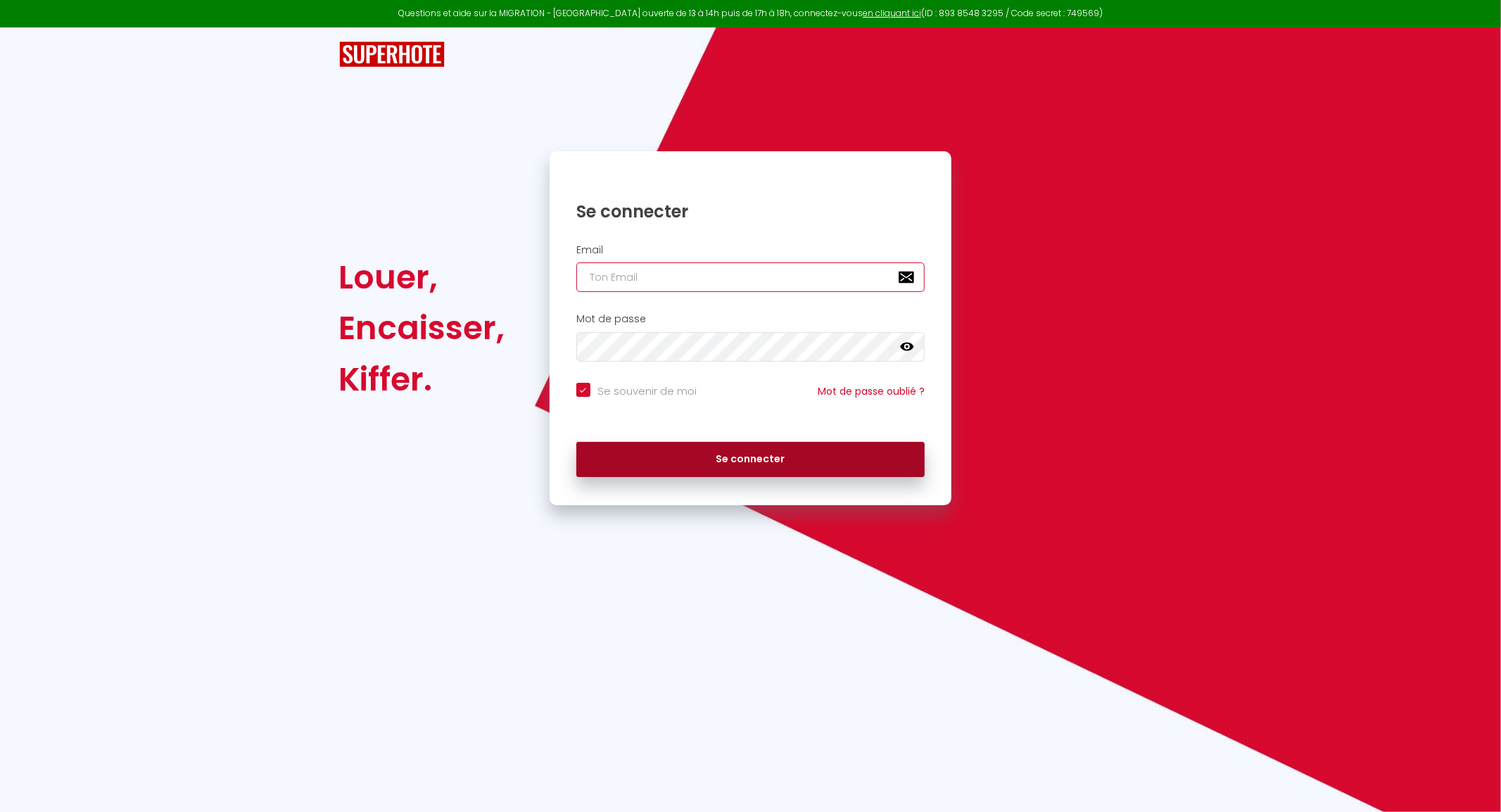
type input "[EMAIL_ADDRESS][DOMAIN_NAME]"
click at [796, 454] on button "Se connecter" at bounding box center [750, 459] width 349 height 35
checkbox input "true"
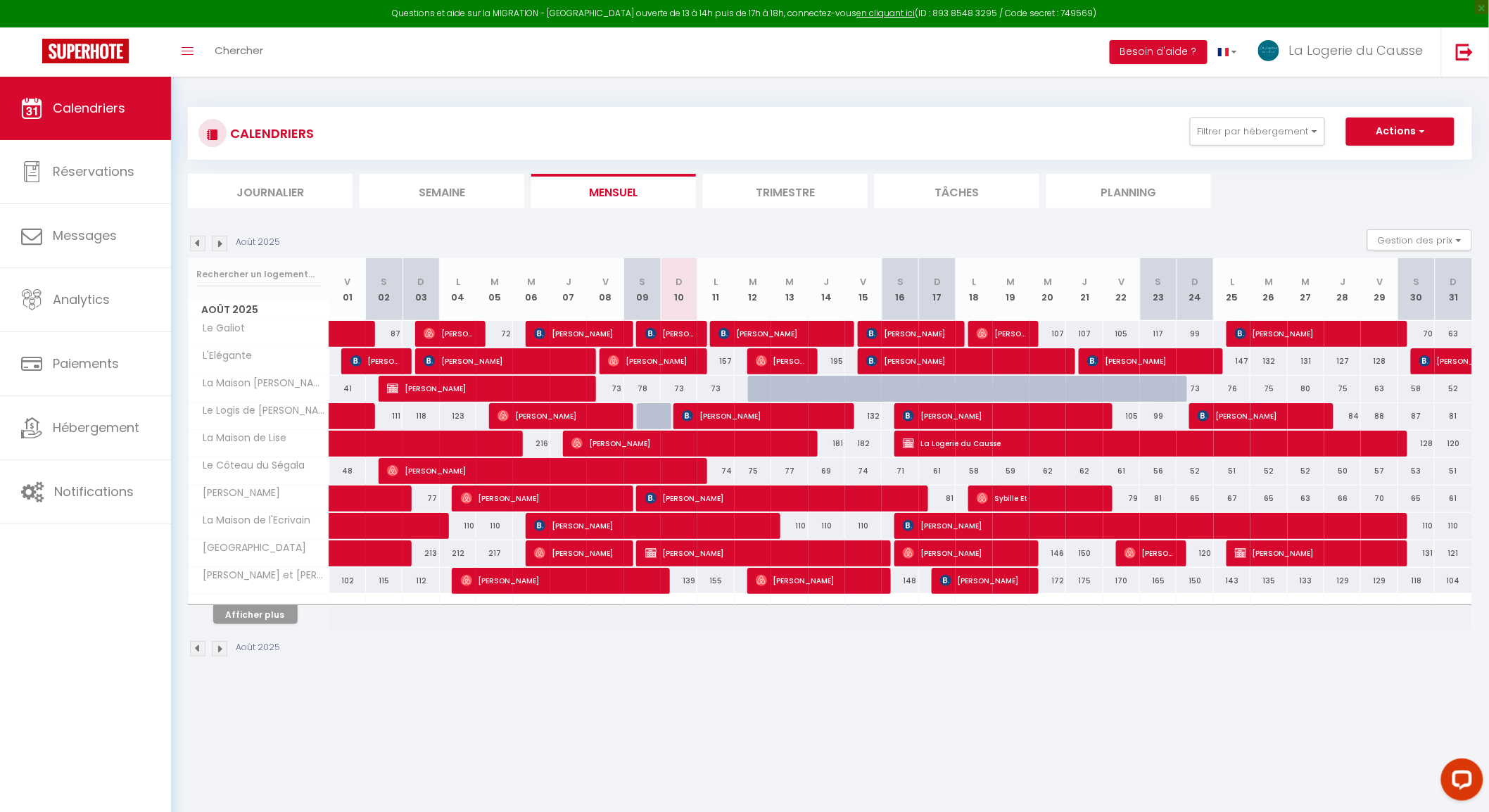
click at [223, 247] on img at bounding box center [220, 243] width 16 height 16
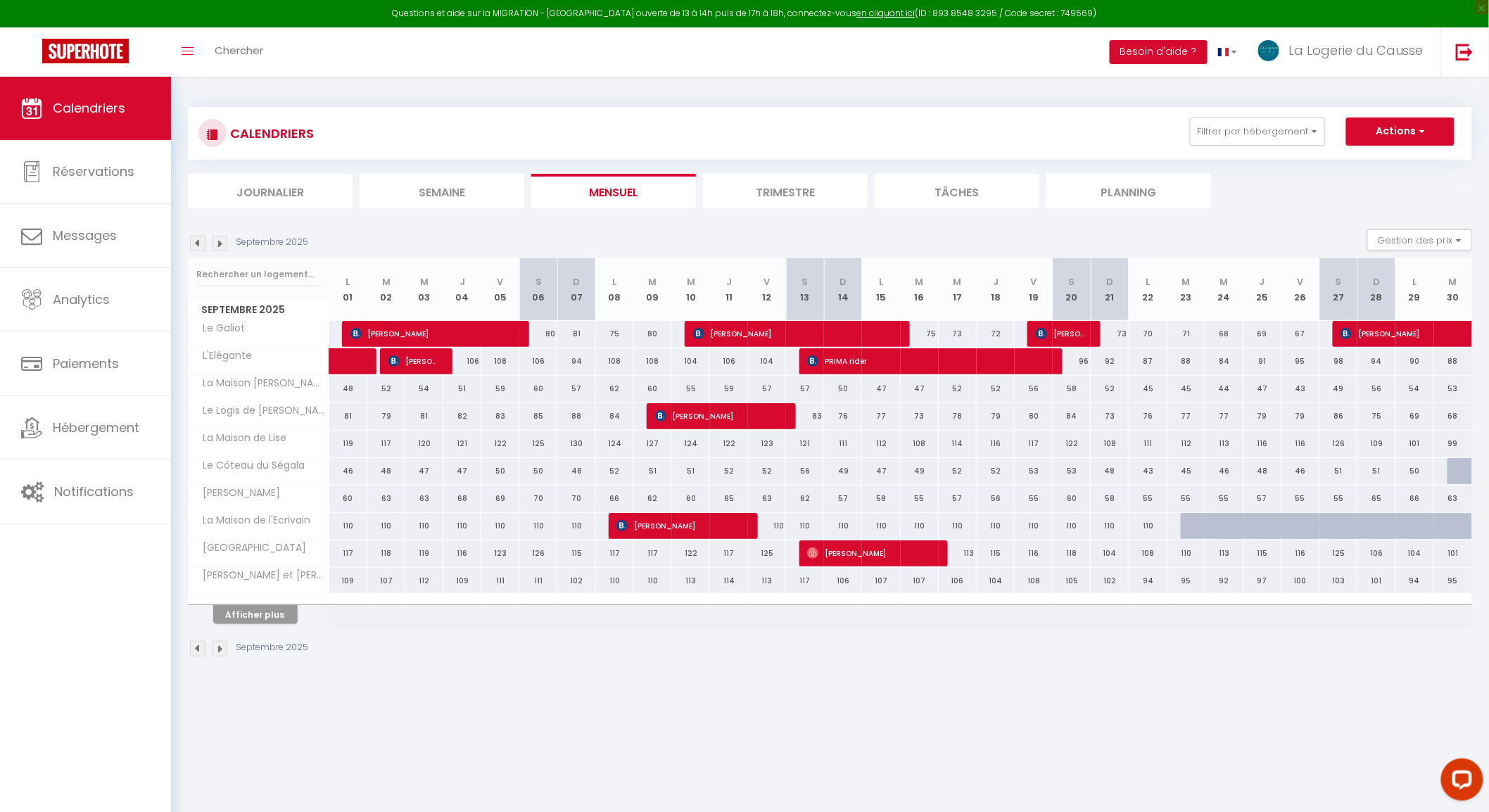
click at [198, 243] on img at bounding box center [198, 243] width 16 height 16
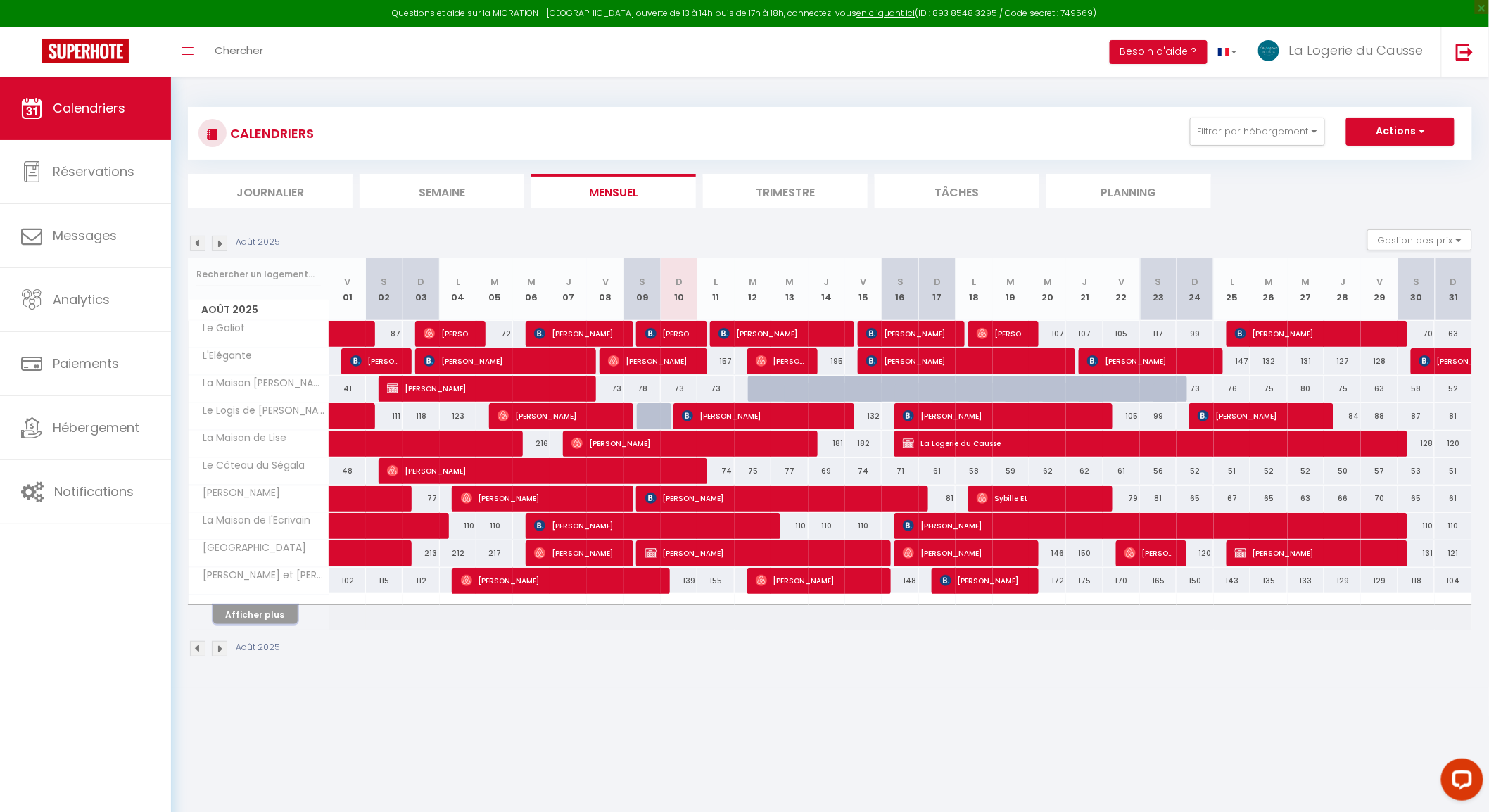
click at [291, 609] on button "Afficher plus" at bounding box center [256, 615] width 85 height 19
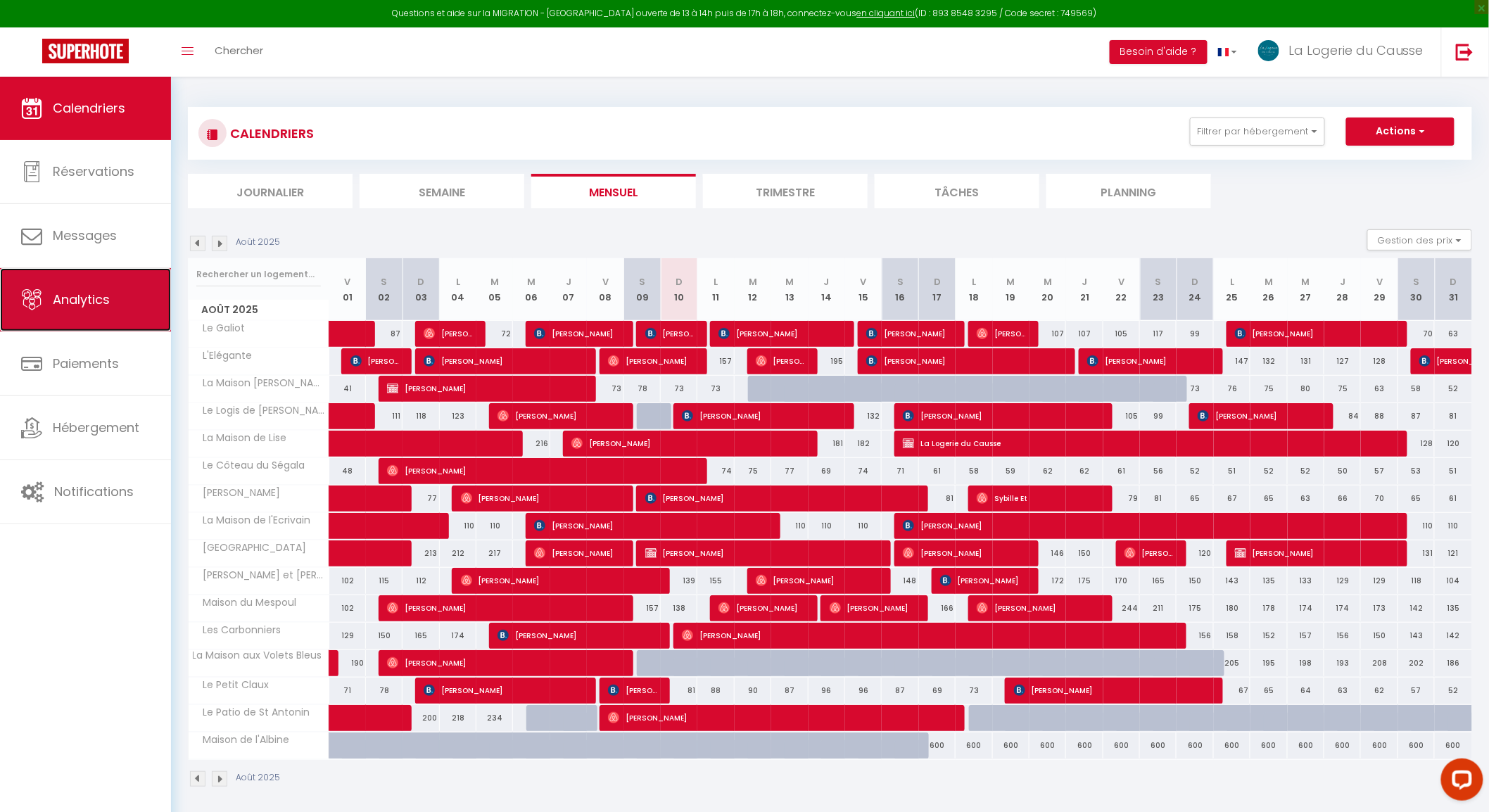
click at [89, 297] on span "Analytics" at bounding box center [80, 299] width 57 height 17
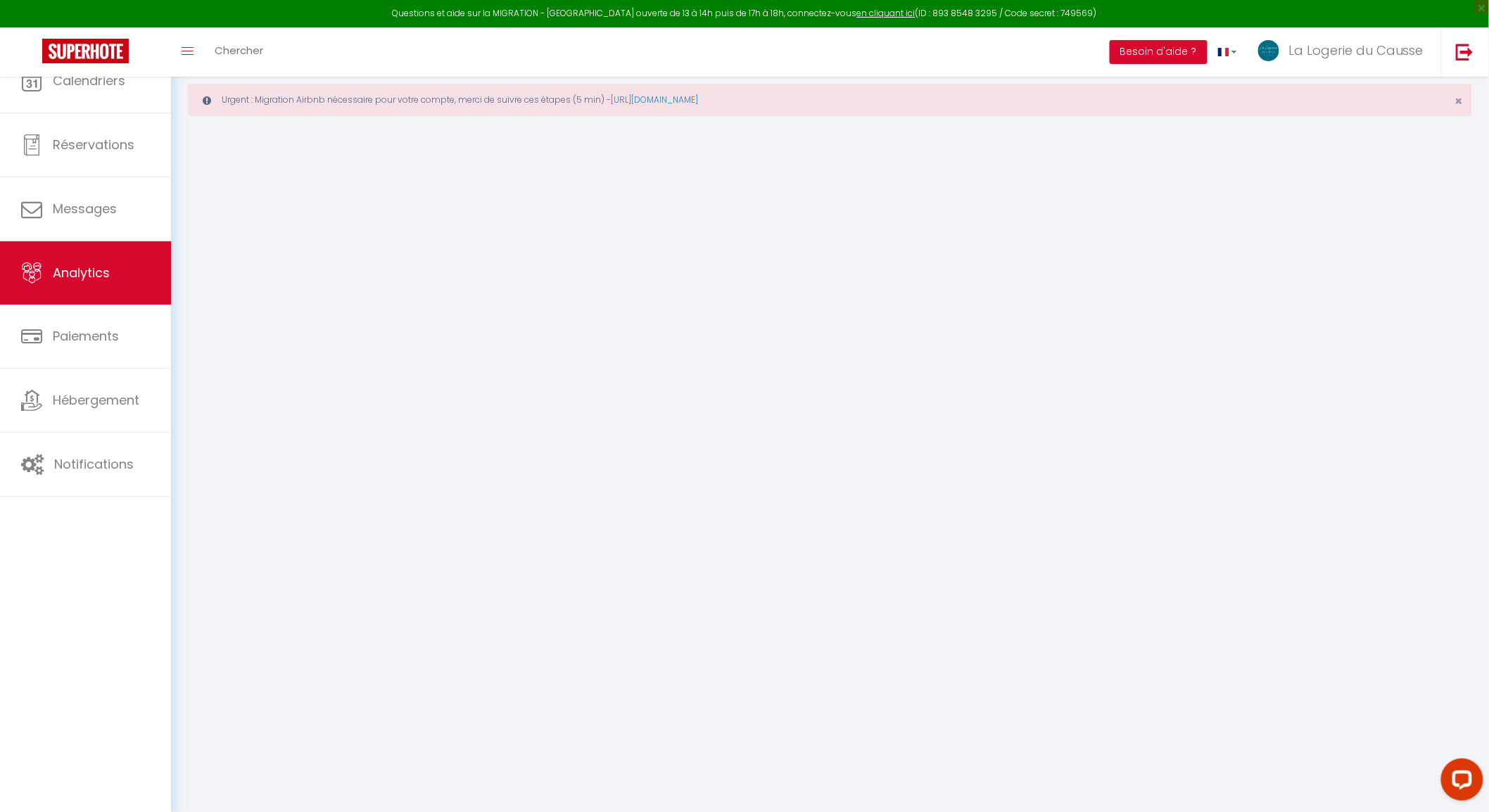
select select "2025"
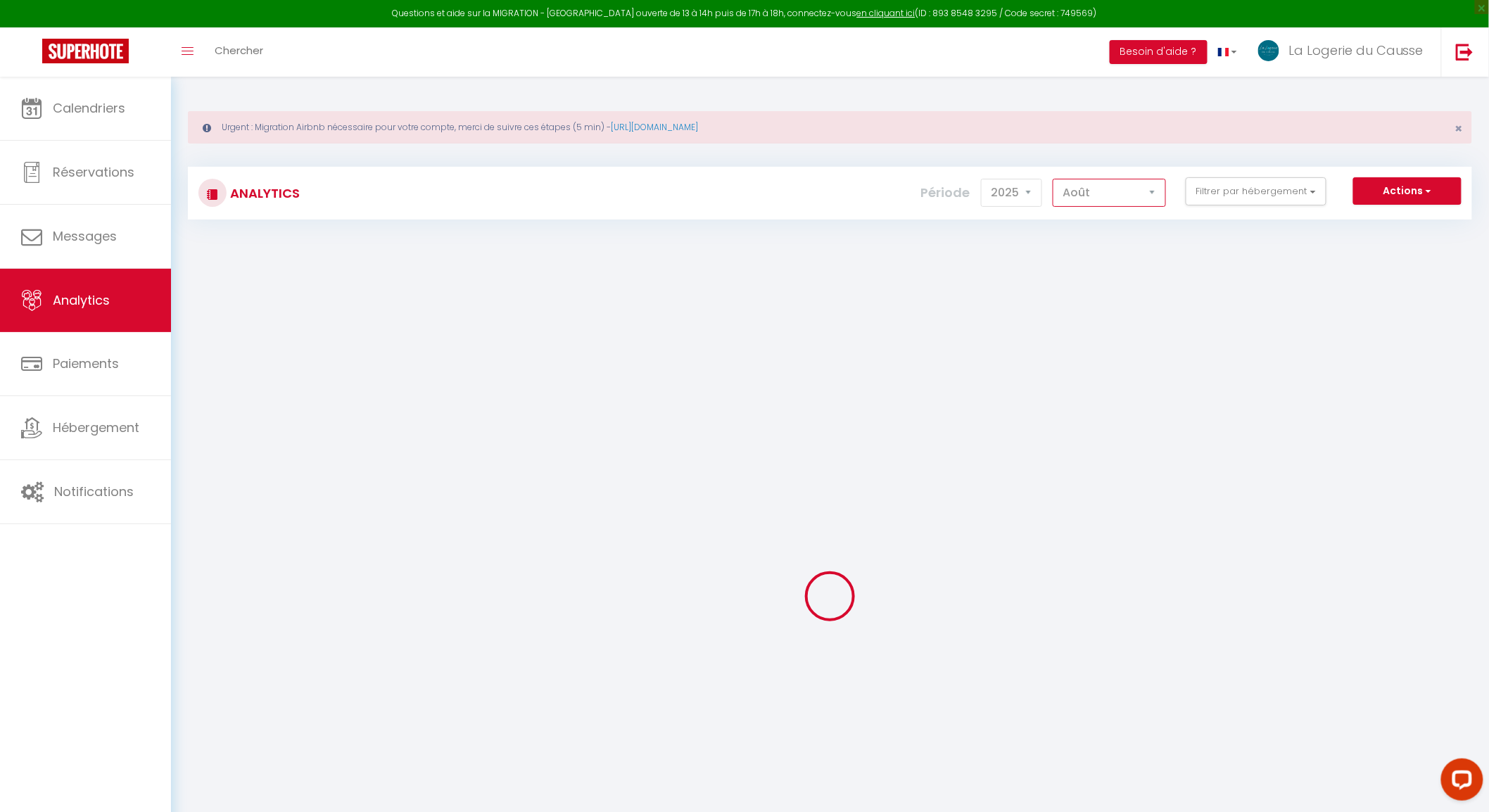
click at [1088, 181] on select "[PERSON_NAME] Mars Avril Mai Juin Juillet Août Septembre Octobre Novembre Décem…" at bounding box center [1110, 192] width 113 height 28
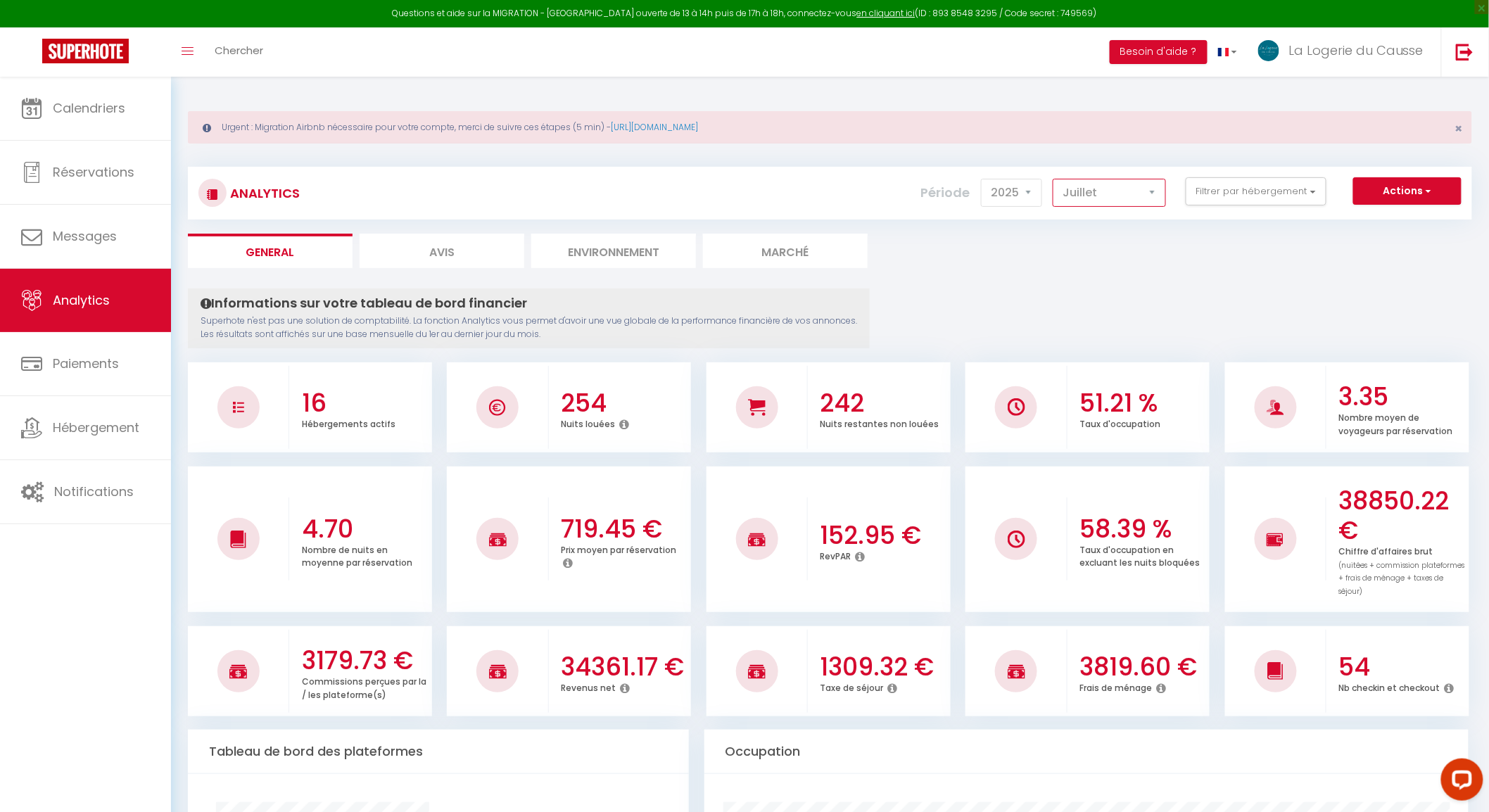
click at [1056, 179] on select "[PERSON_NAME] Mars Avril Mai Juin Juillet Août Septembre Octobre Novembre Décem…" at bounding box center [1110, 192] width 113 height 28
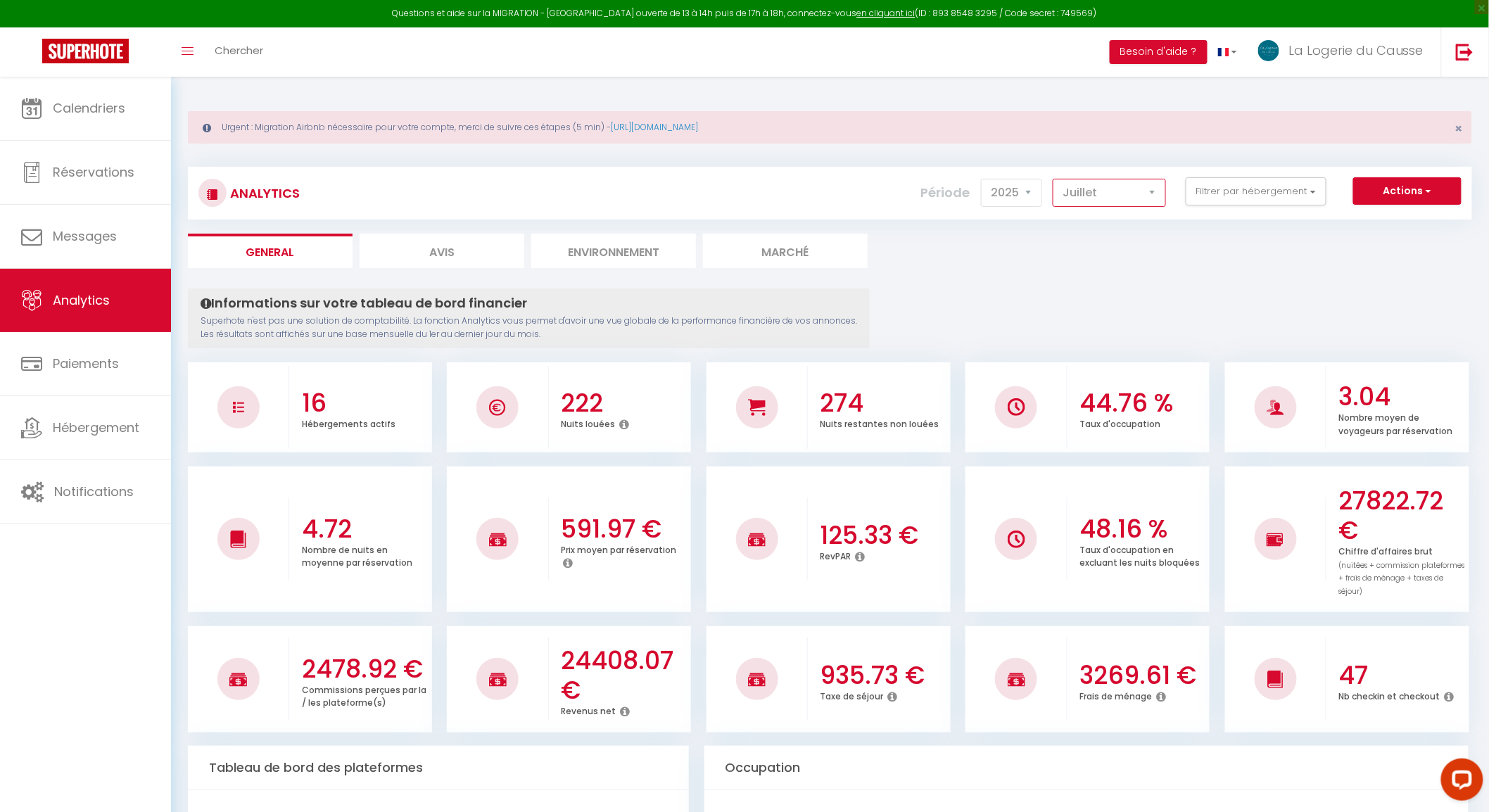
click at [1113, 194] on select "[PERSON_NAME] Mars Avril Mai Juin Juillet Août Septembre Octobre Novembre Décem…" at bounding box center [1110, 192] width 113 height 28
select select "8"
click at [1056, 179] on select "[PERSON_NAME] Mars Avril Mai Juin Juillet Août Septembre Octobre Novembre Décem…" at bounding box center [1110, 192] width 113 height 28
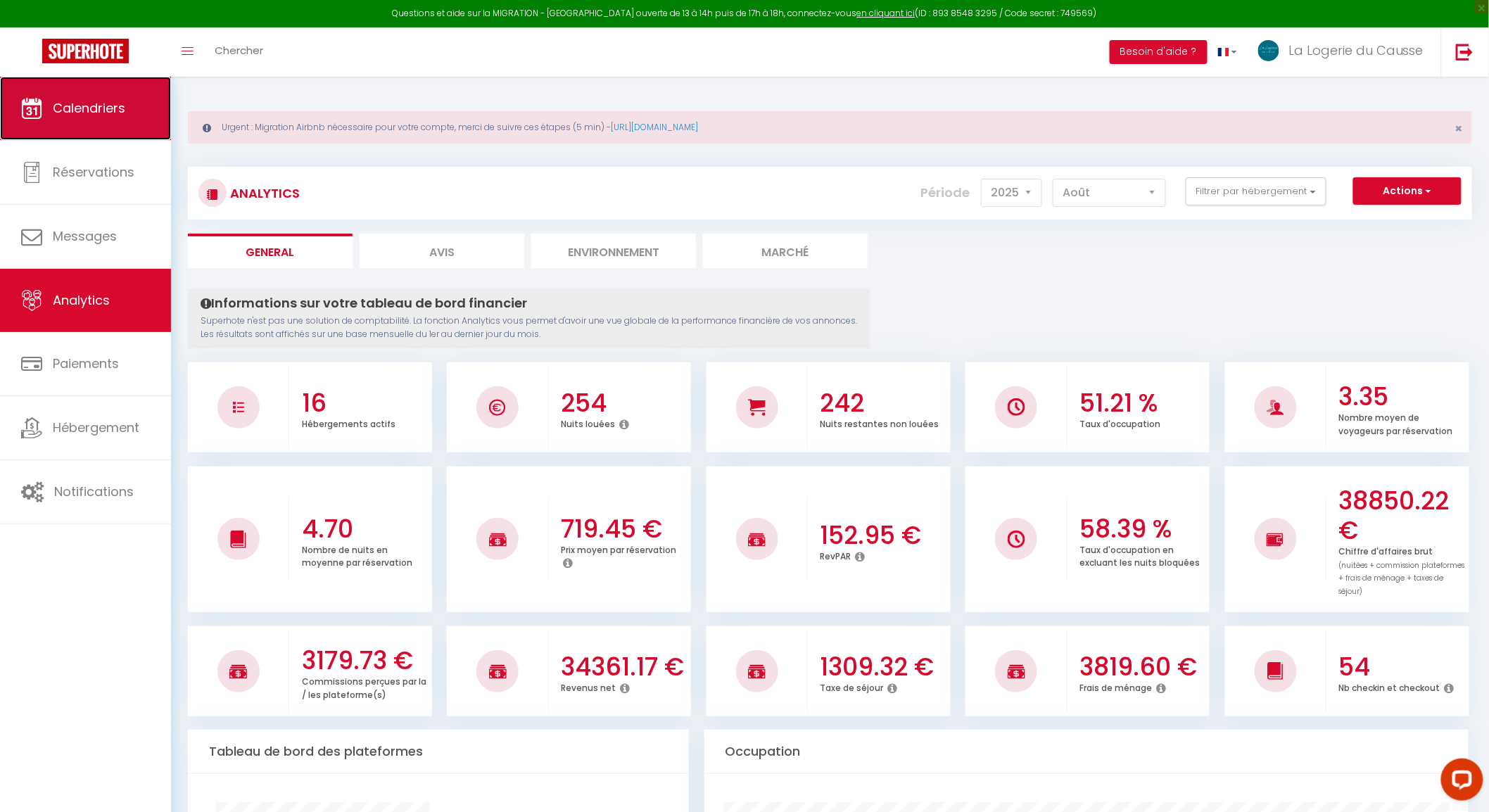
click at [88, 111] on span "Calendriers" at bounding box center [88, 108] width 73 height 17
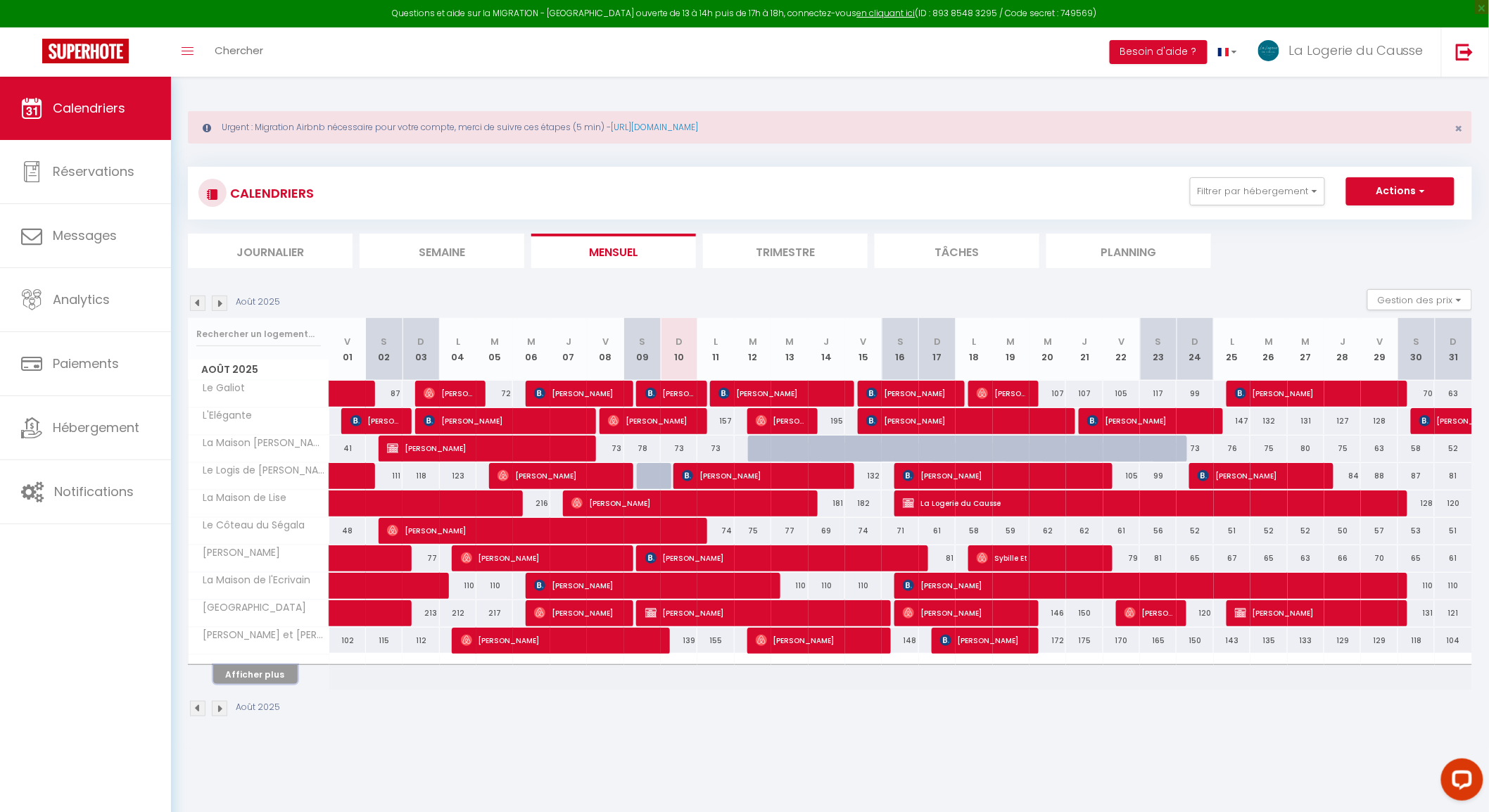
click at [280, 676] on button "Afficher plus" at bounding box center [256, 674] width 85 height 19
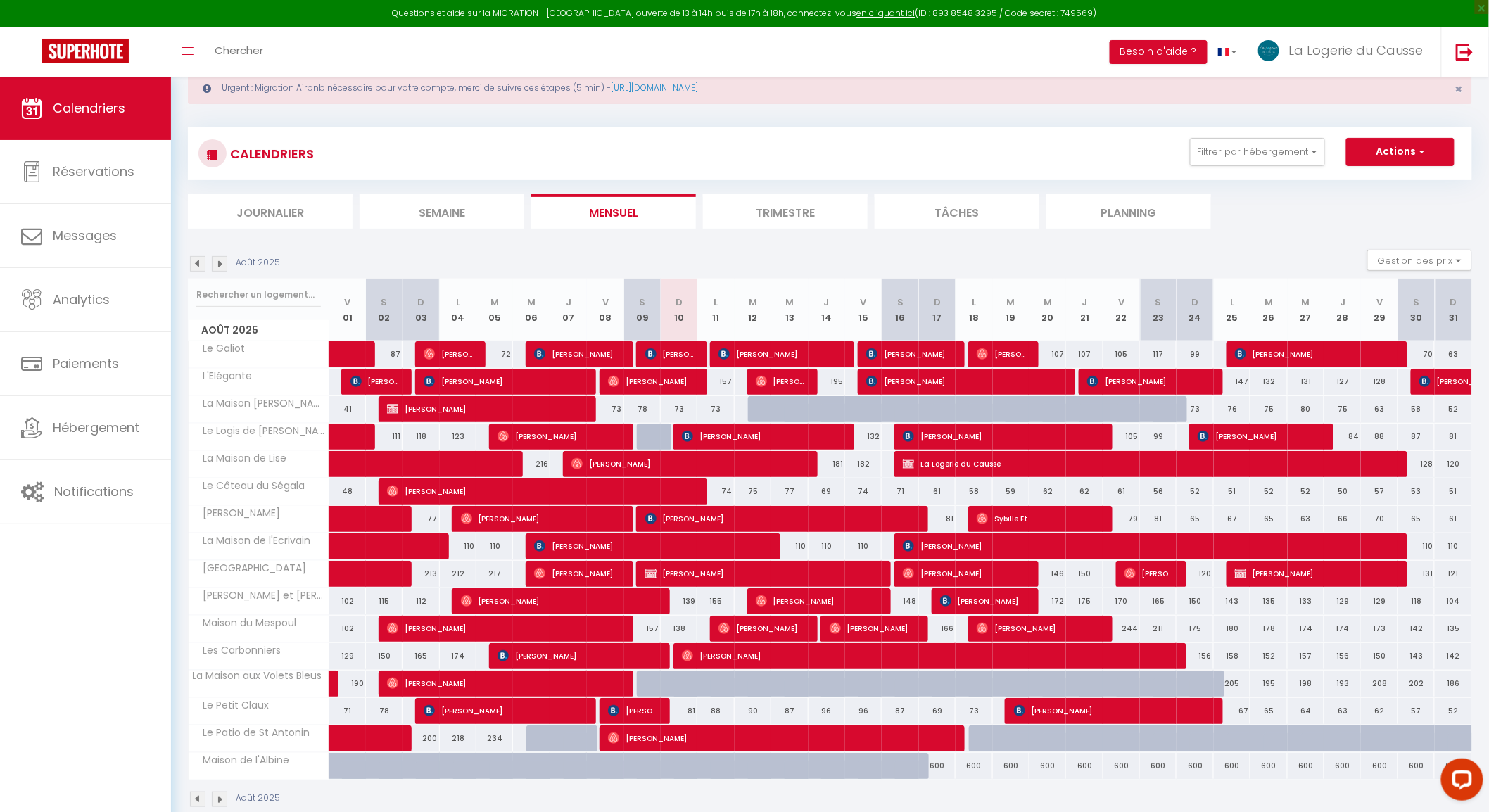
scroll to position [76, 0]
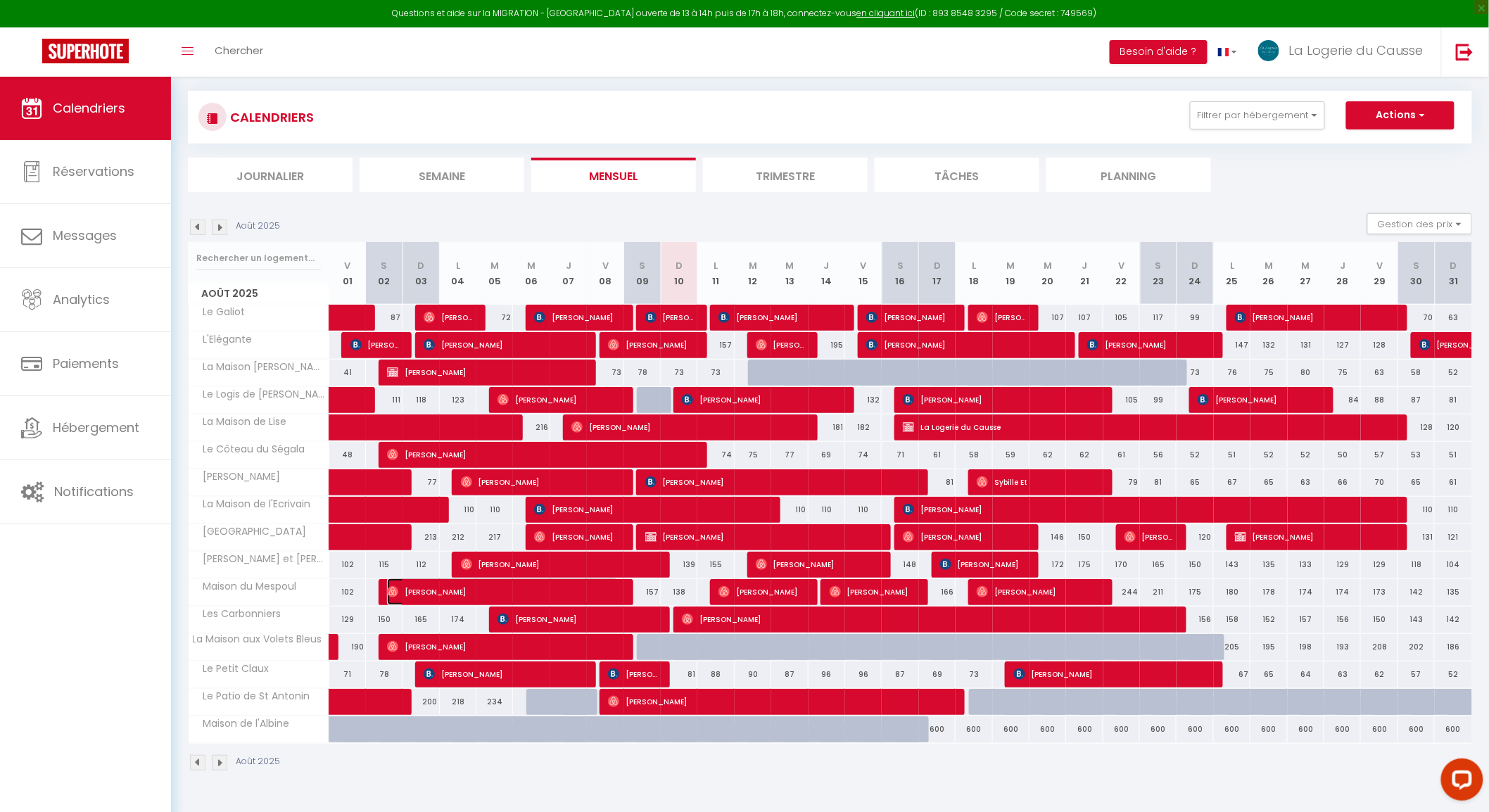
click at [511, 585] on span "[PERSON_NAME]" at bounding box center [503, 591] width 231 height 27
select select "OK"
select select "0"
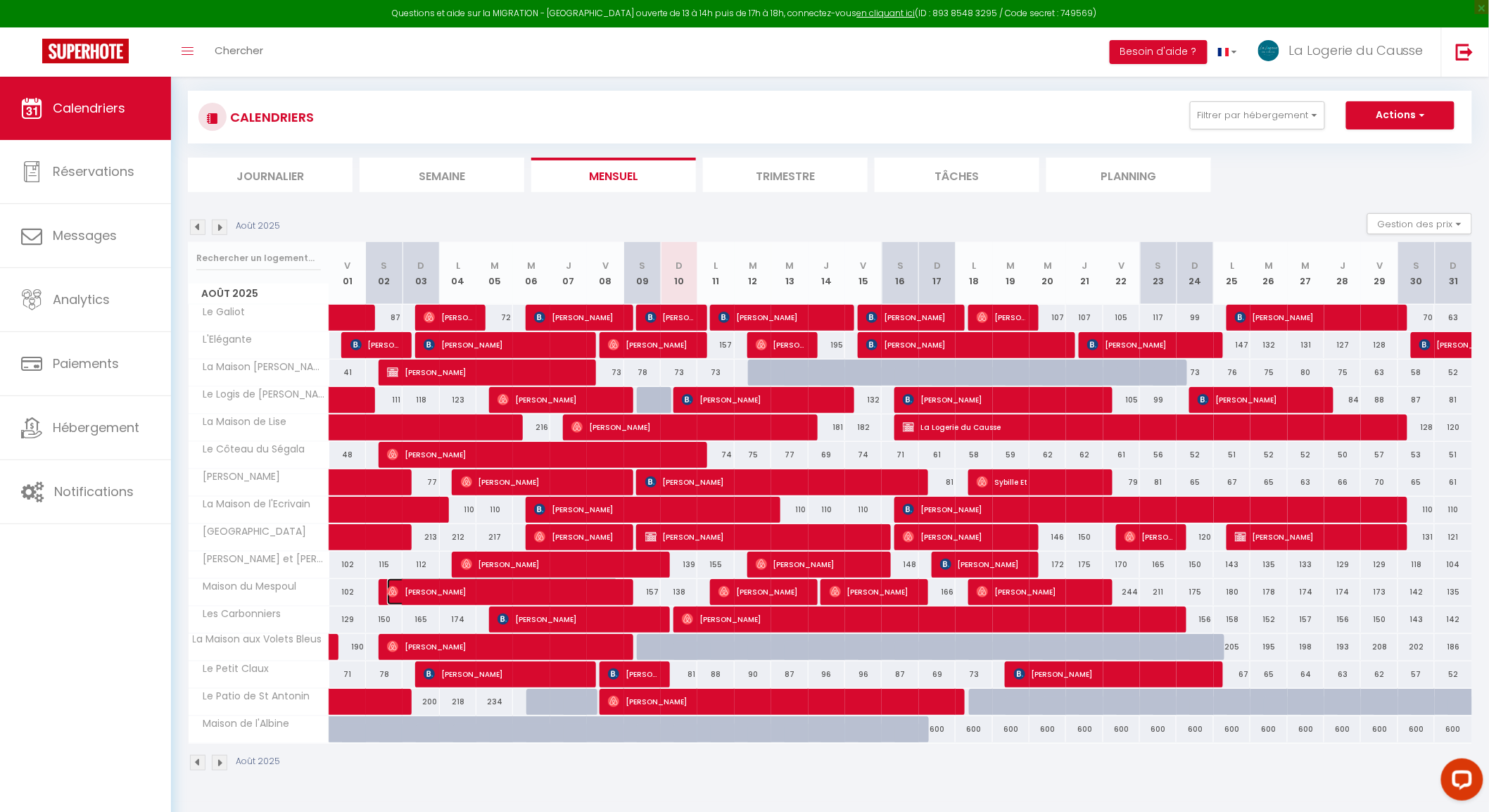
select select "1"
select select
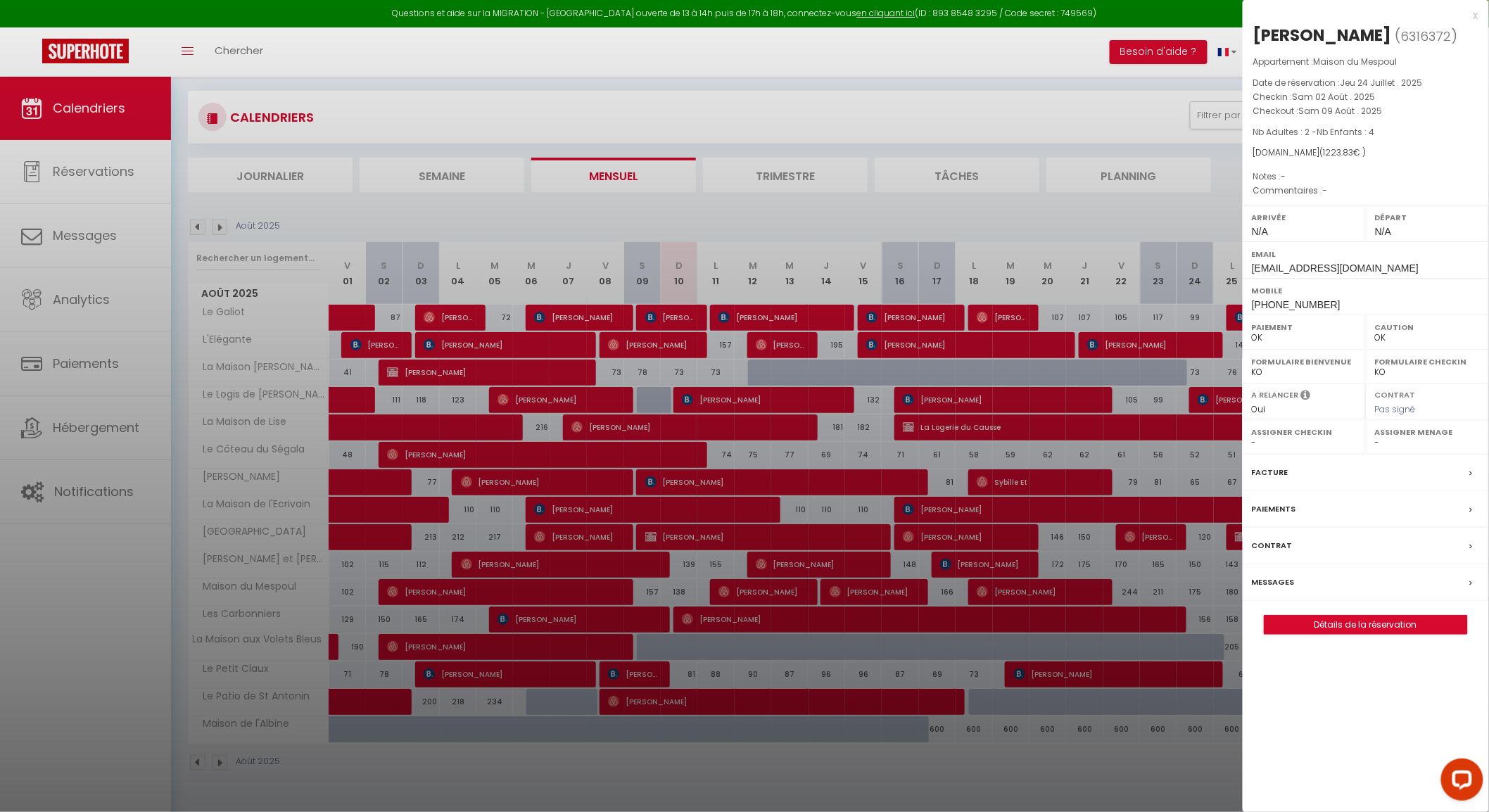
click at [1261, 589] on label "Messages" at bounding box center [1274, 582] width 43 height 15
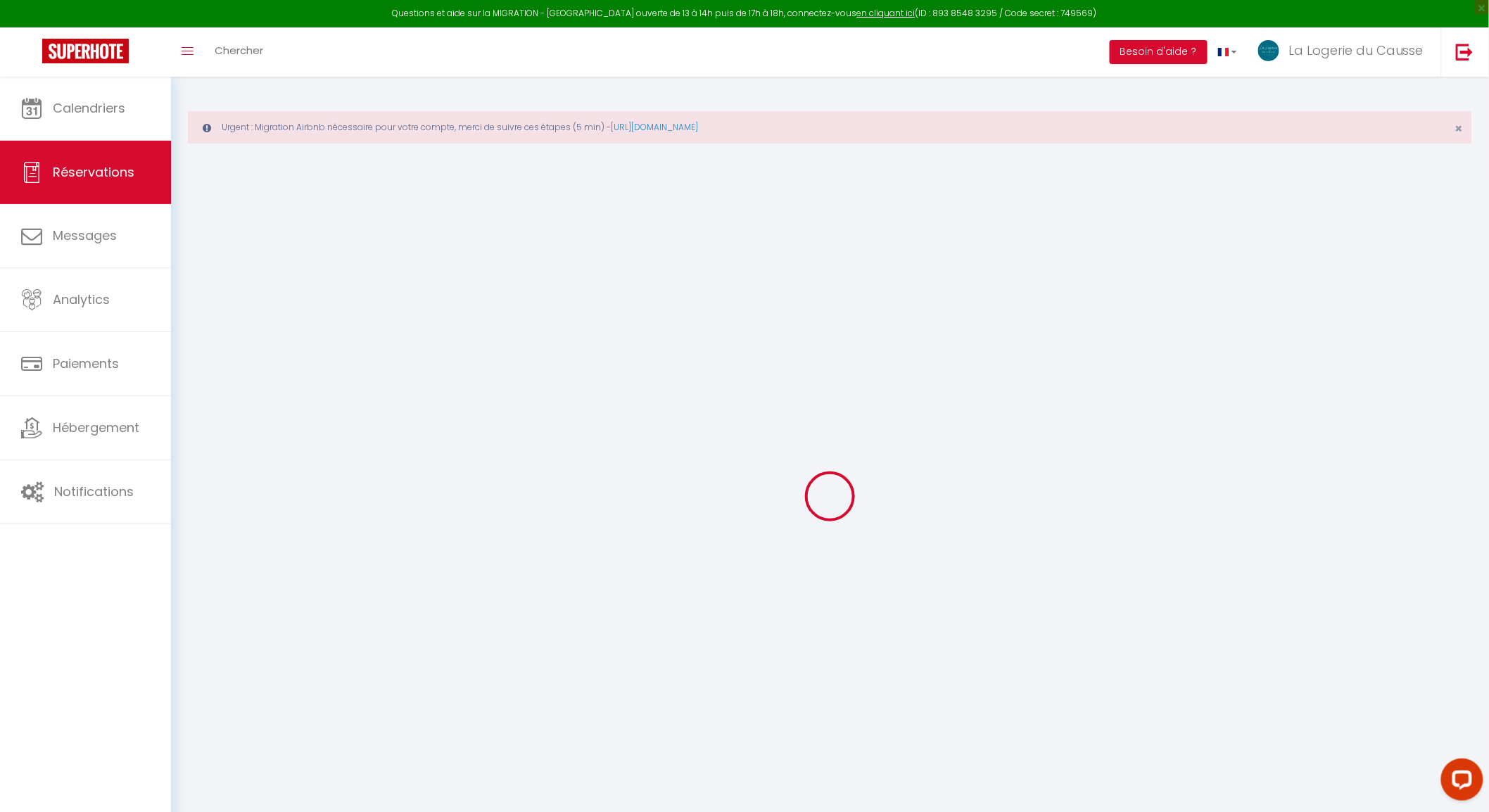
select select
checkbox input "false"
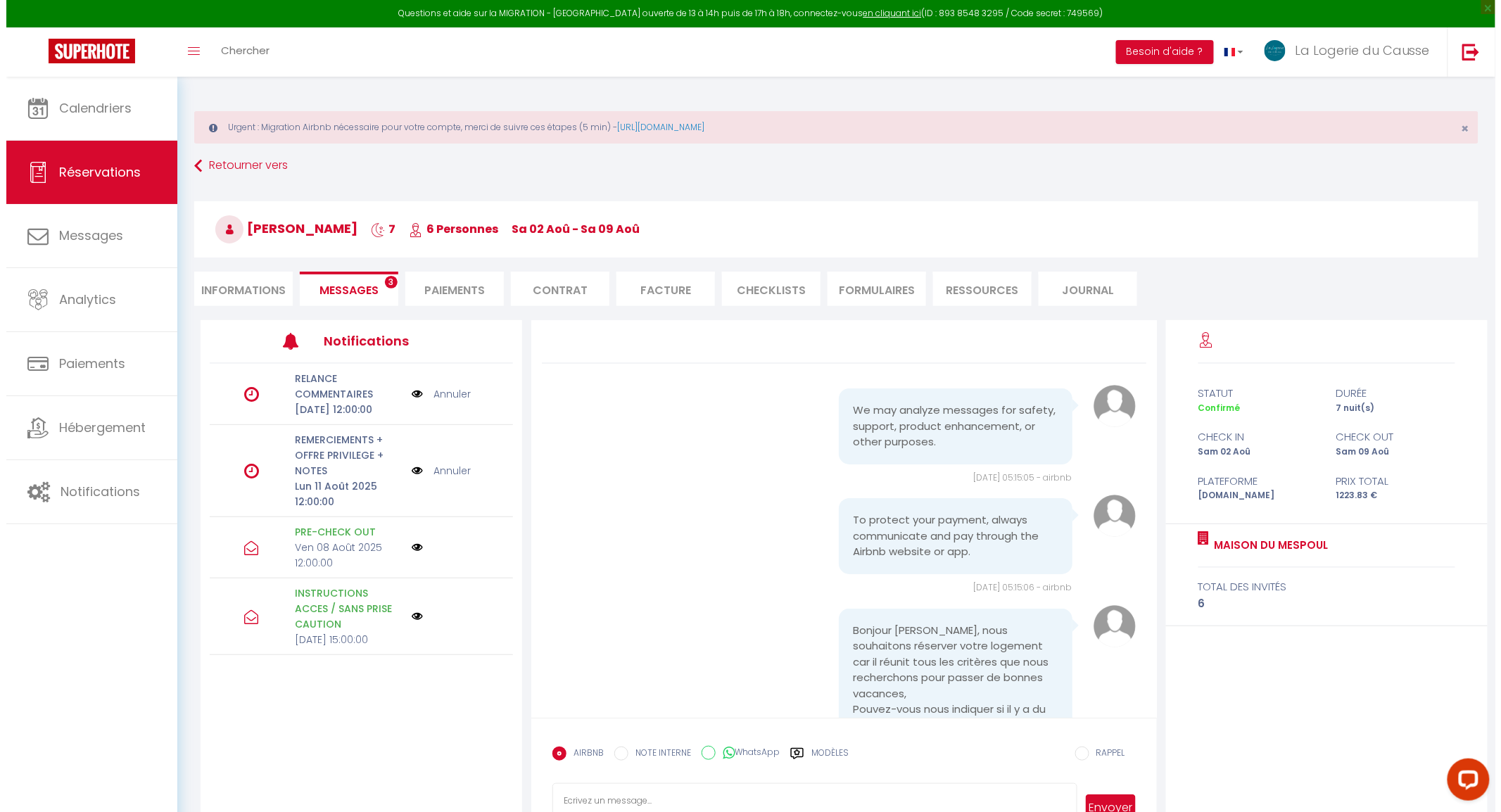
scroll to position [3359, 0]
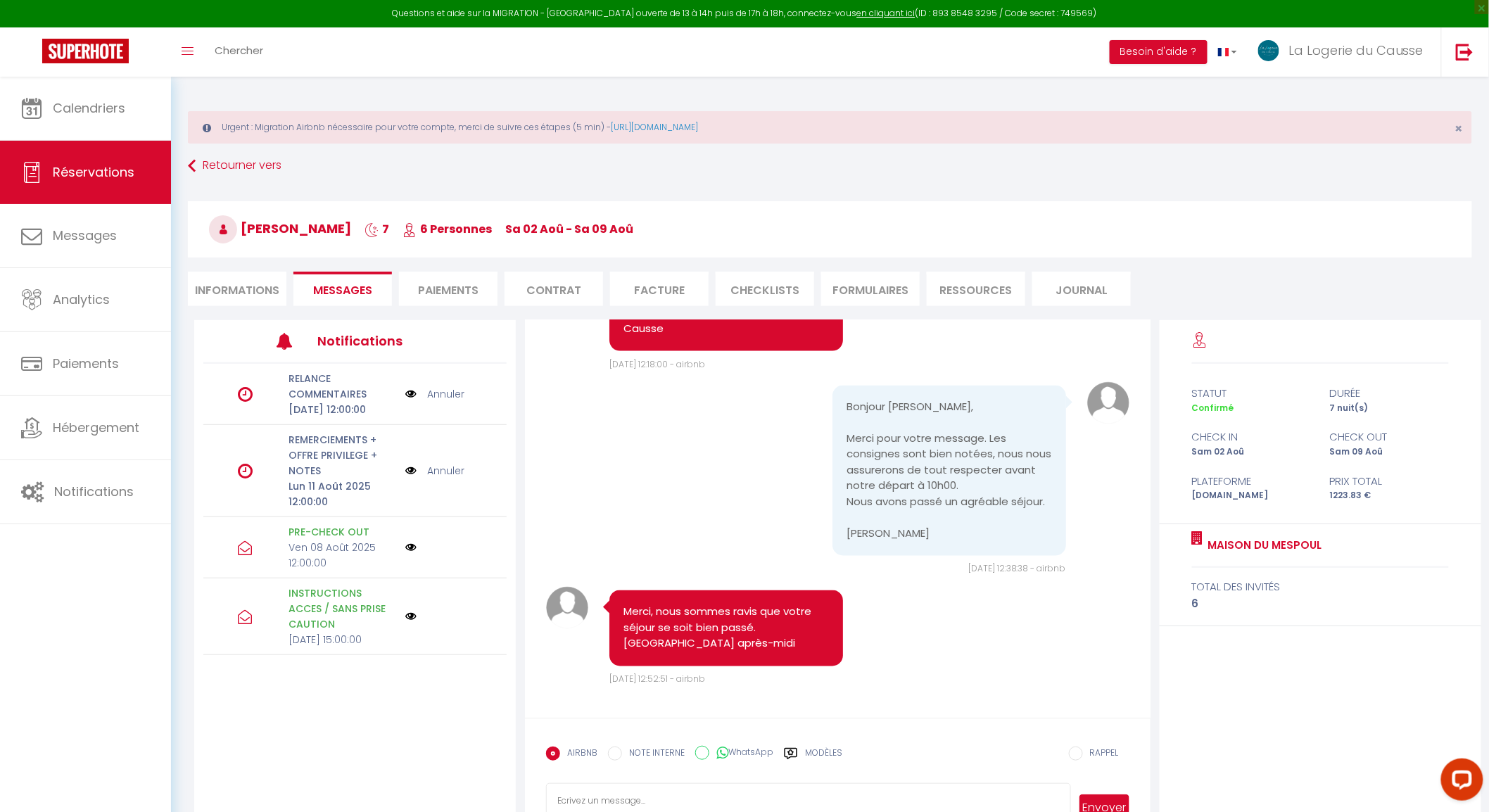
click at [414, 478] on img at bounding box center [411, 471] width 11 height 16
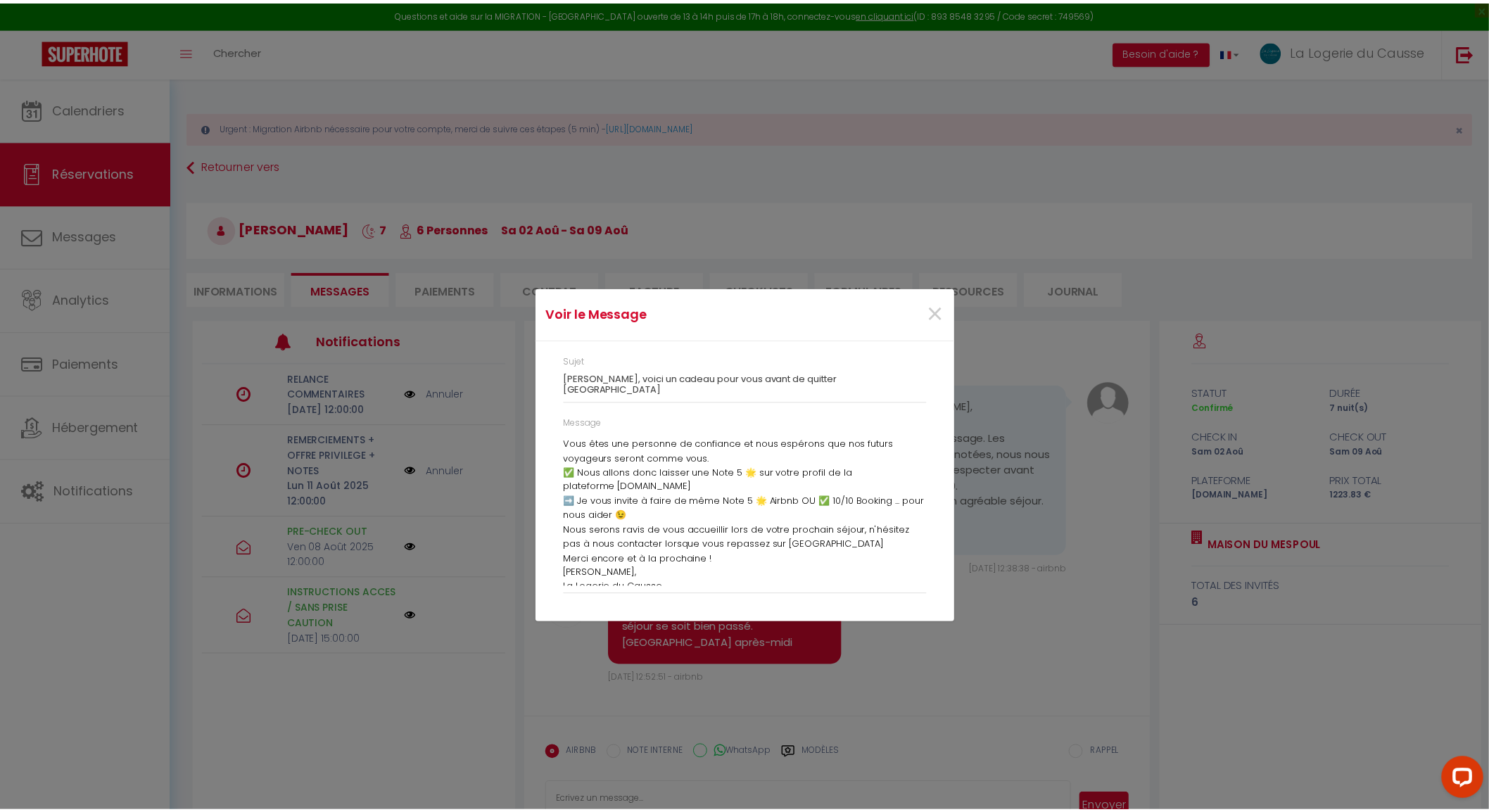
scroll to position [63, 0]
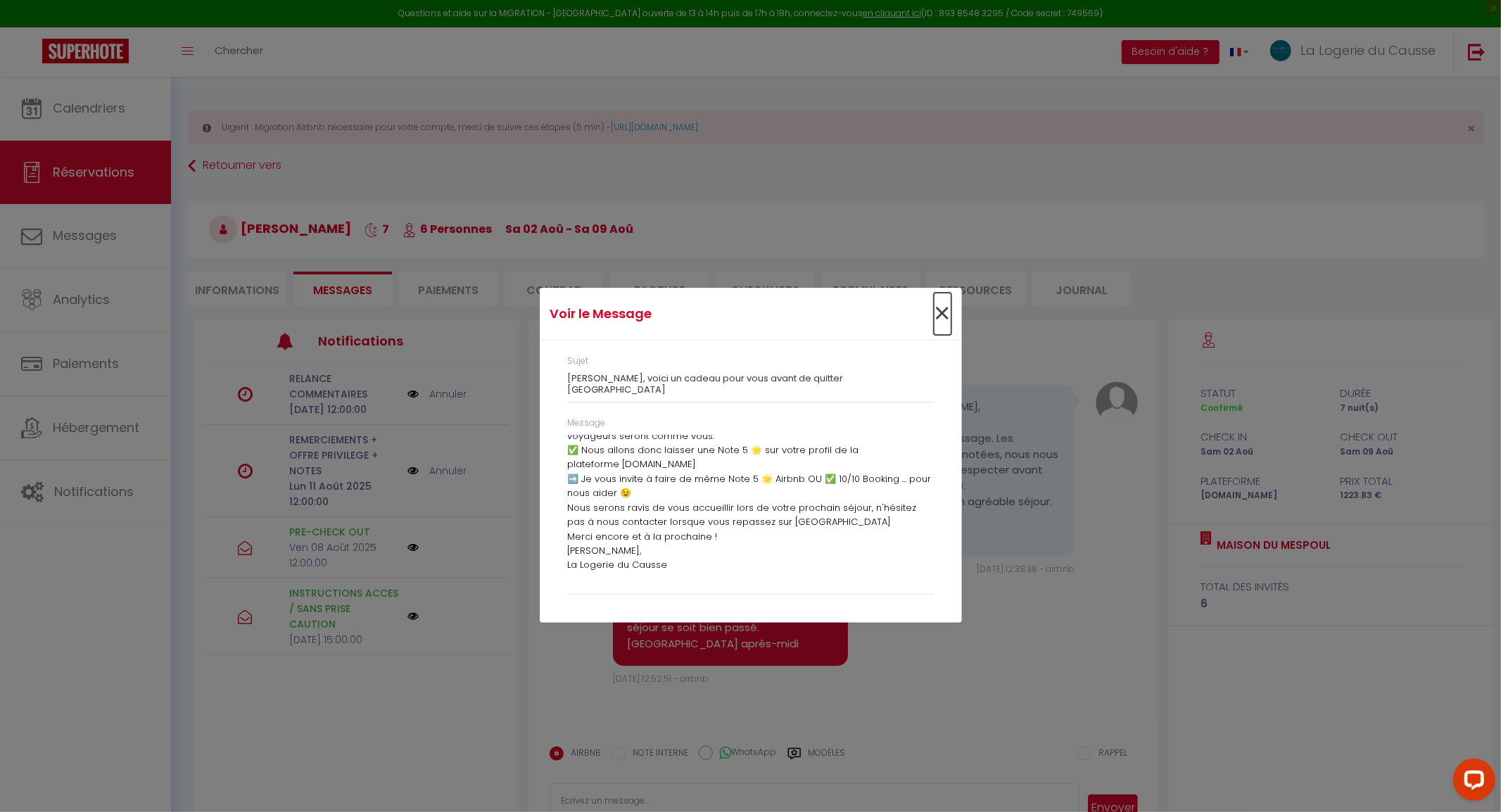
click at [944, 312] on span "×" at bounding box center [942, 314] width 17 height 42
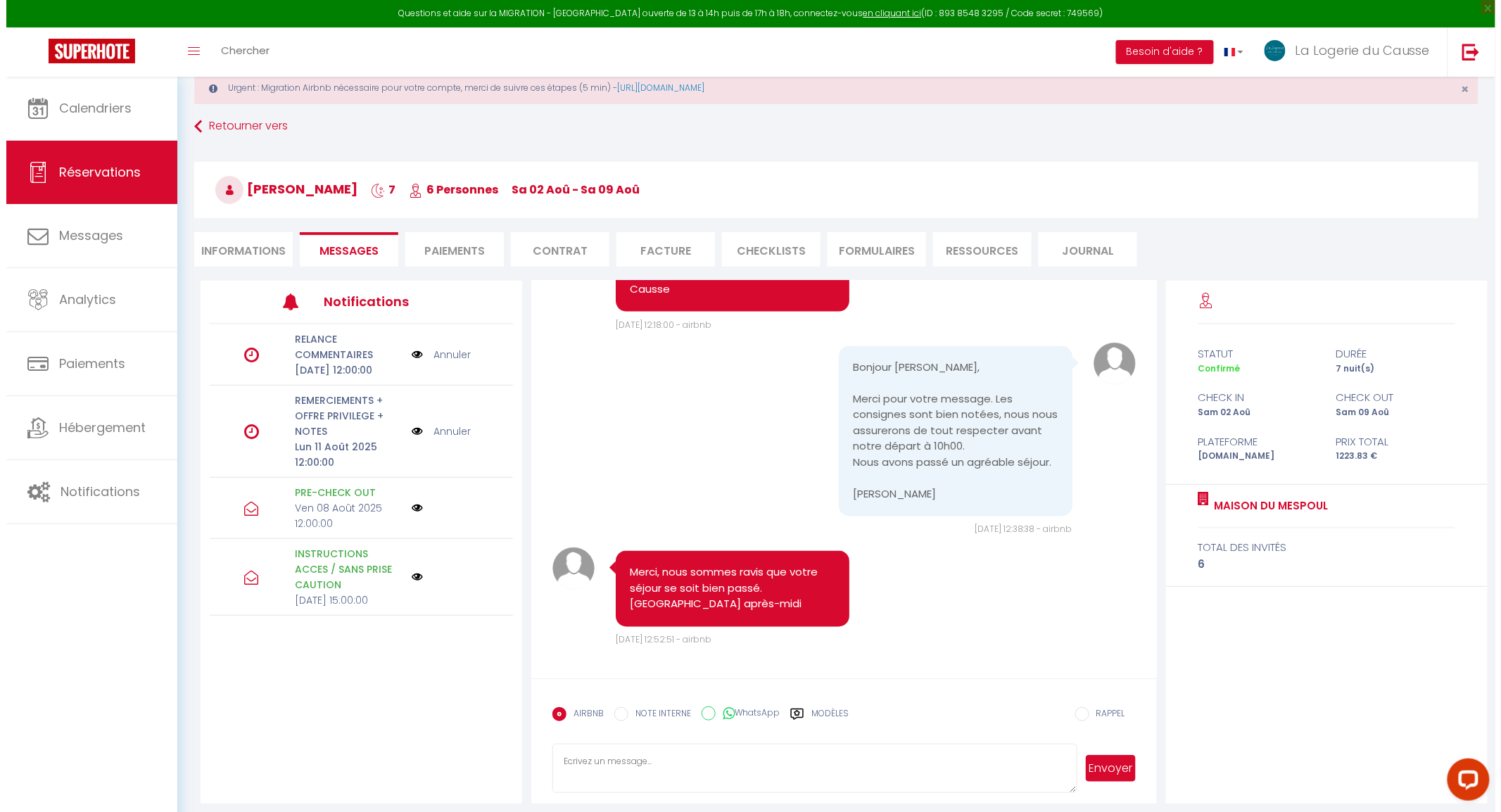
scroll to position [76, 0]
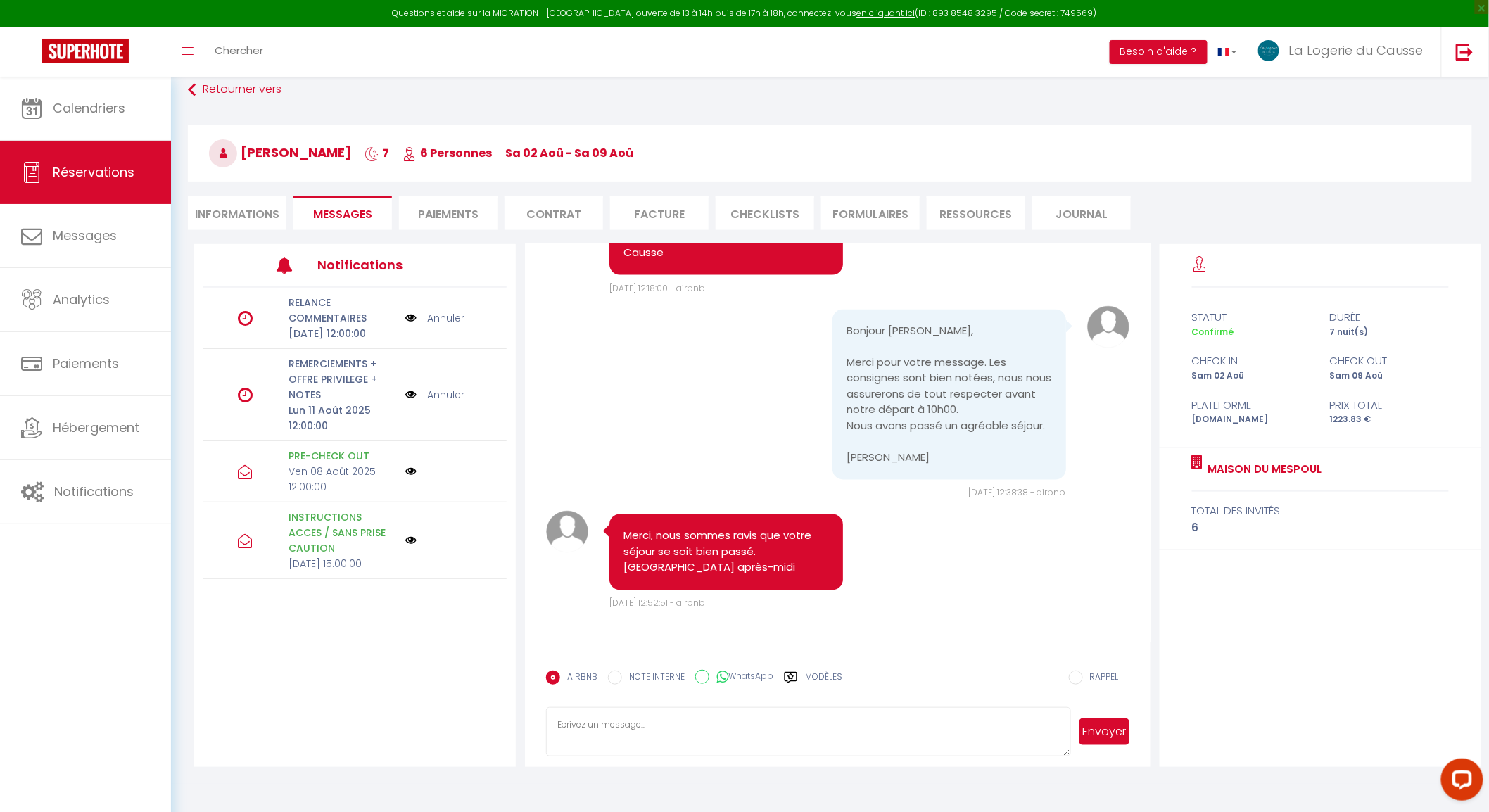
click at [439, 326] on link "Annuler" at bounding box center [446, 318] width 37 height 16
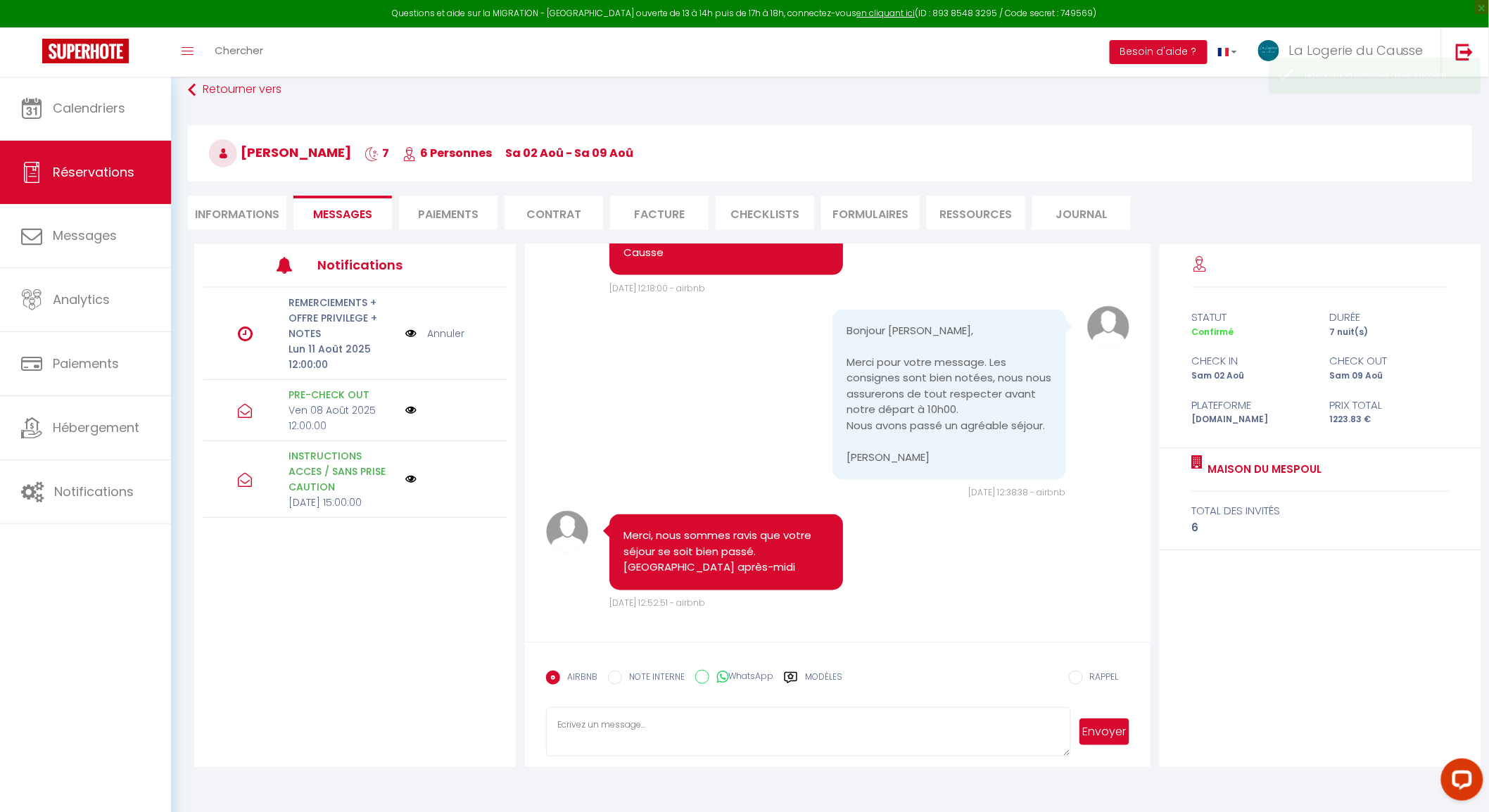
click at [411, 332] on img at bounding box center [411, 334] width 11 height 16
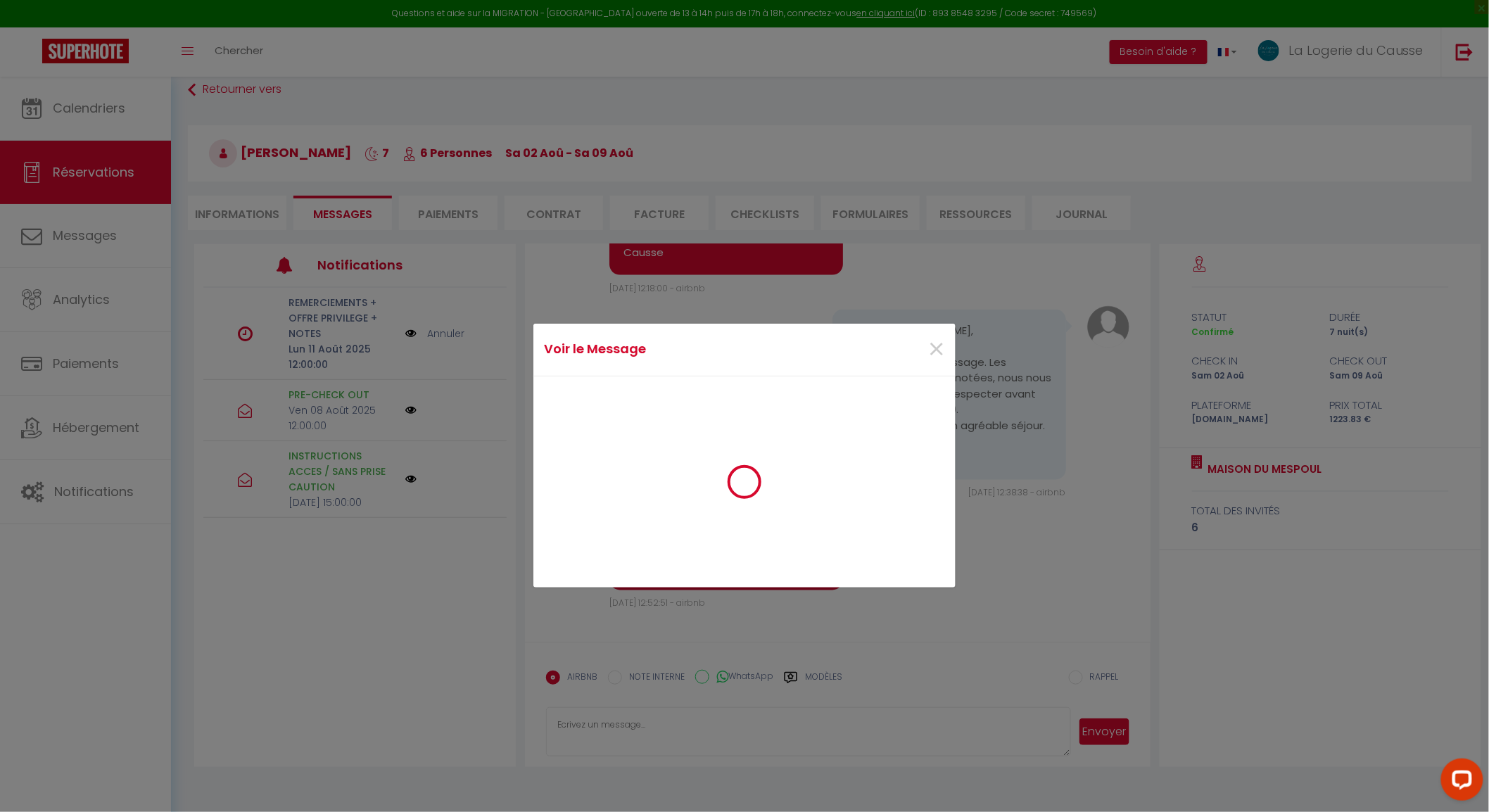
scroll to position [3343, 0]
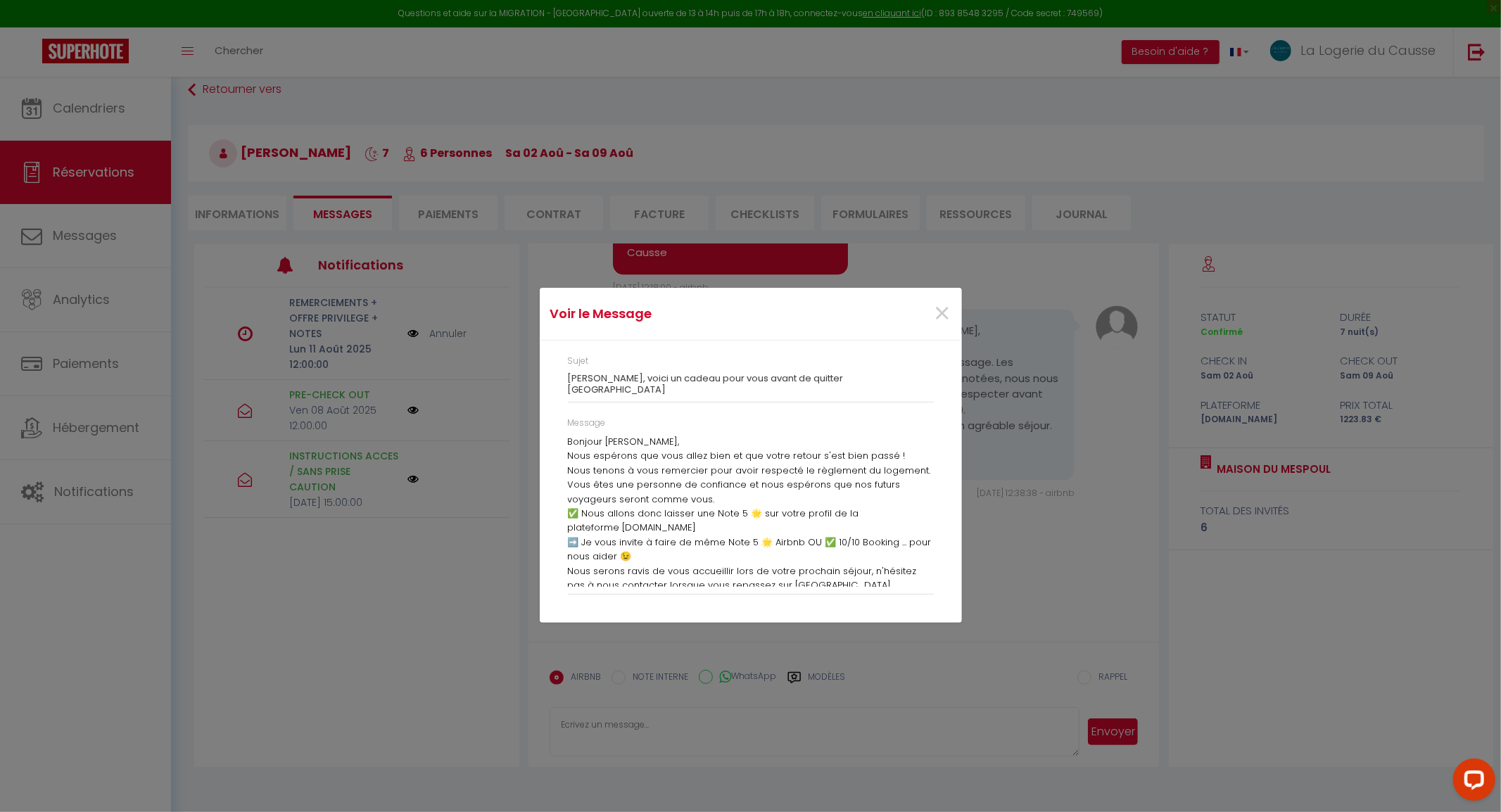
drag, startPoint x: 768, startPoint y: 291, endPoint x: 1191, endPoint y: 385, distance: 433.3
click at [1191, 385] on div "Voir le Message × [PERSON_NAME], voici un cadeau pour vous avant de quitter [GE…" at bounding box center [750, 406] width 1501 height 812
click at [948, 317] on span "×" at bounding box center [942, 314] width 17 height 42
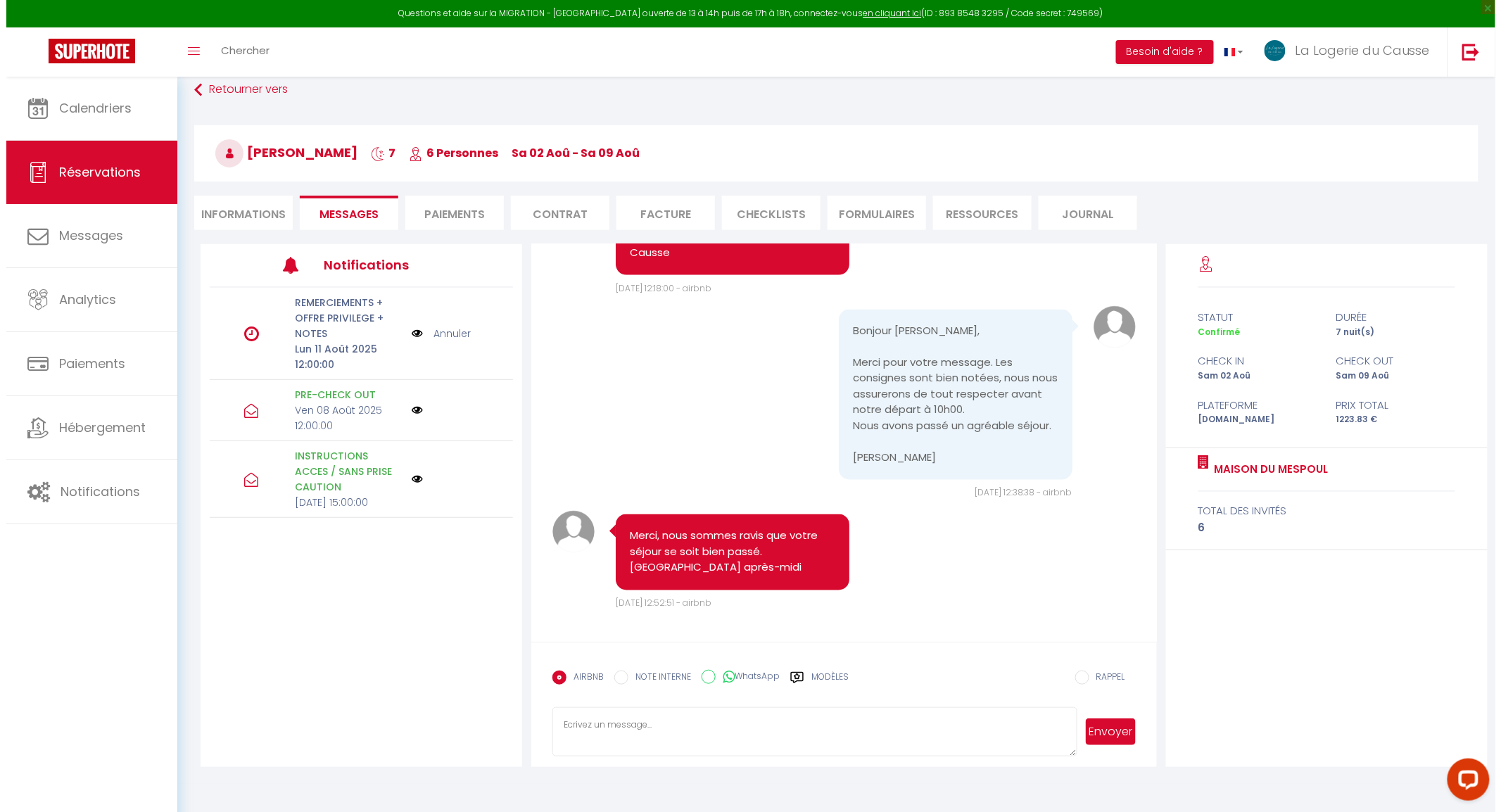
scroll to position [3359, 0]
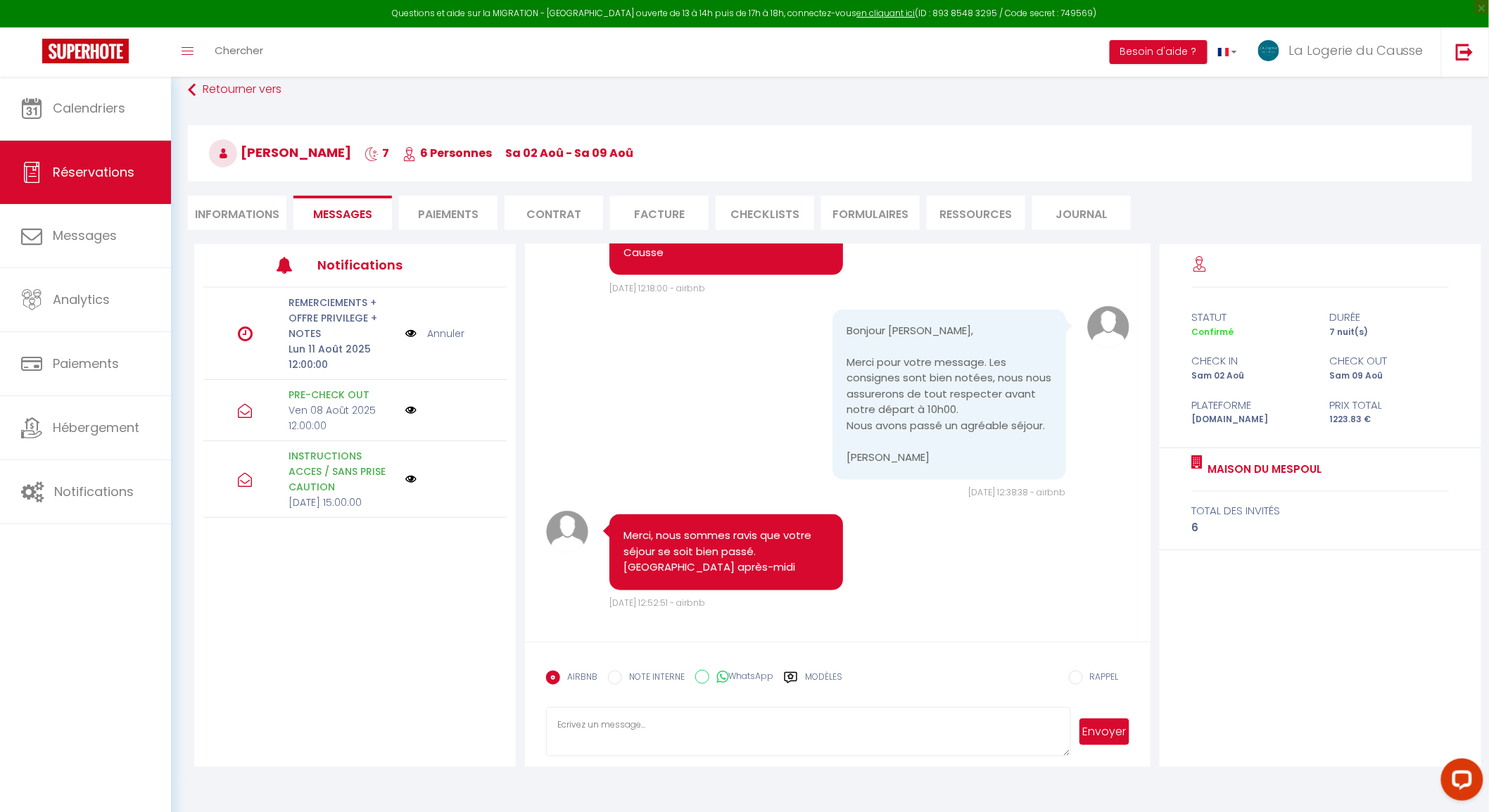
click at [412, 331] on img at bounding box center [411, 334] width 11 height 16
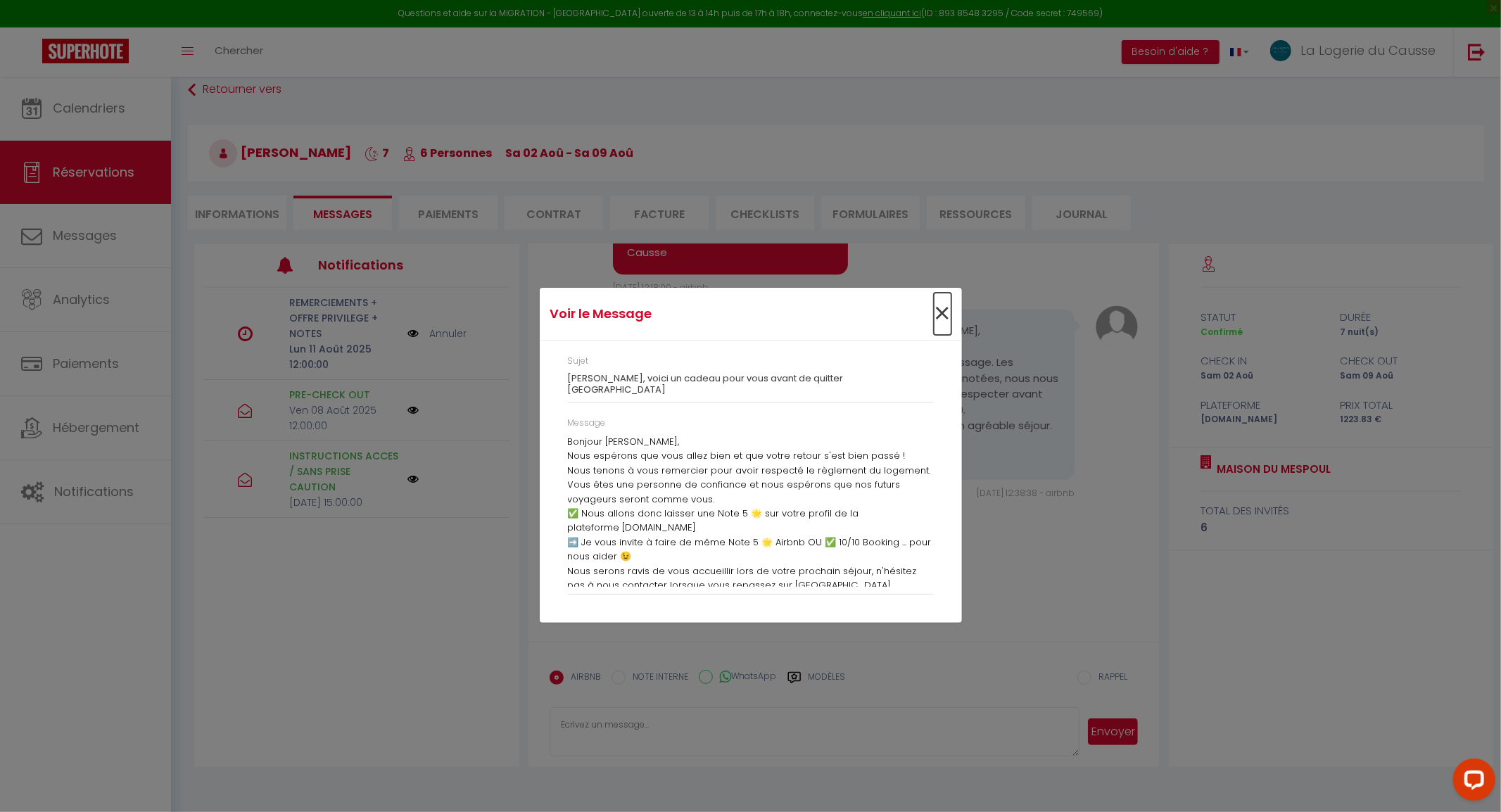
click at [946, 317] on span "×" at bounding box center [942, 314] width 17 height 42
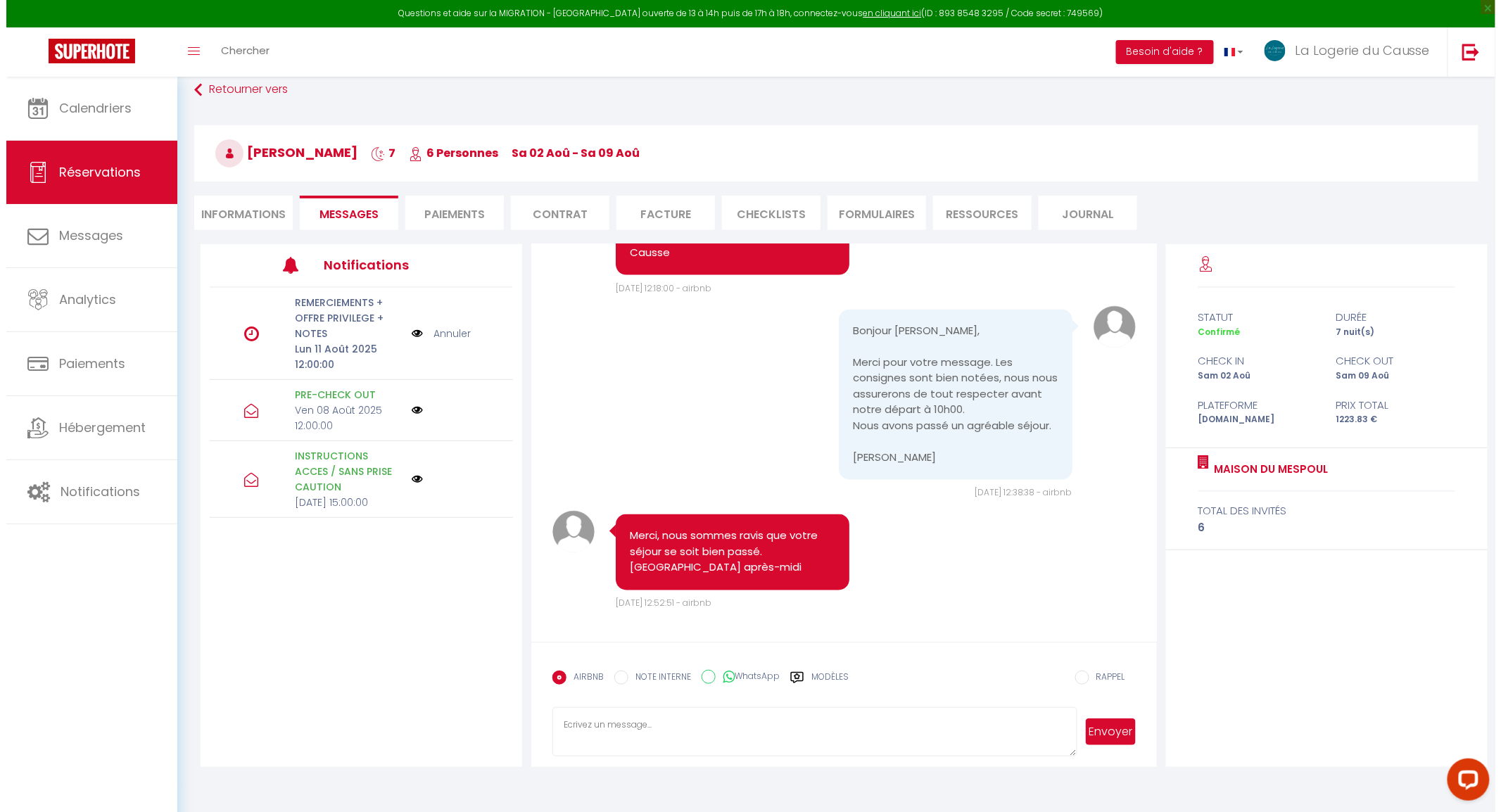
scroll to position [3359, 0]
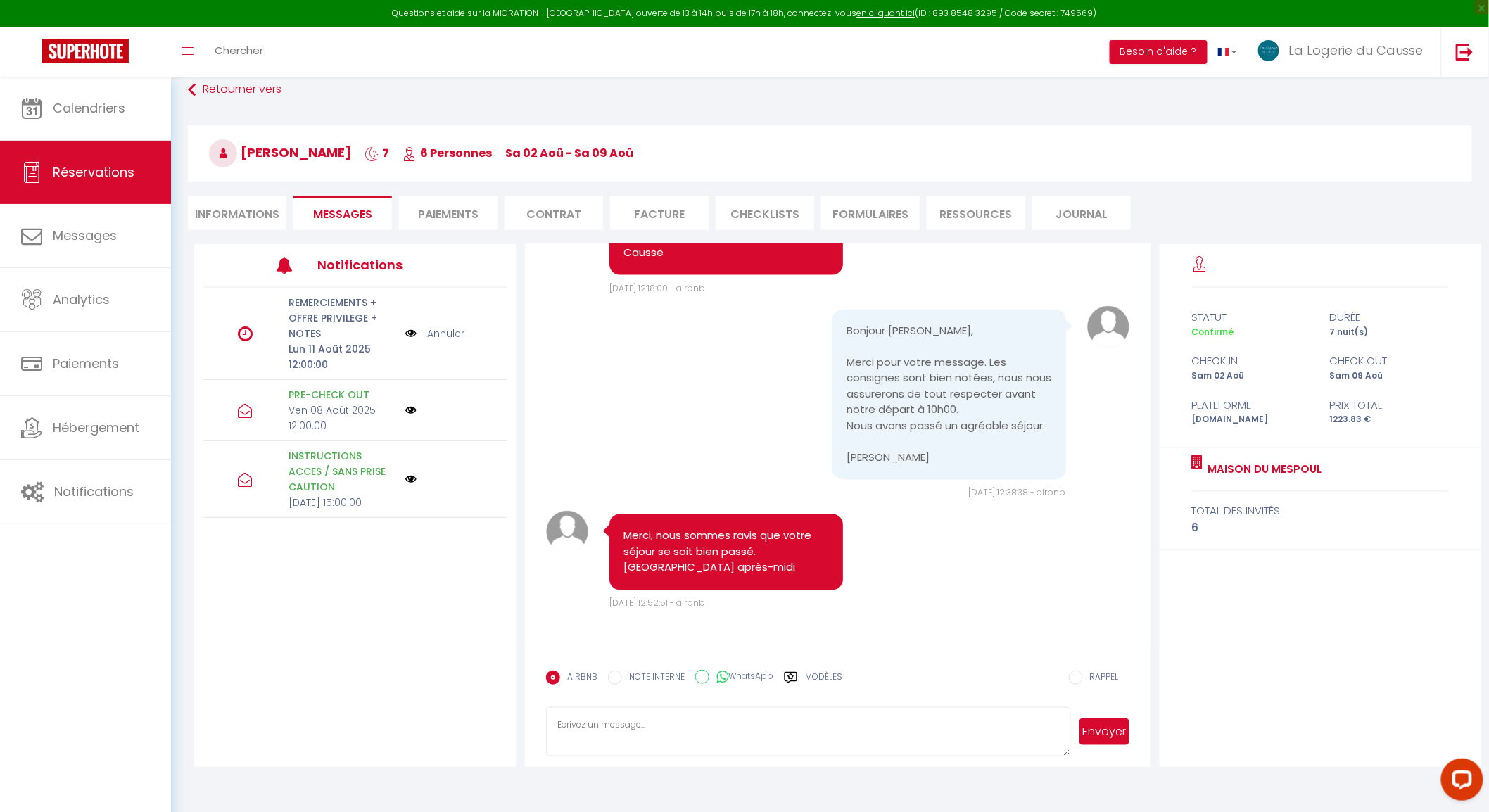
click at [406, 330] on img at bounding box center [411, 334] width 11 height 16
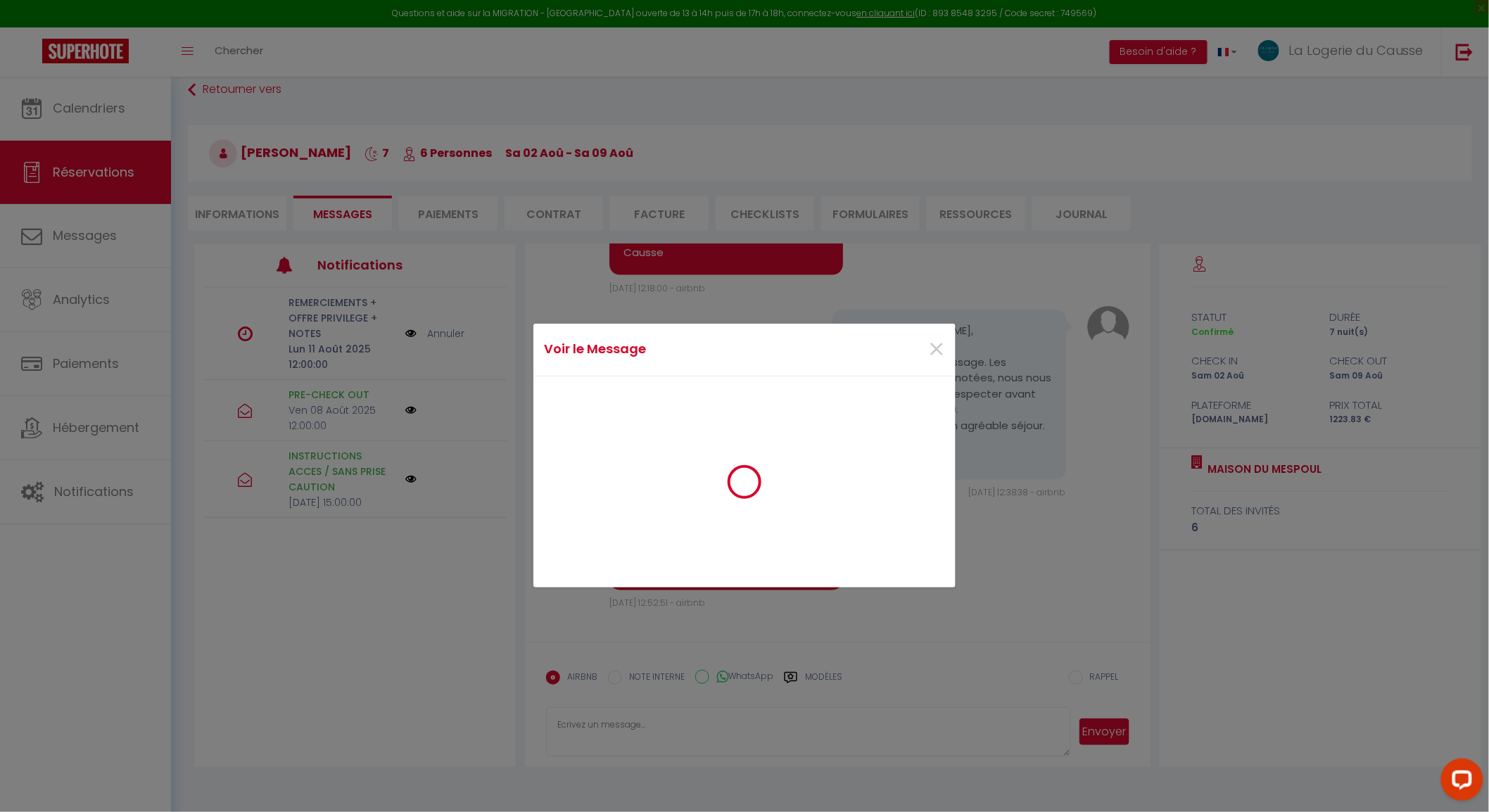
scroll to position [3343, 0]
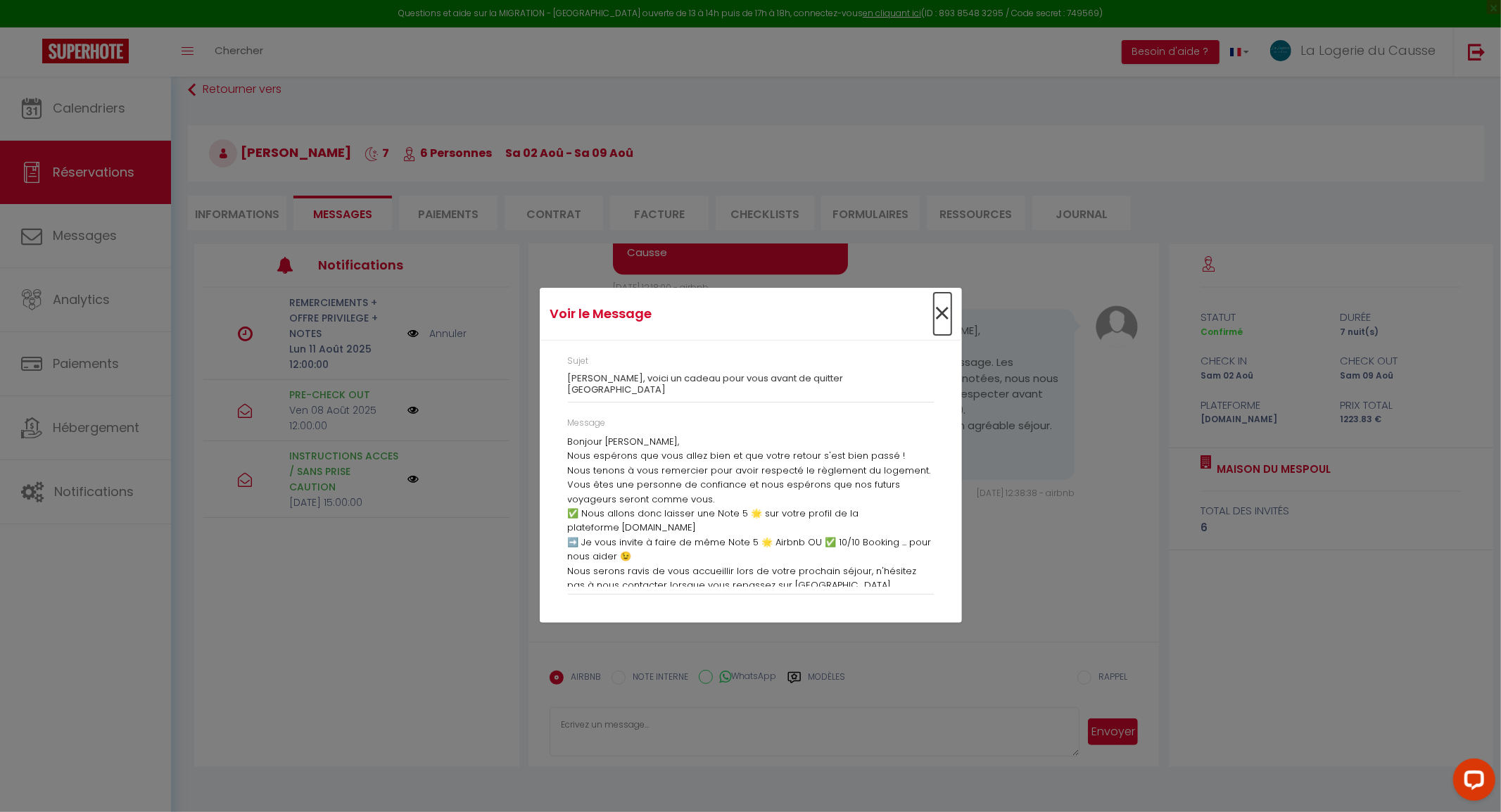
click at [946, 318] on span "×" at bounding box center [942, 314] width 17 height 42
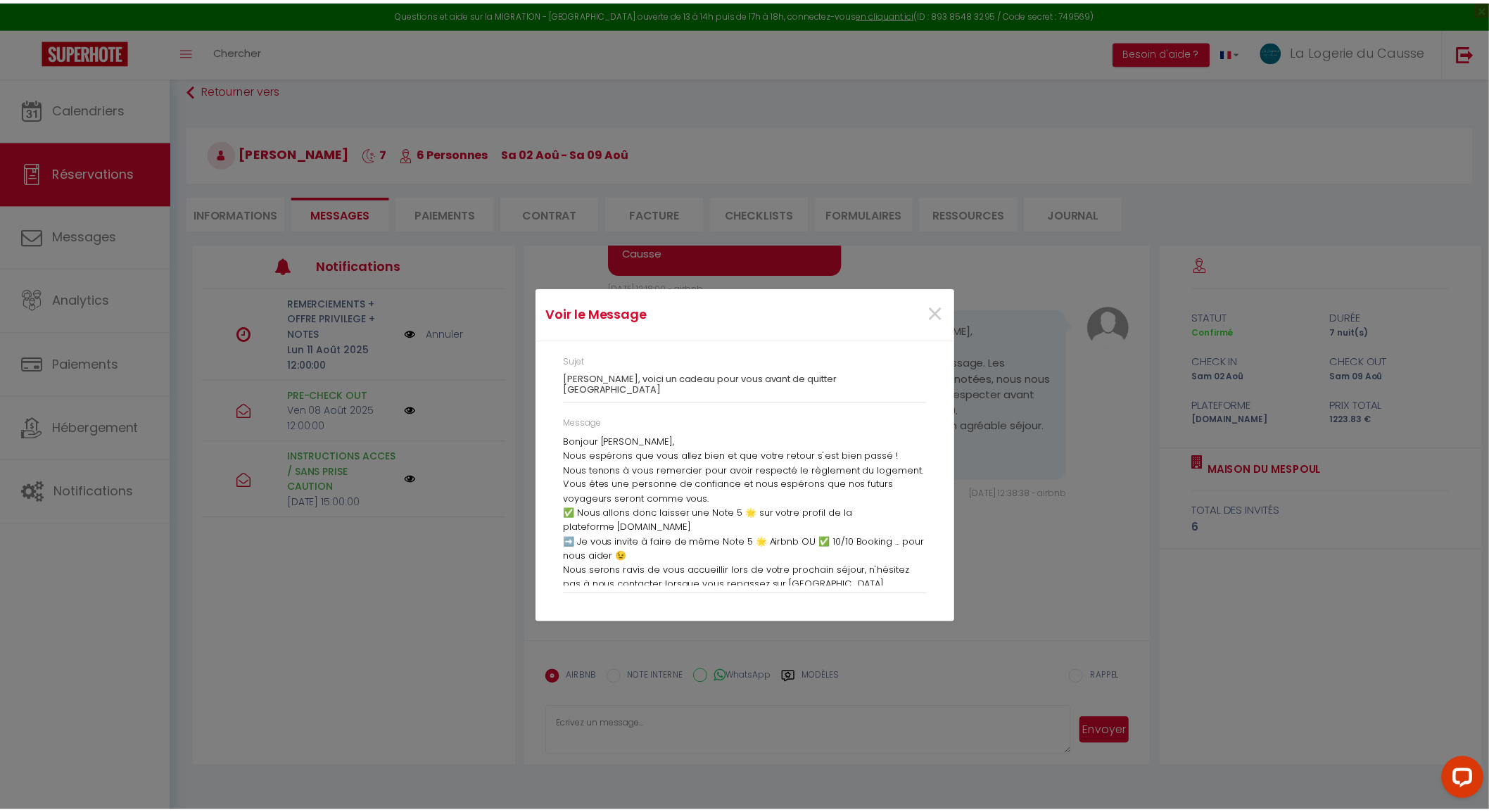
scroll to position [3359, 0]
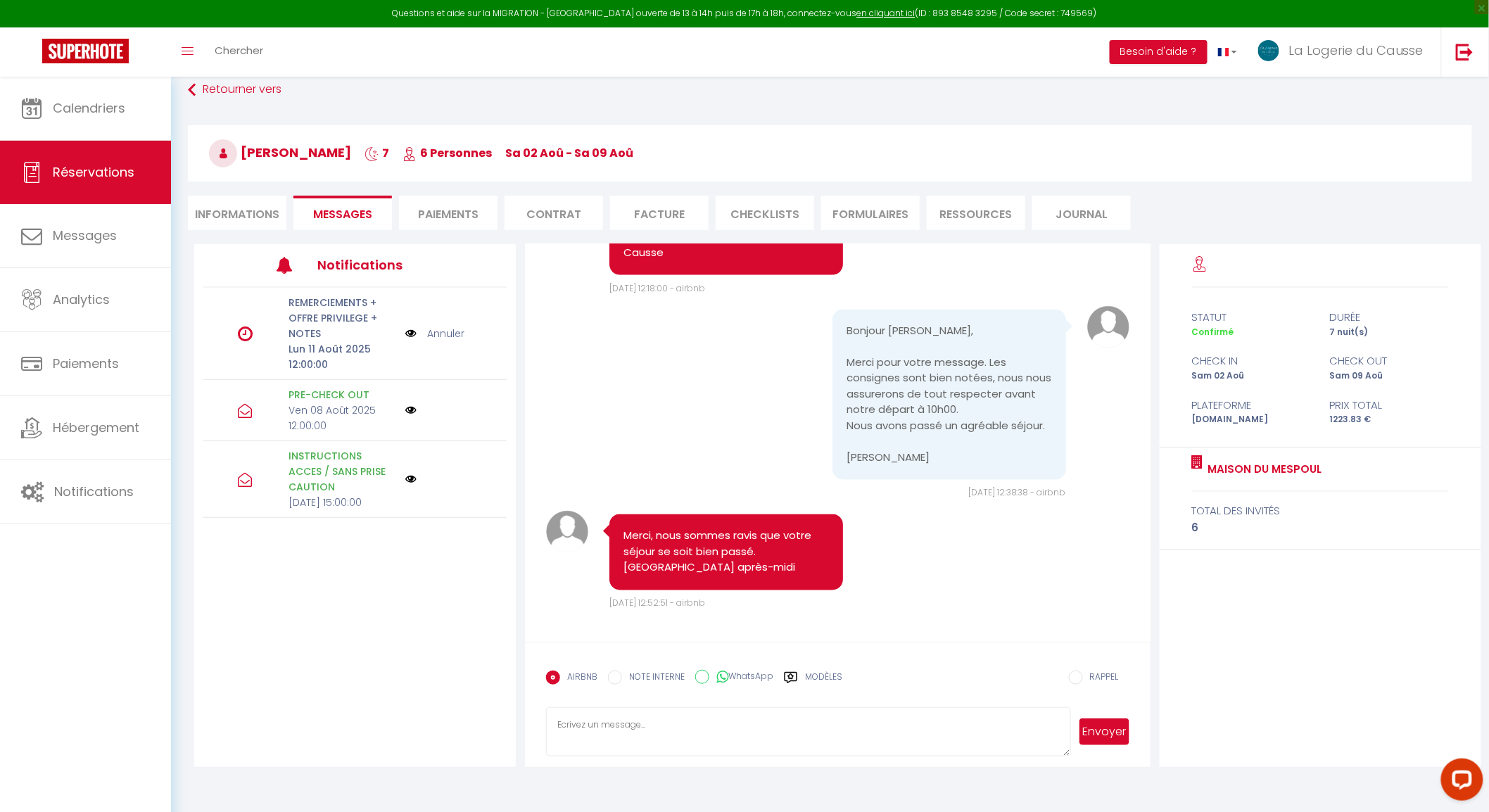
click at [446, 331] on link "Annuler" at bounding box center [446, 334] width 37 height 16
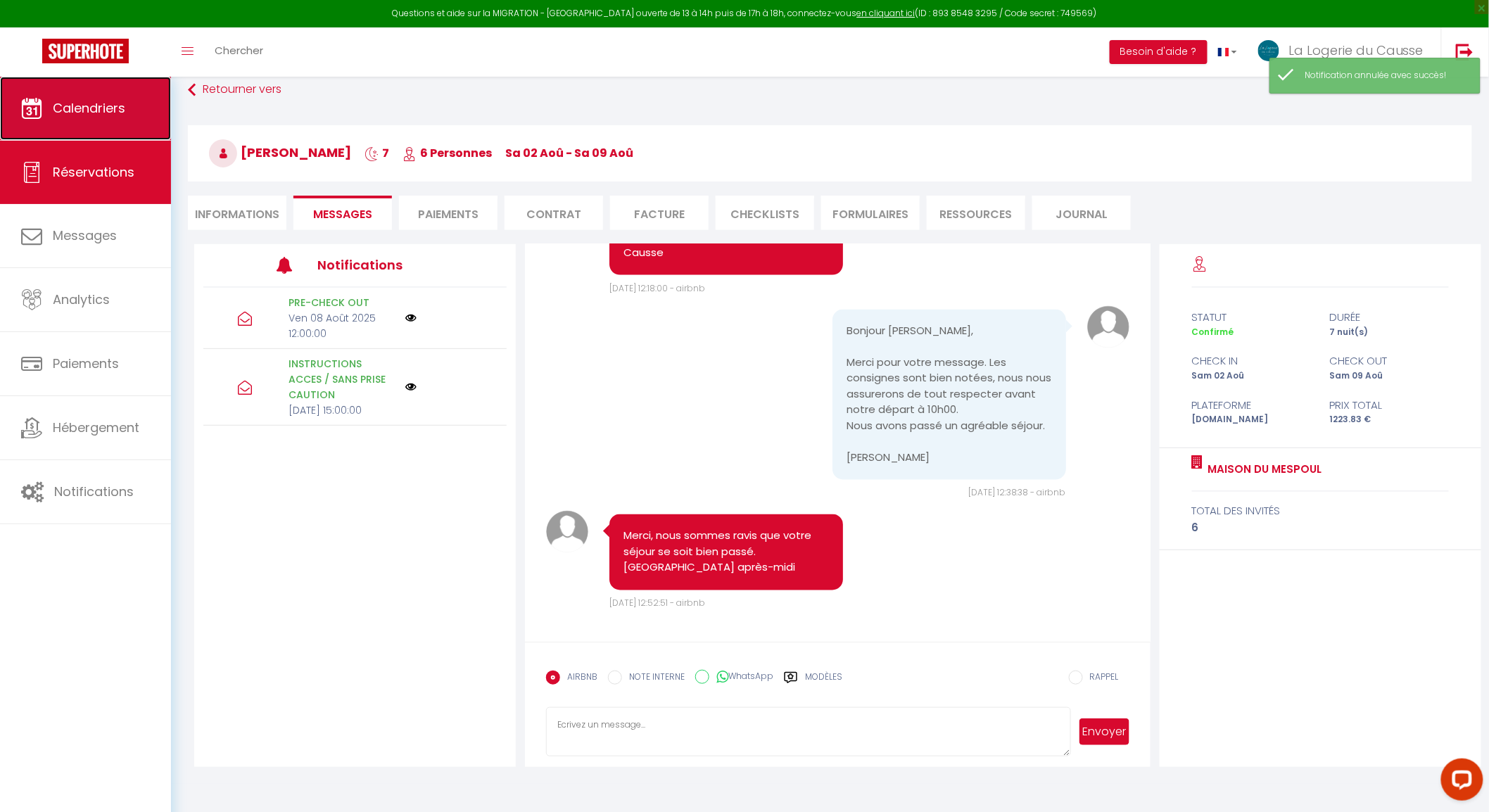
click at [65, 101] on span "Calendriers" at bounding box center [88, 108] width 73 height 17
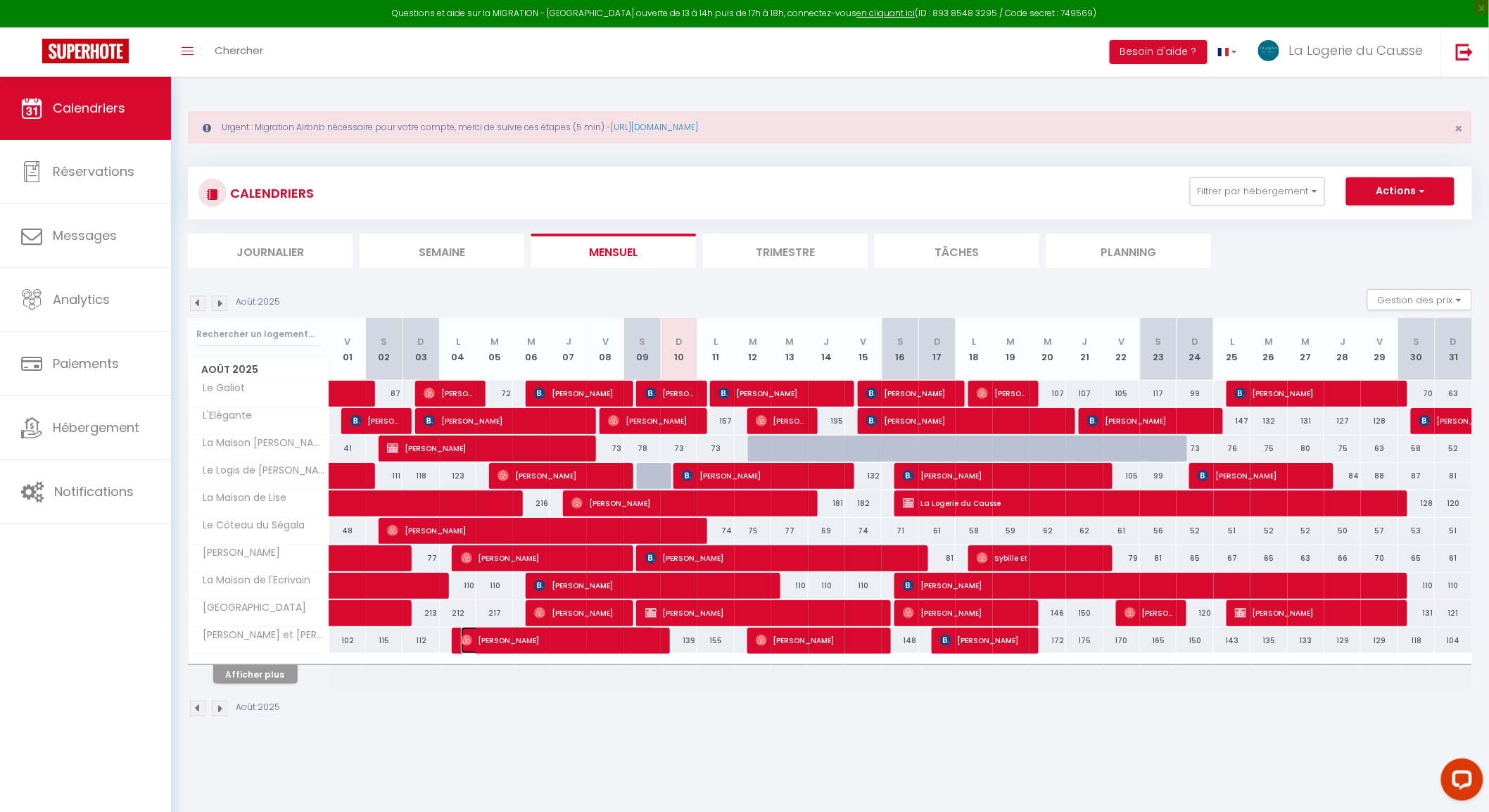
click at [566, 648] on span "[PERSON_NAME]" at bounding box center [558, 640] width 195 height 27
select select "OK"
select select "0"
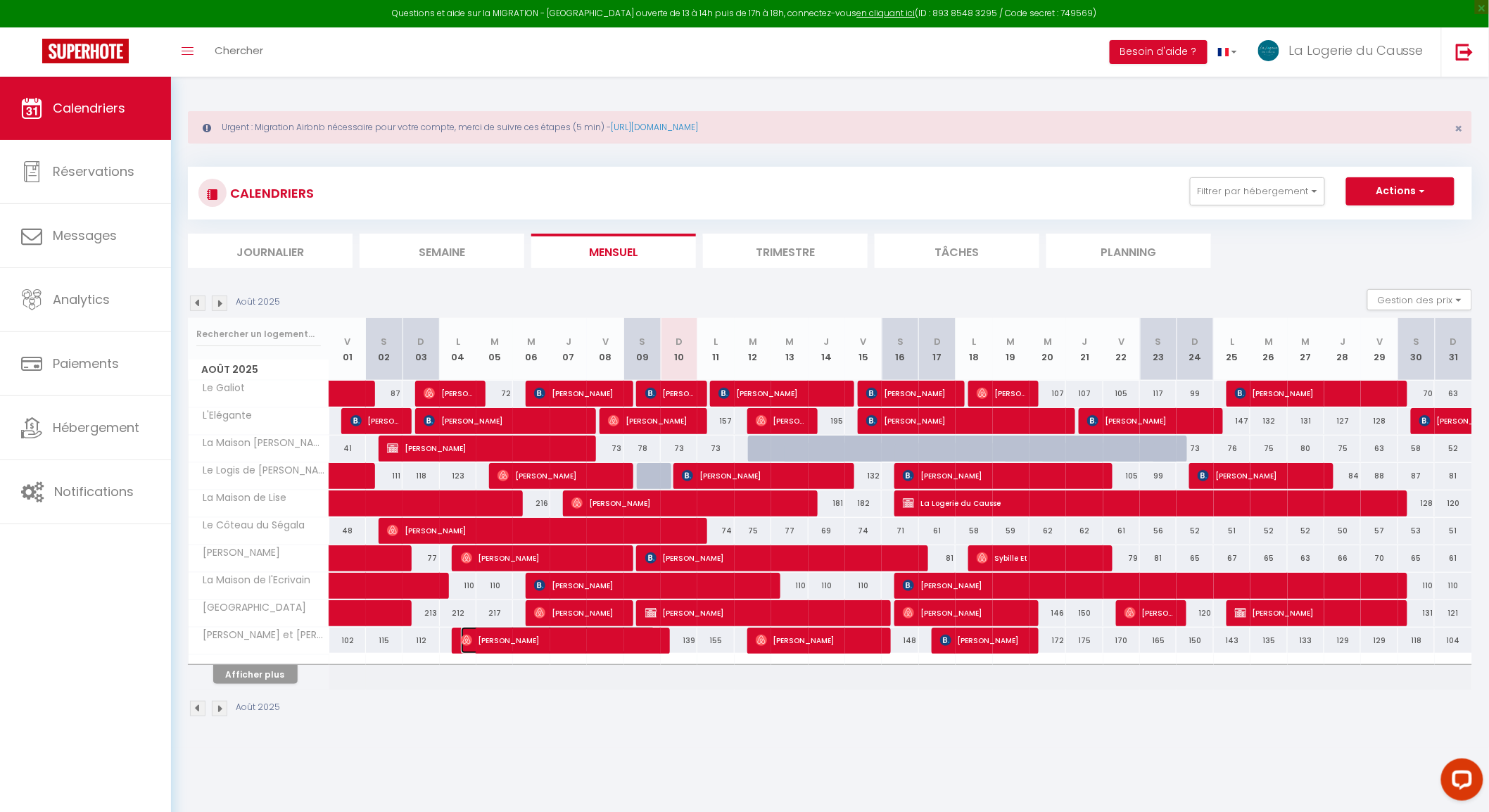
select select "1"
select select
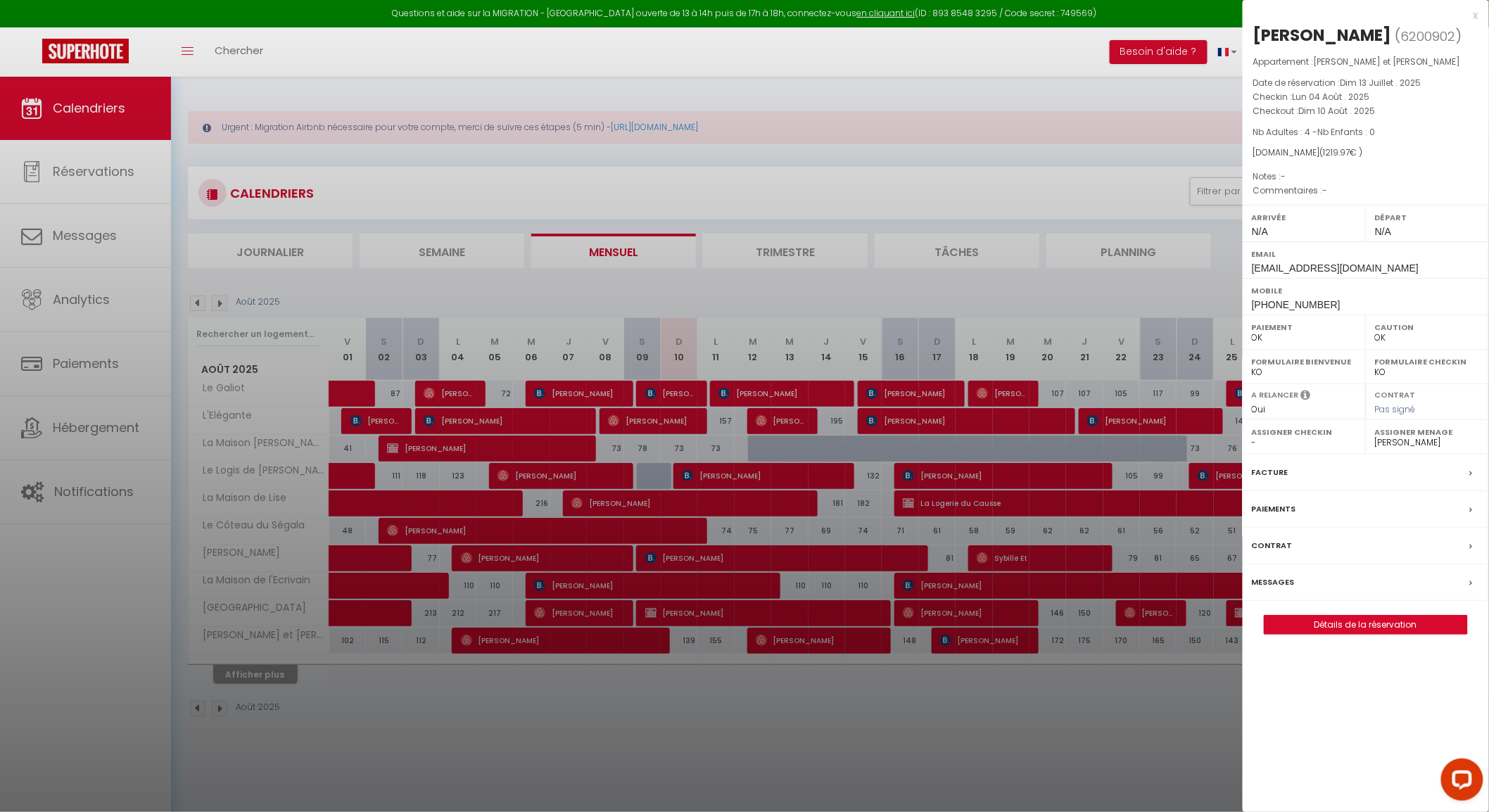
click at [1475, 17] on div "x" at bounding box center [1360, 16] width 236 height 17
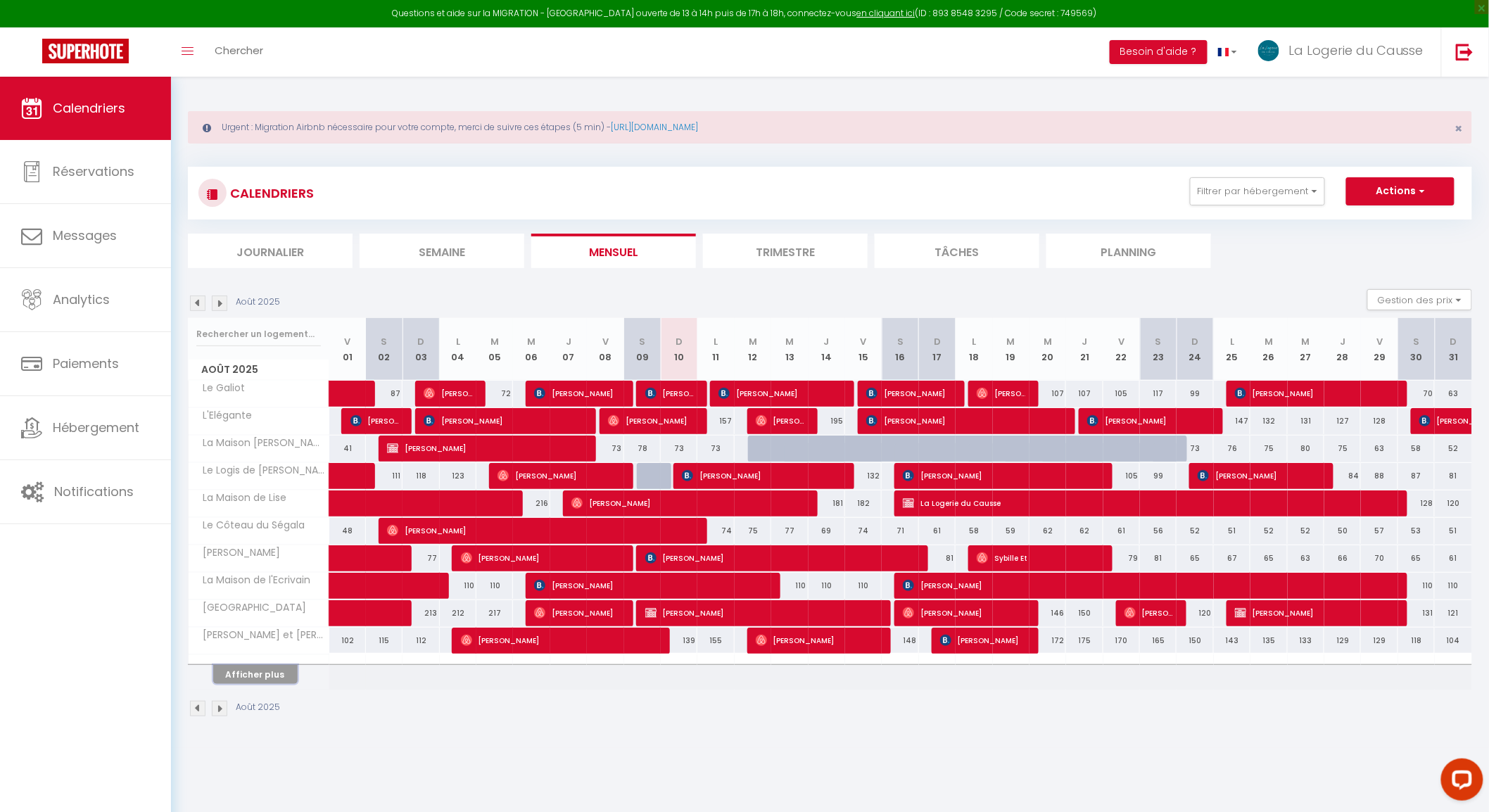
click at [267, 674] on button "Afficher plus" at bounding box center [256, 674] width 85 height 19
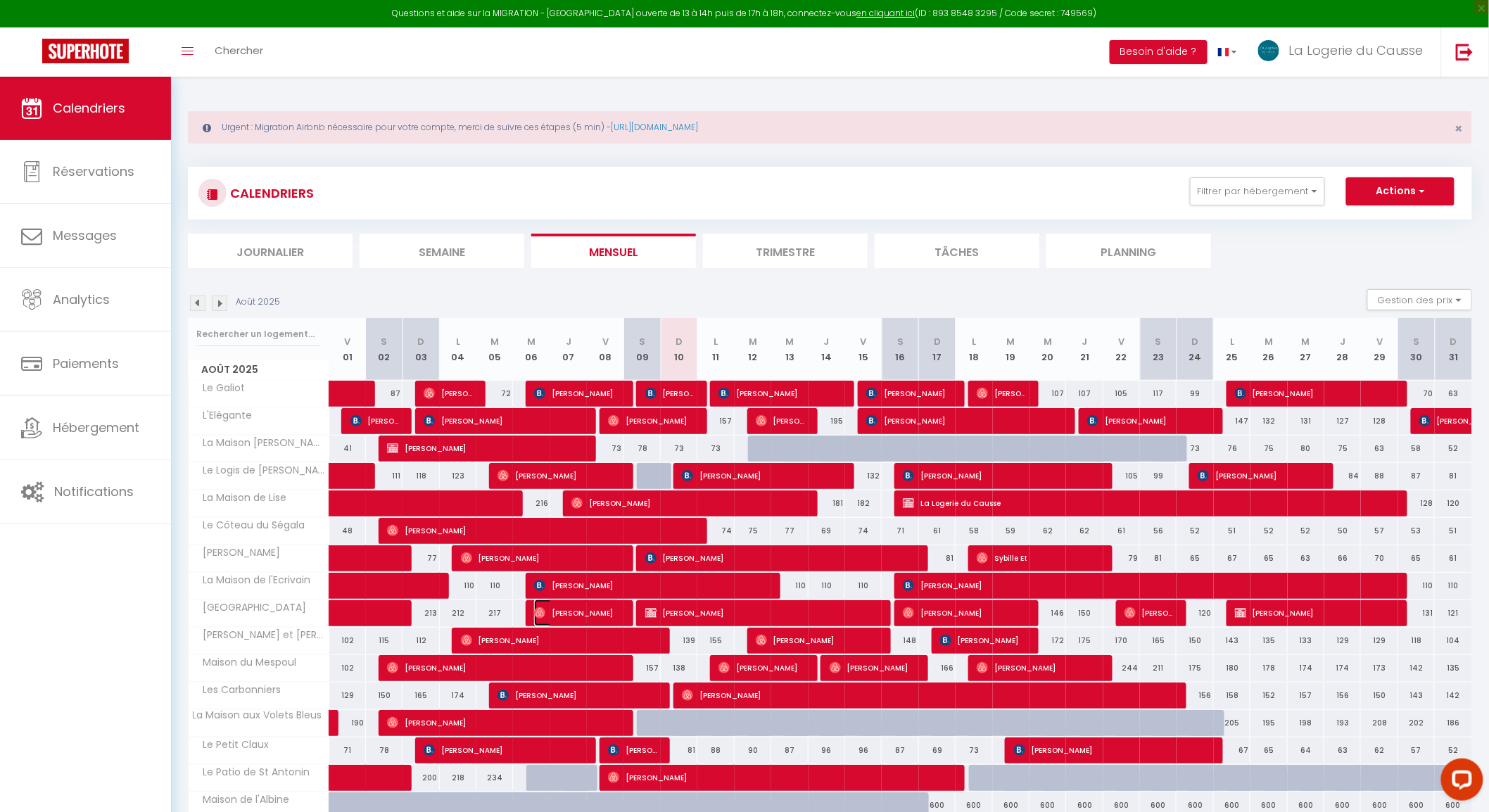
click at [592, 604] on span "[PERSON_NAME]" at bounding box center [577, 612] width 85 height 27
select select "47435"
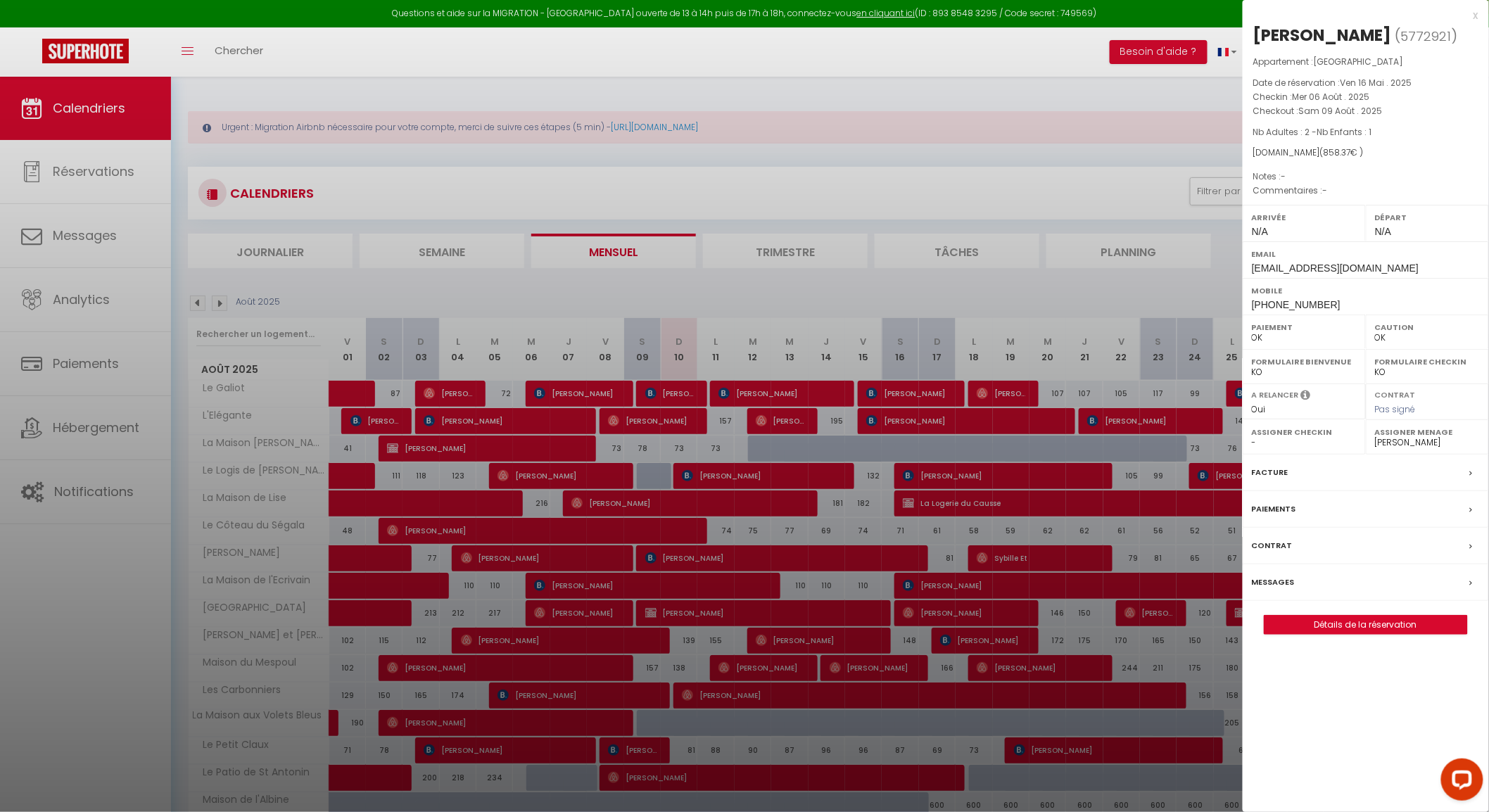
click at [1256, 465] on label "Facture" at bounding box center [1270, 472] width 37 height 15
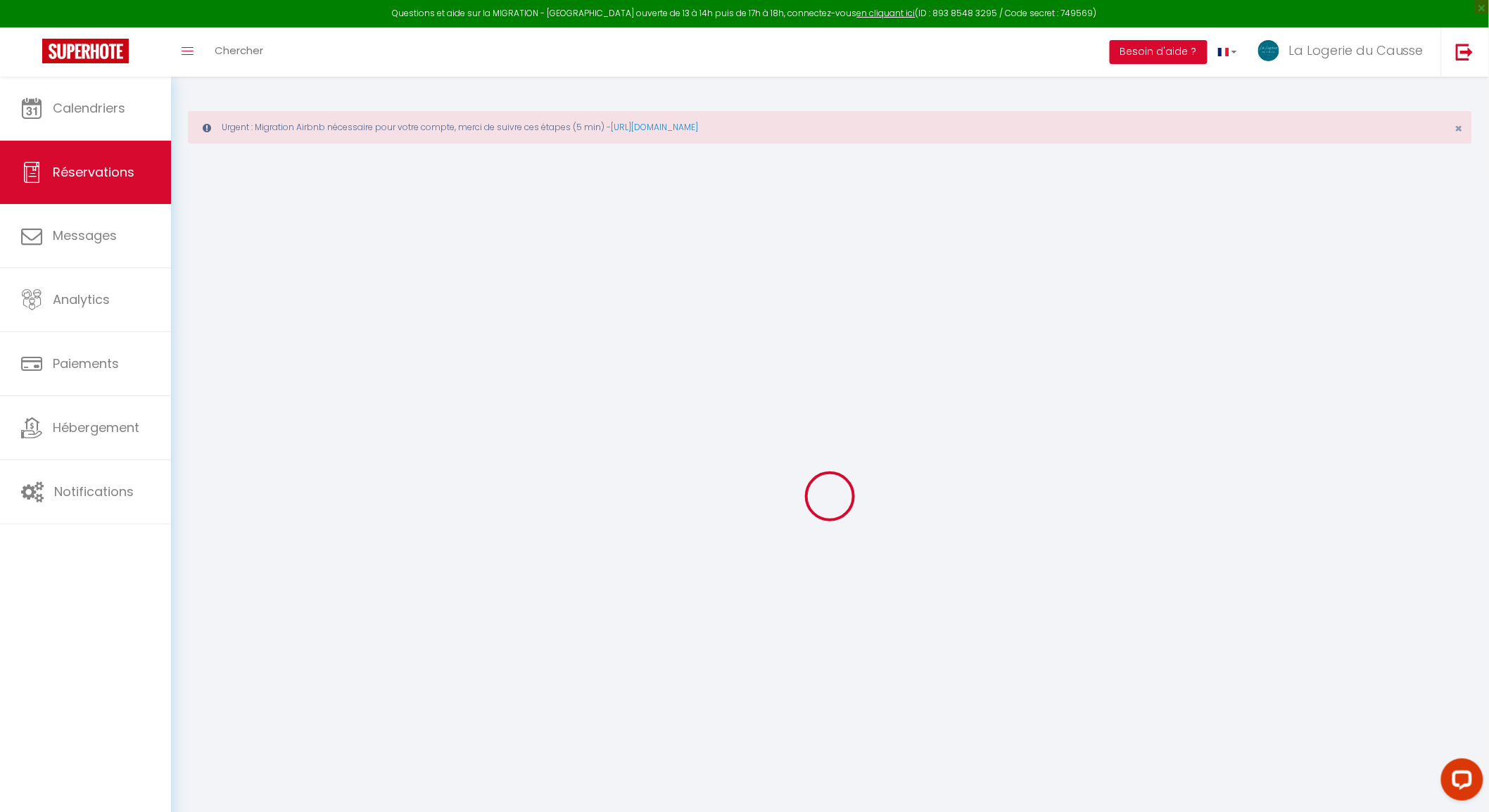
select select "cleaning"
select select "taxes"
select select
checkbox input "false"
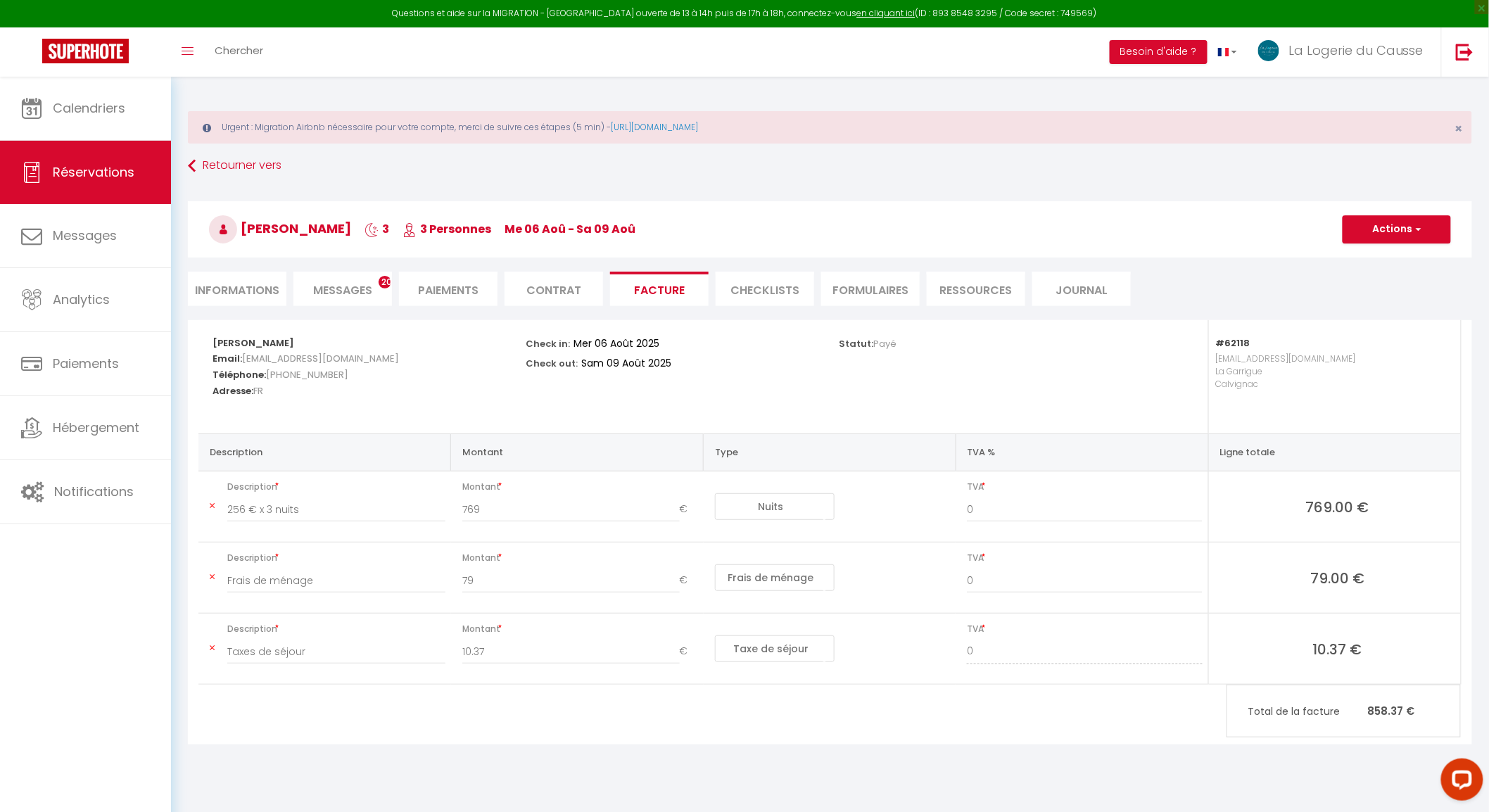
click at [326, 285] on span "Messages" at bounding box center [343, 290] width 59 height 17
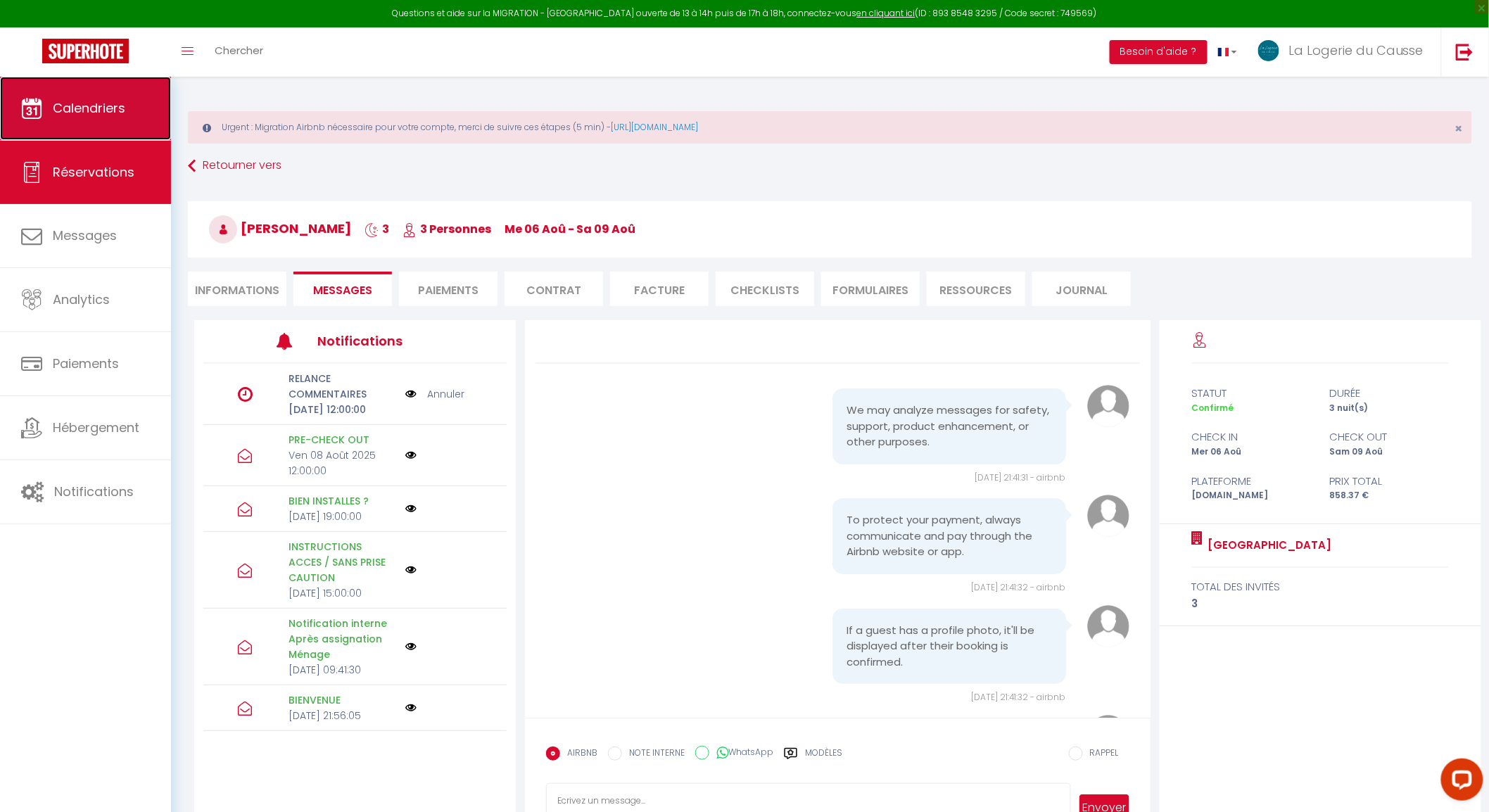
click at [91, 122] on link "Calendriers" at bounding box center [85, 108] width 171 height 63
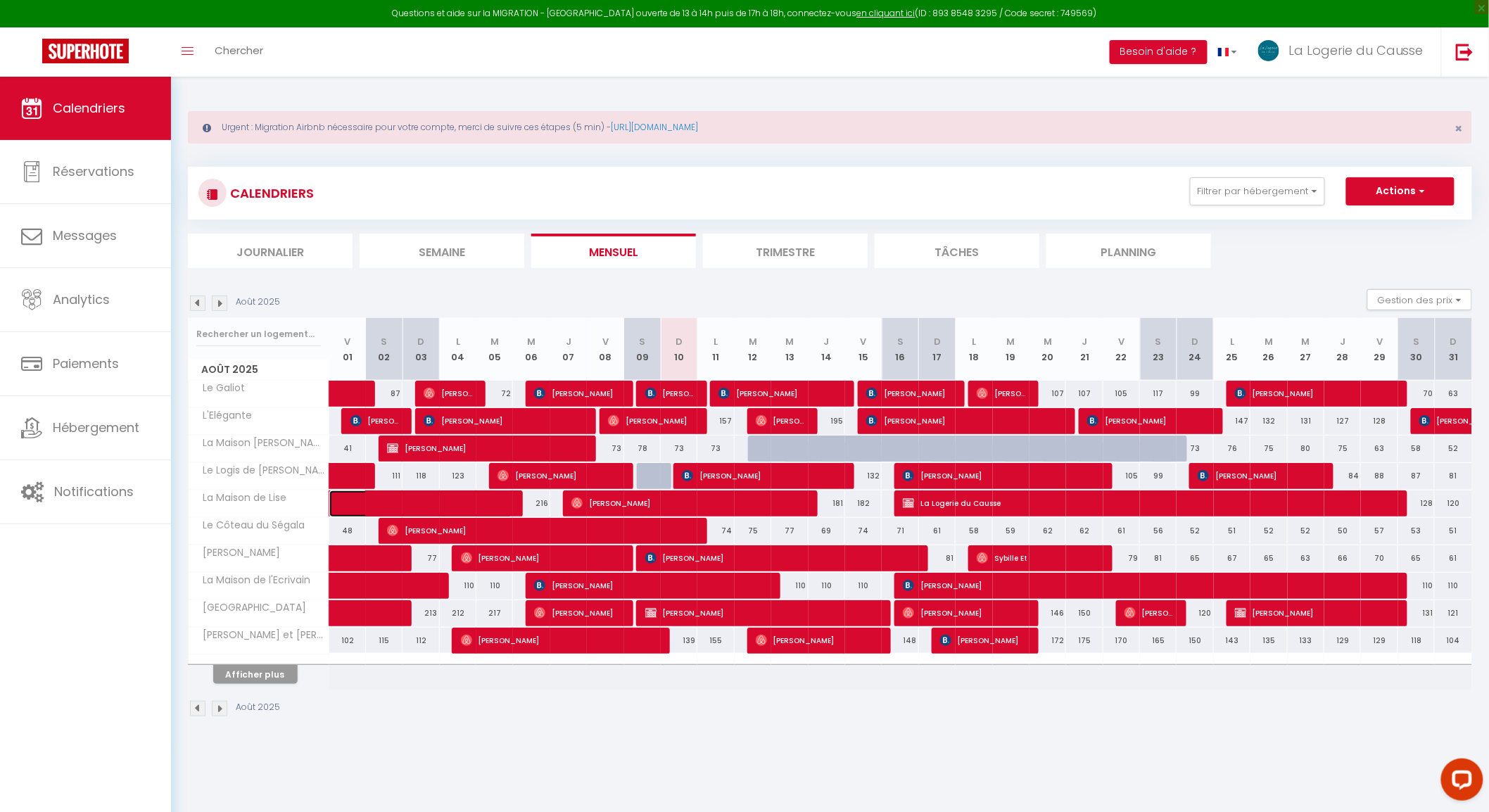
click at [494, 498] on span at bounding box center [431, 503] width 162 height 27
select select "OK"
select select "0"
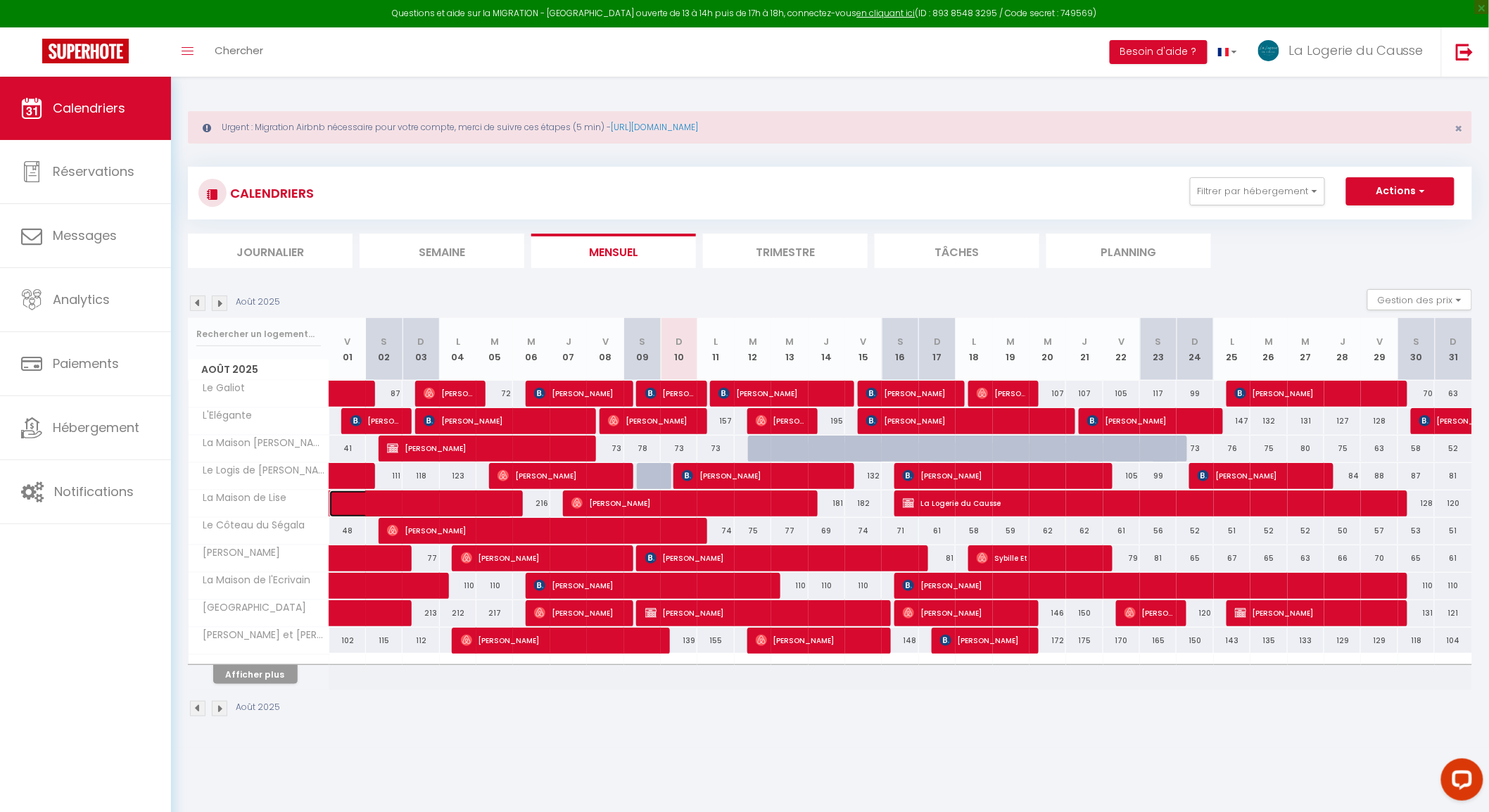
select select "1"
select select
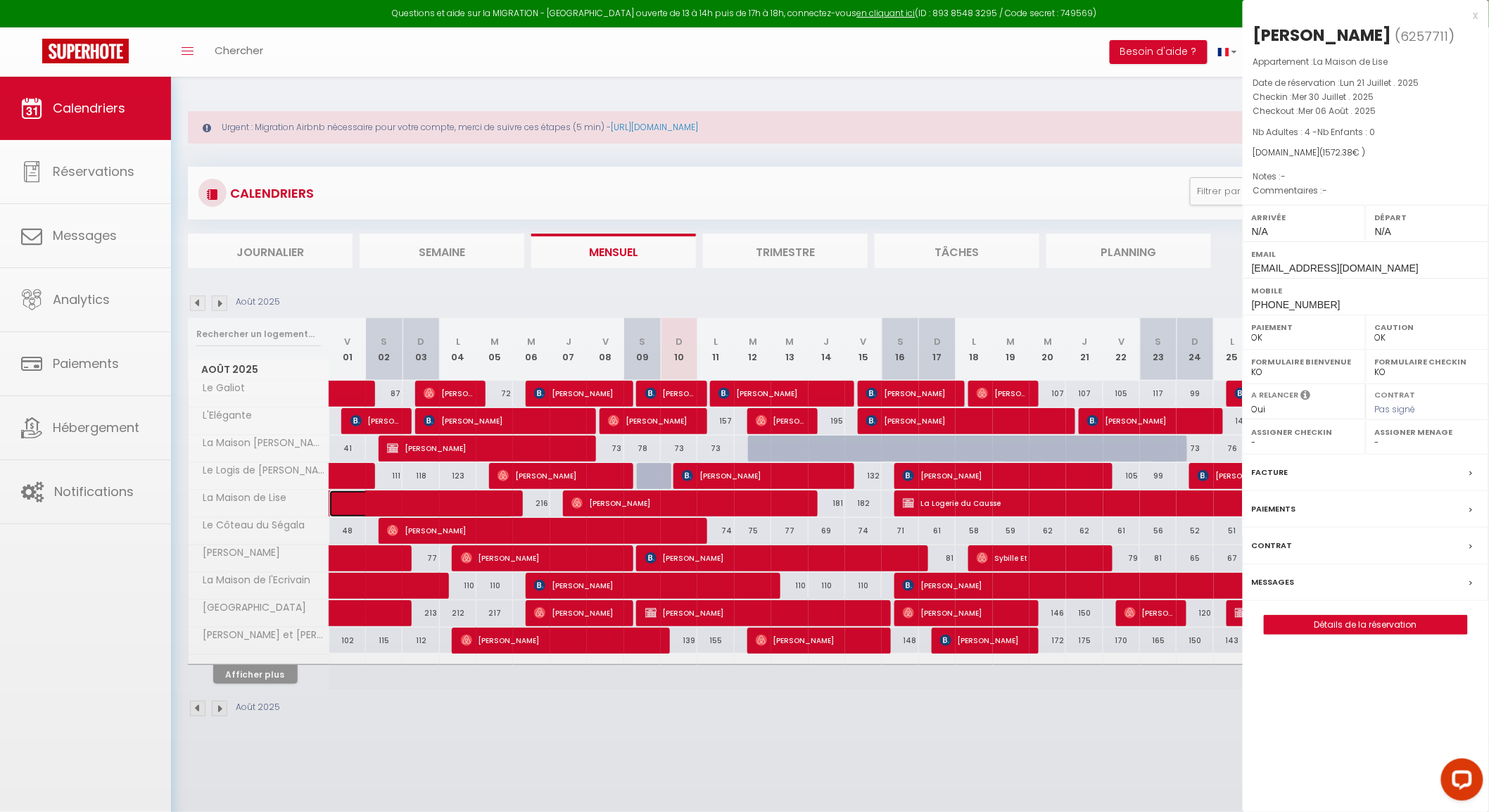
select select "47435"
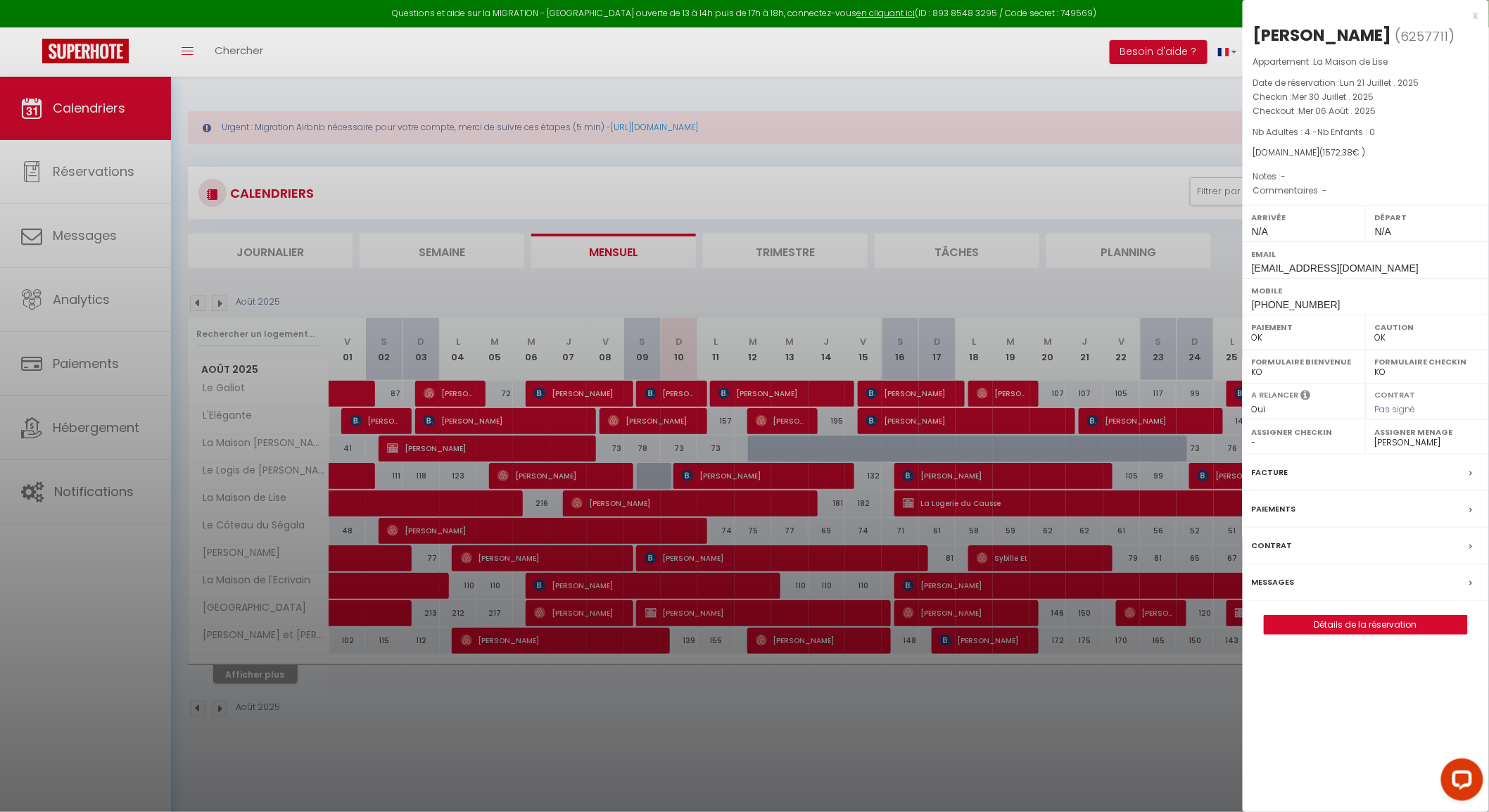
click at [1285, 579] on label "Messages" at bounding box center [1274, 582] width 43 height 15
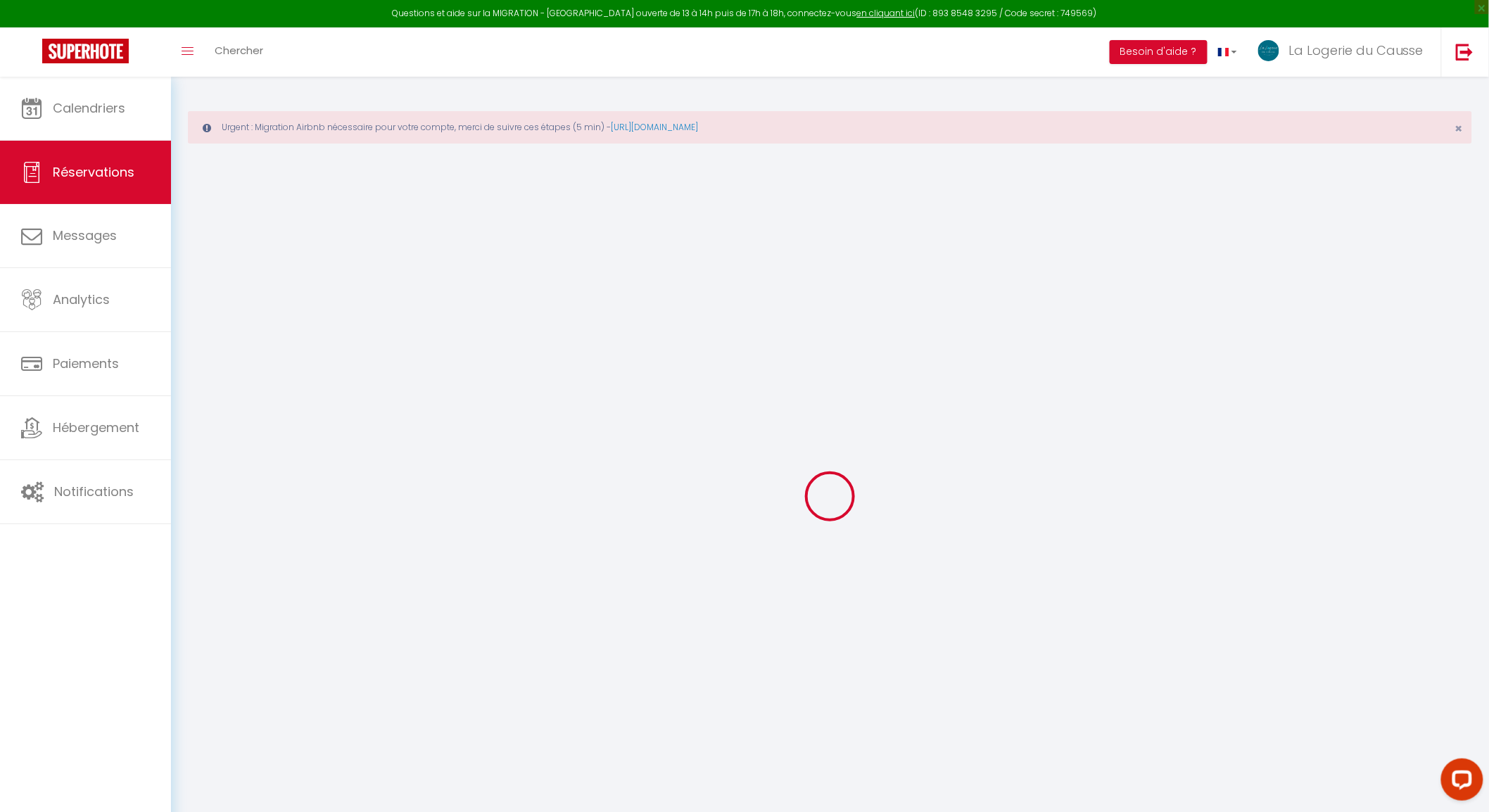
type input "Loiseau"
type input "Luc"
type input "[EMAIL_ADDRESS][DOMAIN_NAME]"
type input "[PHONE_NUMBER]"
select select
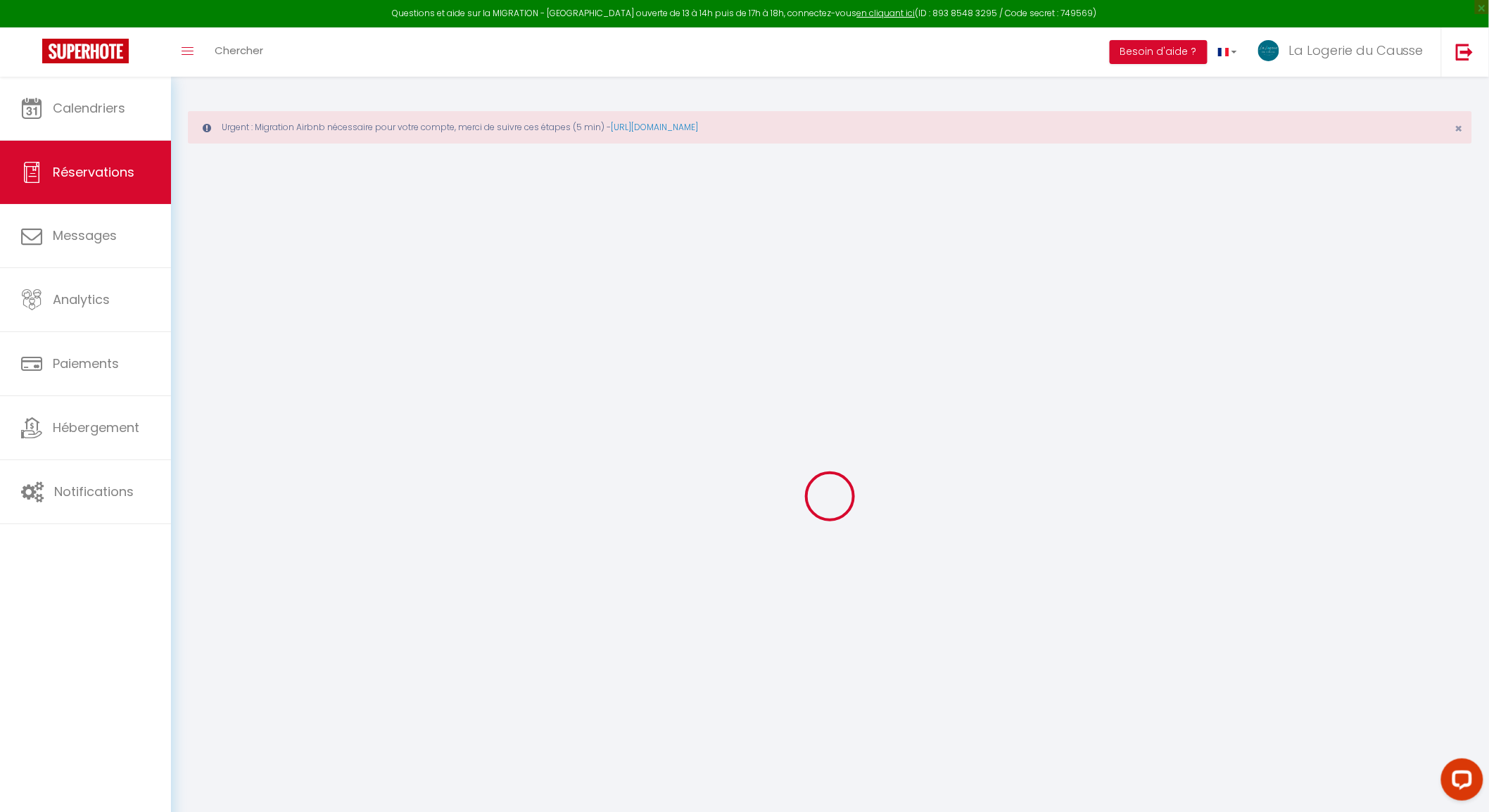
type input "228.6"
select select "67604"
select select "1"
select select
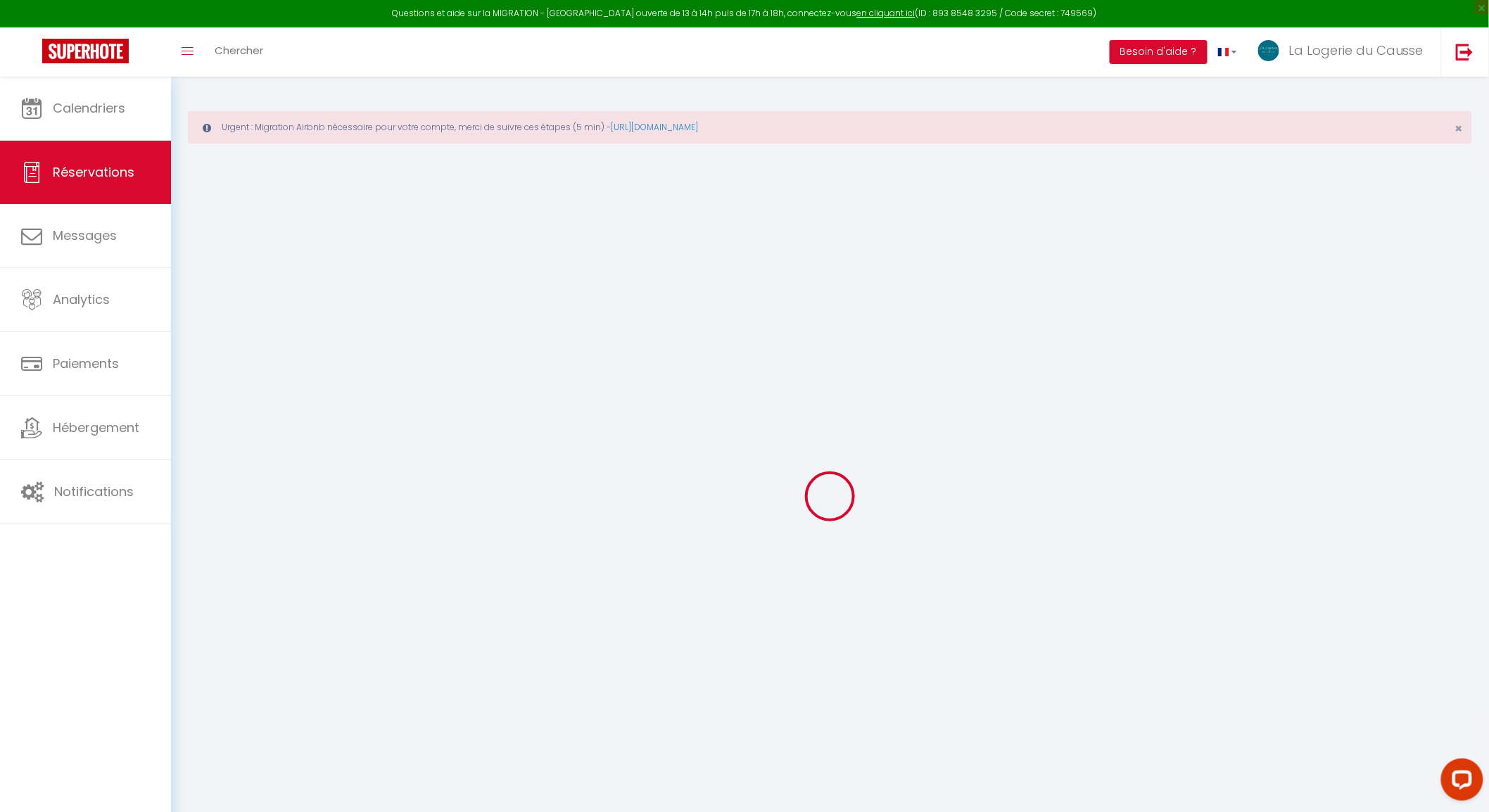
type input "4"
select select "12"
select select
type input "1445"
checkbox input "false"
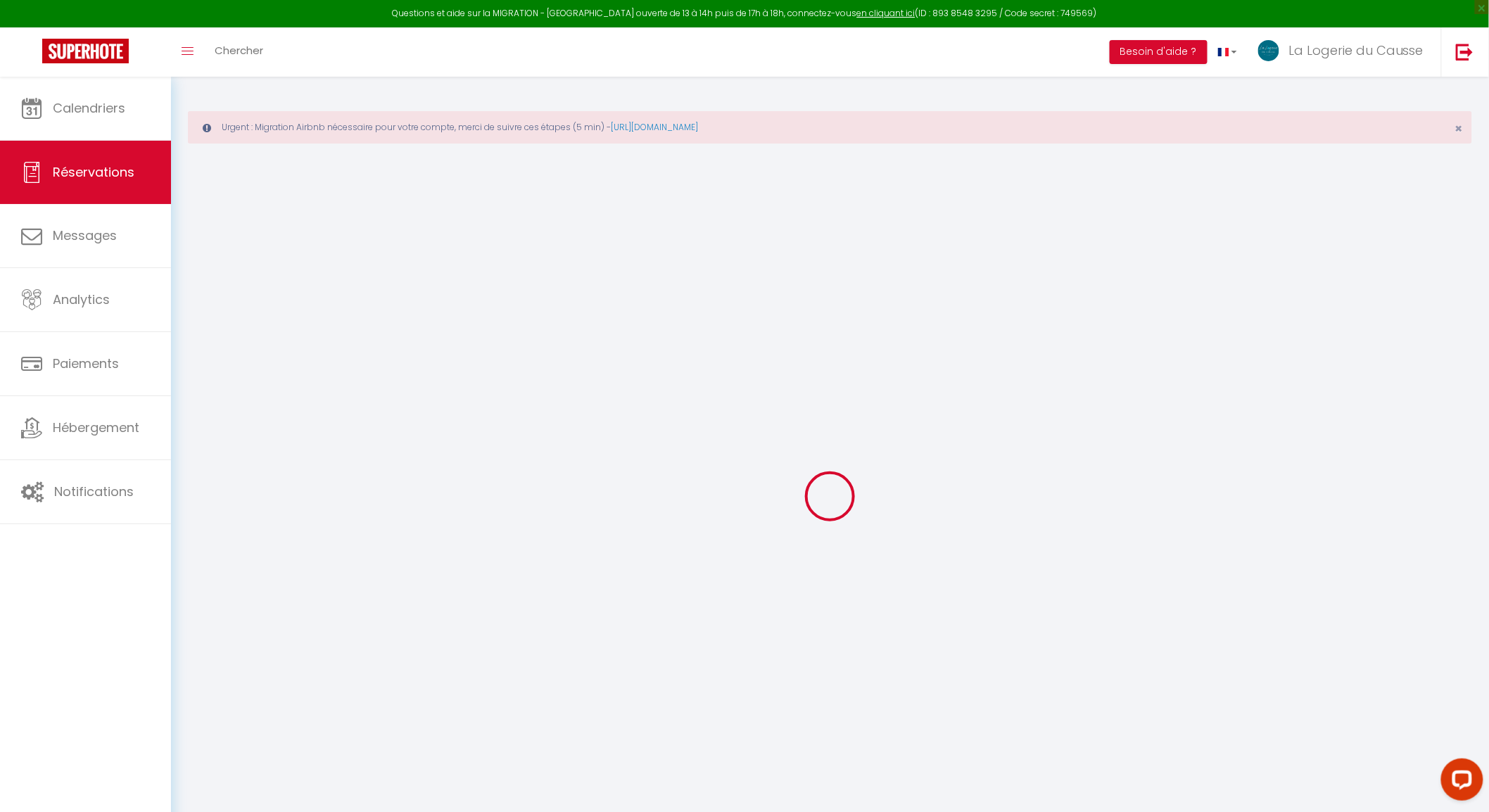
type input "0"
select select "1"
type input "0"
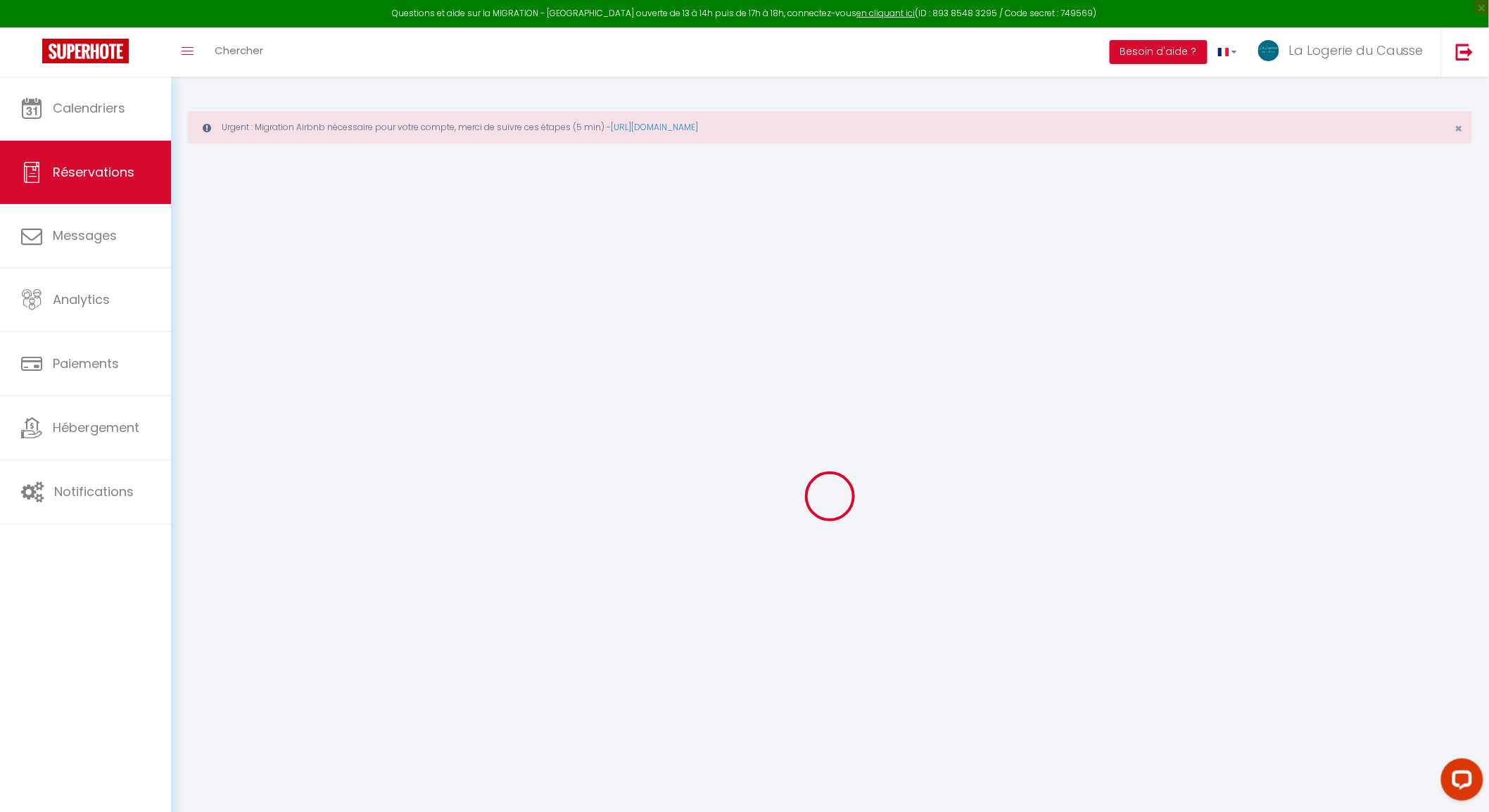
select select
select select "15"
checkbox input "false"
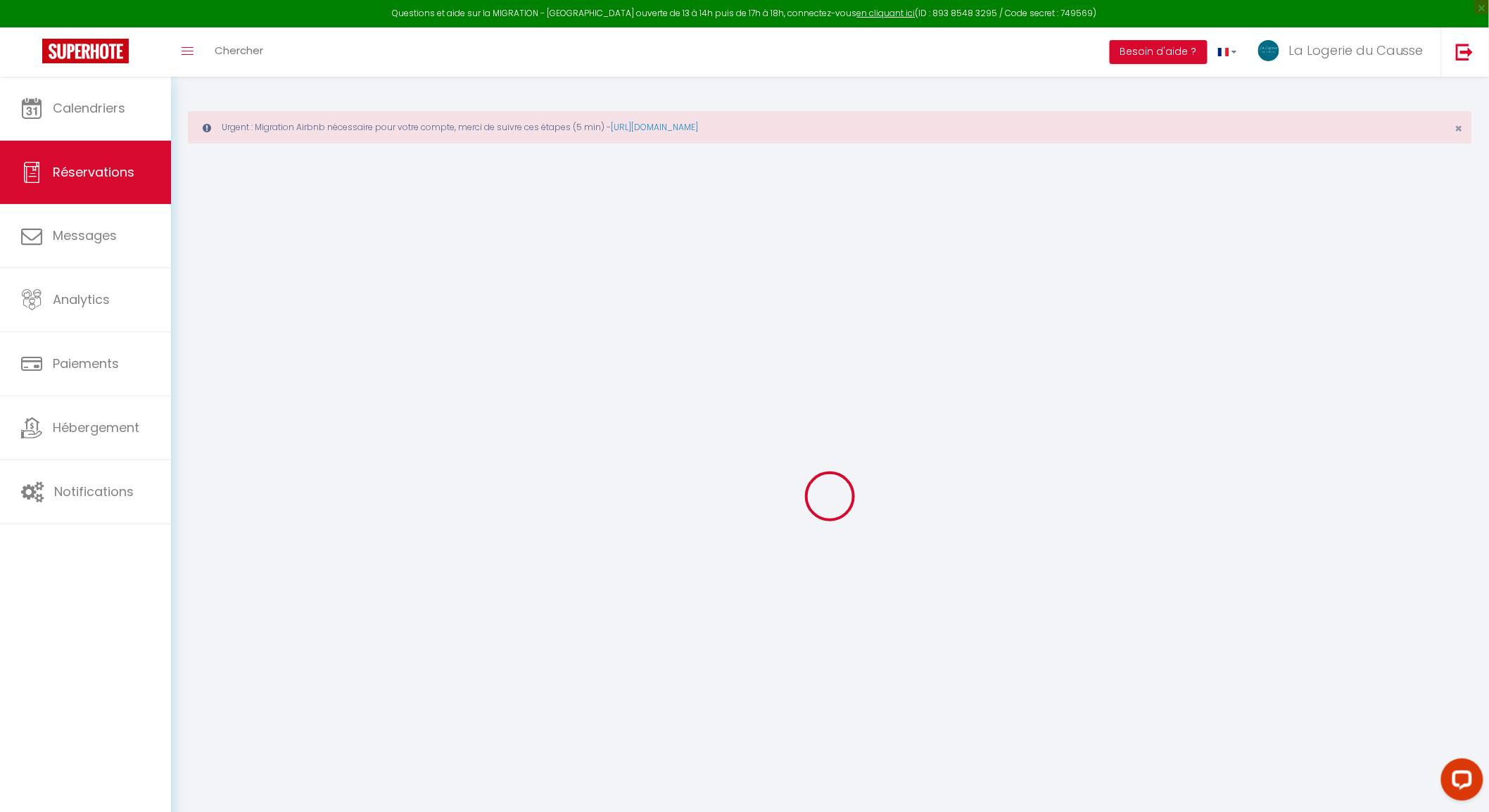
select select
checkbox input "false"
select select
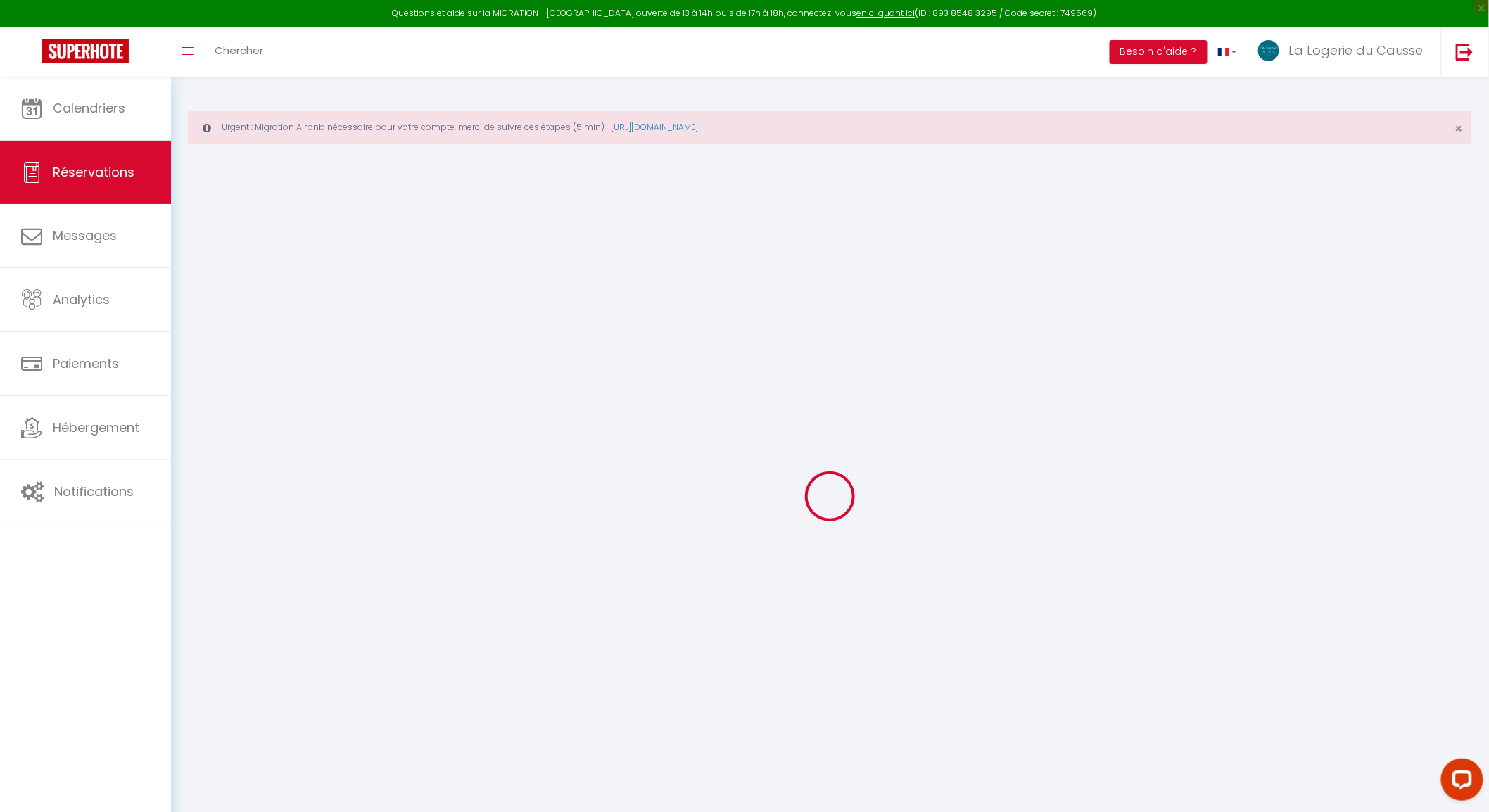
select select
checkbox input "false"
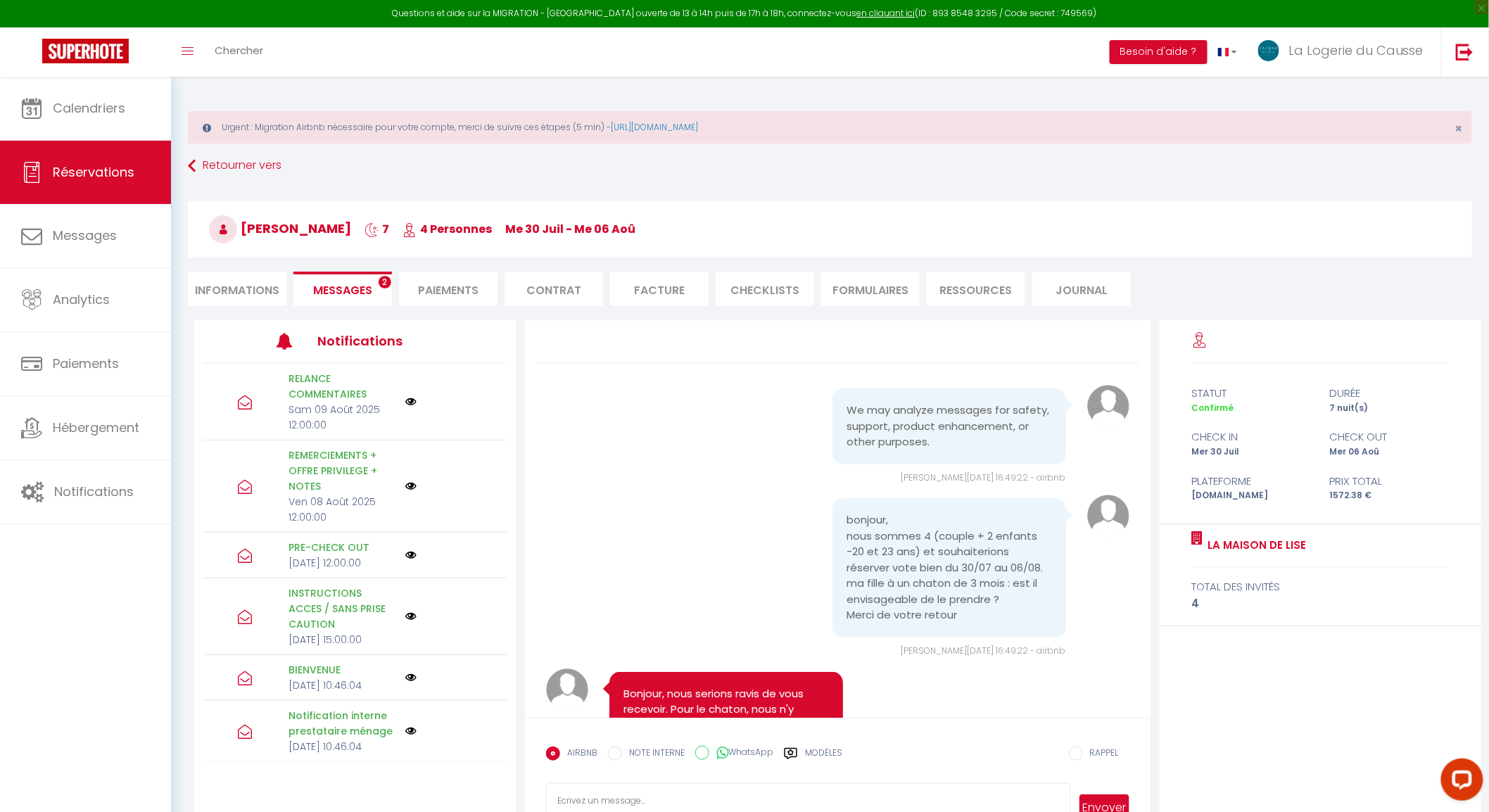
scroll to position [2763, 0]
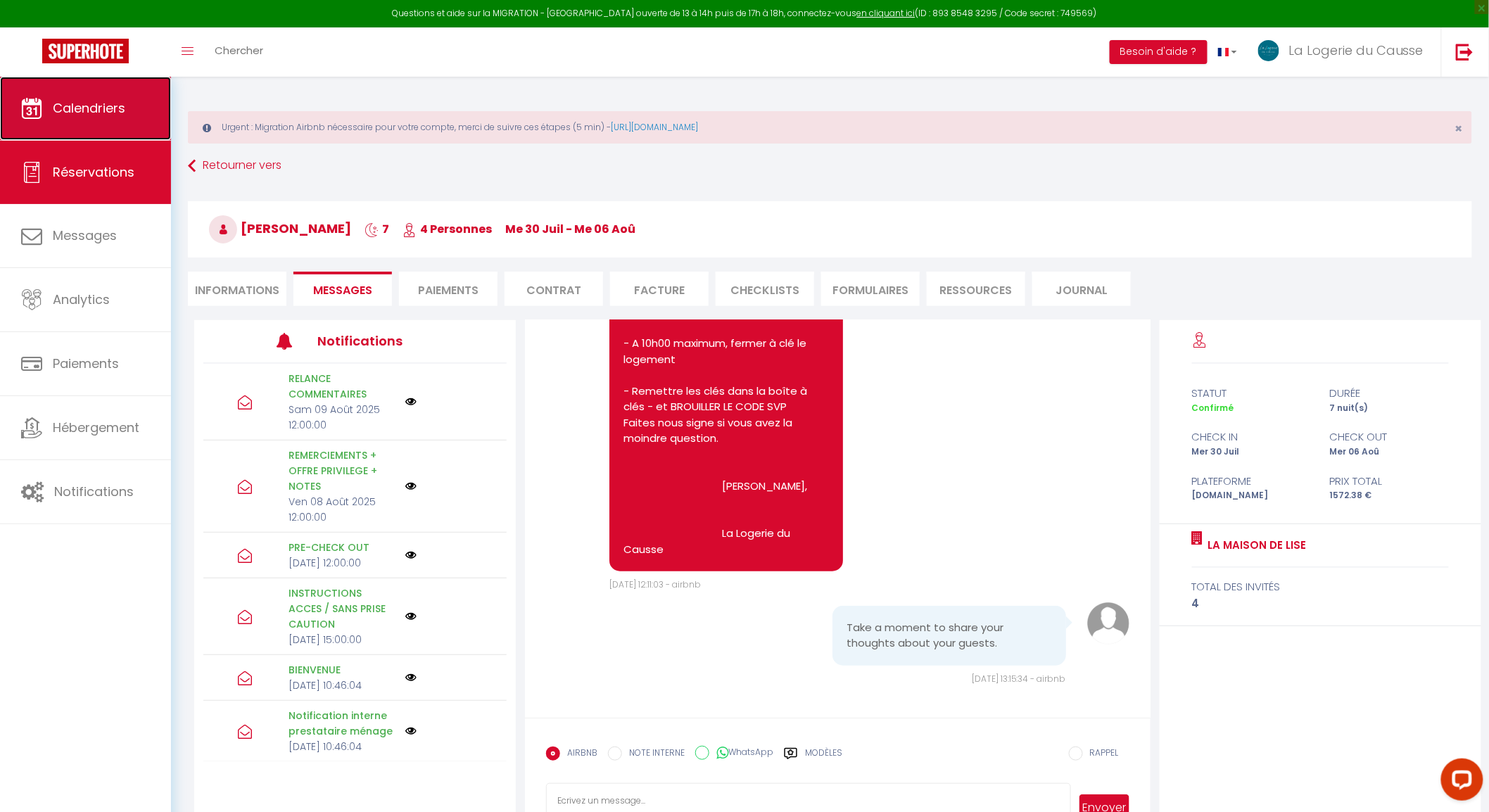
click at [94, 116] on span "Calendriers" at bounding box center [88, 108] width 73 height 17
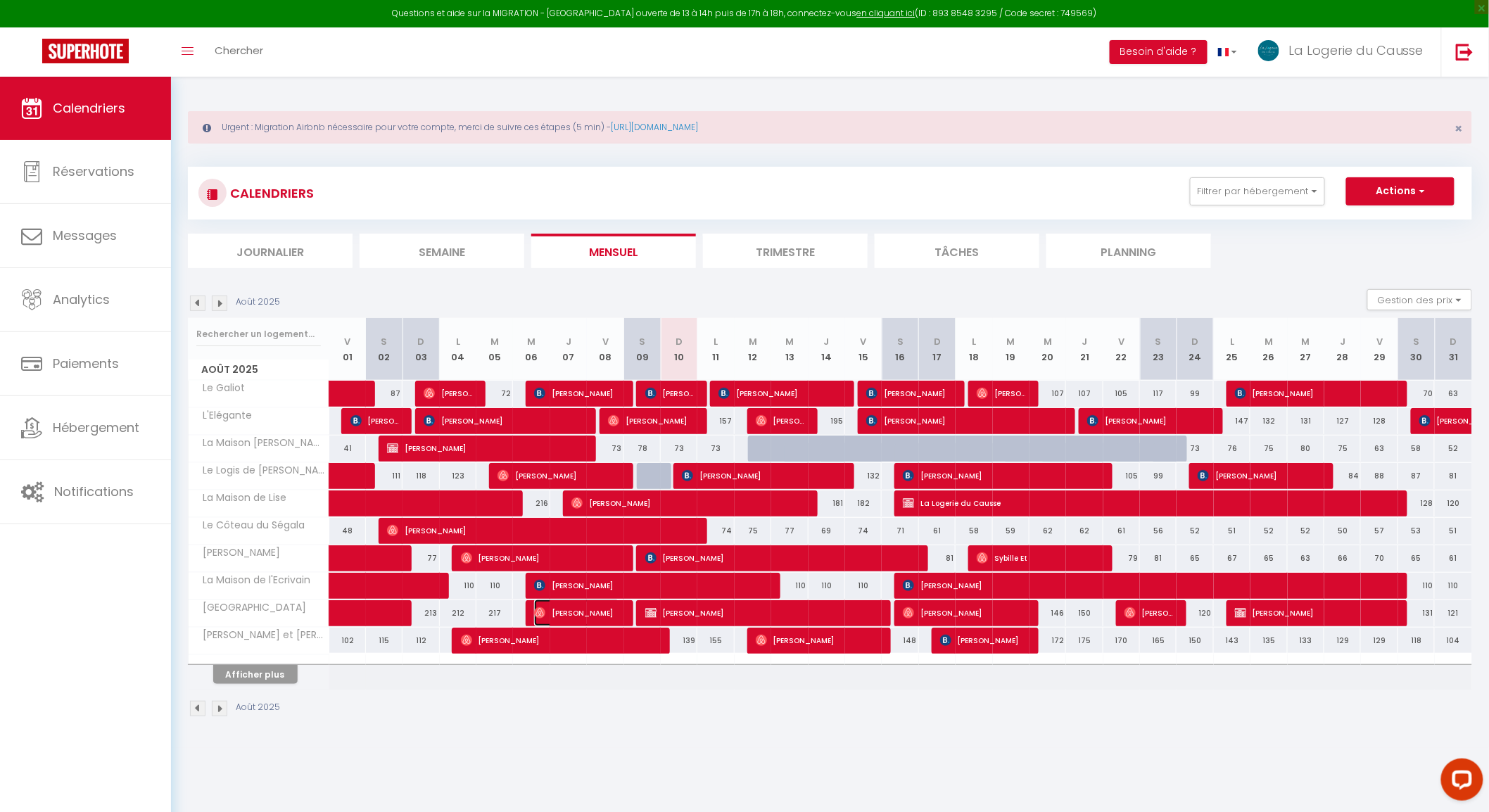
click at [601, 615] on span "[PERSON_NAME]" at bounding box center [577, 612] width 85 height 27
select select "OK"
select select "0"
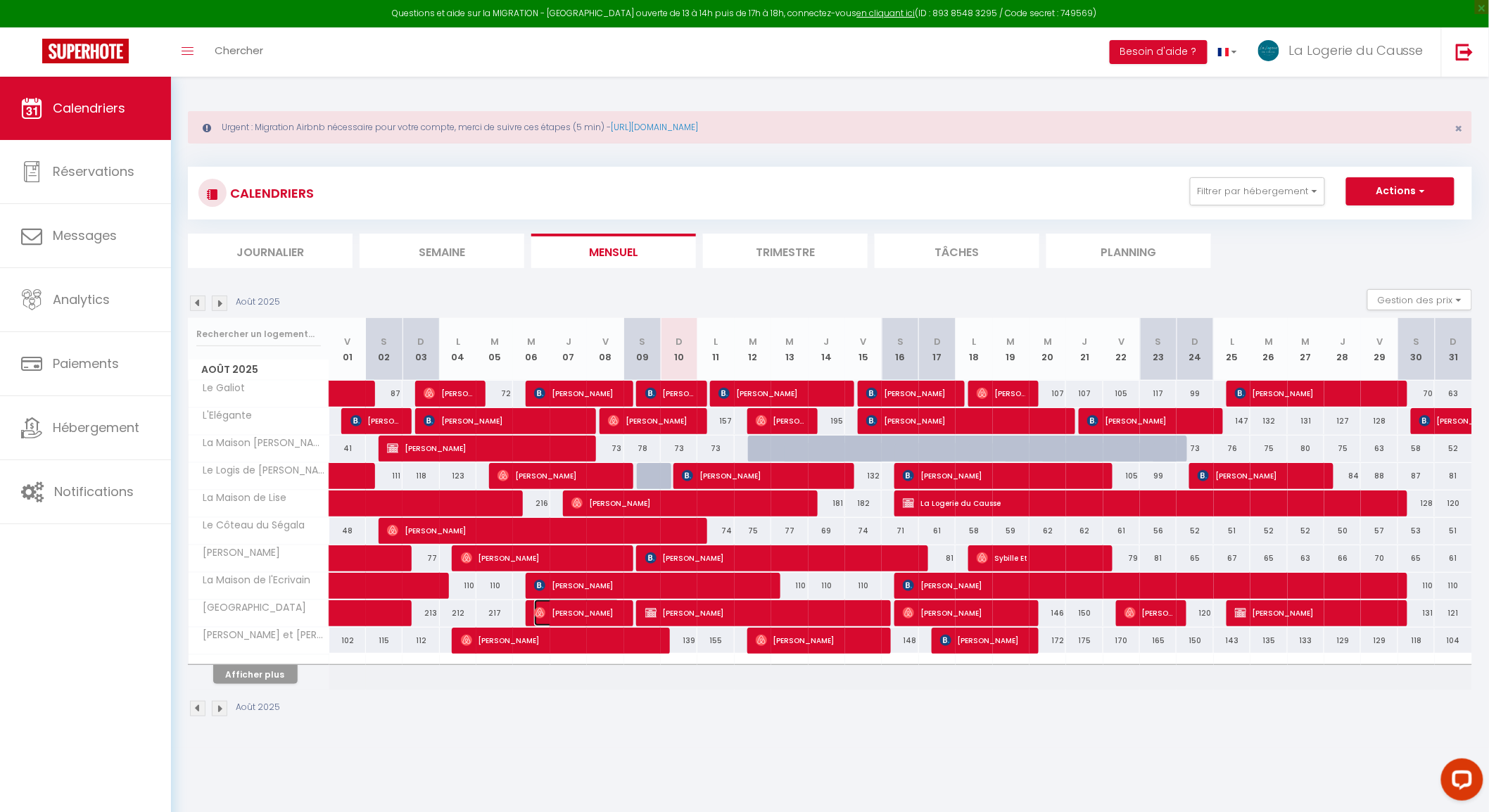
select select "1"
select select
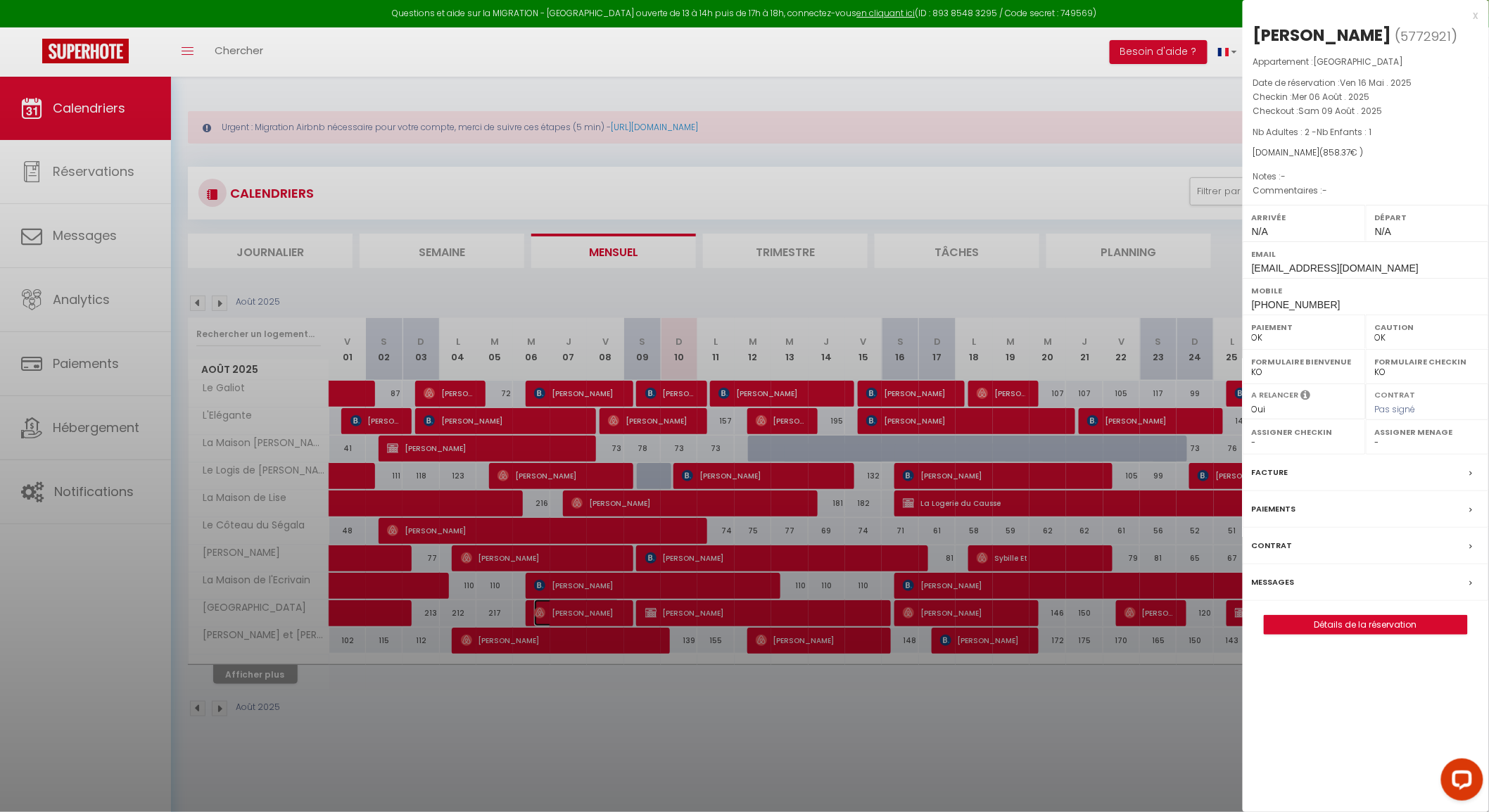
select select "47435"
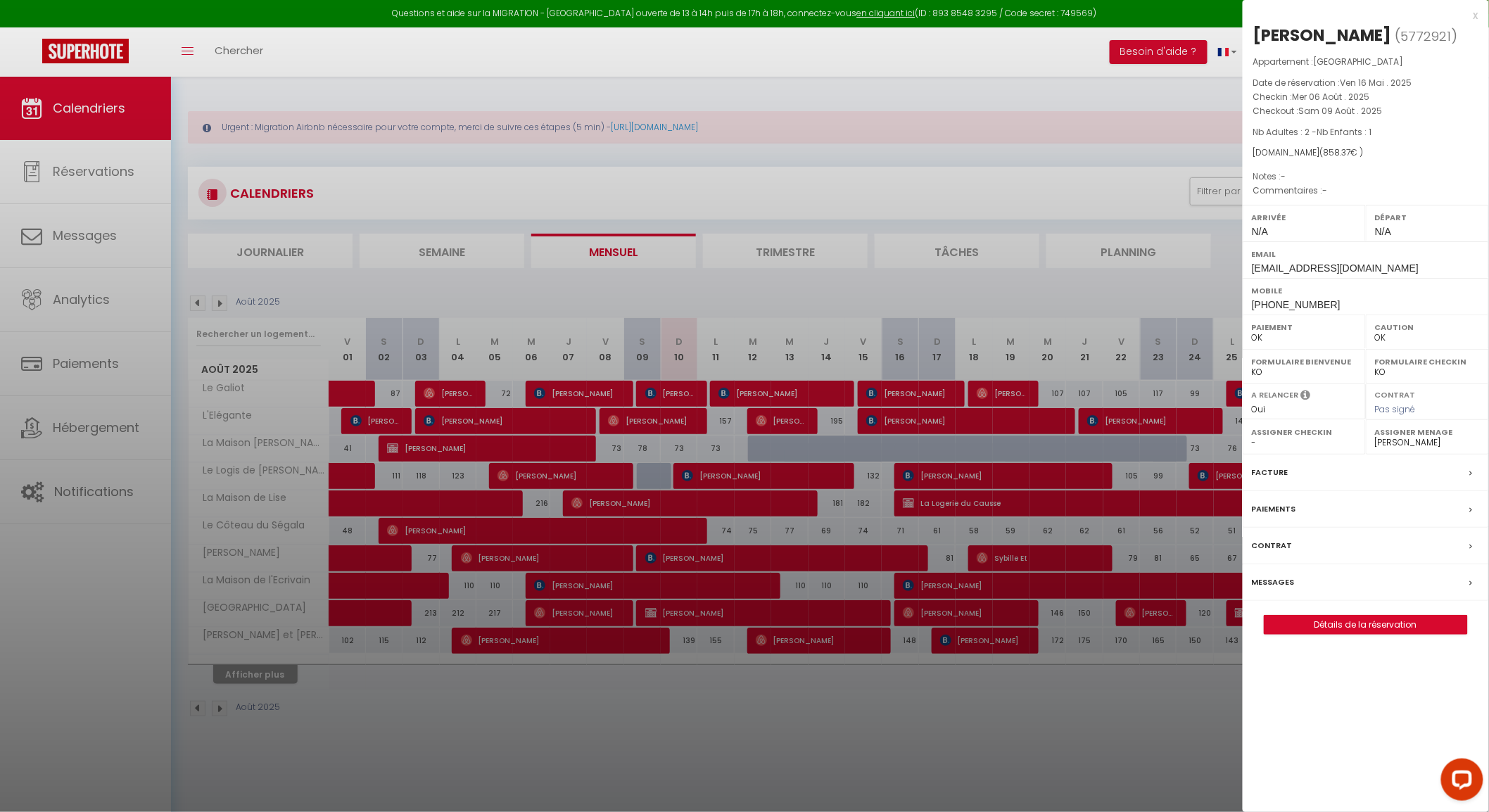
drag, startPoint x: 1264, startPoint y: 472, endPoint x: 1478, endPoint y: 515, distance: 218.3
click at [1264, 472] on label "Facture" at bounding box center [1270, 472] width 37 height 15
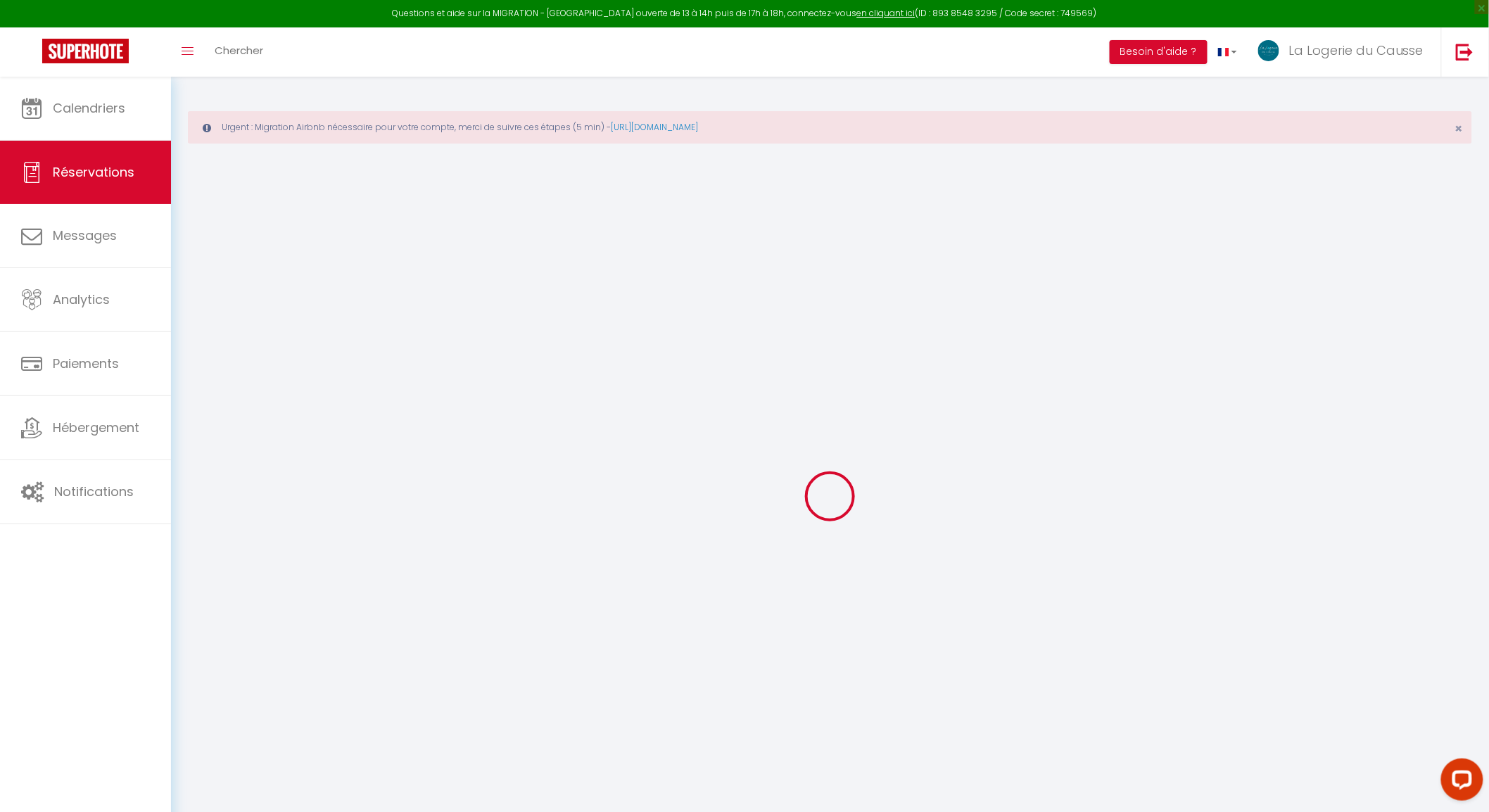
type input "[PERSON_NAME]"
type input "Dionis"
type input "[EMAIL_ADDRESS][DOMAIN_NAME]"
type input "[PHONE_NUMBER]"
select select "FR"
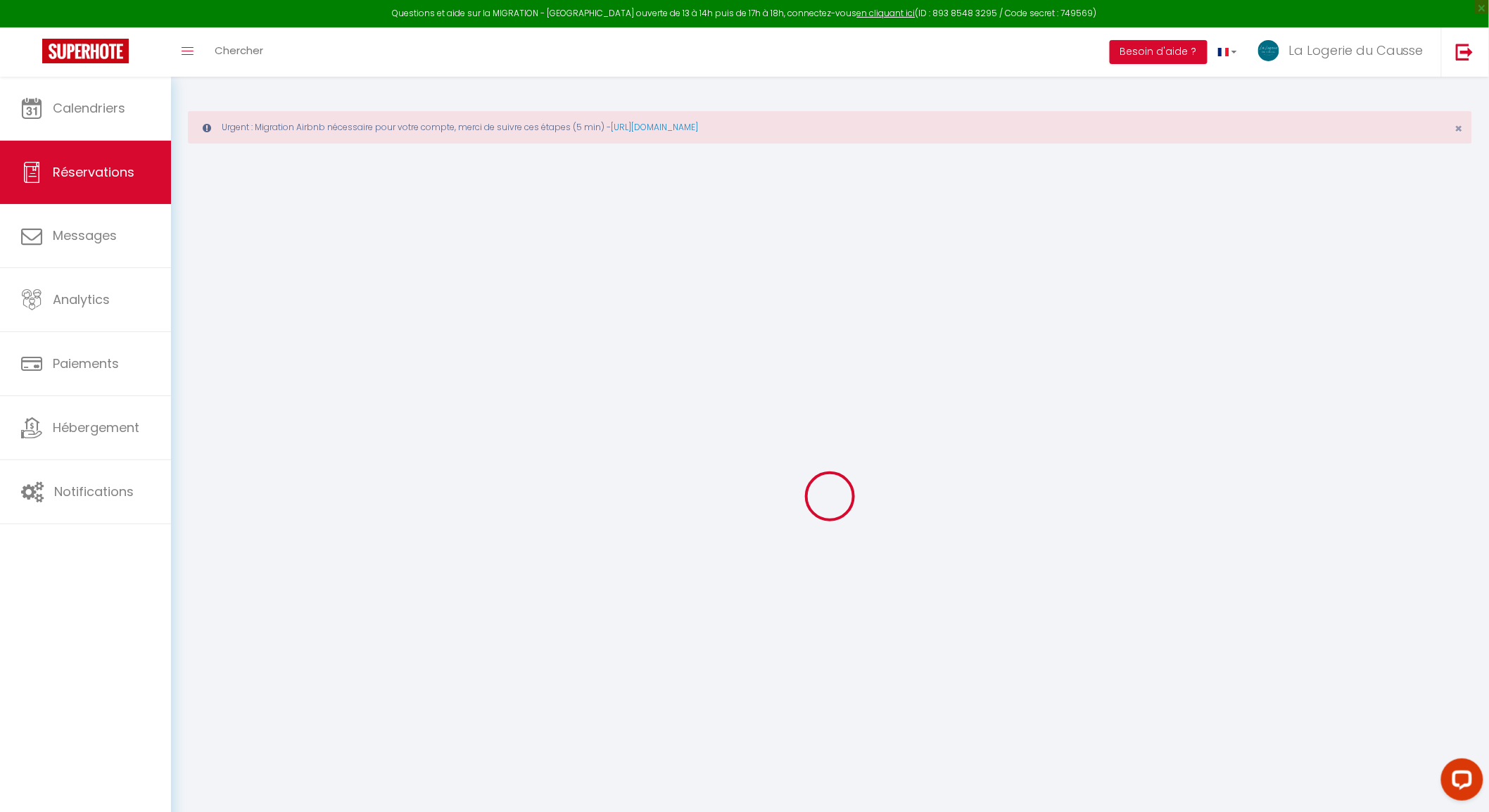
type input "30.53"
select select "62118"
select select "1"
select select
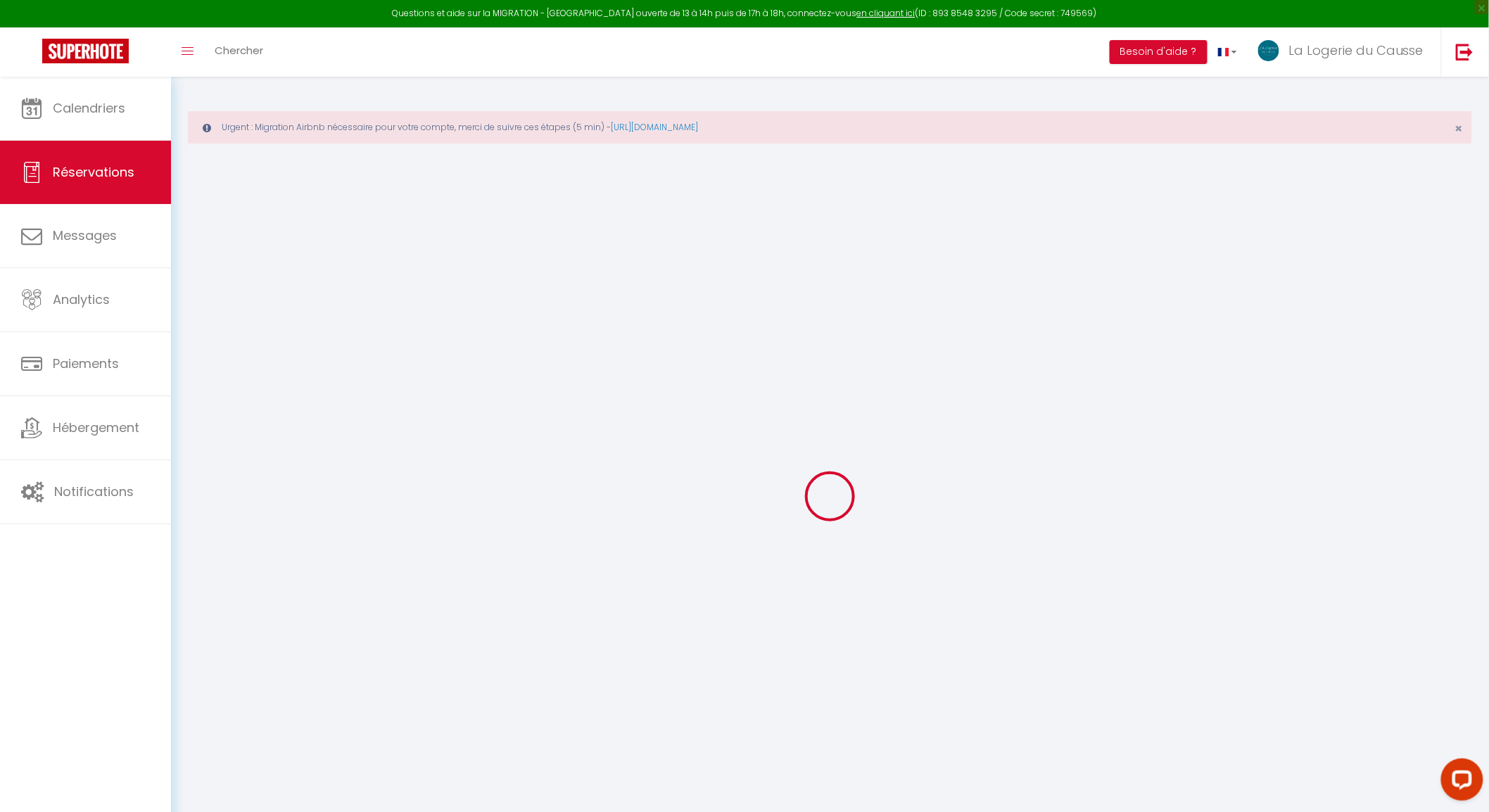
type input "2"
type input "1"
select select "12"
select select
type input "769"
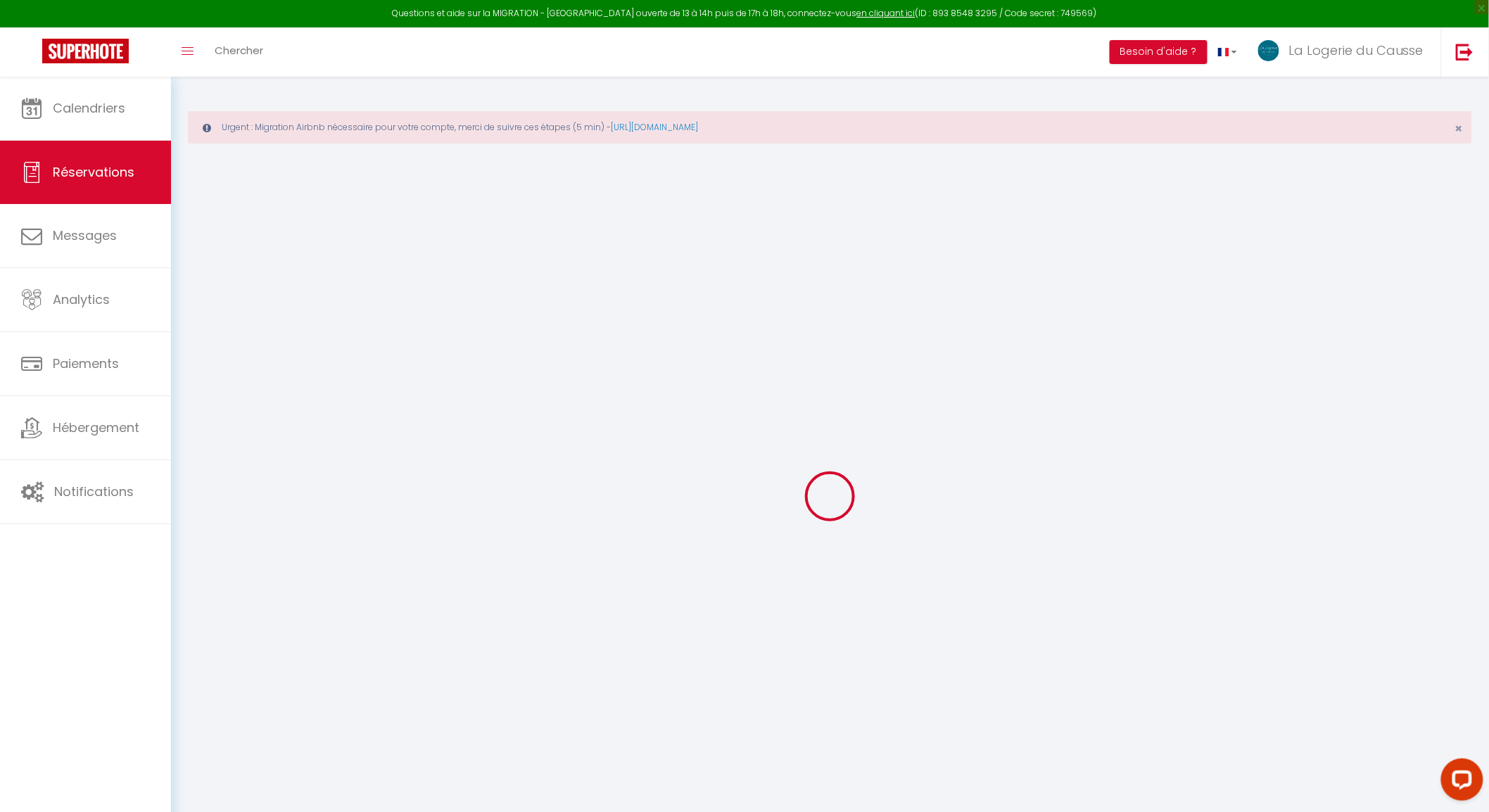
checkbox input "false"
type input "0"
select select "1"
type input "89"
type input "0"
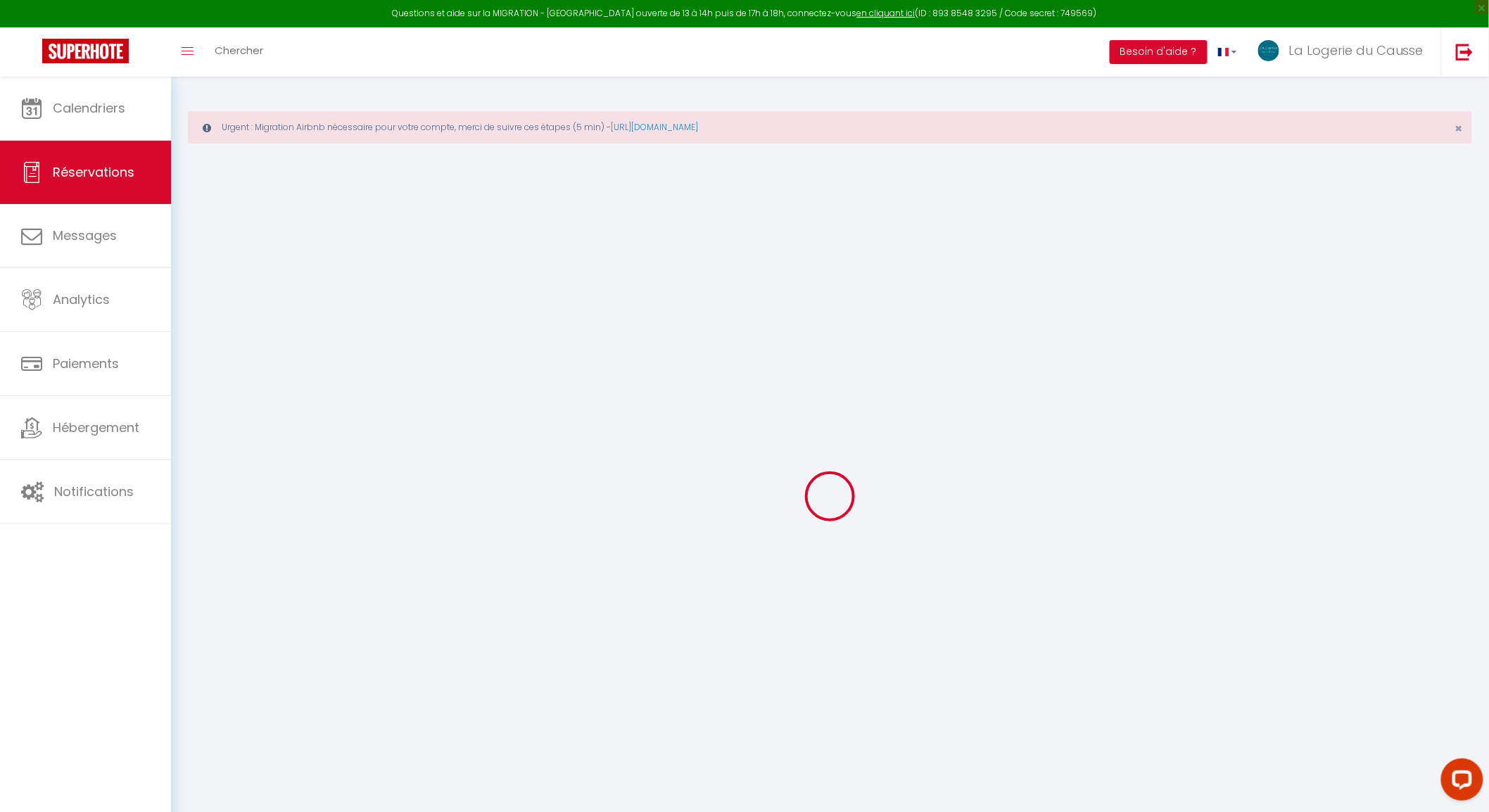
type input "0"
select select
select select "15"
checkbox input "false"
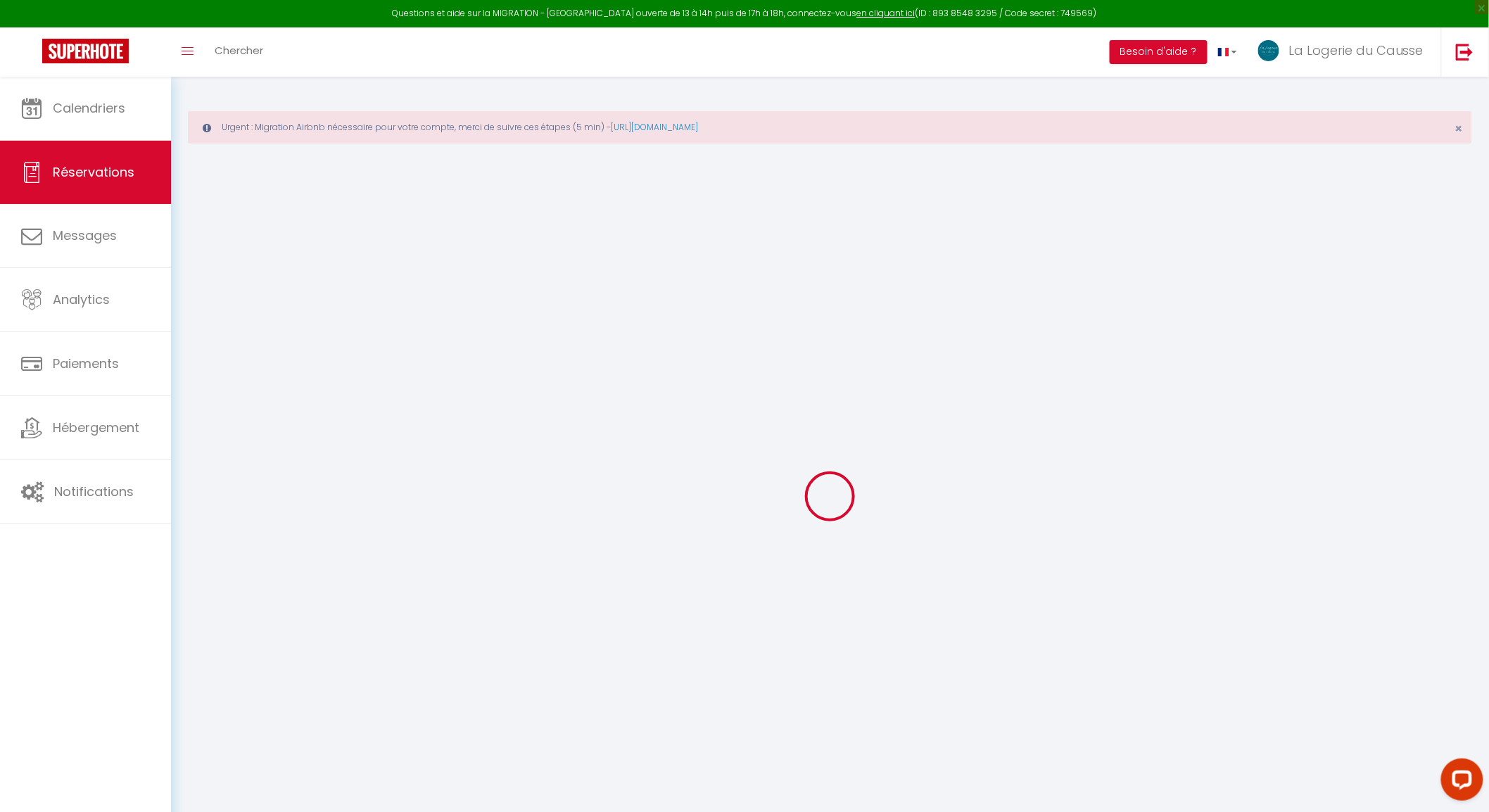
select select
checkbox input "false"
select select
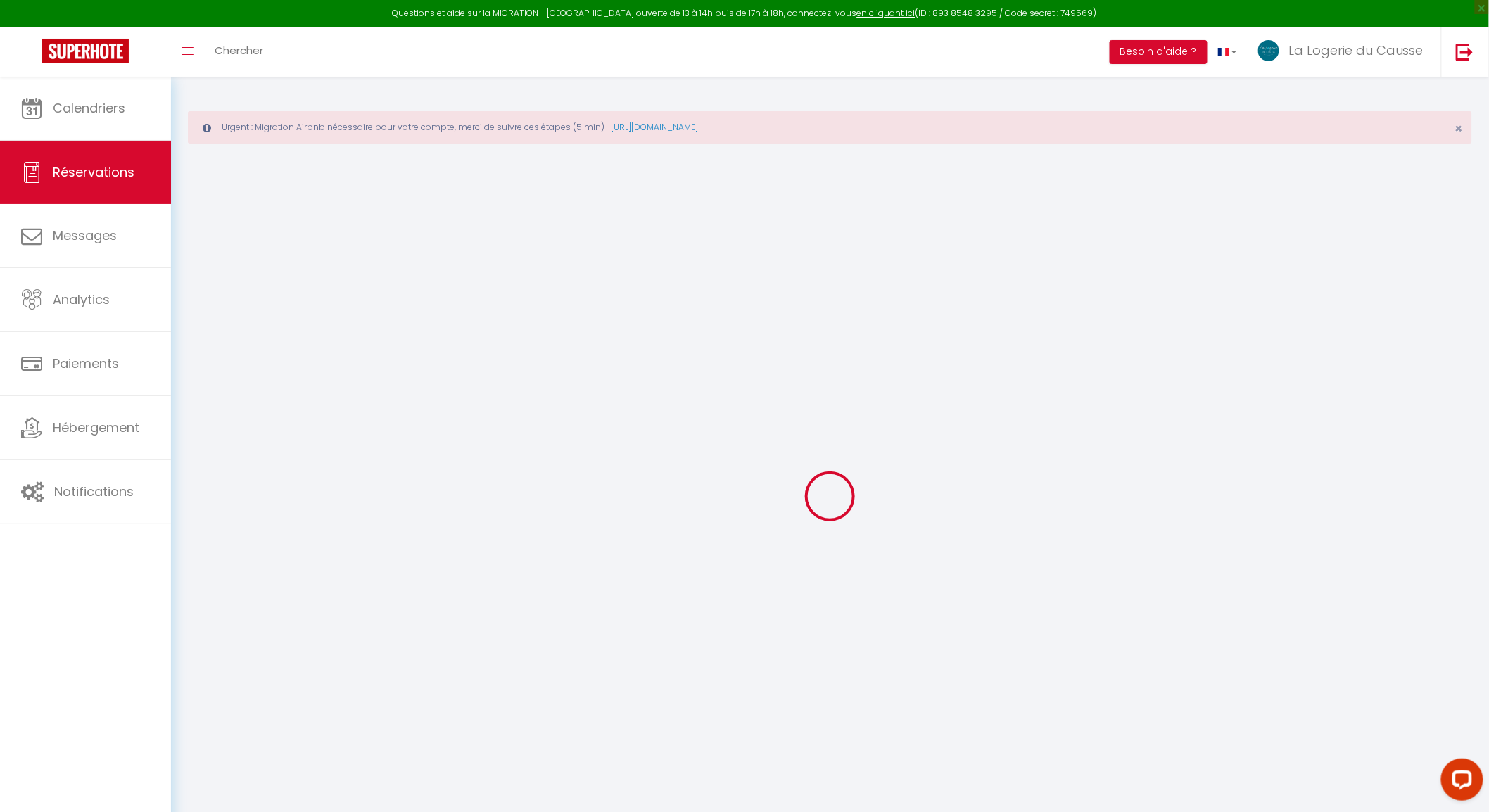
checkbox input "false"
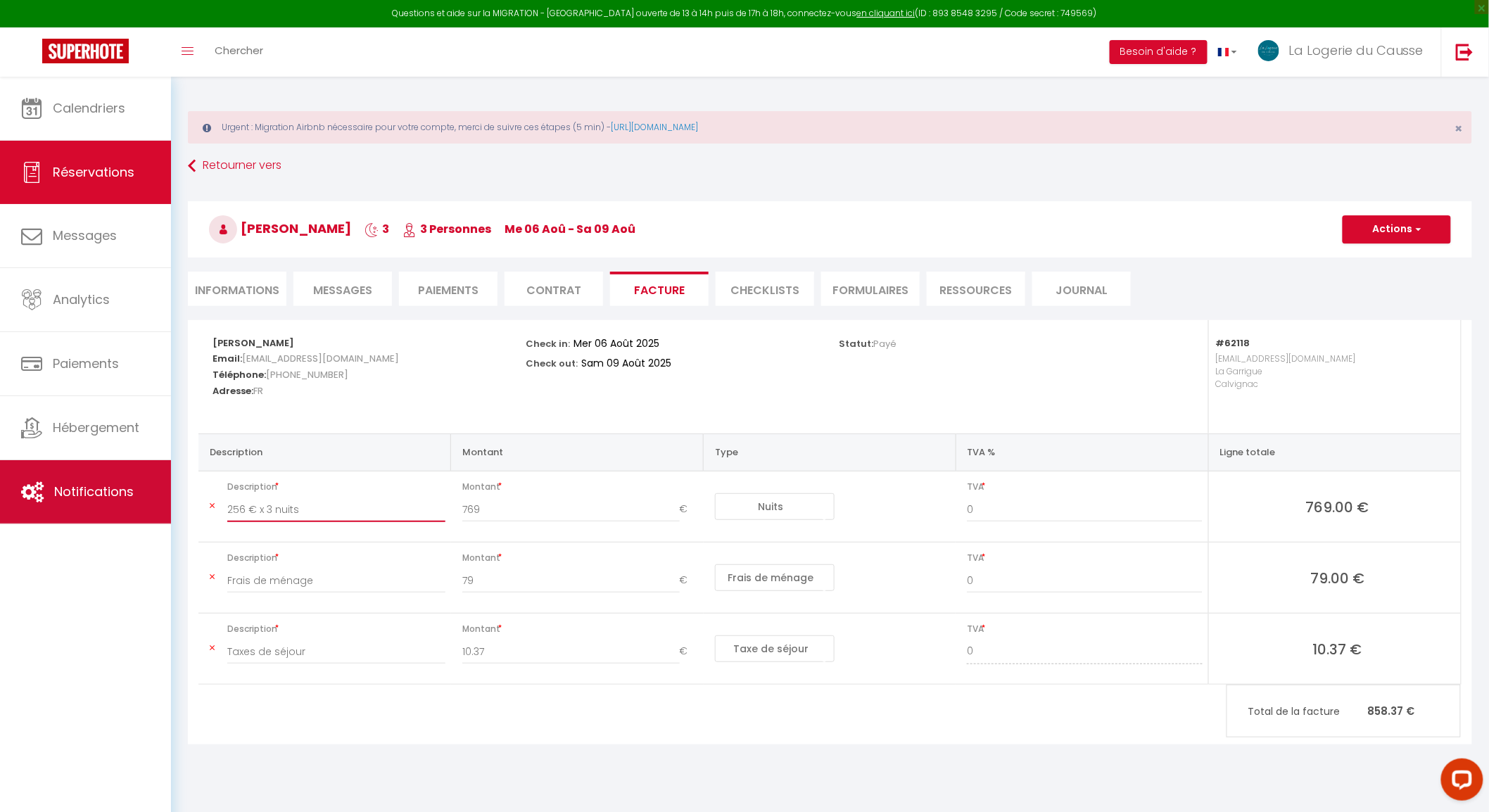
drag, startPoint x: 317, startPoint y: 510, endPoint x: 172, endPoint y: 510, distance: 145.0
click at [169, 508] on div "Questions et aide sur la MIGRATION - [GEOGRAPHIC_DATA] ouverte de 13 à 14h puis…" at bounding box center [744, 428] width 1489 height 703
type input "Nuitées"
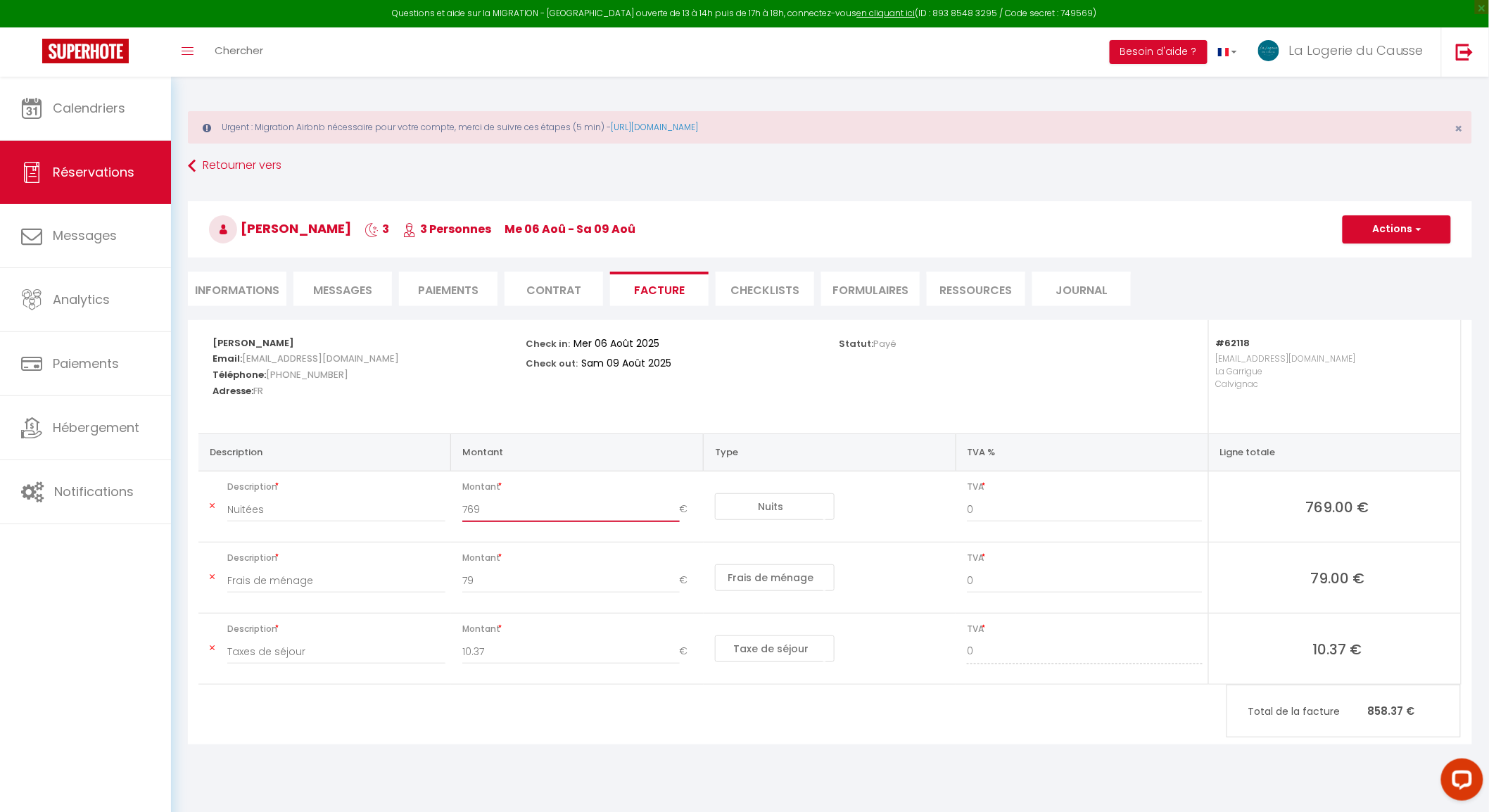
drag, startPoint x: 476, startPoint y: 505, endPoint x: 462, endPoint y: 505, distance: 14.0
click at [463, 505] on input "769" at bounding box center [571, 509] width 218 height 25
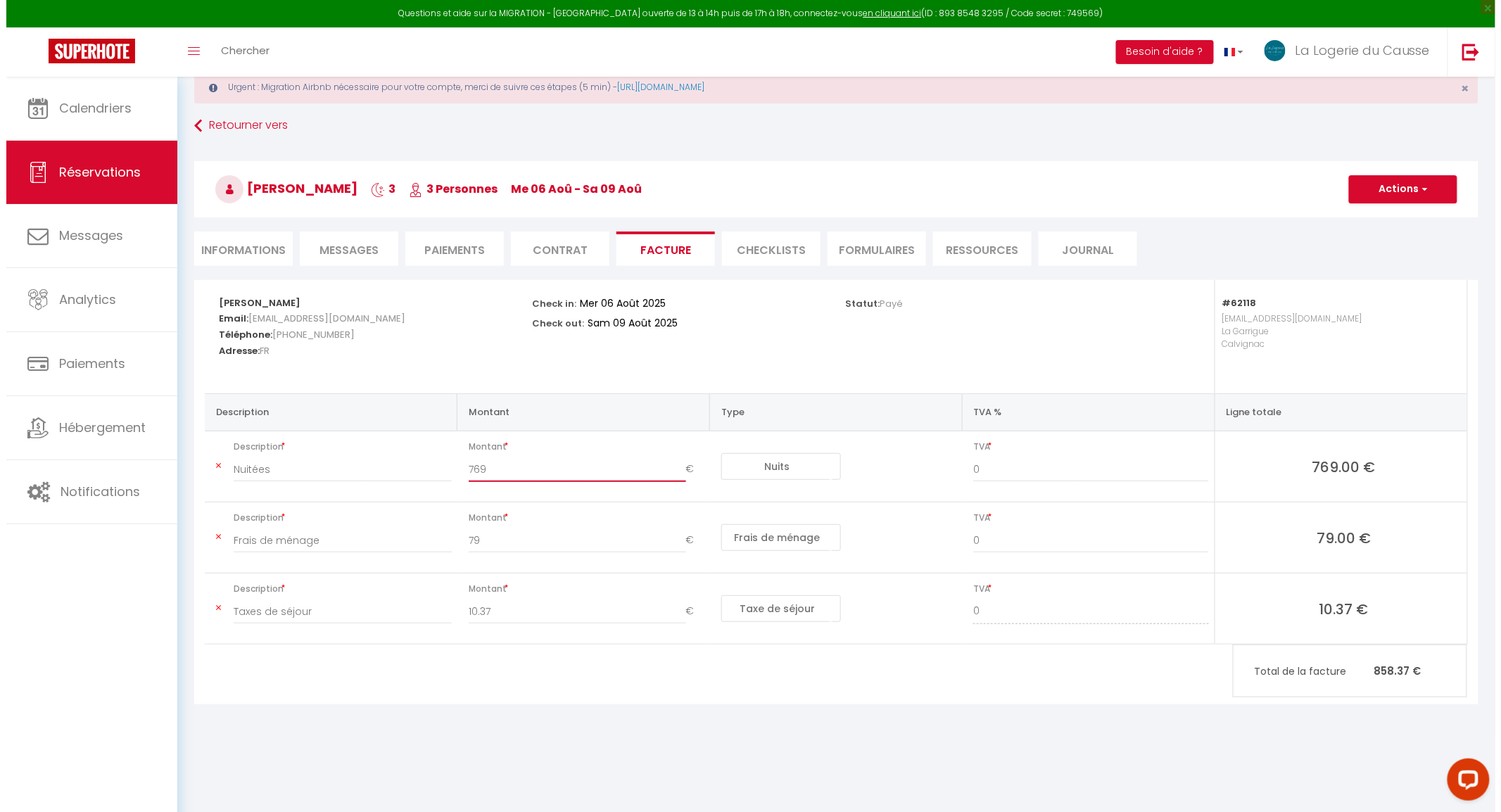
scroll to position [76, 0]
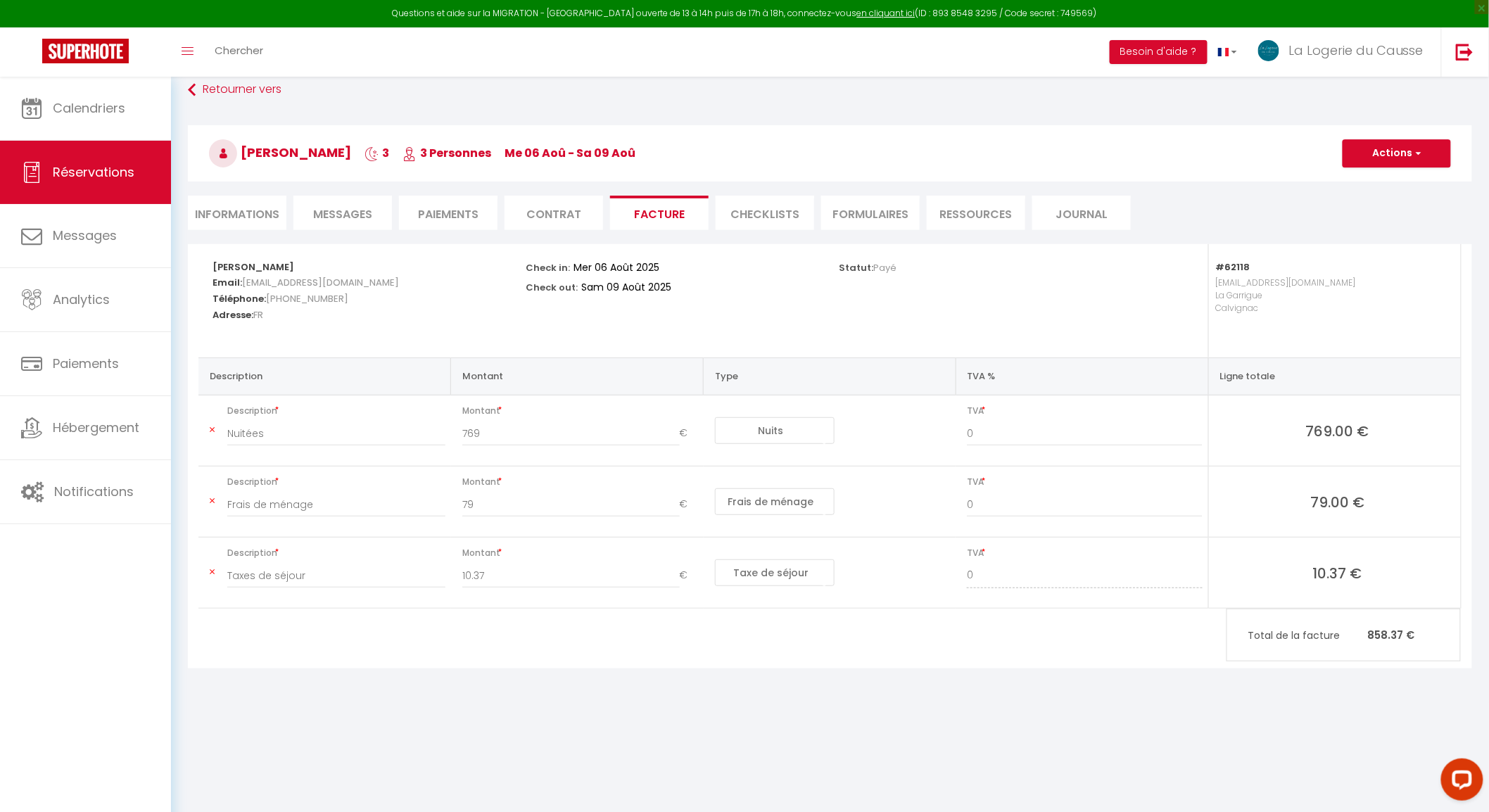
click at [1138, 663] on div "[PERSON_NAME] Email: [EMAIL_ADDRESS][DOMAIN_NAME] Téléphone: [PHONE_NUMBER] Adr…" at bounding box center [830, 456] width 1284 height 424
click at [1440, 154] on button "Actions" at bounding box center [1397, 153] width 108 height 28
click at [1378, 202] on link "Aperçu et éditer" at bounding box center [1386, 202] width 119 height 18
click at [282, 645] on div "[PERSON_NAME] Email: [EMAIL_ADDRESS][DOMAIN_NAME] Téléphone: [PHONE_NUMBER] Adr…" at bounding box center [830, 456] width 1284 height 424
click at [1388, 155] on button "Actions" at bounding box center [1397, 153] width 108 height 28
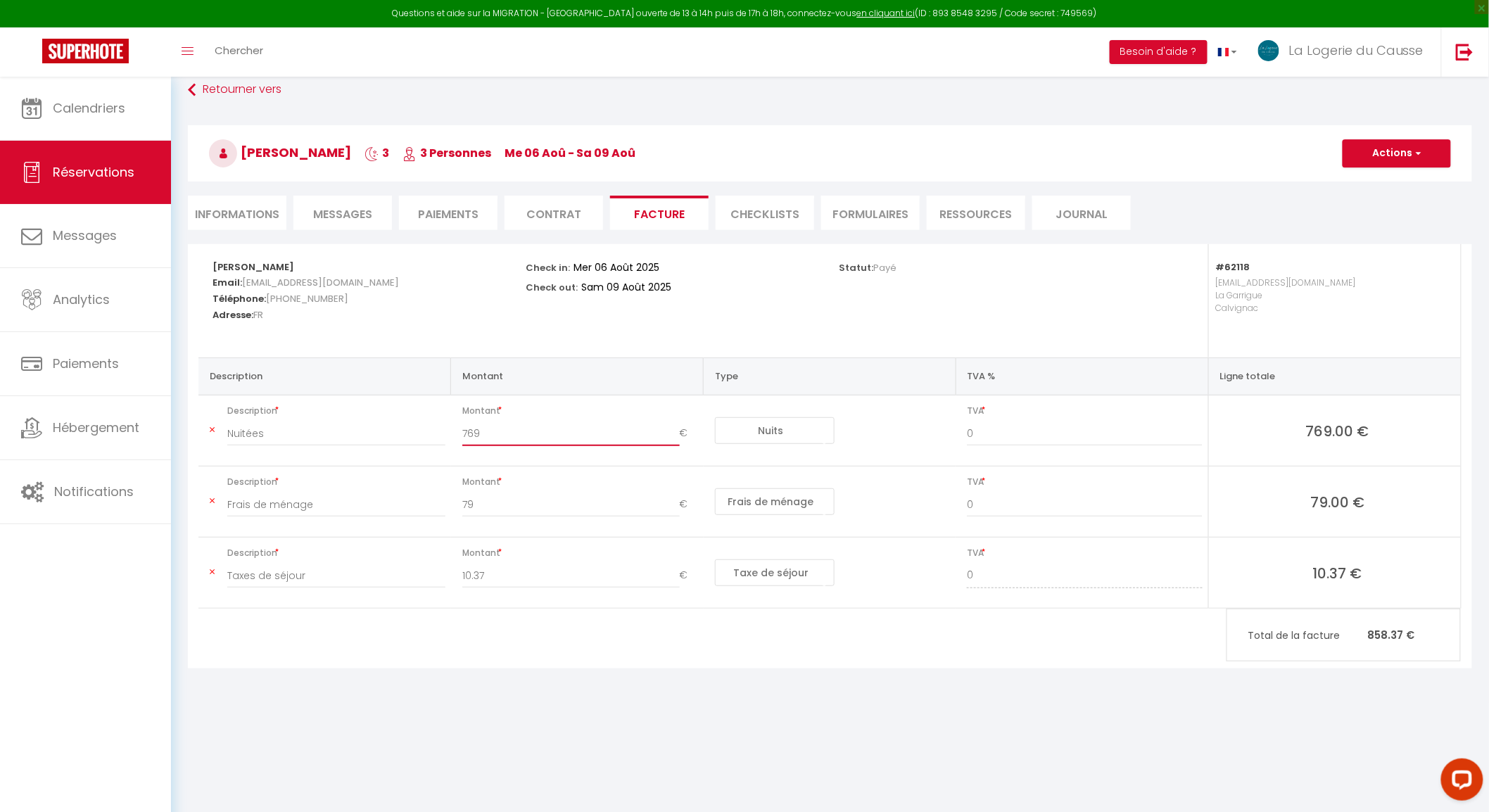
drag, startPoint x: 488, startPoint y: 432, endPoint x: 465, endPoint y: 434, distance: 23.1
click at [461, 431] on div "769 €" at bounding box center [580, 440] width 254 height 39
type input "912"
type input "912.66"
click at [955, 645] on div "[PERSON_NAME] Email: [EMAIL_ADDRESS][DOMAIN_NAME] Téléphone: [PHONE_NUMBER] Adr…" at bounding box center [830, 456] width 1284 height 424
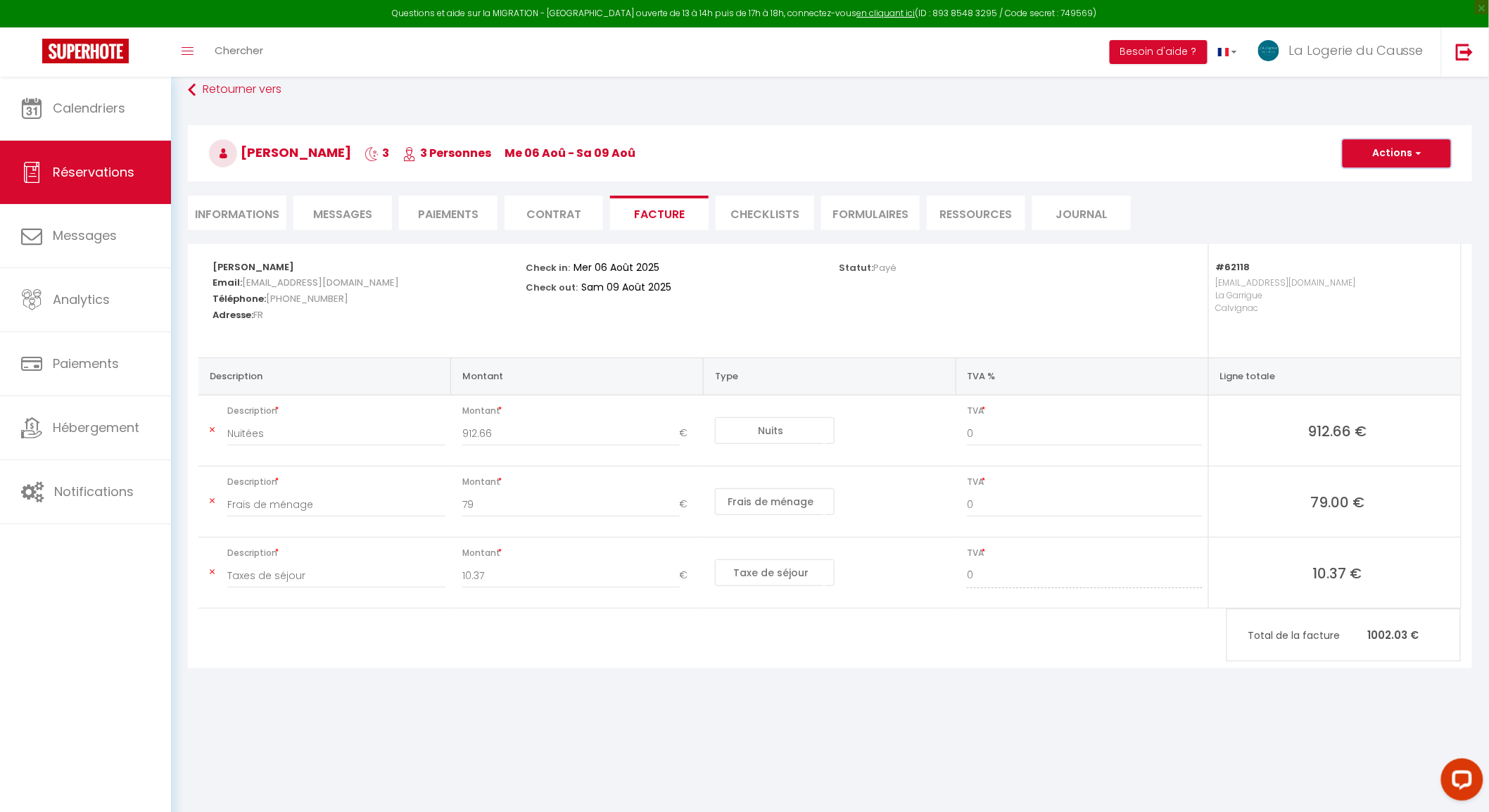
click at [1391, 162] on button "Actions" at bounding box center [1397, 153] width 108 height 28
click at [1370, 186] on link "Enregistrer" at bounding box center [1386, 184] width 119 height 18
click at [1398, 151] on button "Actions" at bounding box center [1397, 153] width 108 height 28
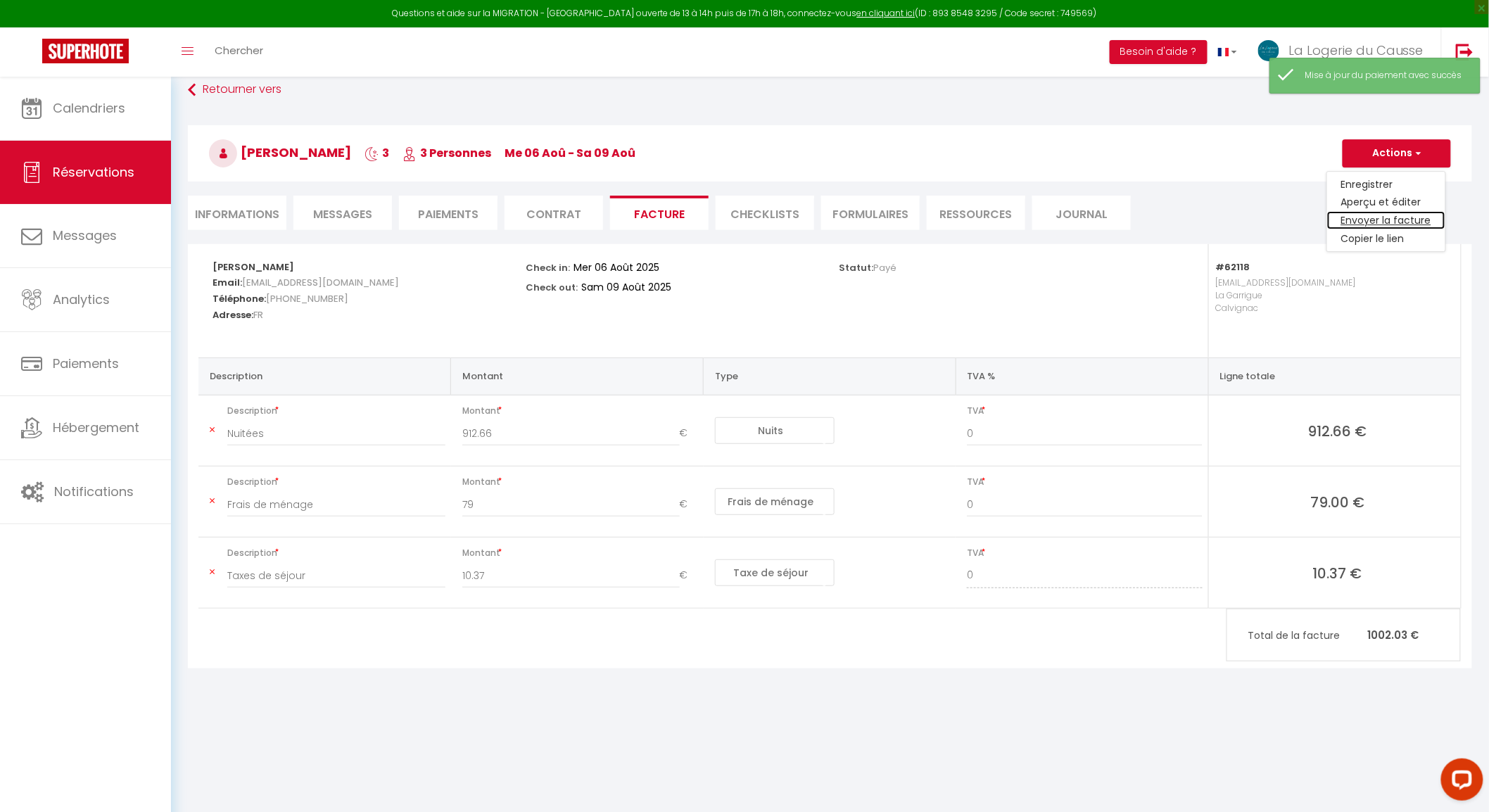
click at [1405, 224] on link "Envoyer la facture" at bounding box center [1386, 220] width 119 height 18
type input "[EMAIL_ADDRESS][DOMAIN_NAME]"
select select "fr"
type input "Votre facture 5772921 - [GEOGRAPHIC_DATA]"
type textarea "Bonjour, Voici le lien pour télécharger votre facture : [URL][DOMAIN_NAME] Déta…"
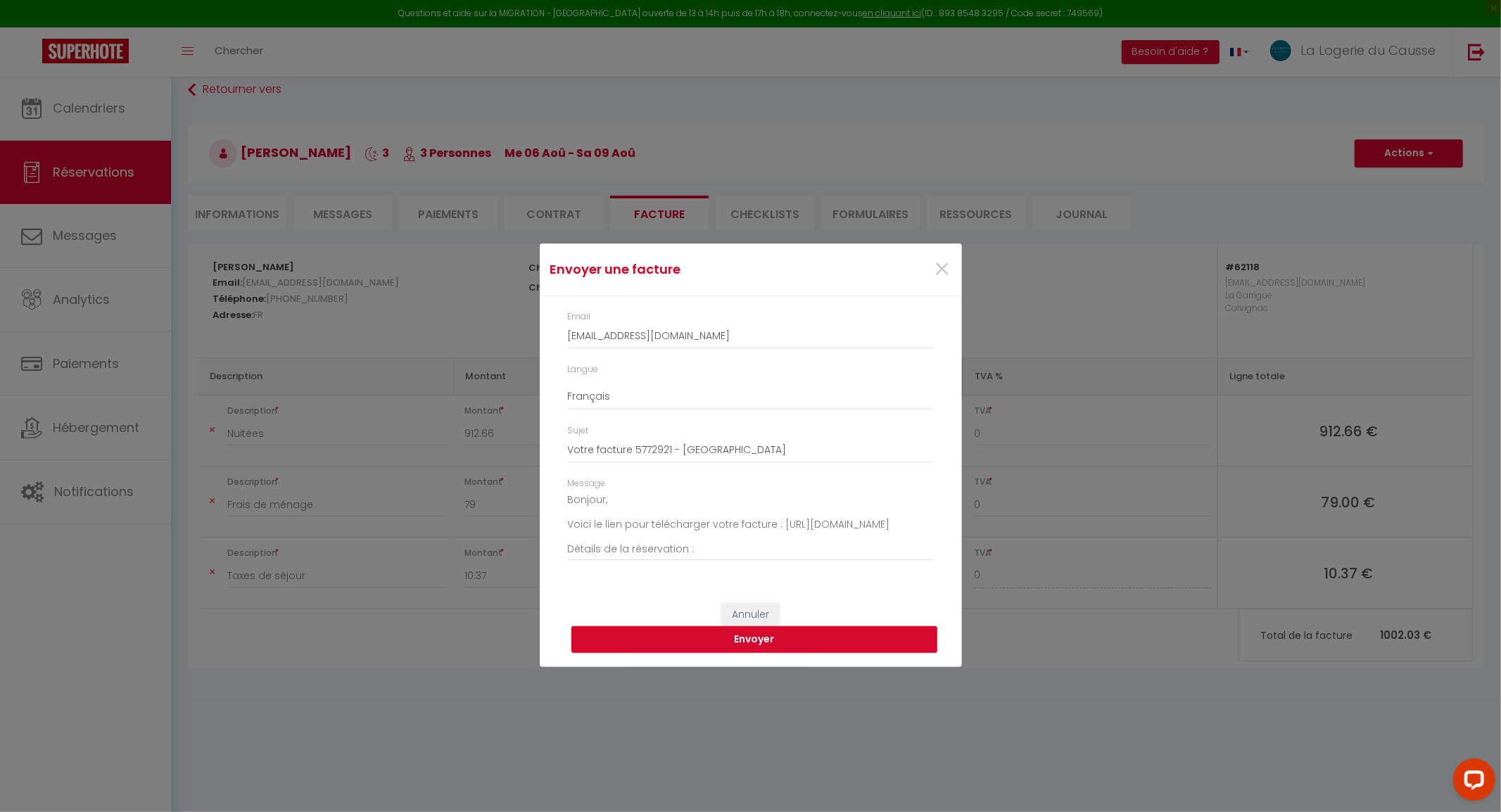
scroll to position [0, 0]
drag, startPoint x: 876, startPoint y: 345, endPoint x: 559, endPoint y: 328, distance: 317.5
click at [559, 327] on div "Email [EMAIL_ADDRESS][DOMAIN_NAME]" at bounding box center [750, 336] width 384 height 52
paste input "[PERSON_NAME][EMAIL_ADDRESS][DOMAIN_NAME]"
type input "[PERSON_NAME][EMAIL_ADDRESS][DOMAIN_NAME]"
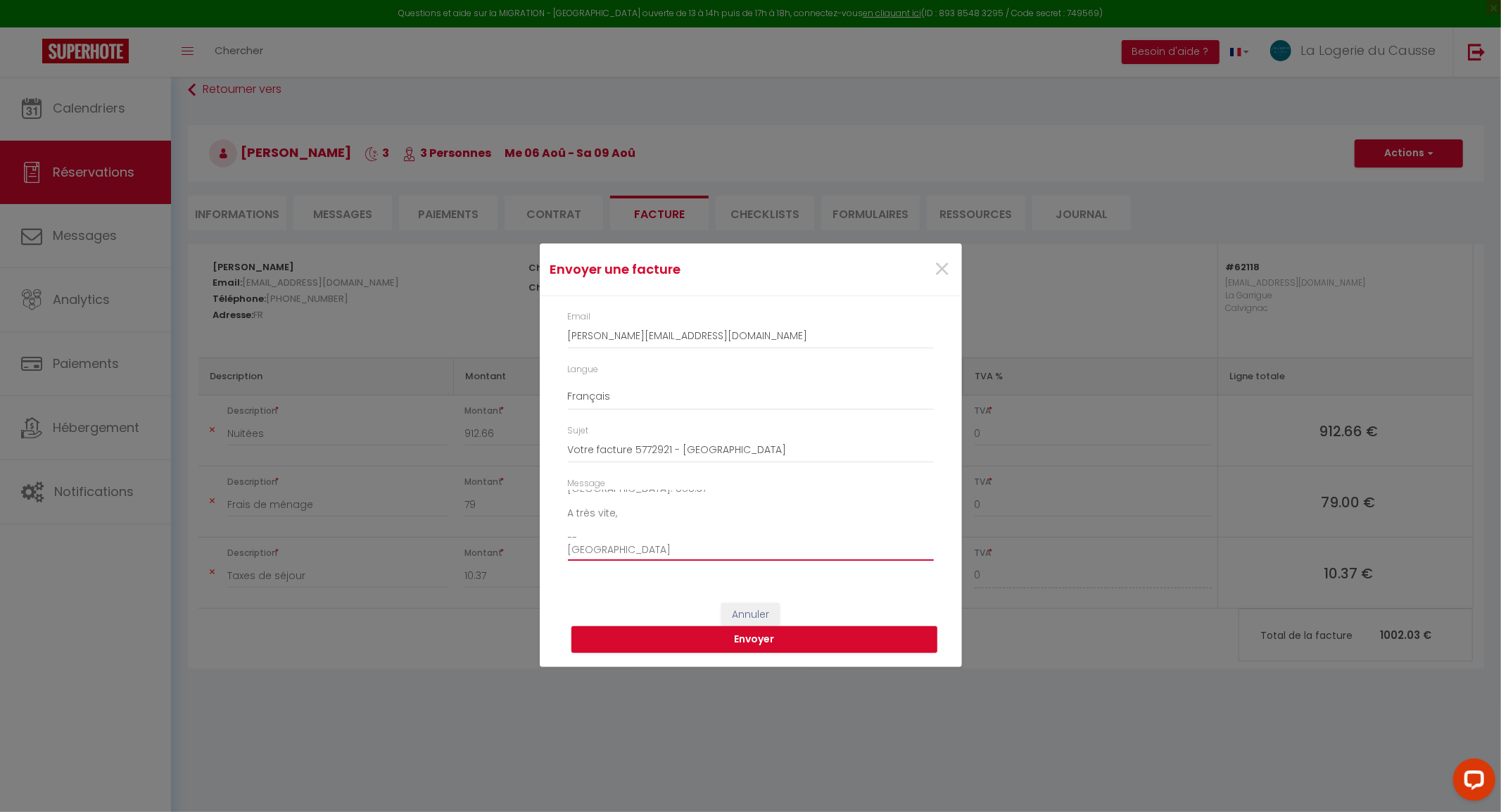
scroll to position [56, 0]
drag, startPoint x: 571, startPoint y: 502, endPoint x: 685, endPoint y: 547, distance: 122.6
click at [685, 547] on textarea "Bonjour, Voici le lien pour télécharger votre facture : [URL][DOMAIN_NAME] Déta…" at bounding box center [751, 525] width 366 height 71
click at [685, 546] on textarea "Bonjour, Voici le lien pour télécharger votre facture : [URL][DOMAIN_NAME] Déta…" at bounding box center [751, 525] width 366 height 71
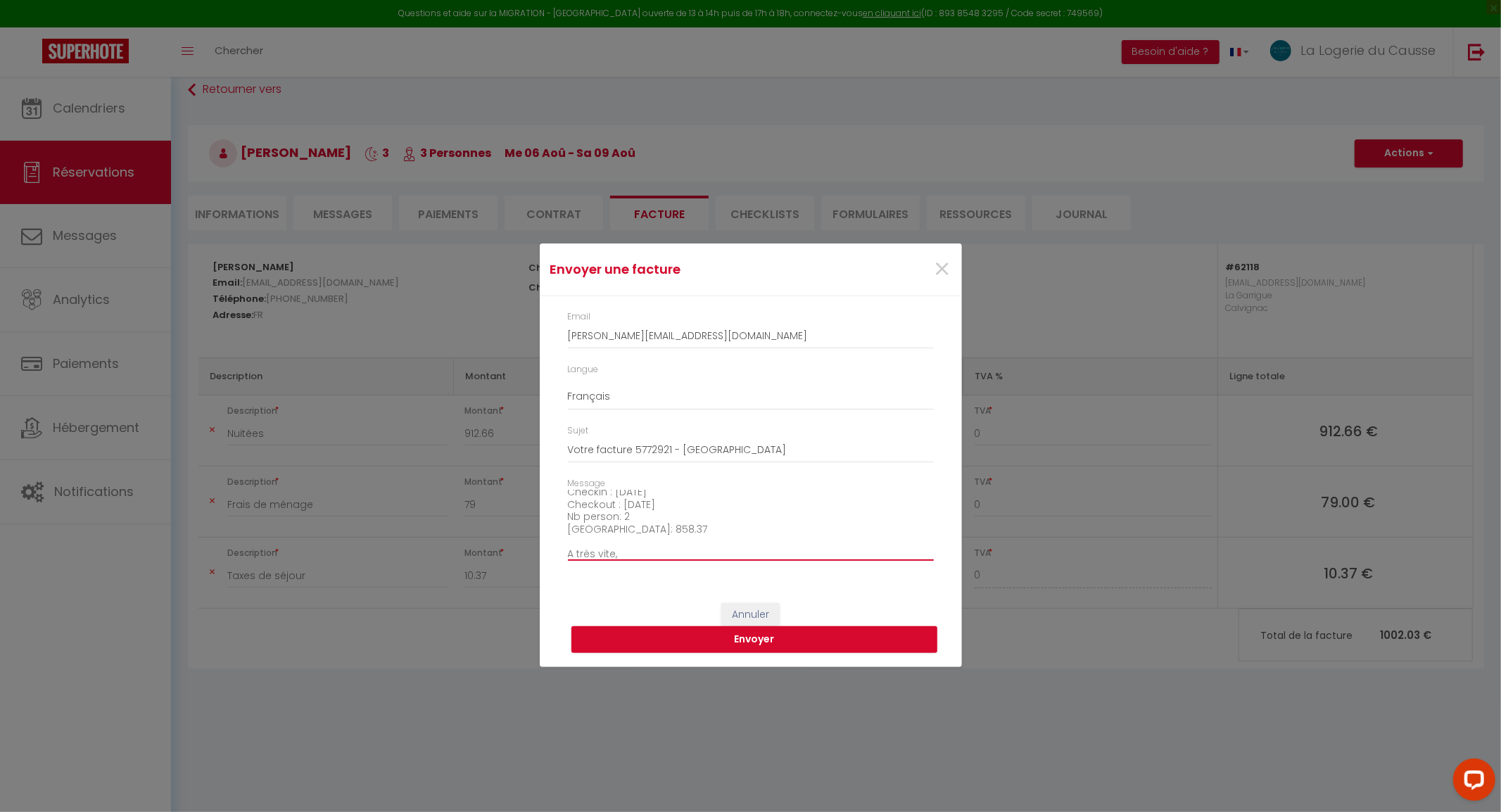
scroll to position [120, 0]
drag, startPoint x: 656, startPoint y: 529, endPoint x: 615, endPoint y: 528, distance: 41.0
click at [615, 528] on textarea "Bonjour, Voici le lien pour télécharger votre facture : [URL][DOMAIN_NAME] Déta…" at bounding box center [751, 525] width 366 height 71
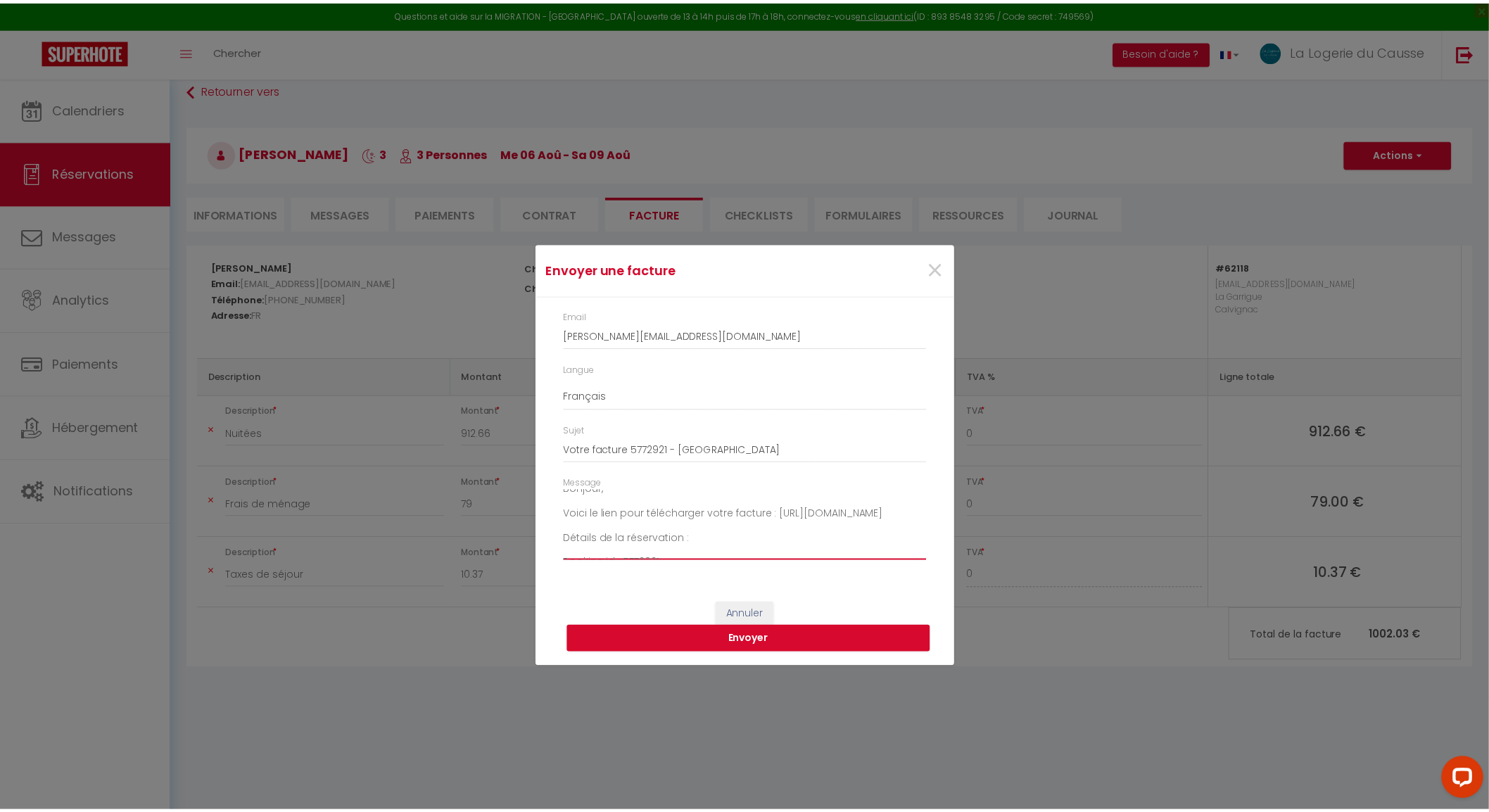
scroll to position [0, 0]
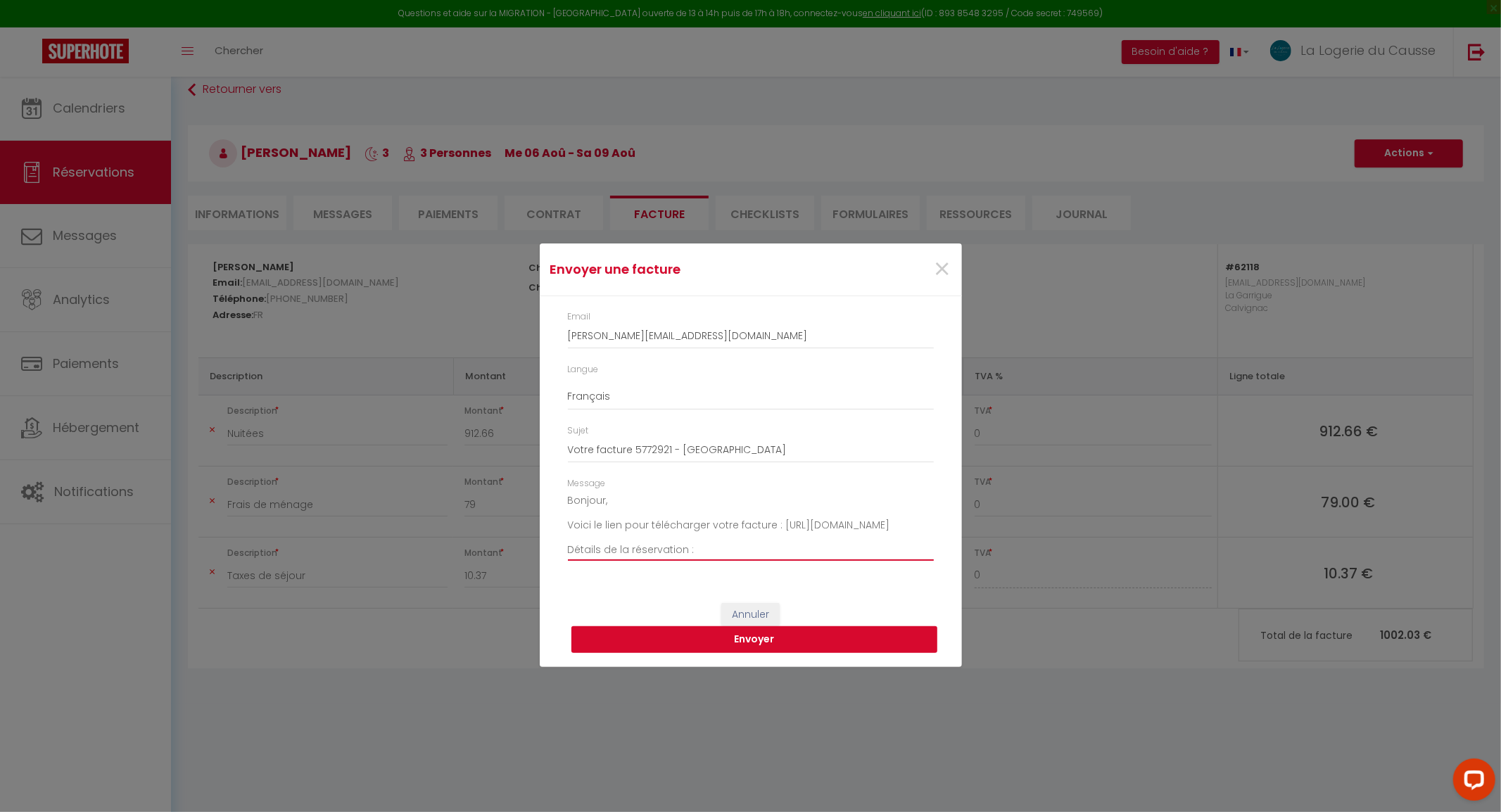
type textarea "Bonjour, Voici le lien pour télécharger votre facture : [URL][DOMAIN_NAME] Déta…"
click at [767, 638] on button "Envoyer" at bounding box center [755, 639] width 366 height 27
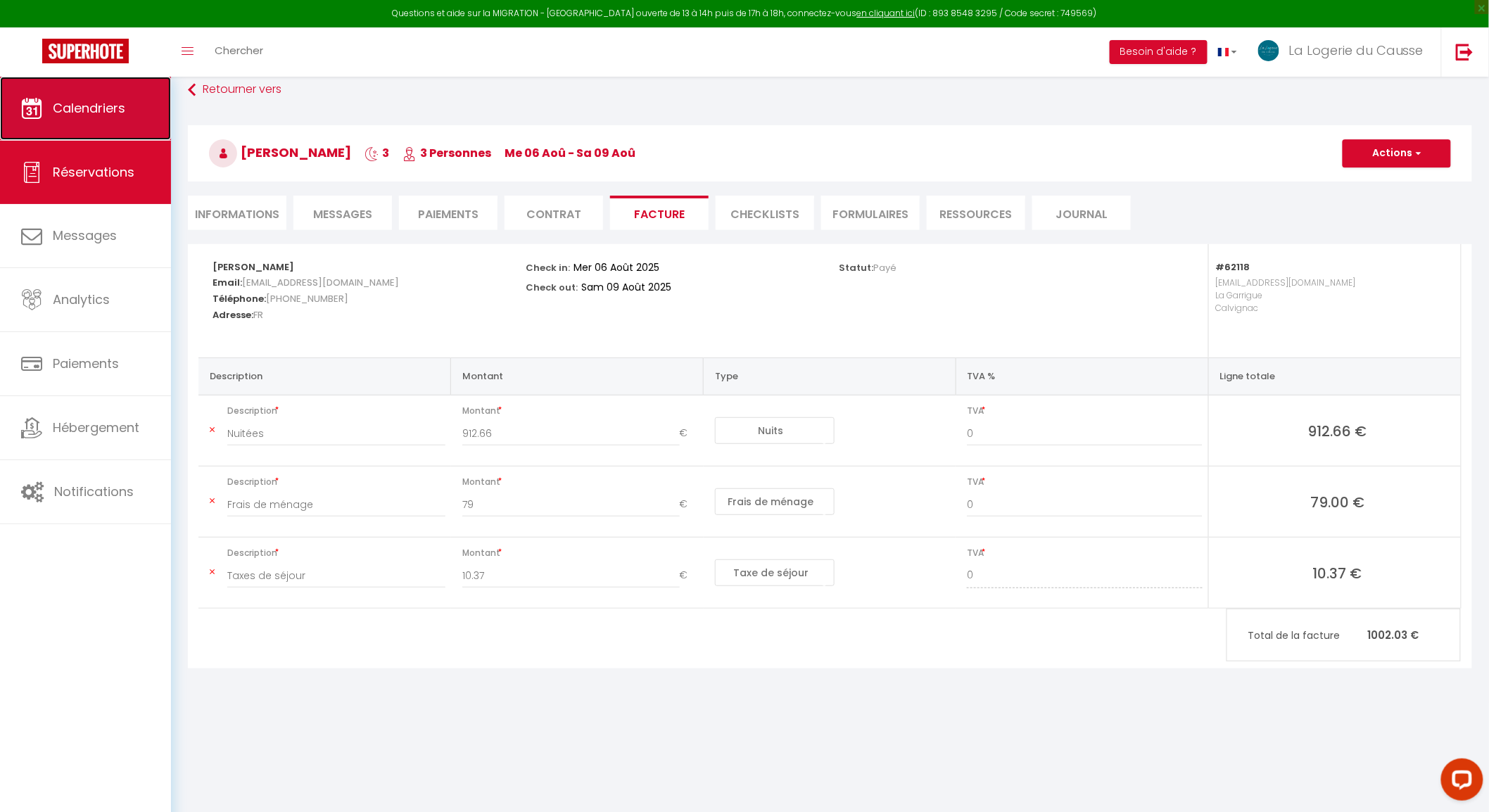
click at [110, 116] on span "Calendriers" at bounding box center [88, 108] width 73 height 17
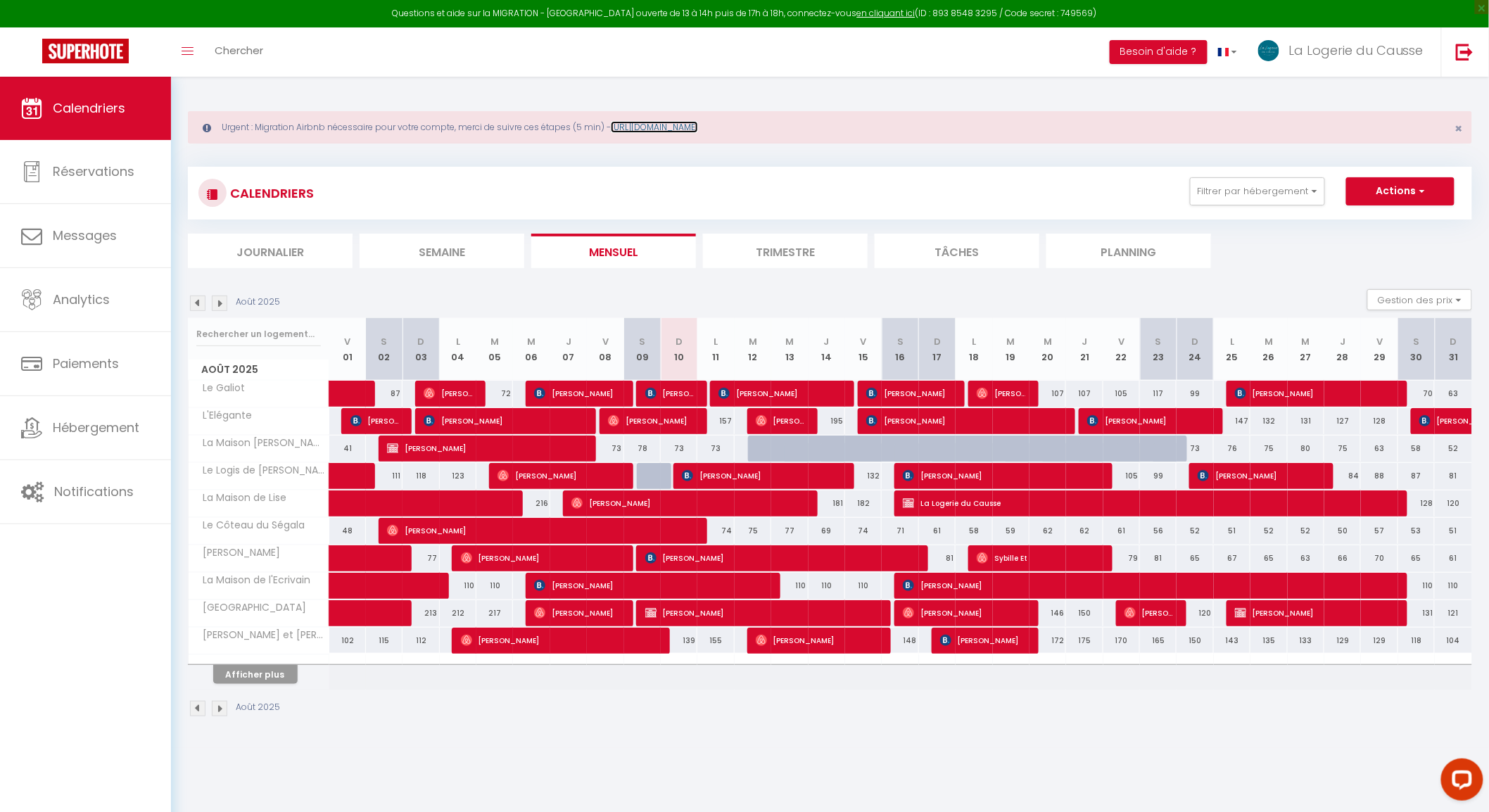
click at [698, 122] on link "[URL][DOMAIN_NAME]" at bounding box center [654, 127] width 87 height 12
click at [465, 508] on span at bounding box center [431, 503] width 162 height 27
select select "OK"
select select "0"
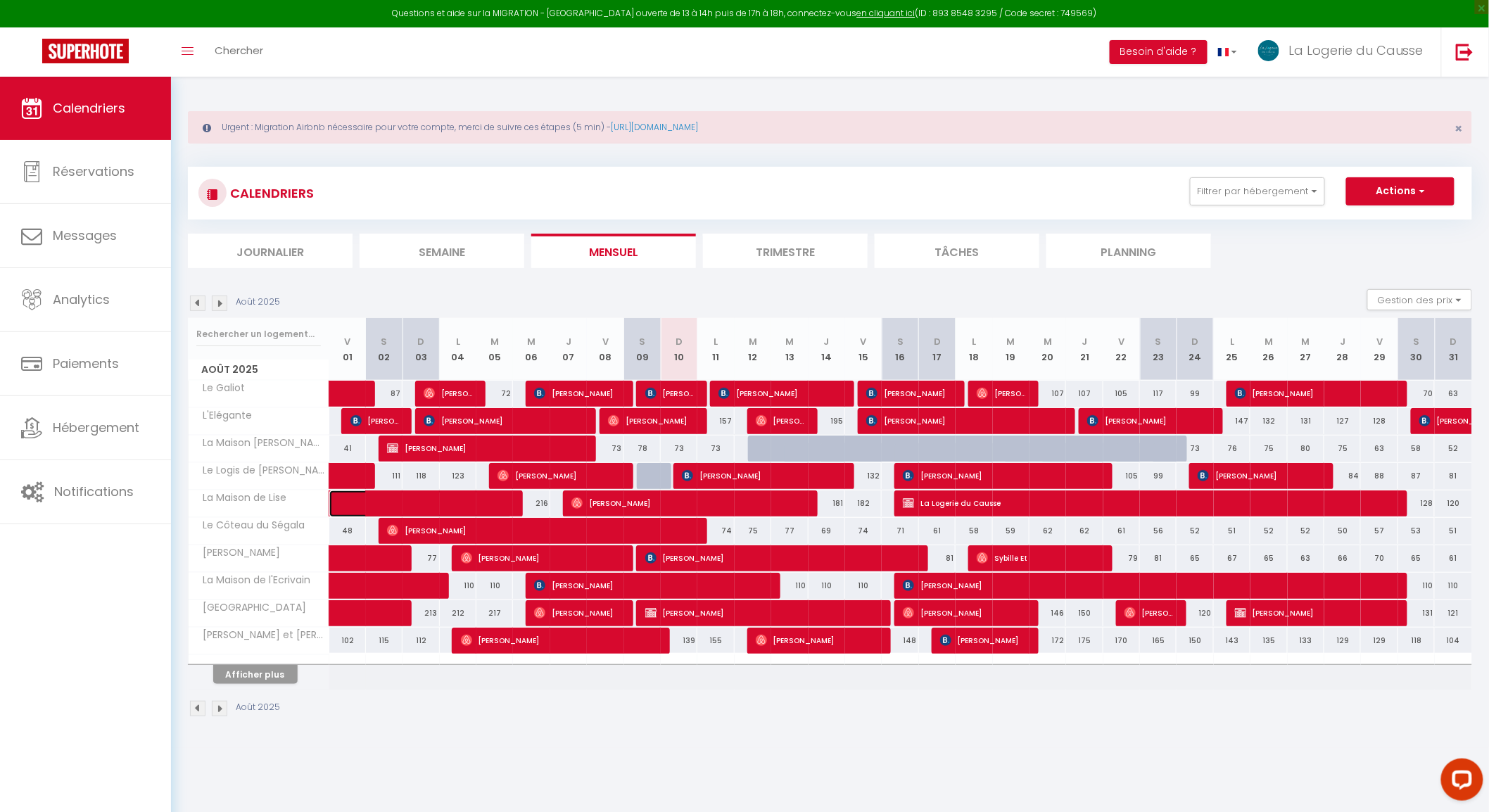
select select "0"
select select "1"
select select
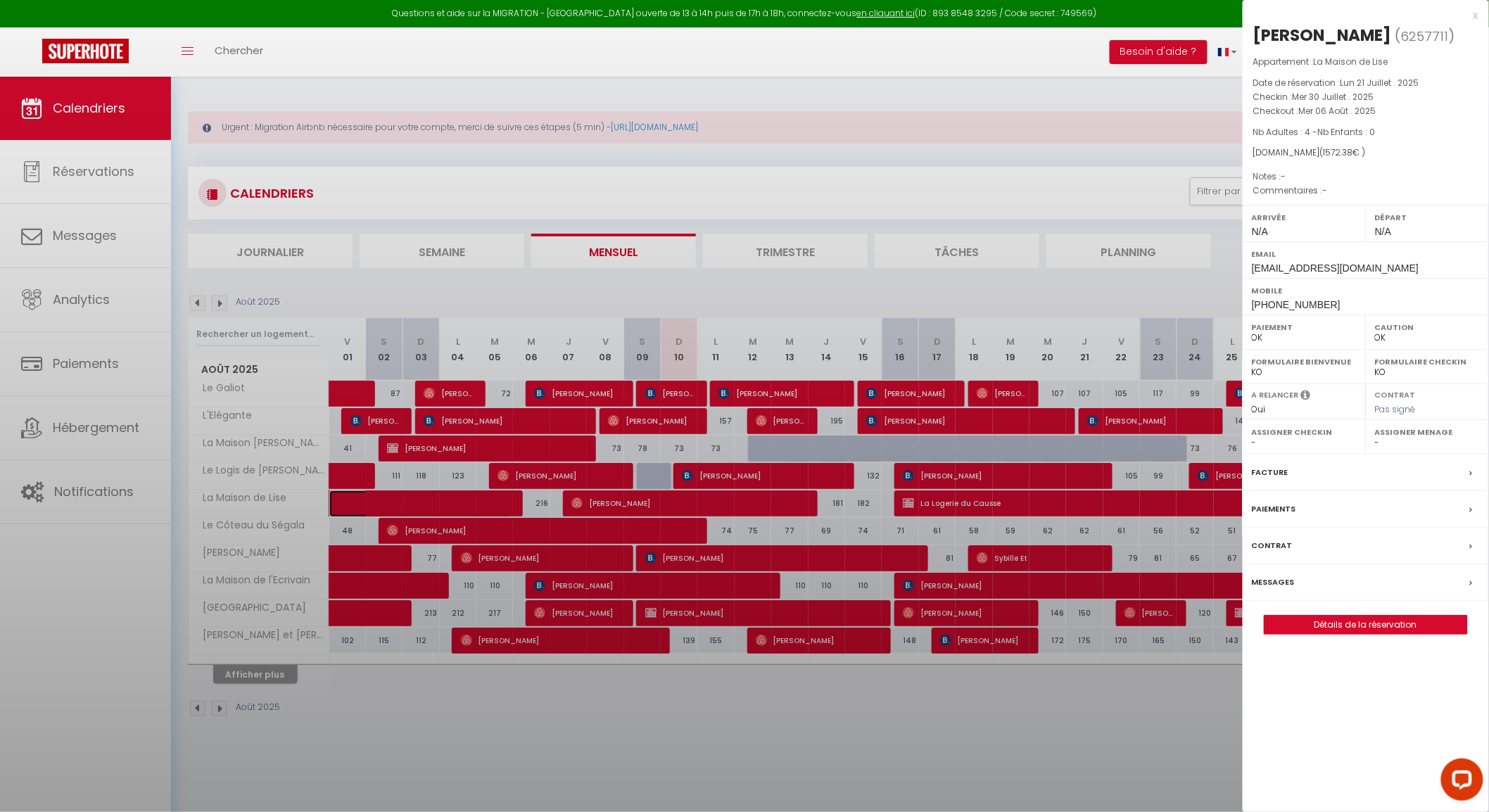
select select "47435"
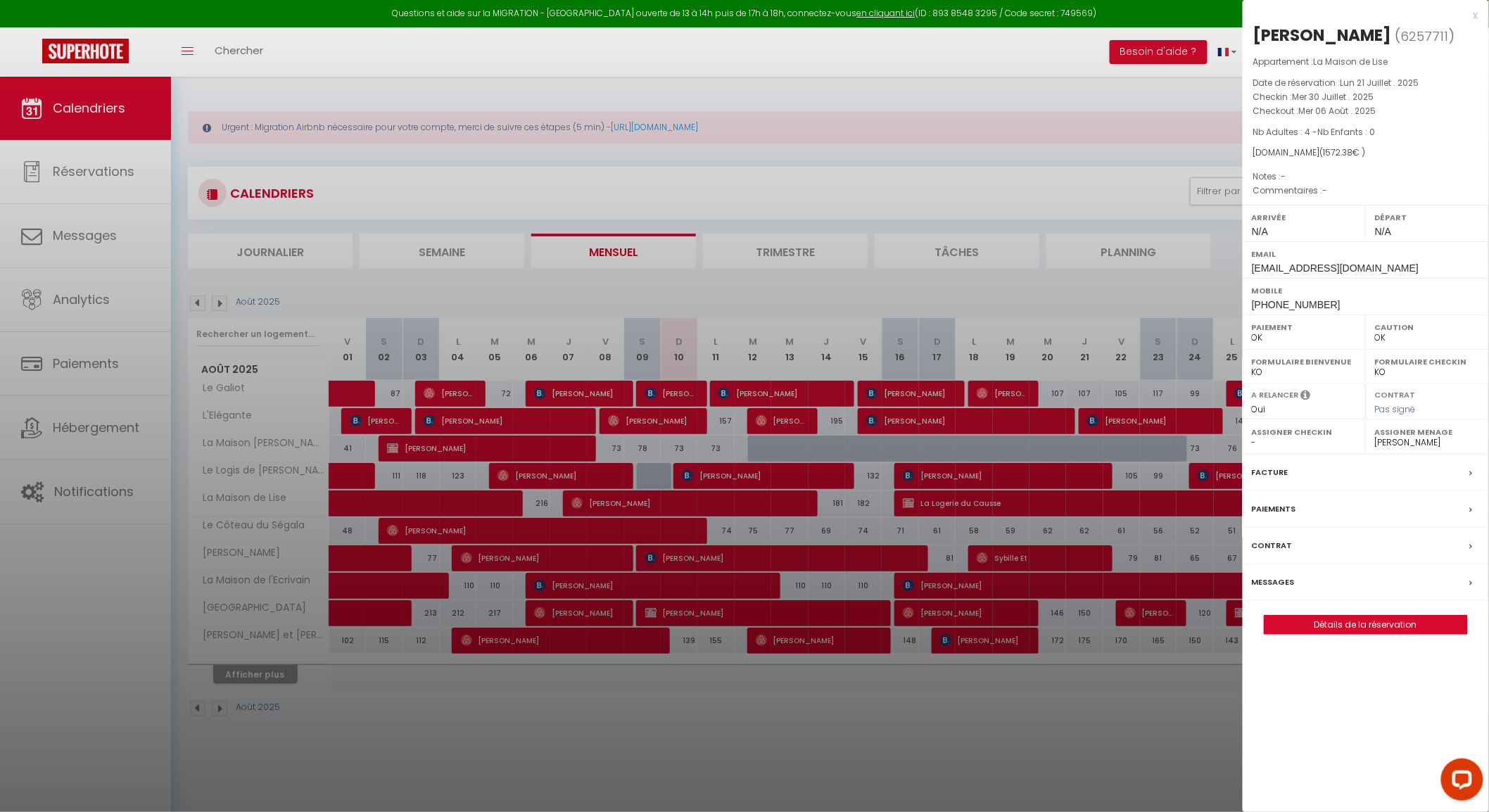
click at [106, 115] on div at bounding box center [744, 406] width 1489 height 812
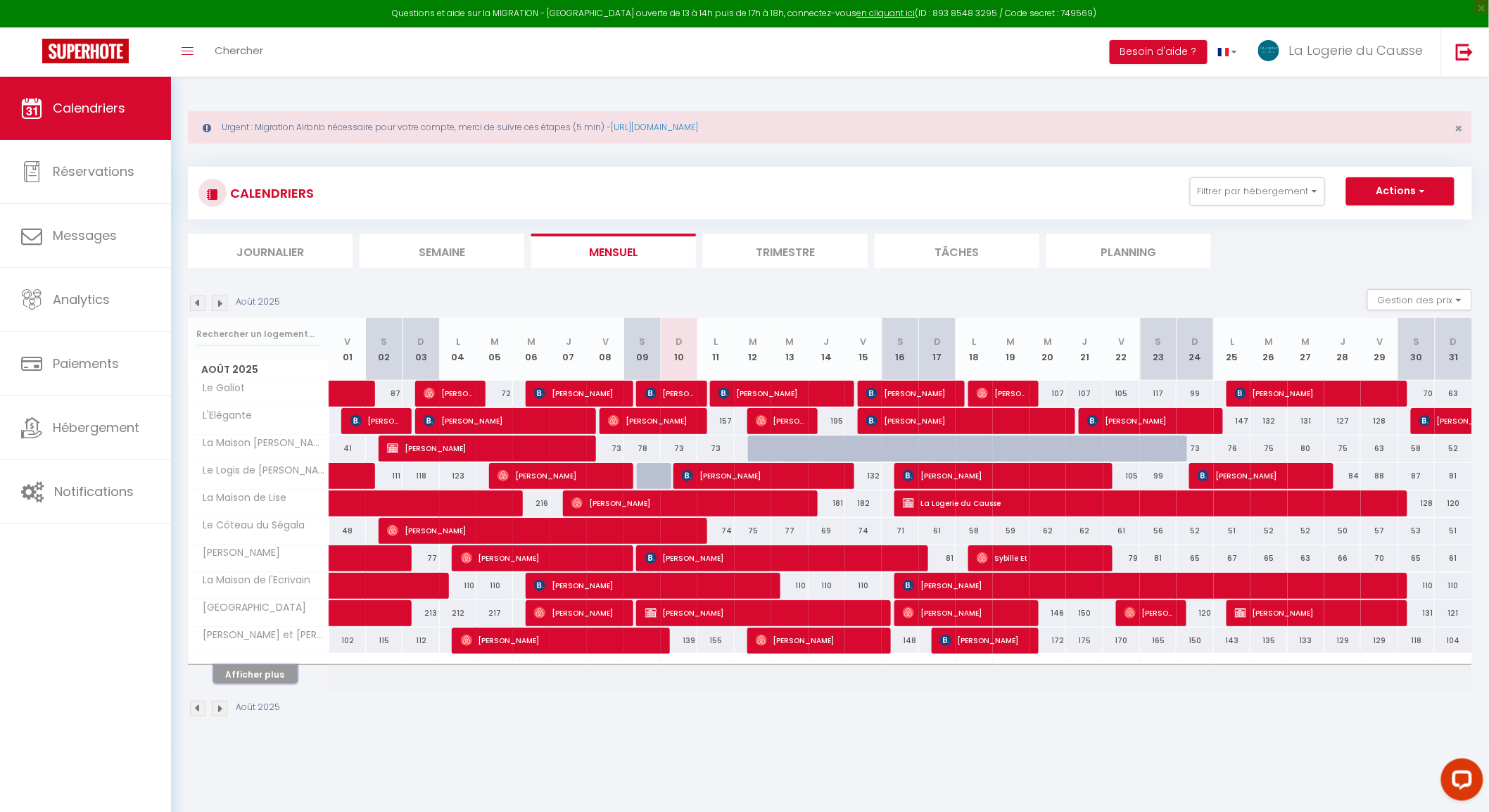
click at [284, 673] on button "Afficher plus" at bounding box center [256, 674] width 85 height 19
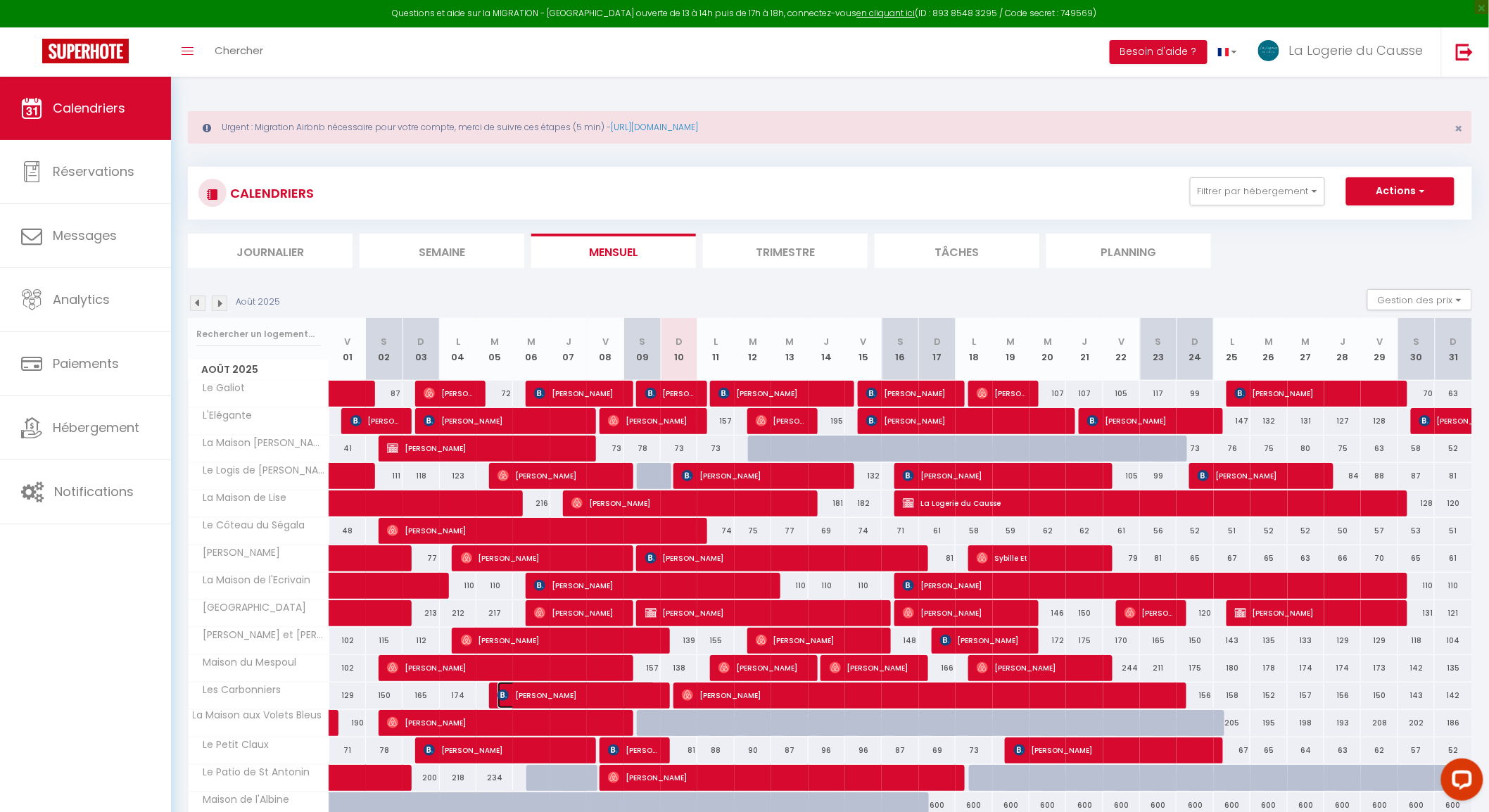
click at [609, 696] on span "[PERSON_NAME]" at bounding box center [577, 694] width 158 height 27
select select
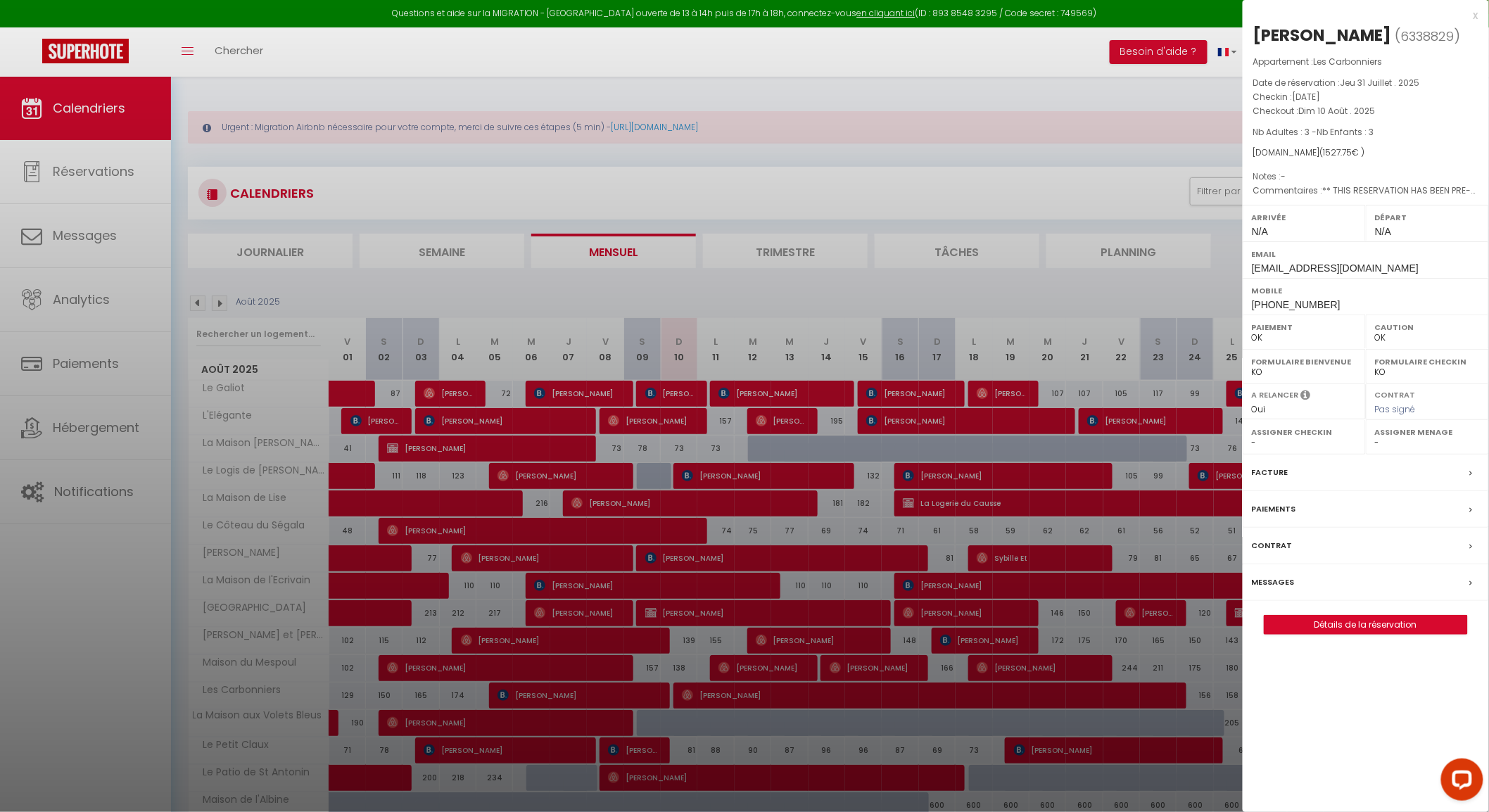
click at [1277, 589] on label "Messages" at bounding box center [1274, 582] width 43 height 15
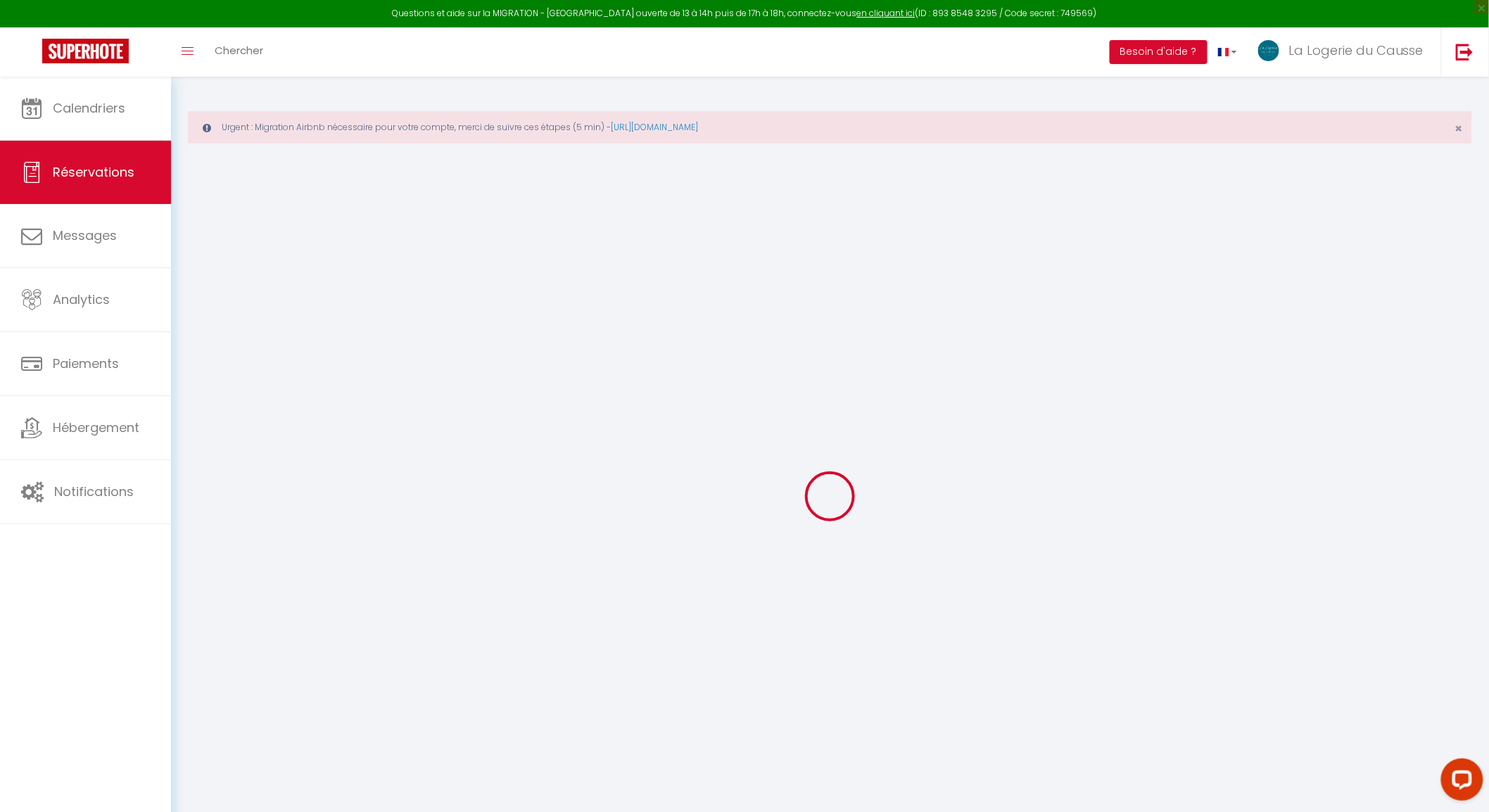
select select
checkbox input "false"
select select
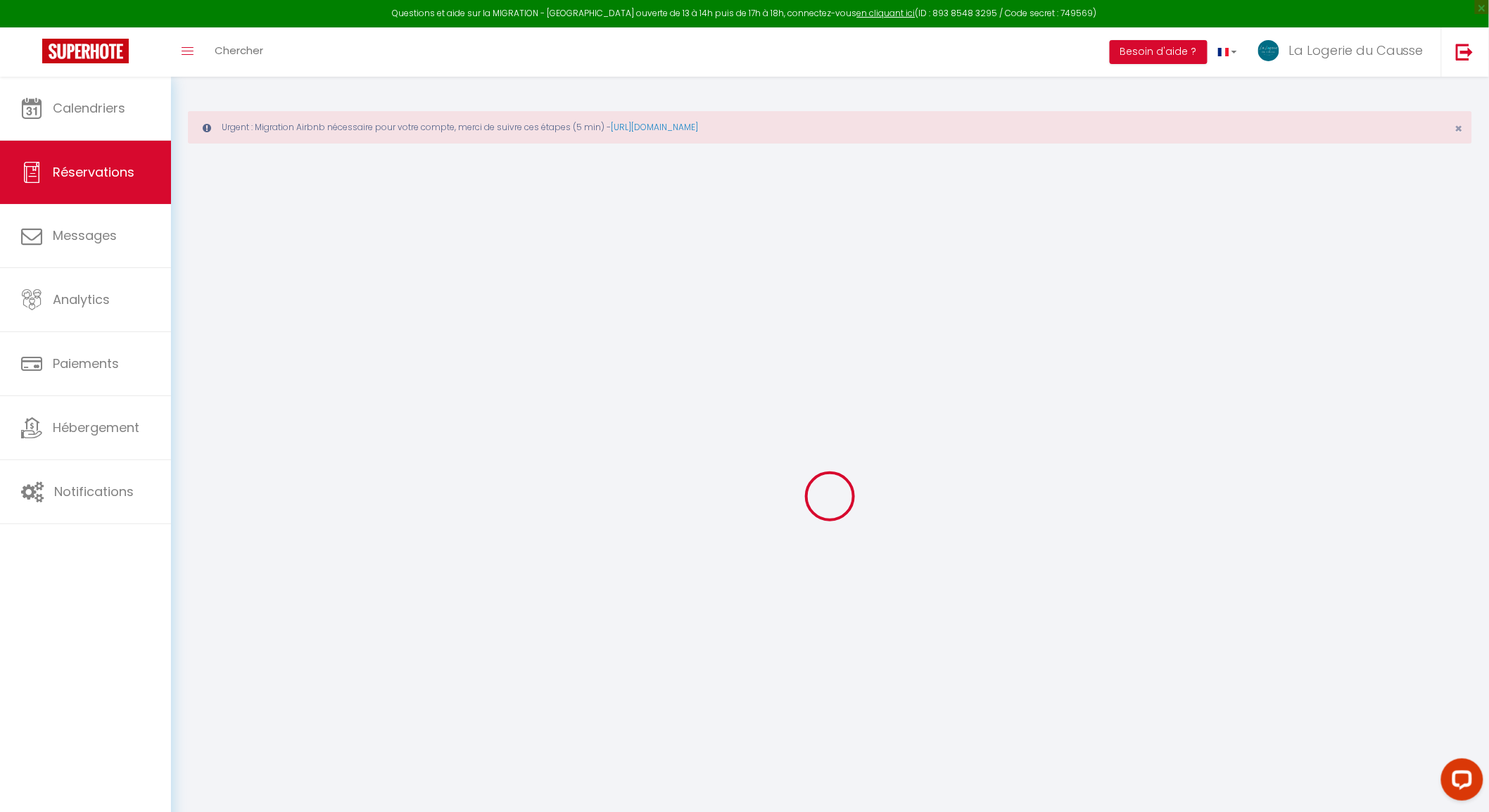
checkbox input "false"
type voyageur0 "** THIS RESERVATION HAS BEEN PRE-PAID ** Reservation has a cancellation grace p…"
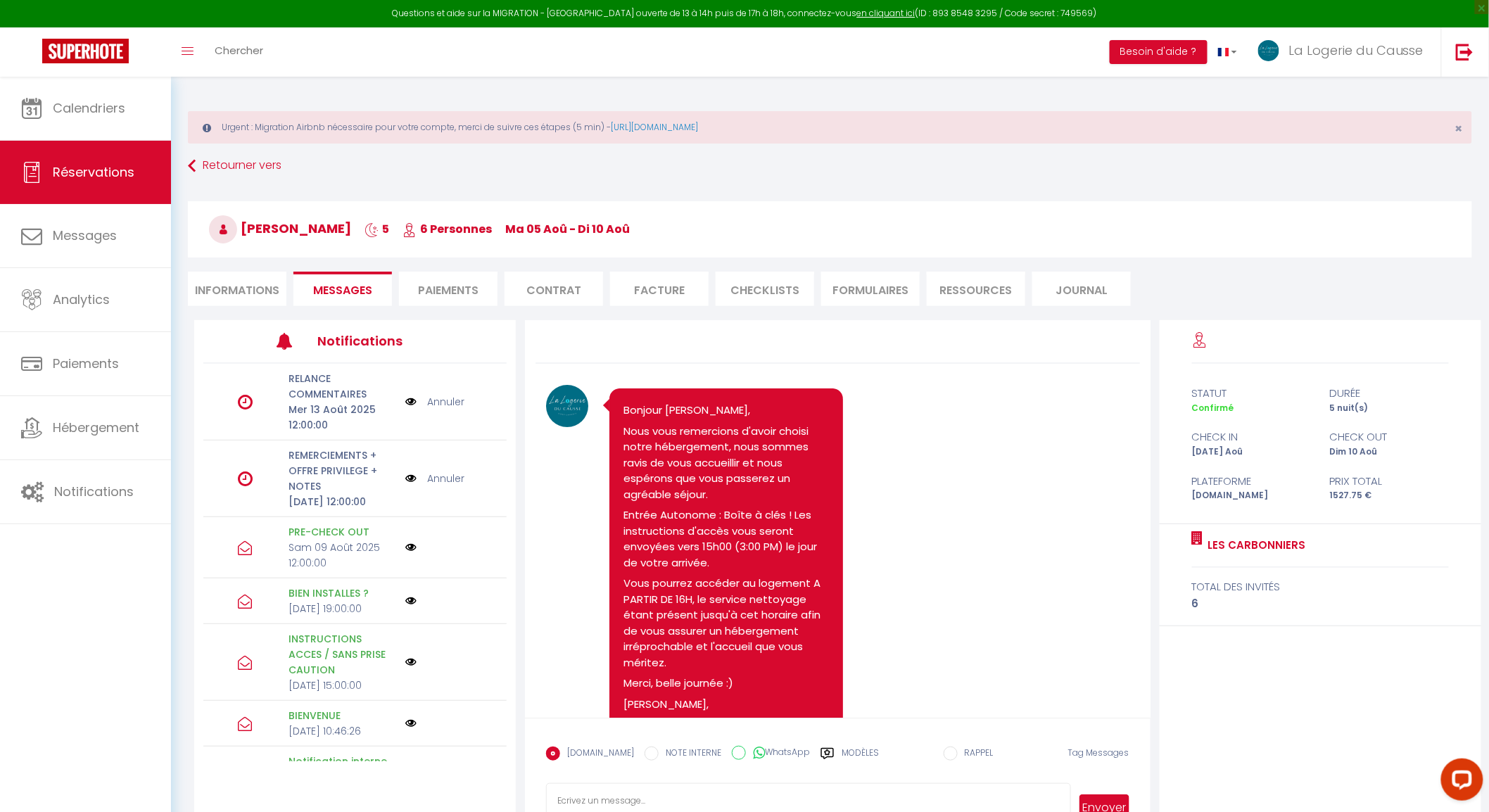
click at [437, 486] on link "Annuler" at bounding box center [446, 479] width 37 height 16
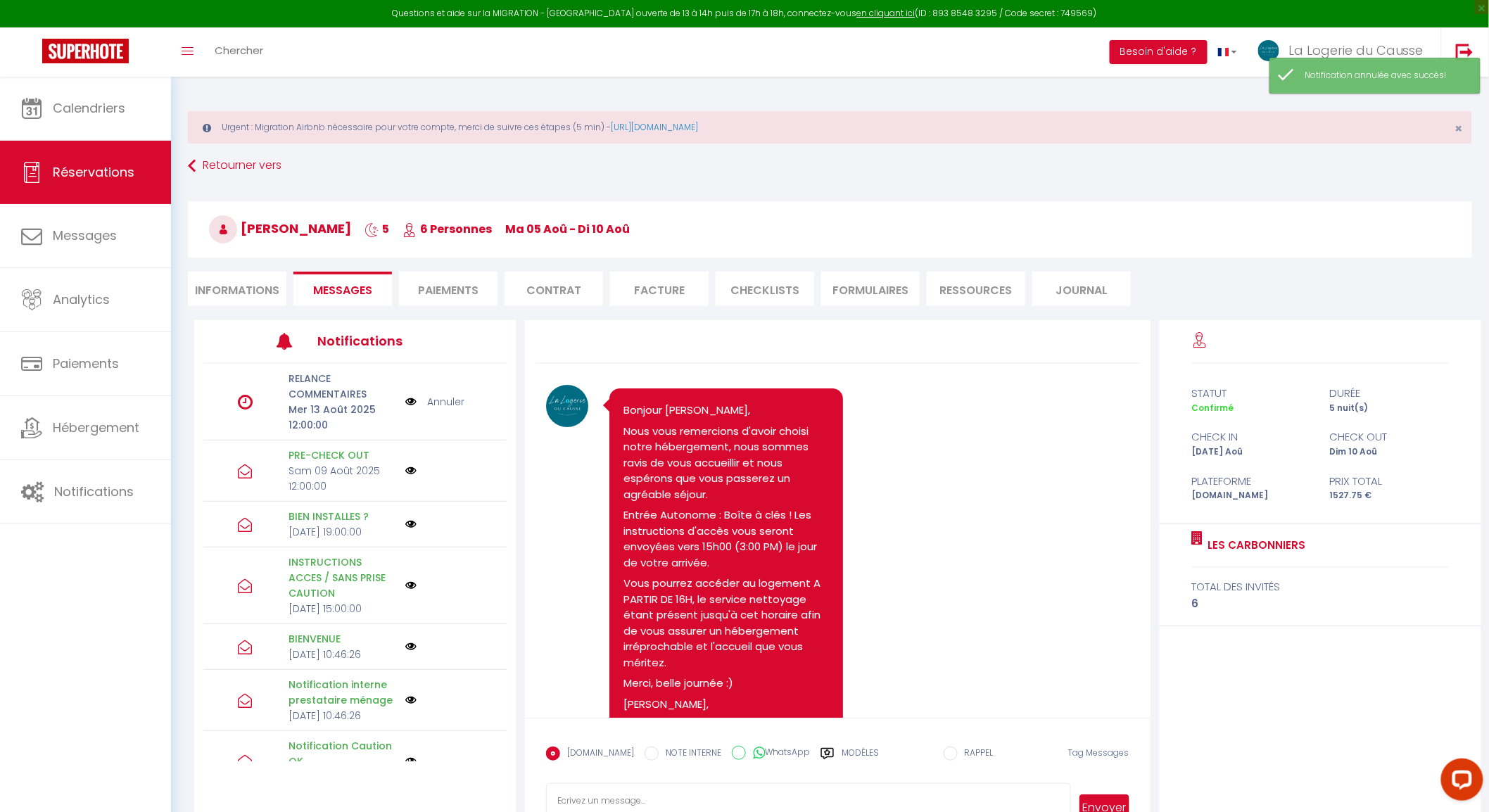
click at [449, 409] on link "Annuler" at bounding box center [446, 402] width 37 height 16
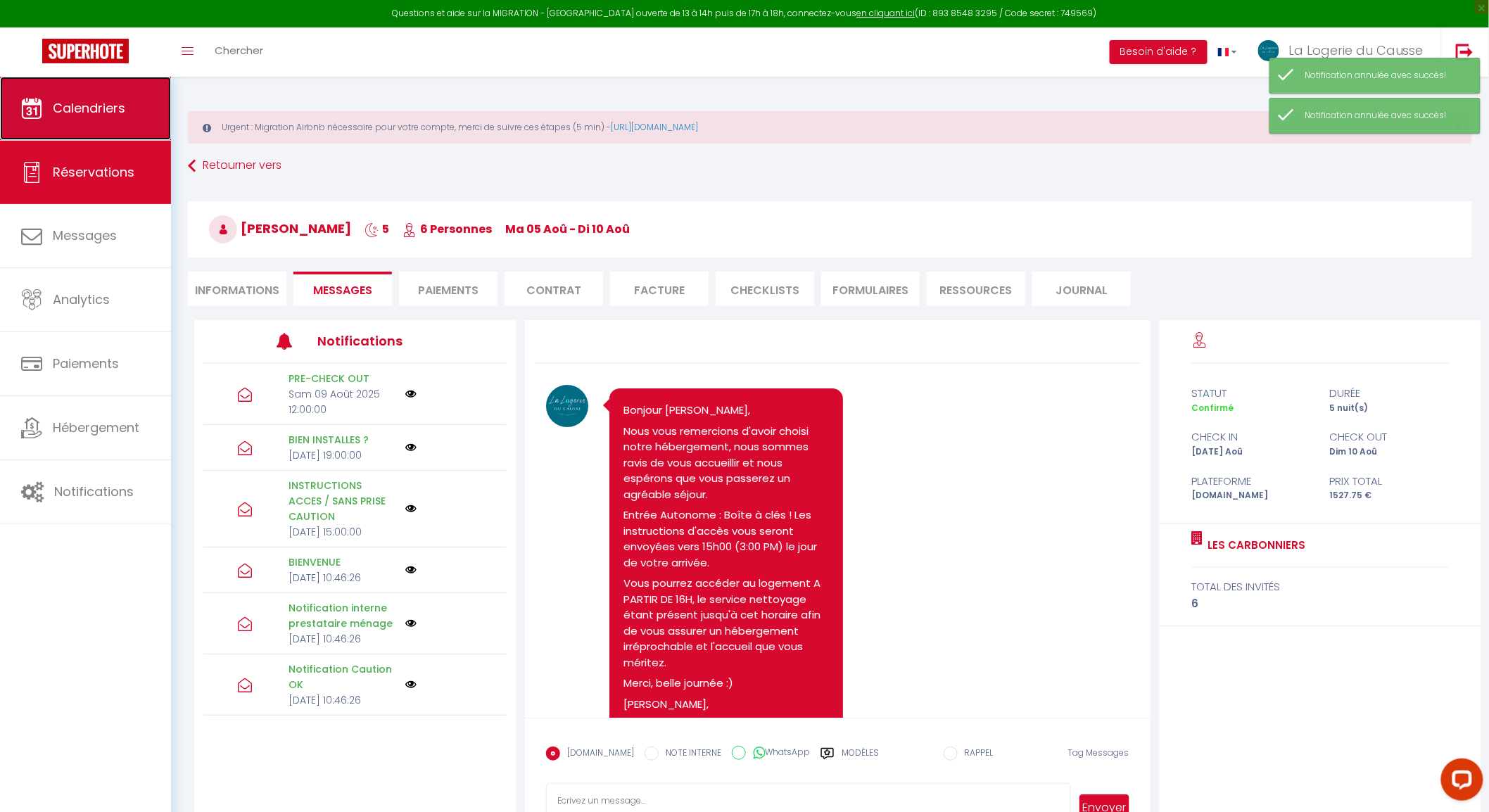
click at [87, 134] on link "Calendriers" at bounding box center [85, 108] width 171 height 63
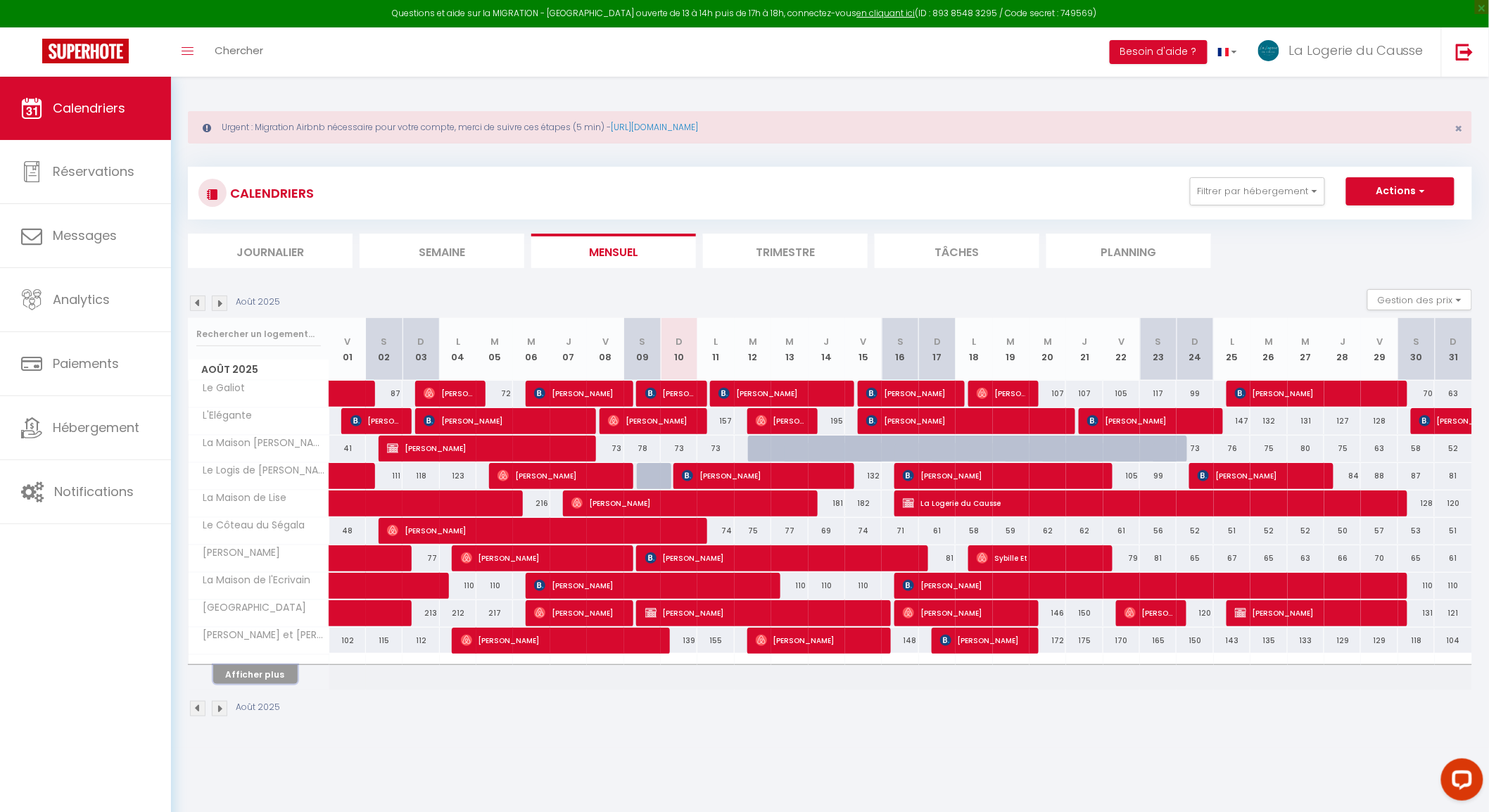
click at [287, 676] on button "Afficher plus" at bounding box center [256, 674] width 85 height 19
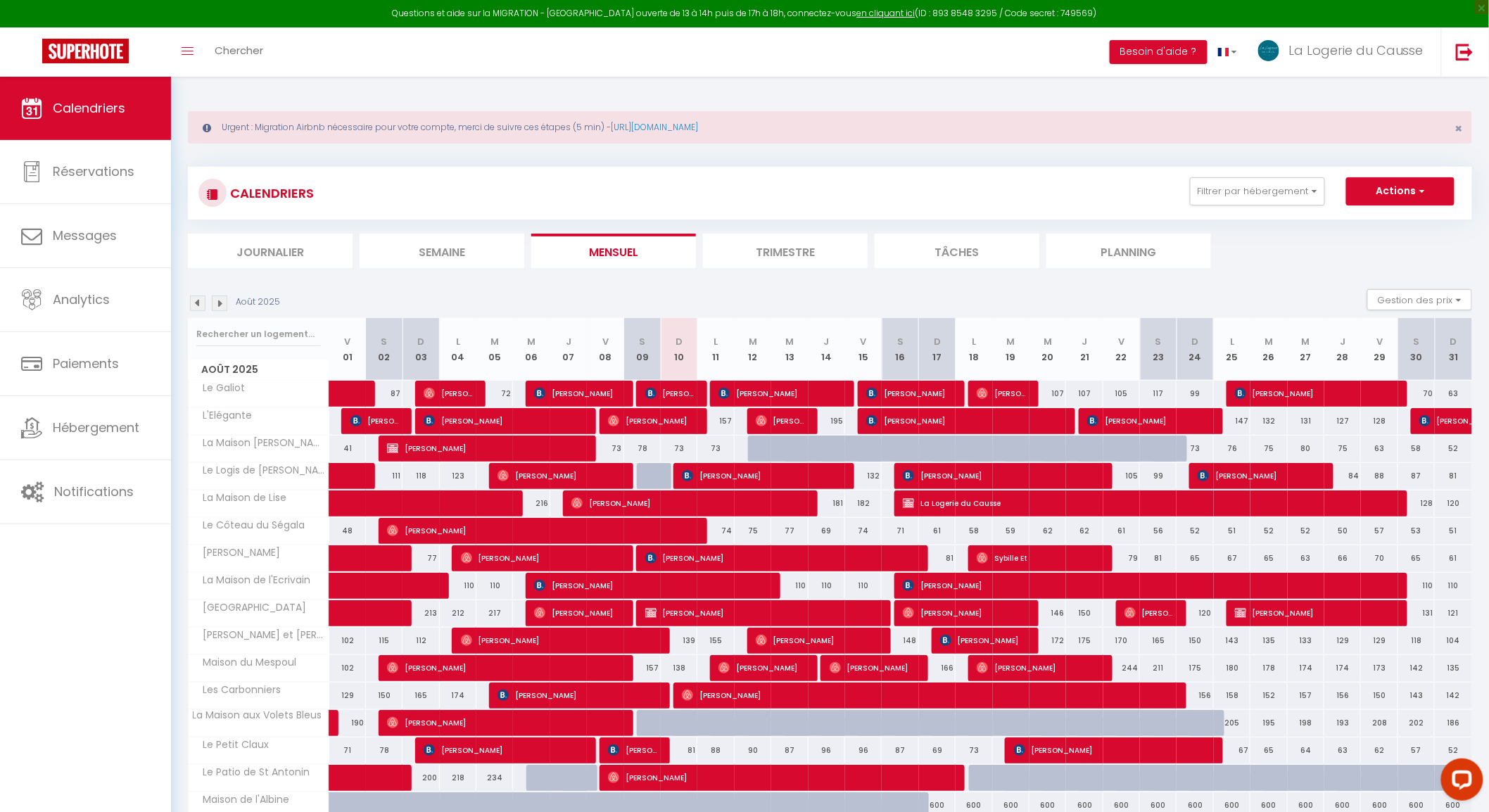
click at [473, 235] on li "Semaine" at bounding box center [442, 251] width 164 height 34
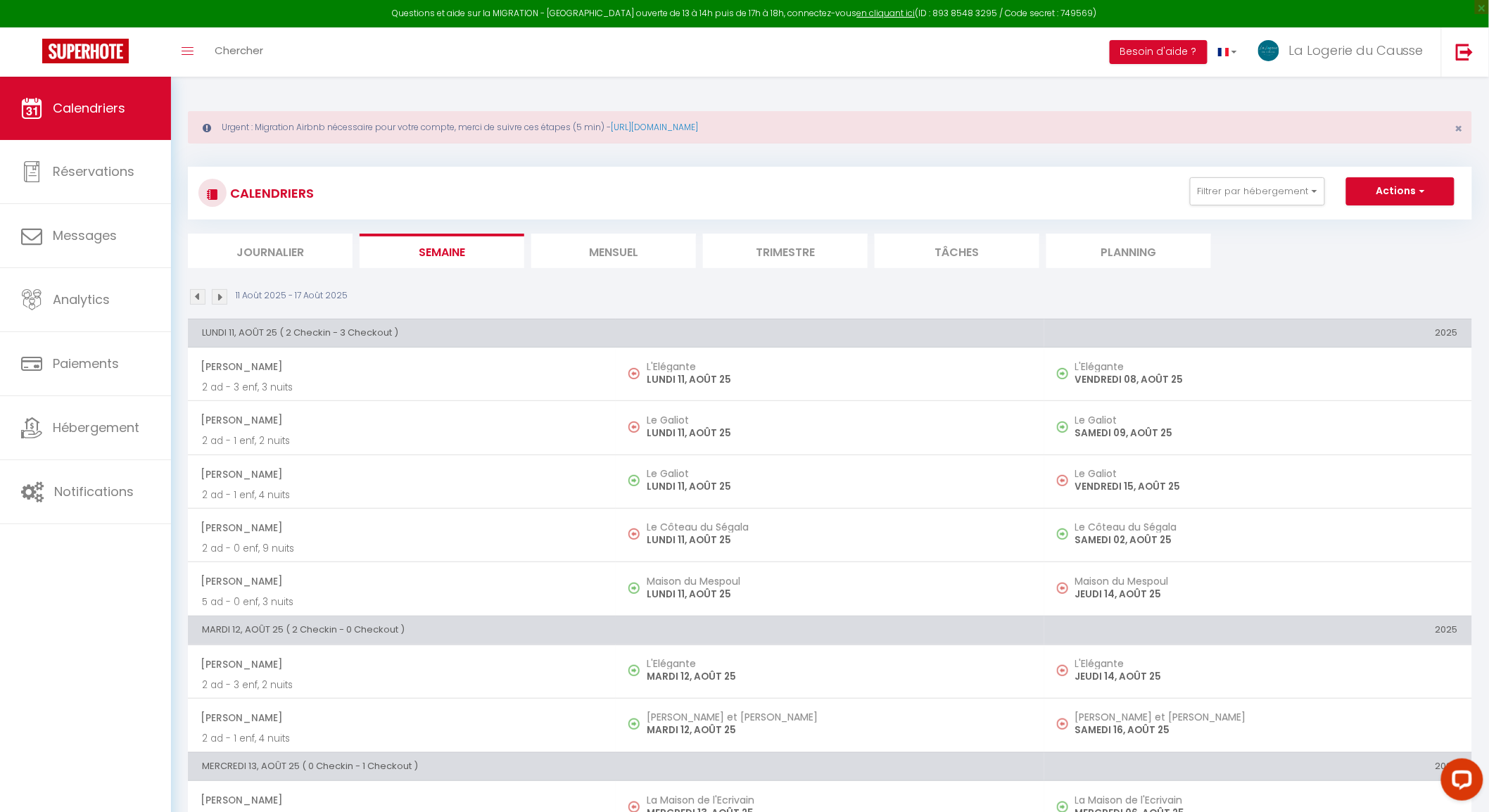
click at [224, 299] on img at bounding box center [220, 297] width 16 height 16
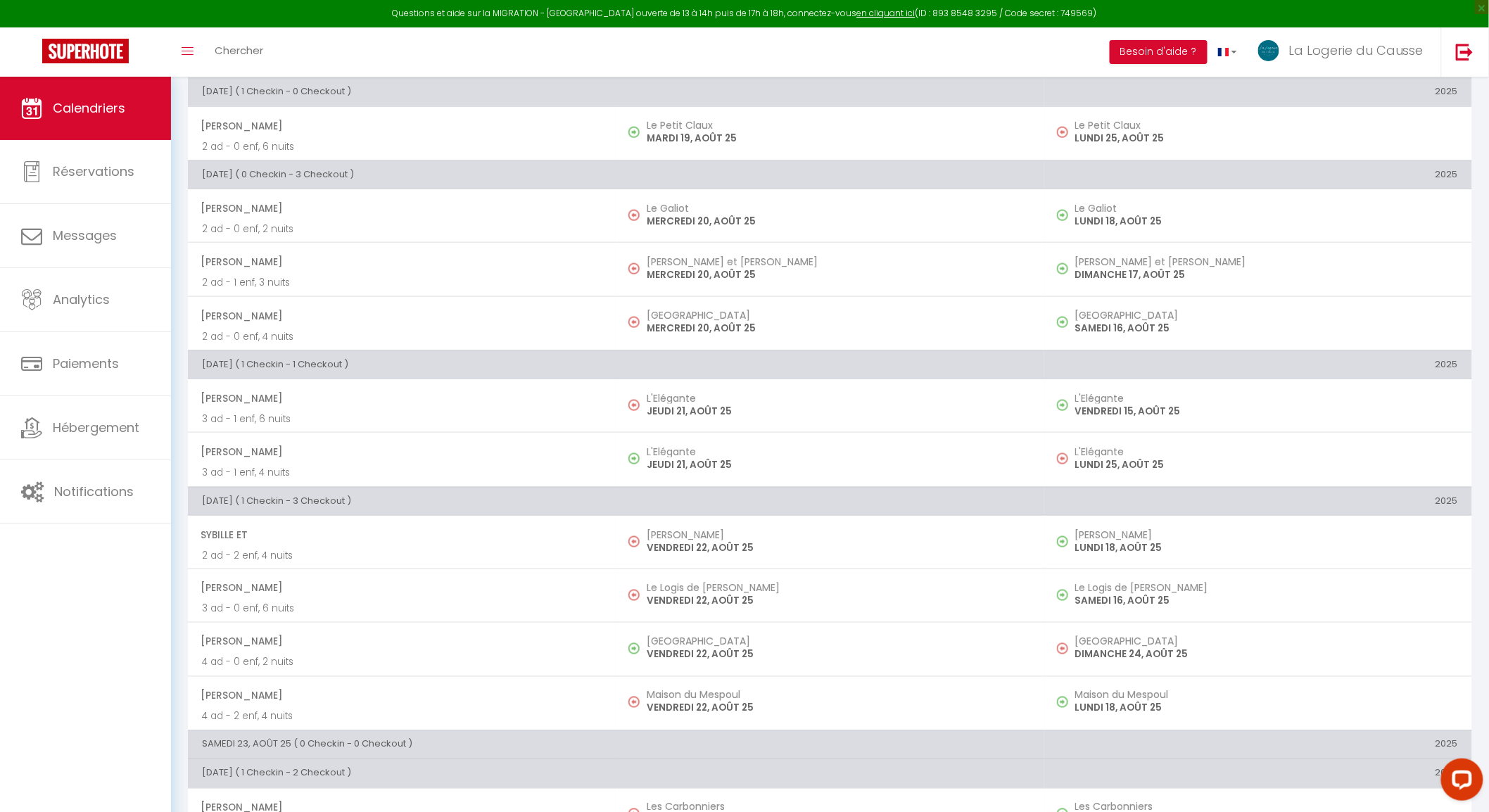
scroll to position [69, 0]
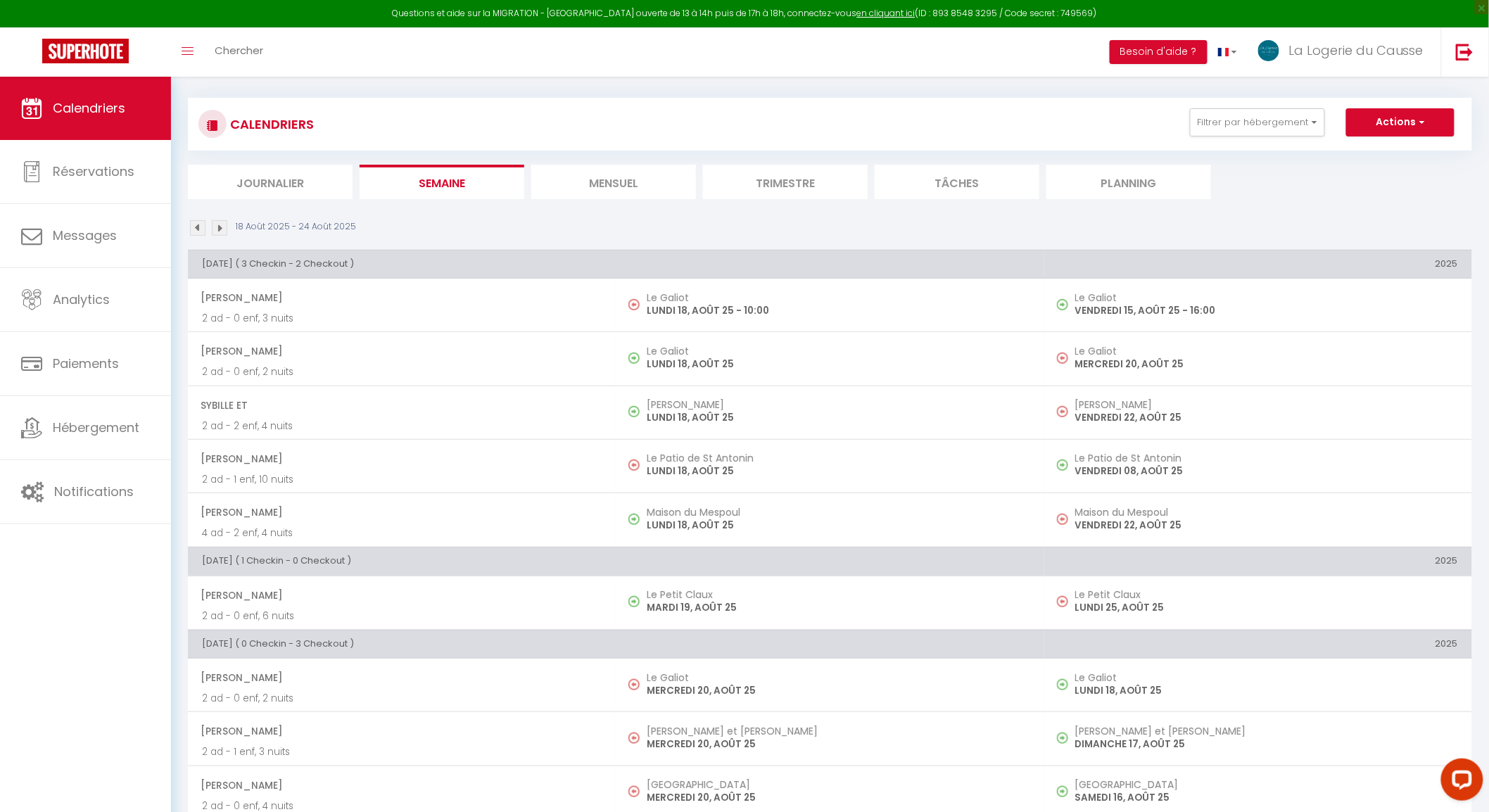
click at [223, 228] on img at bounding box center [220, 228] width 16 height 16
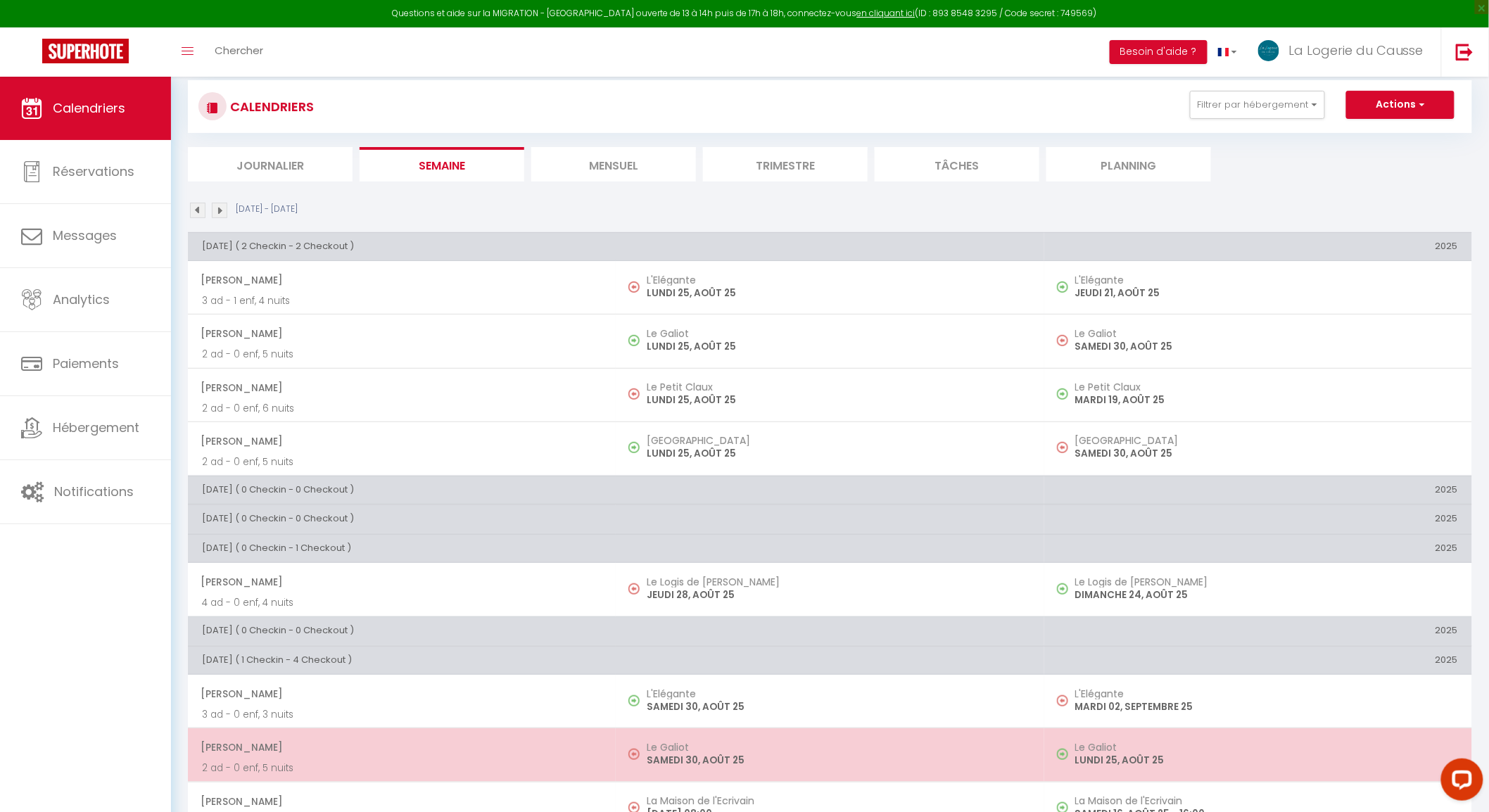
scroll to position [0, 0]
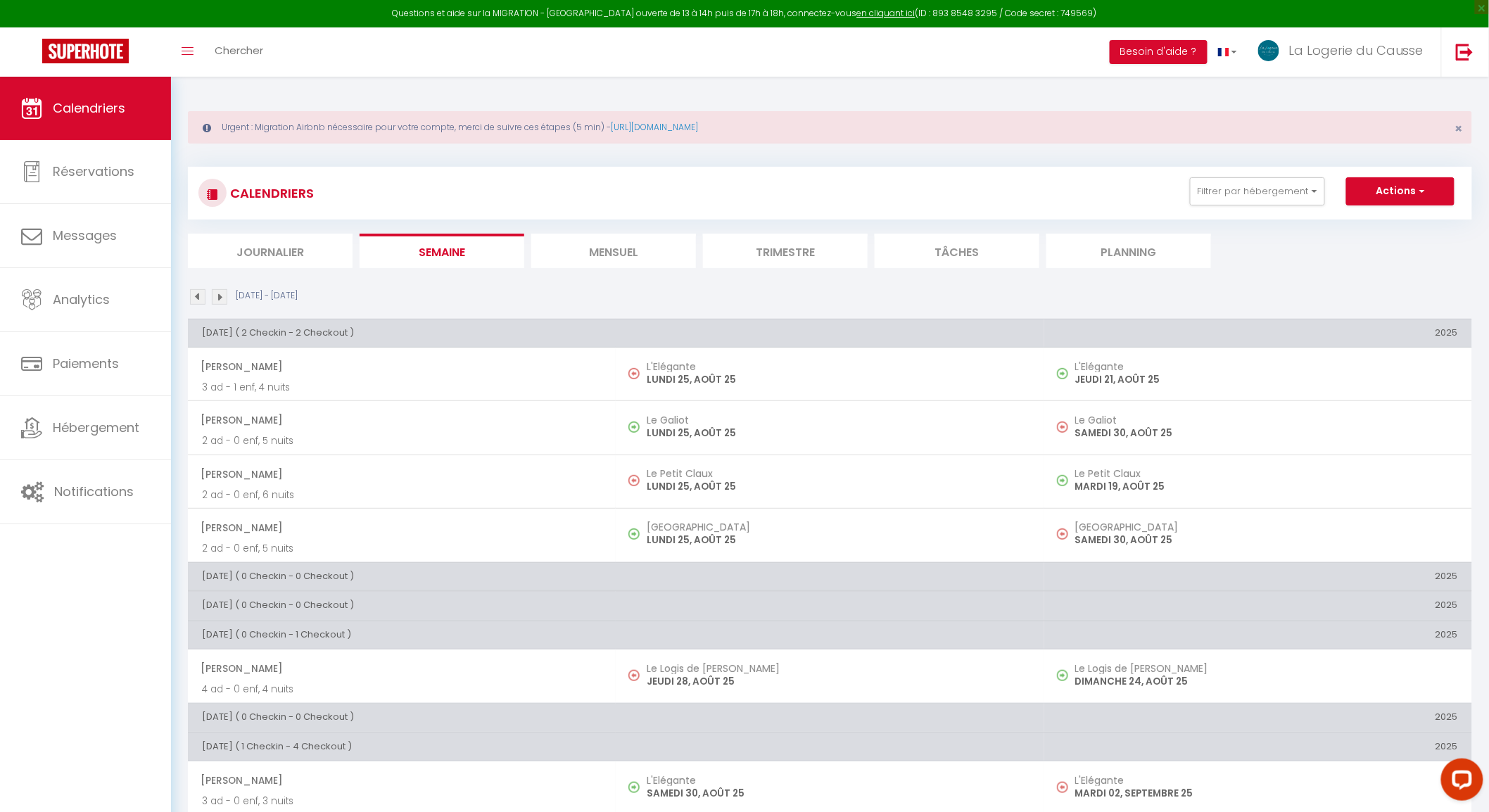
click at [221, 296] on img at bounding box center [220, 297] width 16 height 16
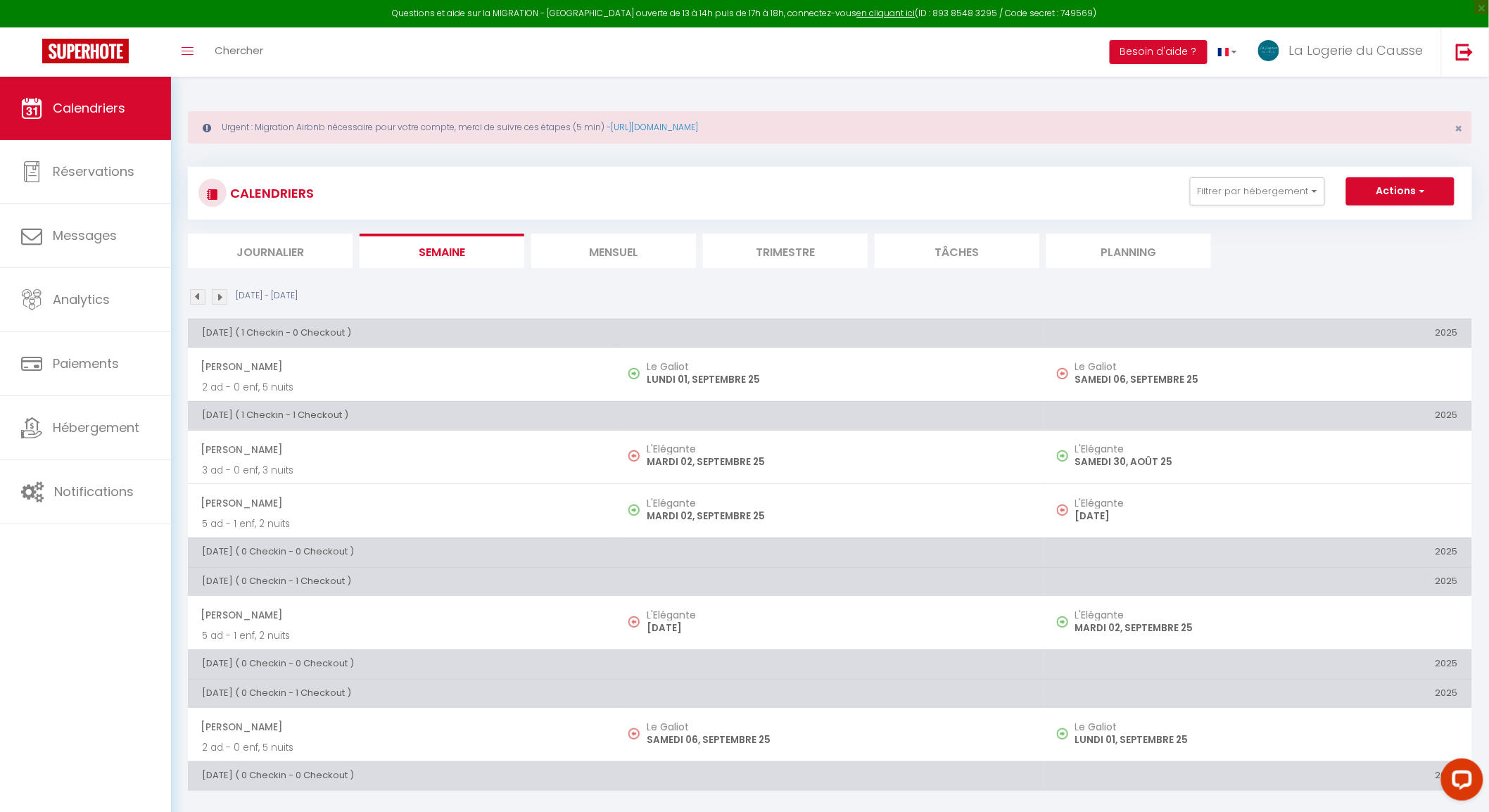
click at [220, 294] on img at bounding box center [220, 297] width 16 height 16
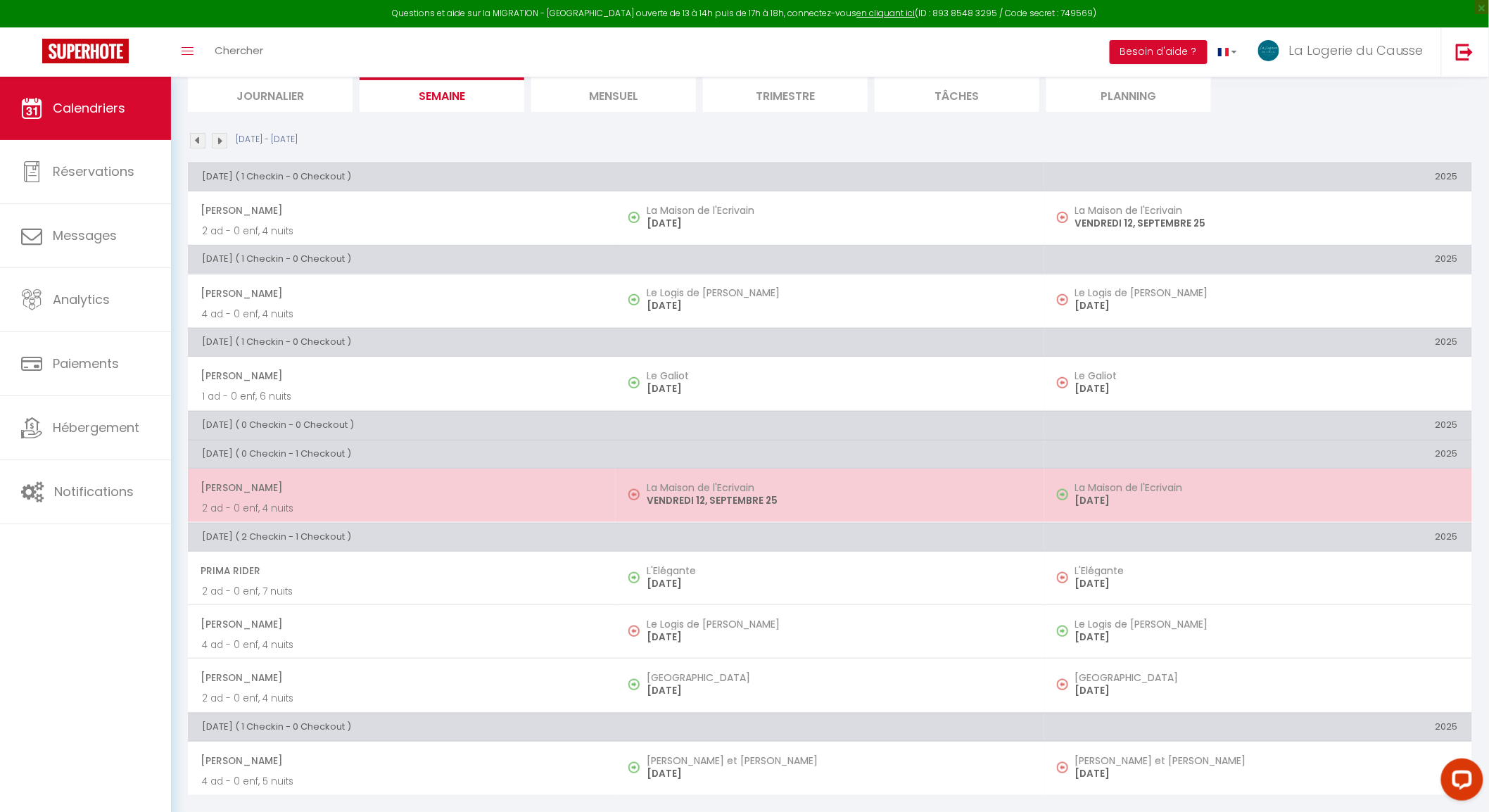
scroll to position [157, 0]
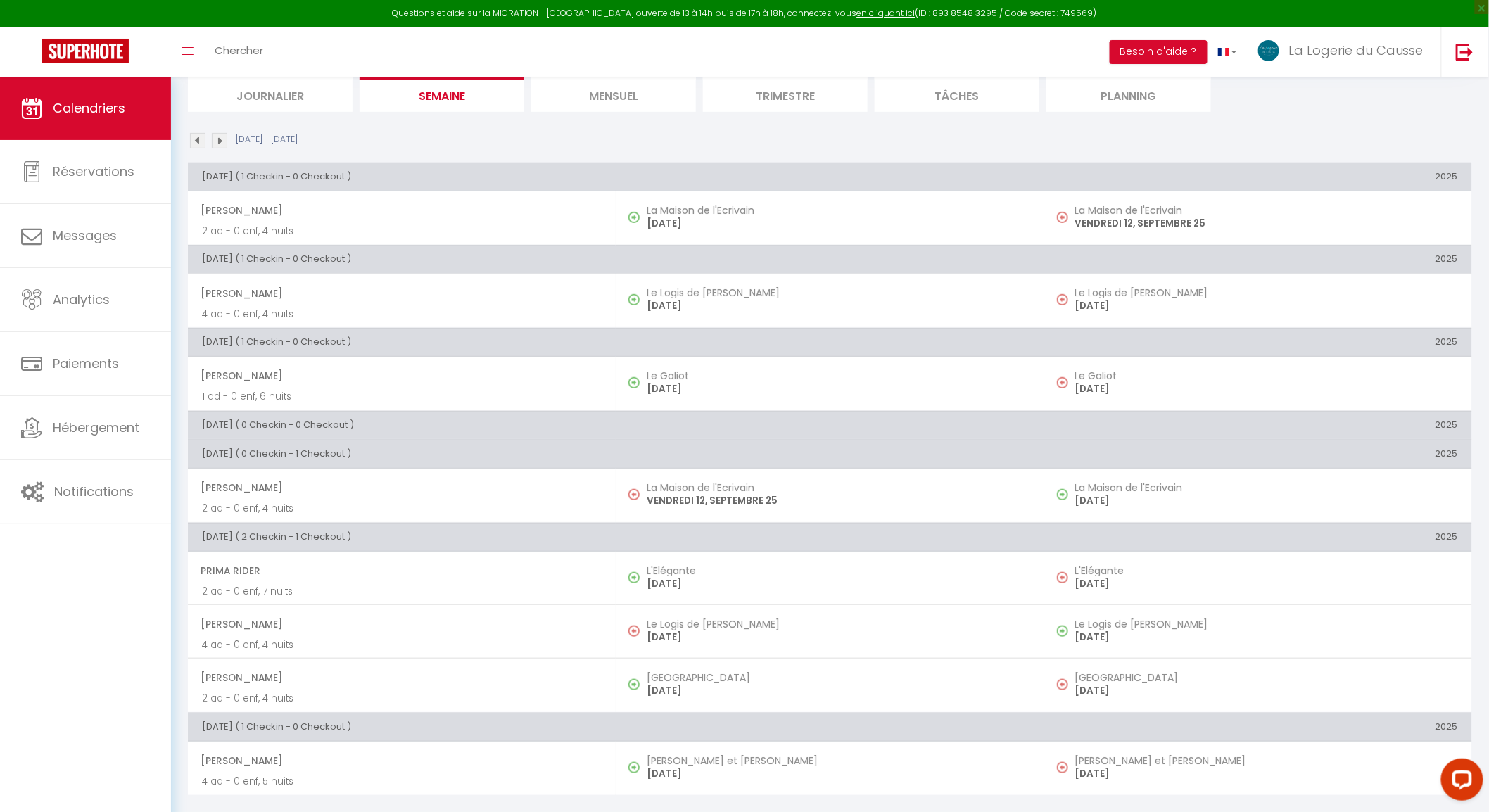
click at [222, 141] on img at bounding box center [220, 141] width 16 height 16
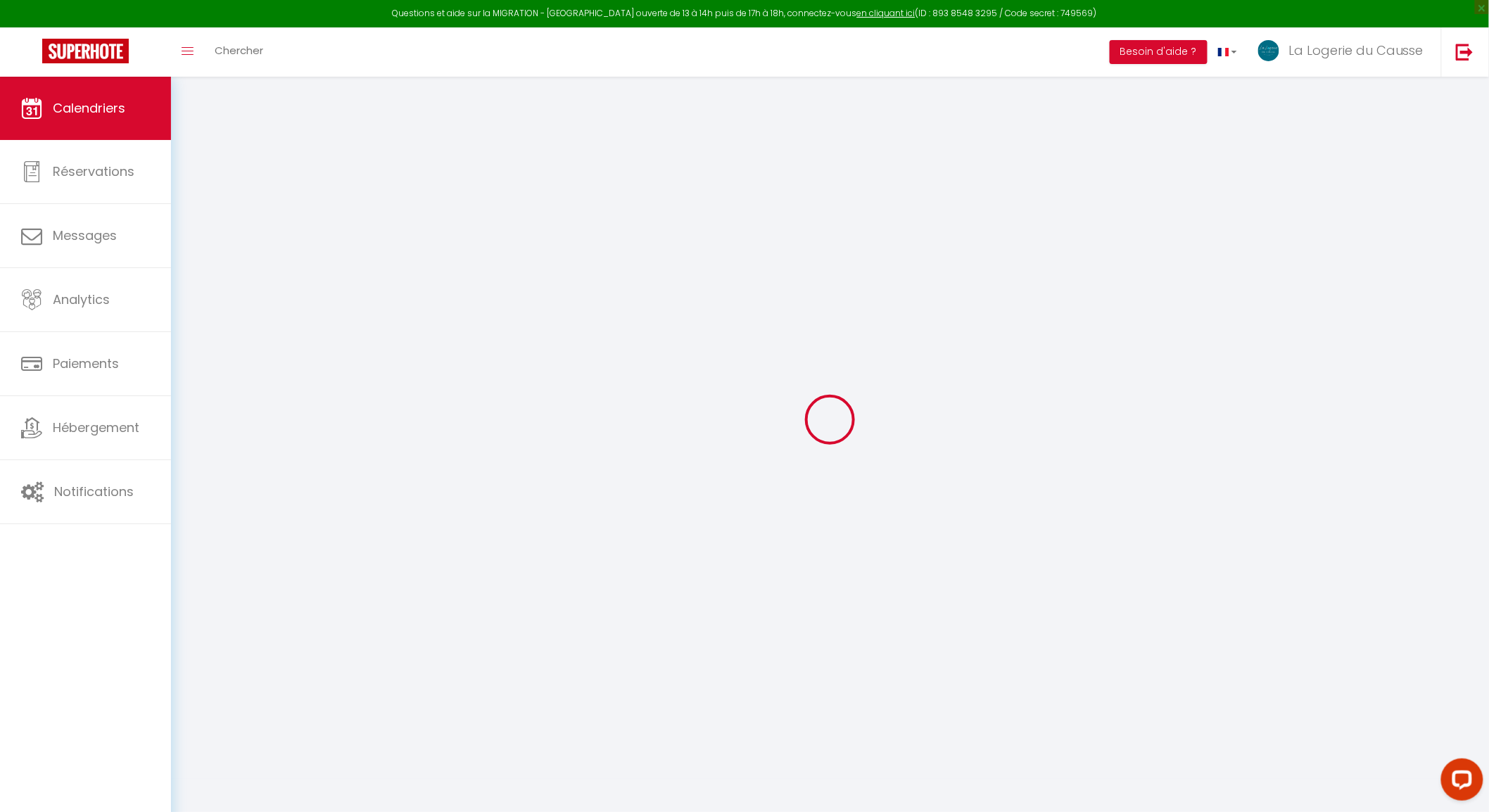
scroll to position [76, 0]
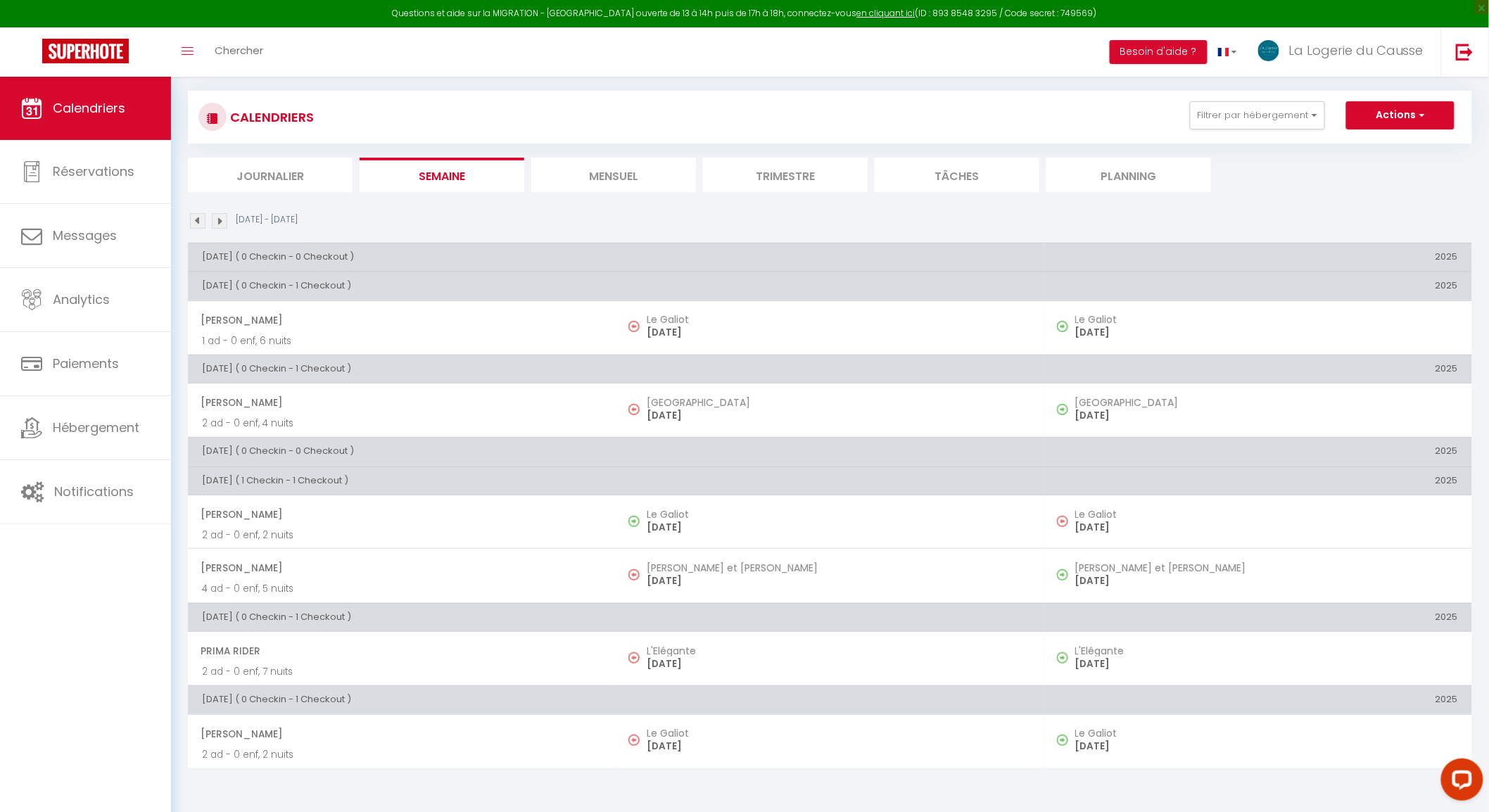
click at [227, 220] on img at bounding box center [220, 221] width 16 height 16
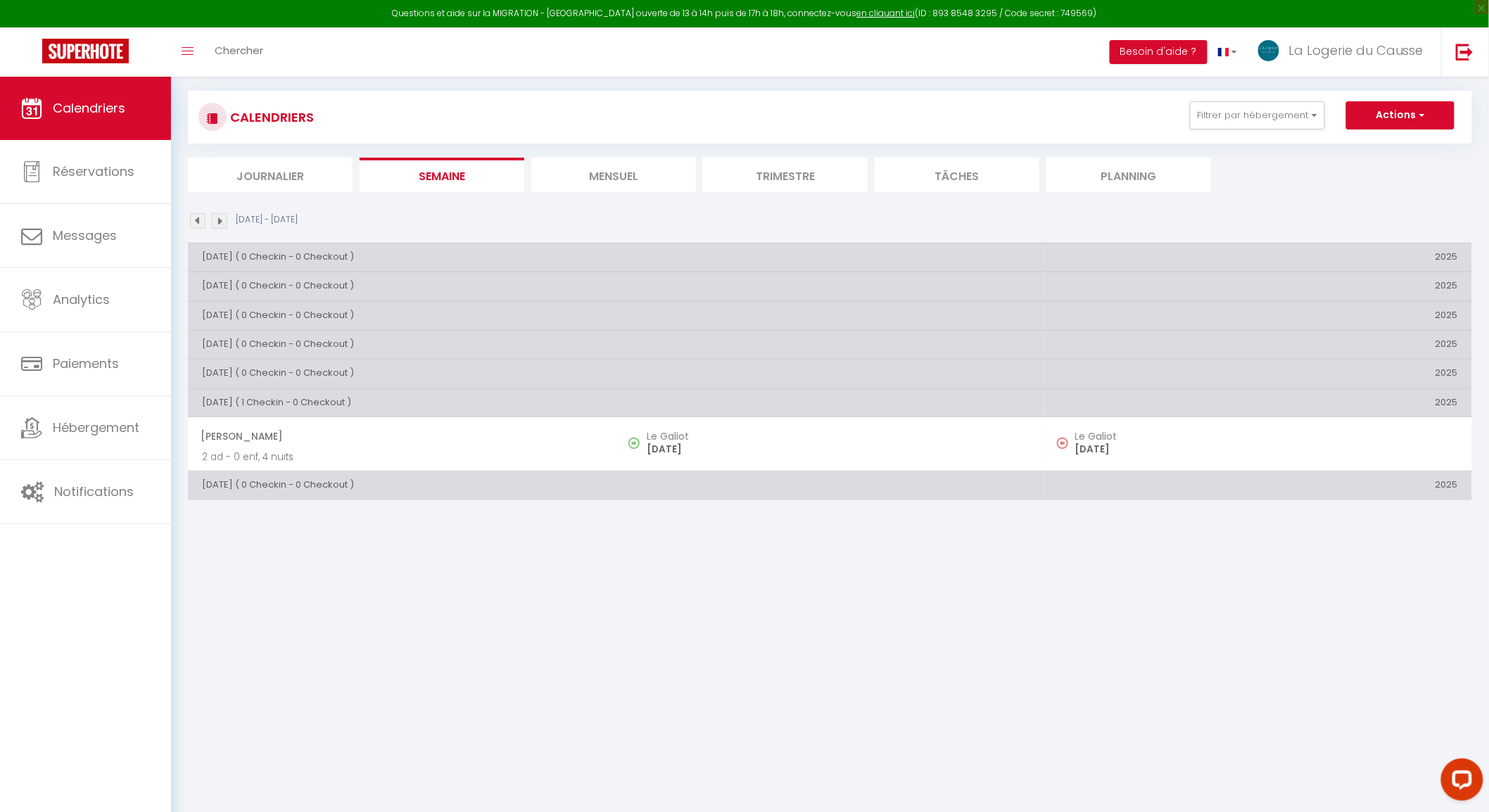
click at [227, 221] on img at bounding box center [220, 221] width 16 height 16
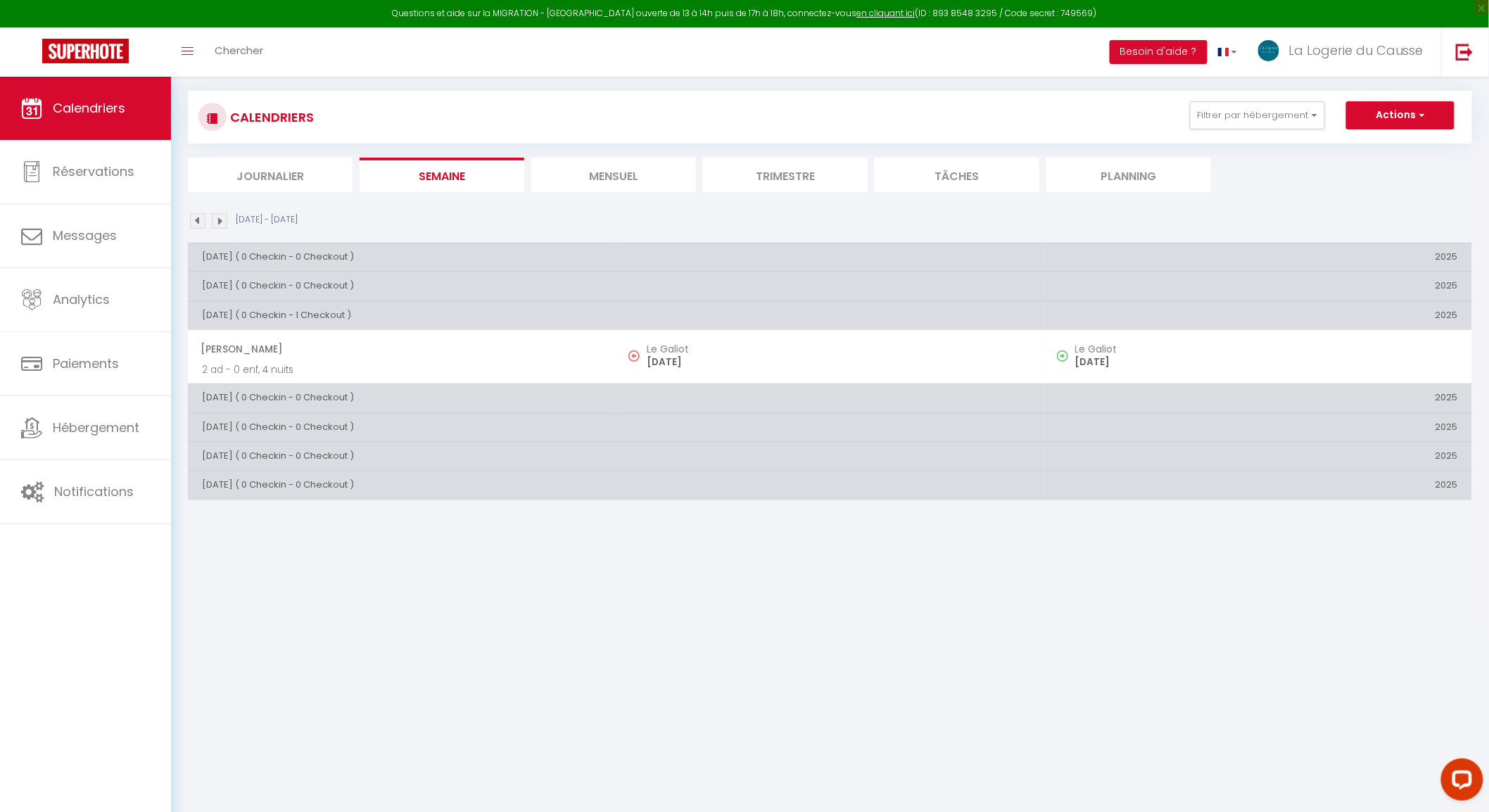
click at [629, 183] on li "Mensuel" at bounding box center [613, 174] width 164 height 34
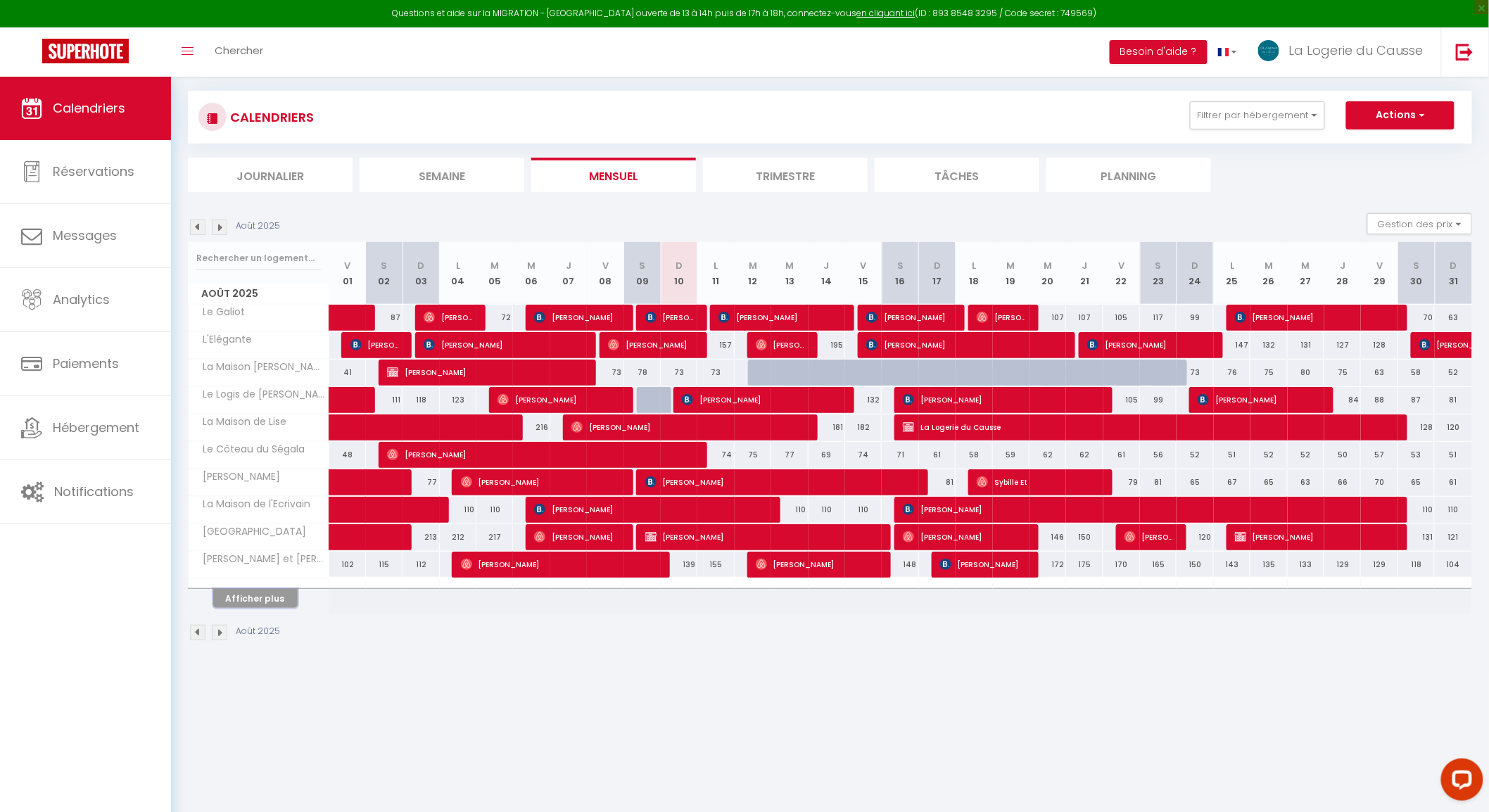
click at [272, 594] on button "Afficher plus" at bounding box center [256, 598] width 85 height 19
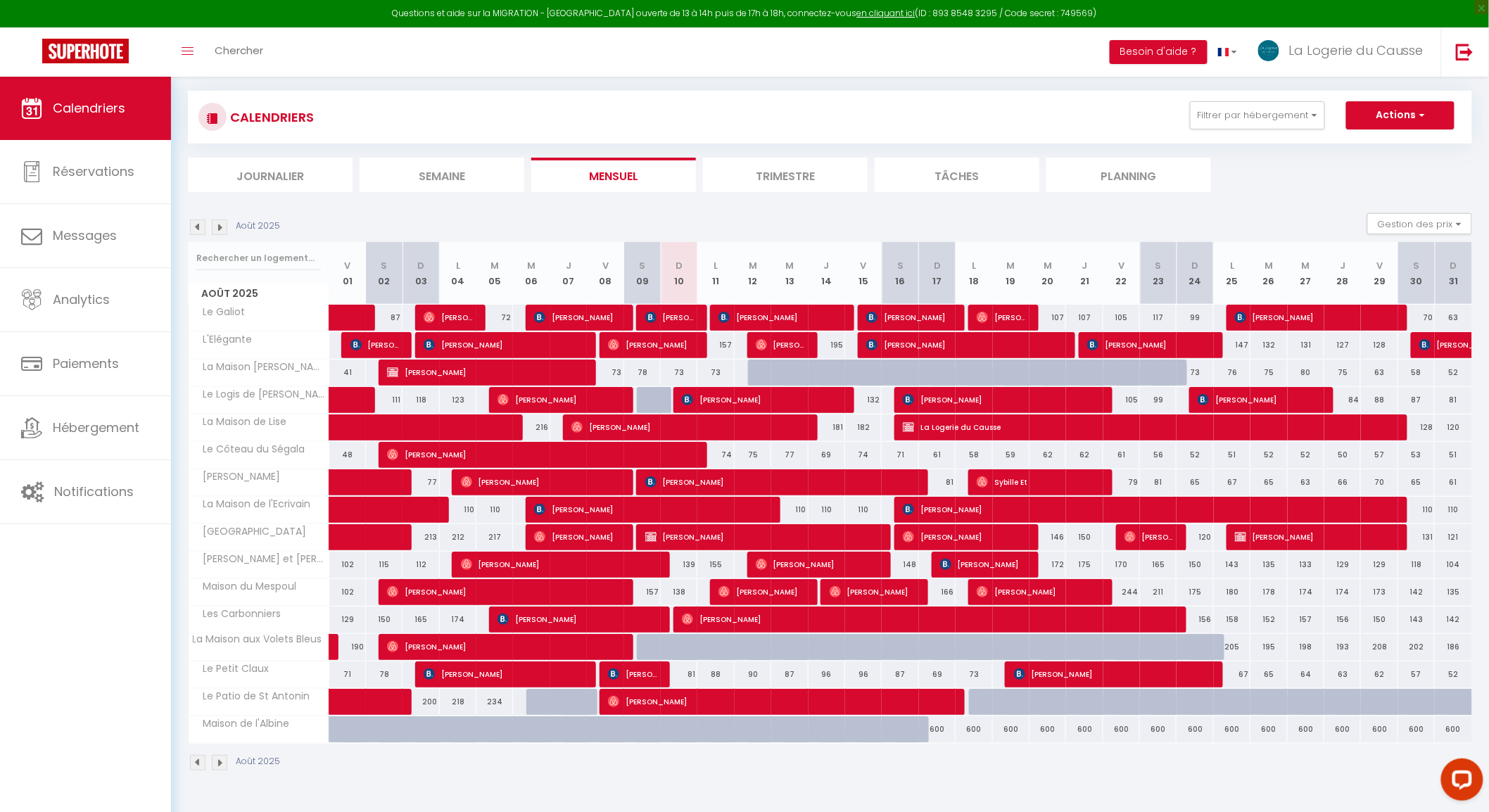
click at [223, 229] on img at bounding box center [220, 228] width 16 height 16
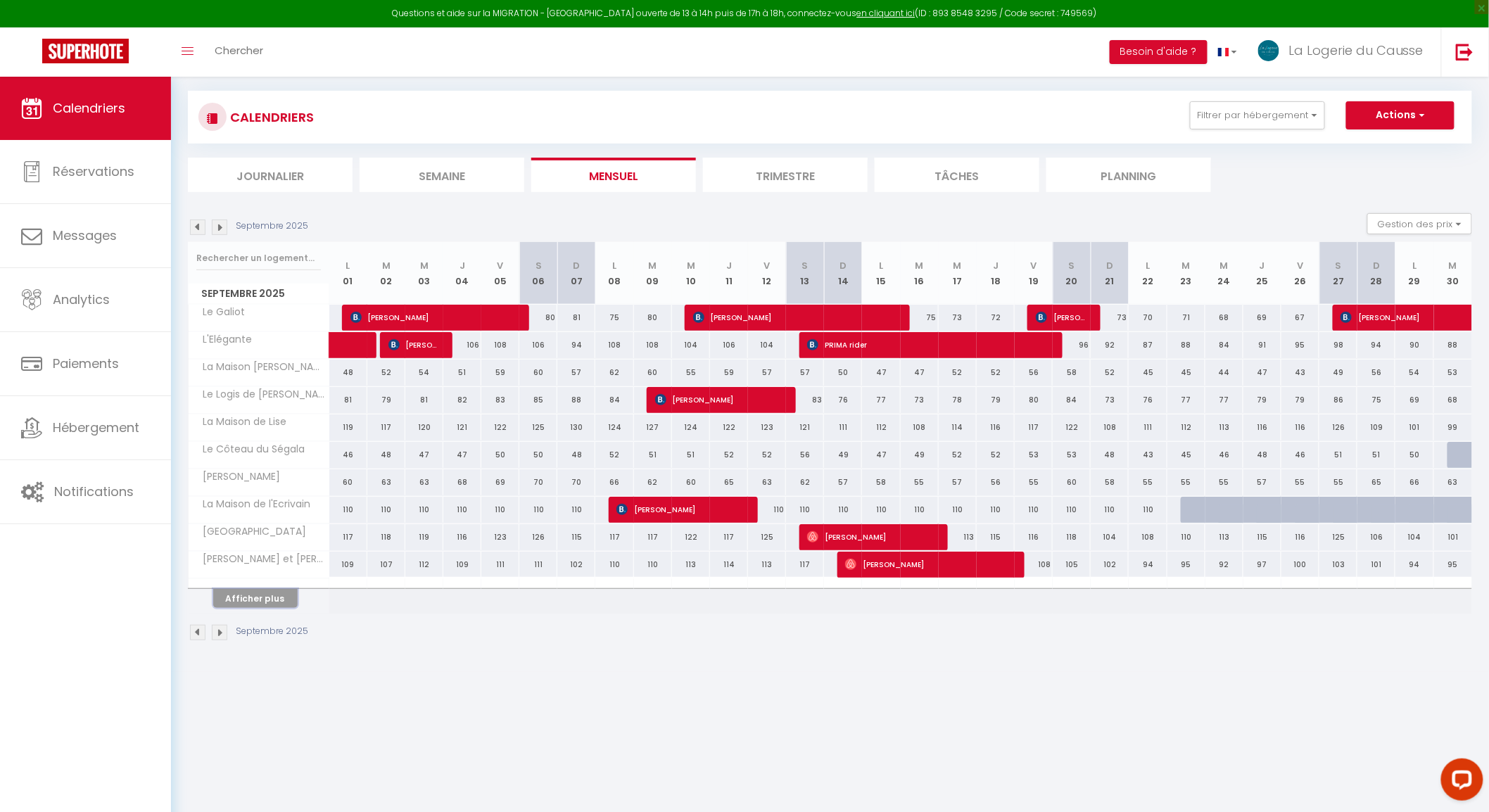
click at [289, 608] on th "Afficher plus" at bounding box center [259, 595] width 141 height 35
click at [269, 592] on button "Afficher plus" at bounding box center [256, 598] width 85 height 19
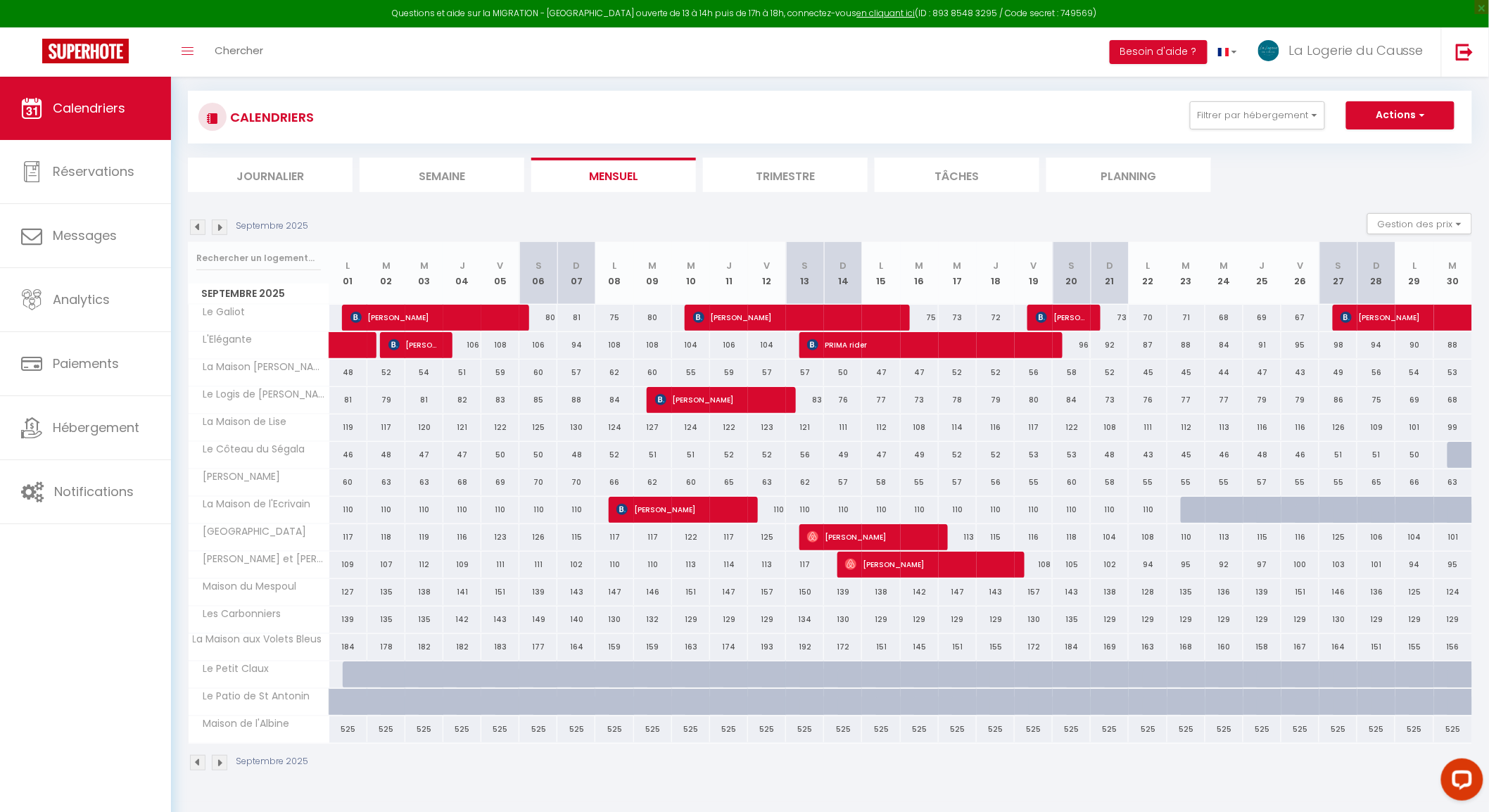
click at [194, 227] on img at bounding box center [198, 228] width 16 height 16
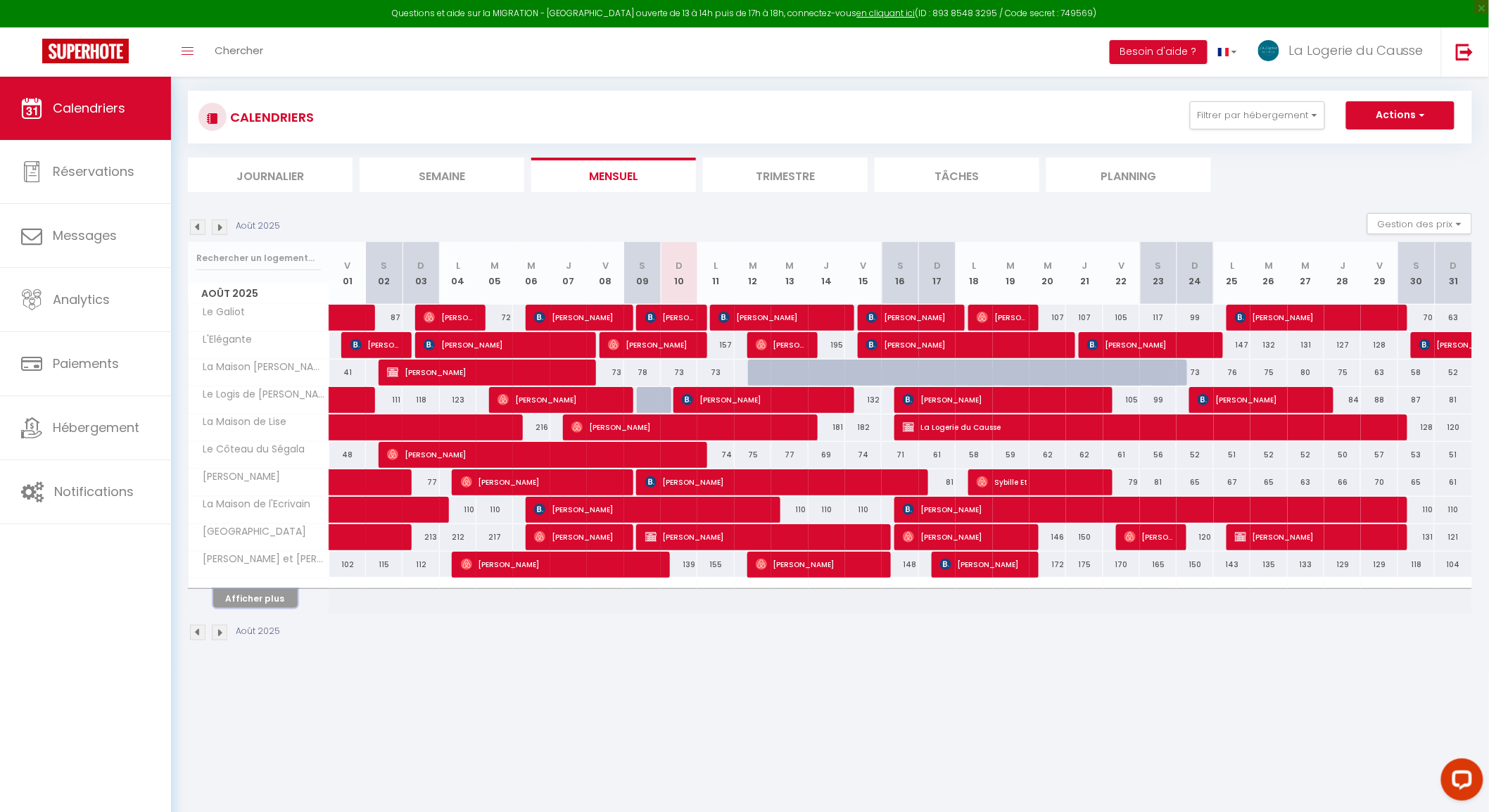
click at [279, 597] on button "Afficher plus" at bounding box center [256, 598] width 85 height 19
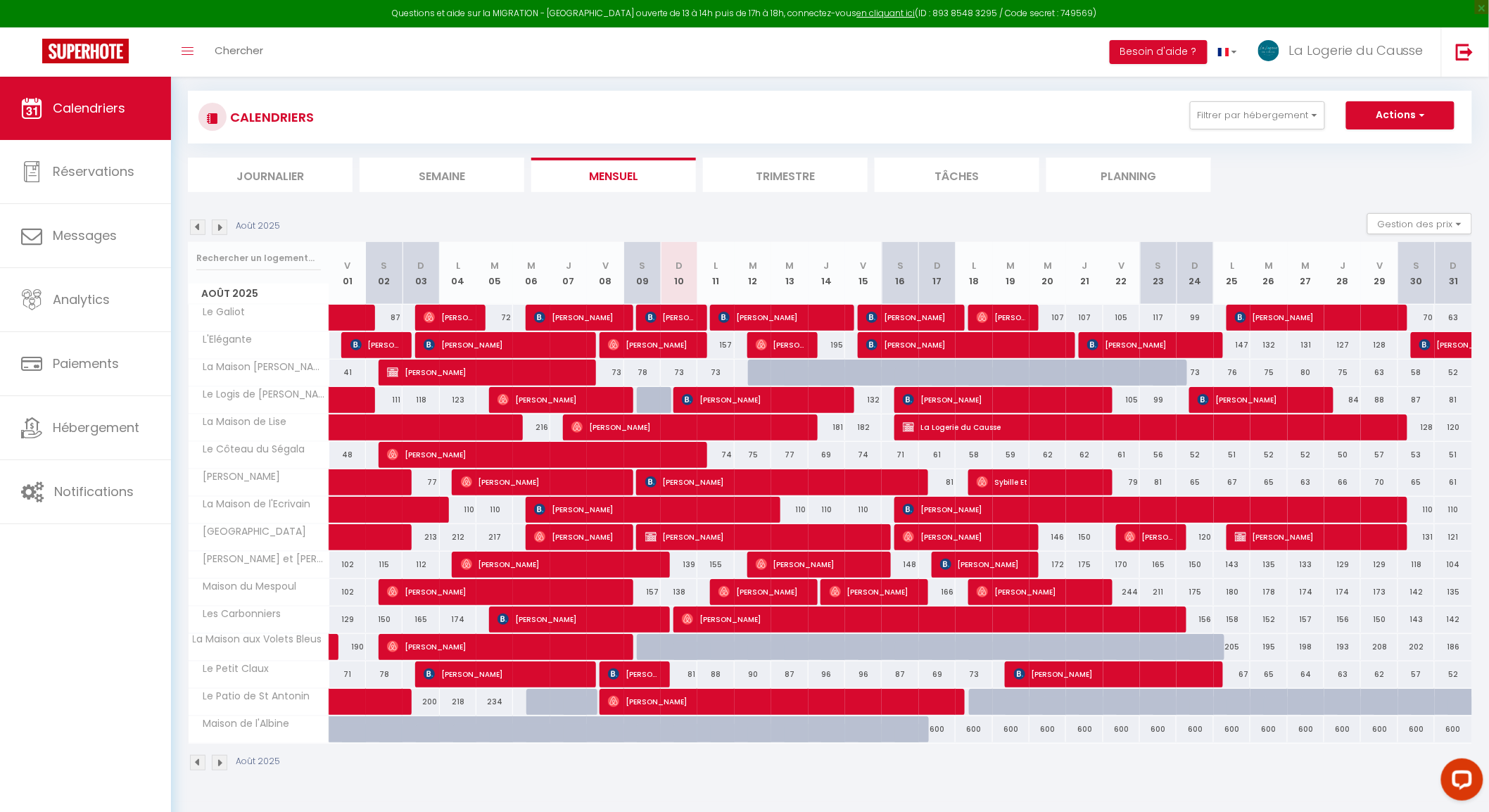
click at [220, 225] on img at bounding box center [220, 228] width 16 height 16
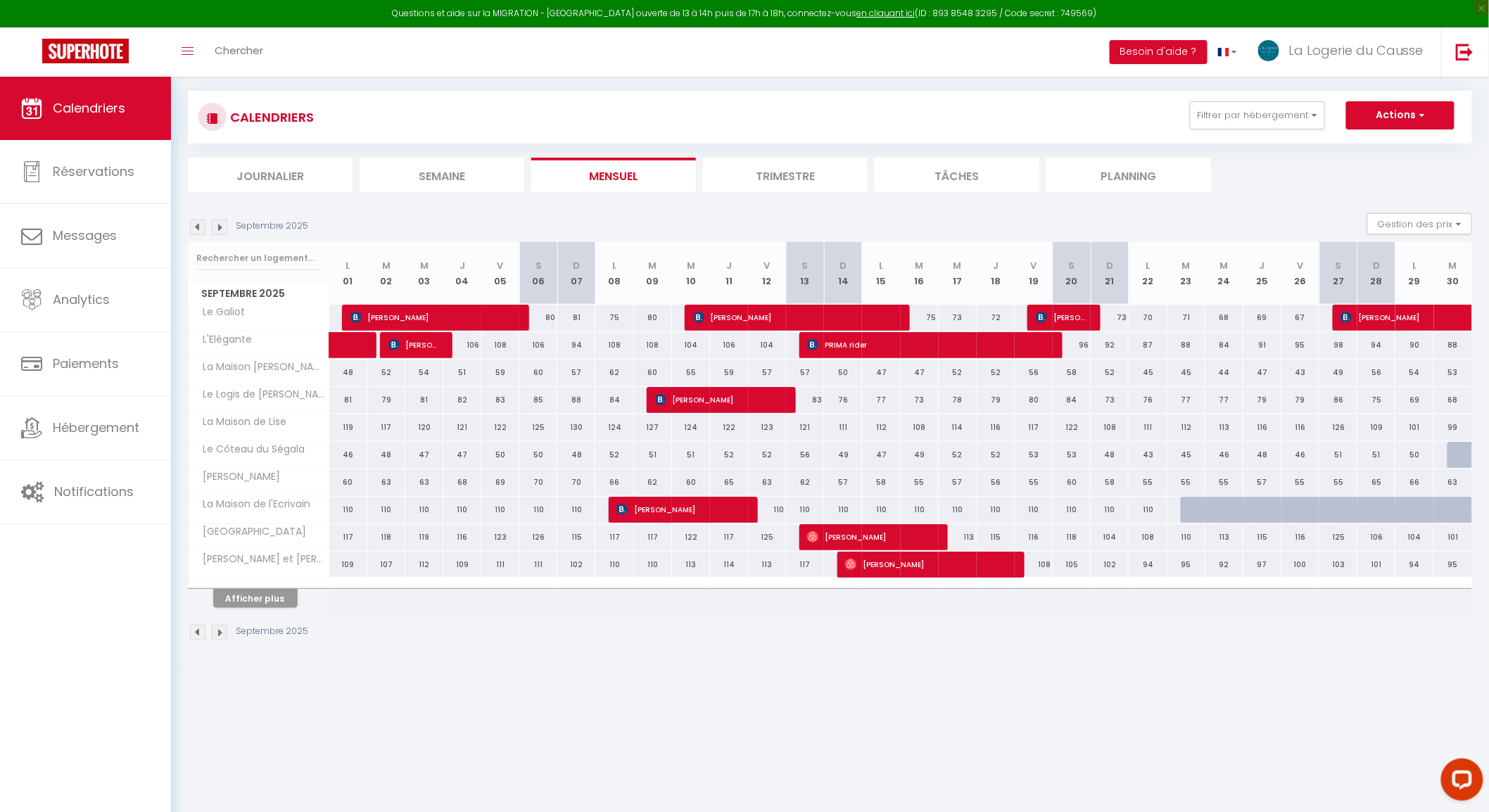
click at [220, 226] on img at bounding box center [220, 228] width 16 height 16
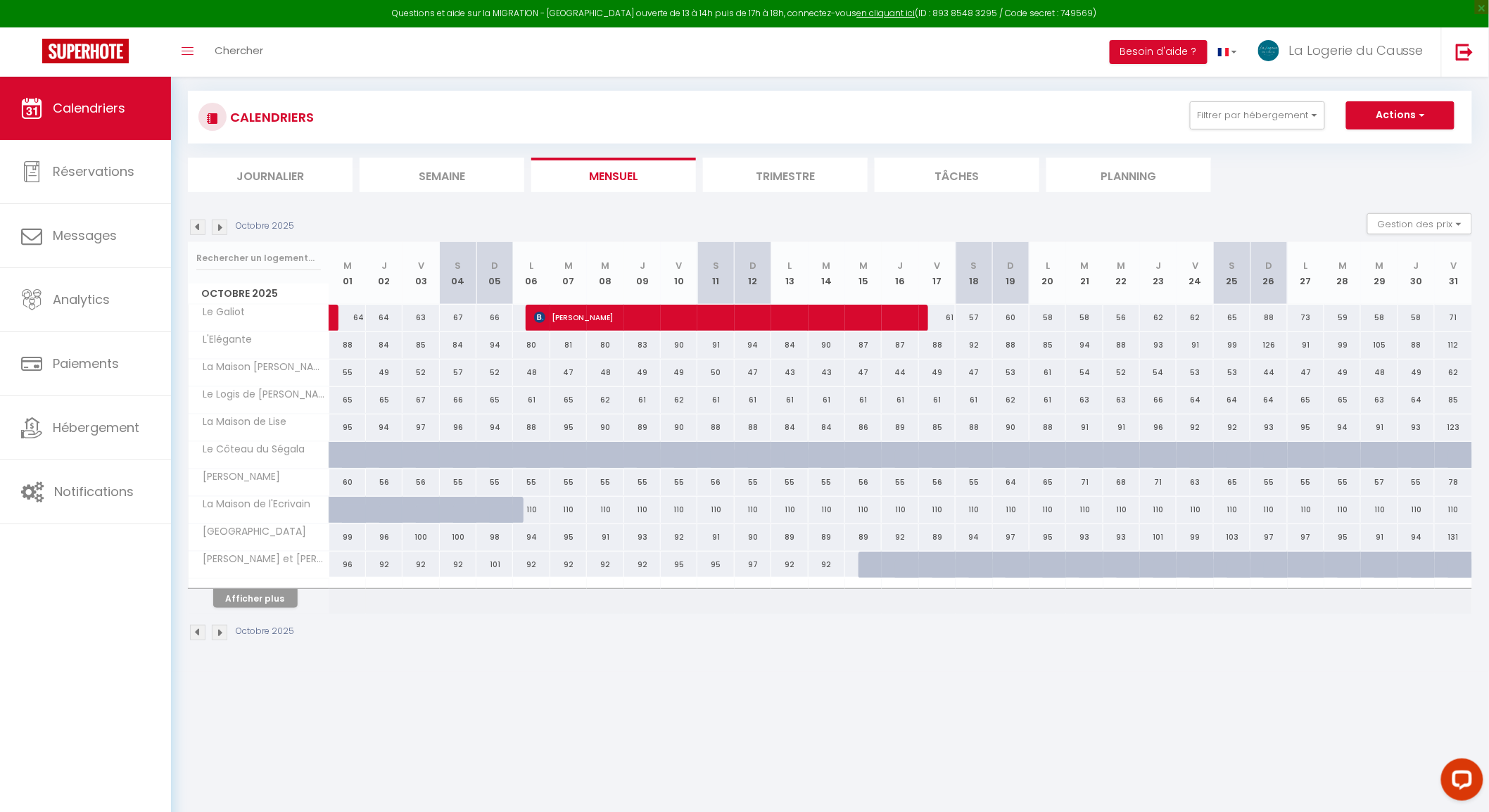
click at [206, 634] on div "Octobre 2025" at bounding box center [243, 633] width 111 height 16
click at [199, 632] on img at bounding box center [198, 633] width 16 height 16
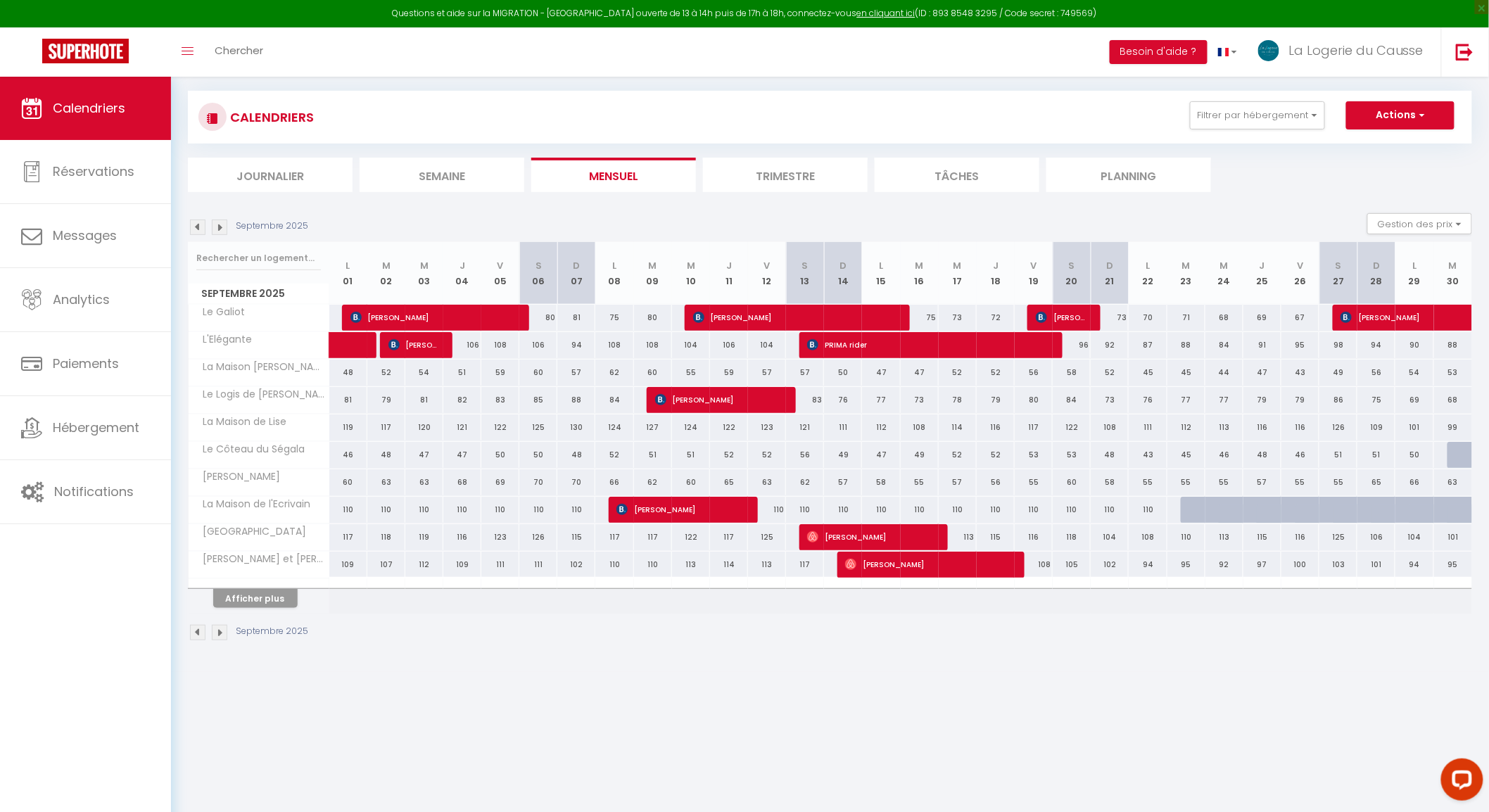
click at [198, 229] on img at bounding box center [198, 228] width 16 height 16
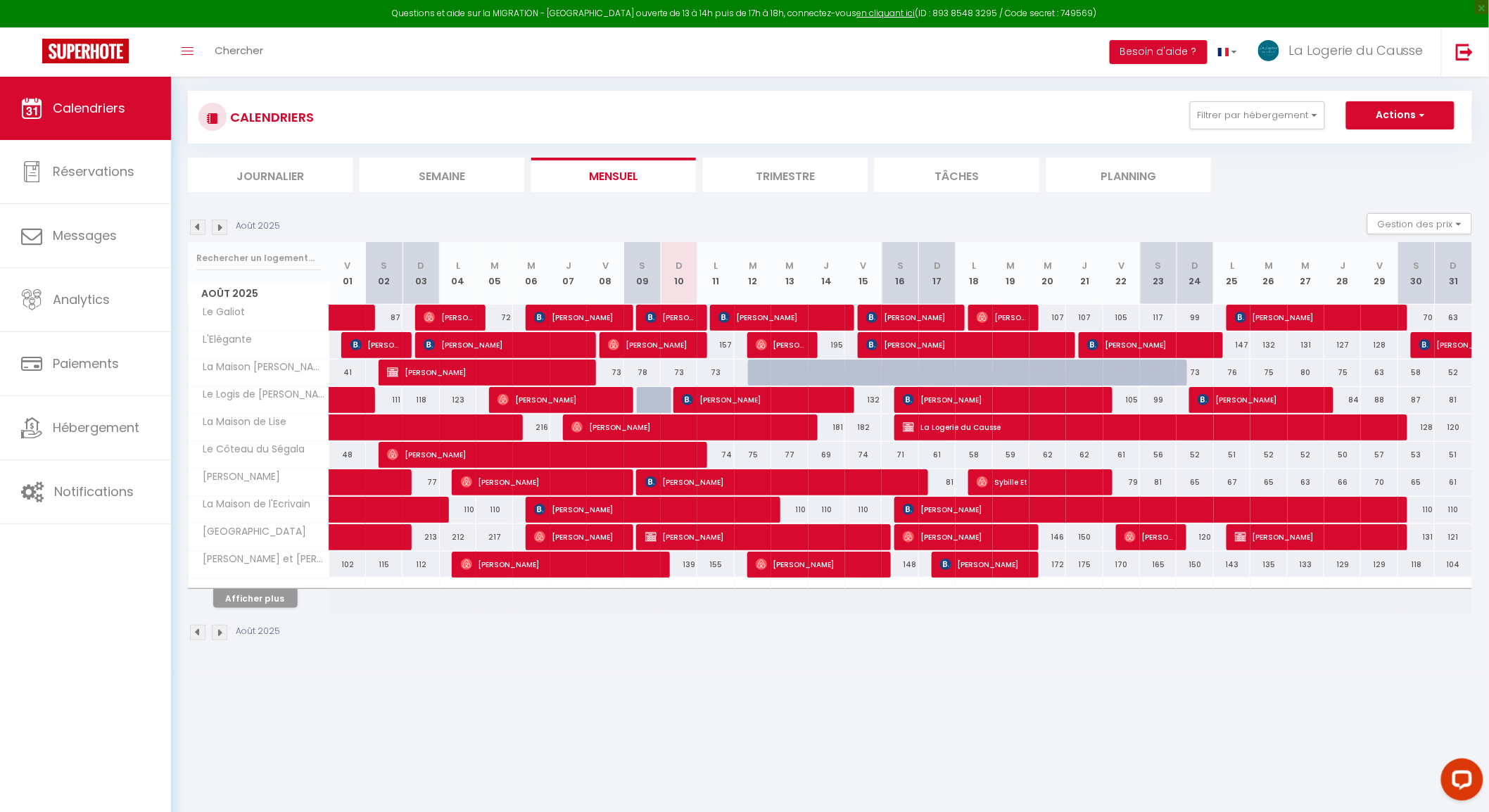
click at [252, 613] on div "Août 2025" at bounding box center [830, 634] width 1284 height 42
click at [257, 607] on button "Afficher plus" at bounding box center [256, 598] width 85 height 19
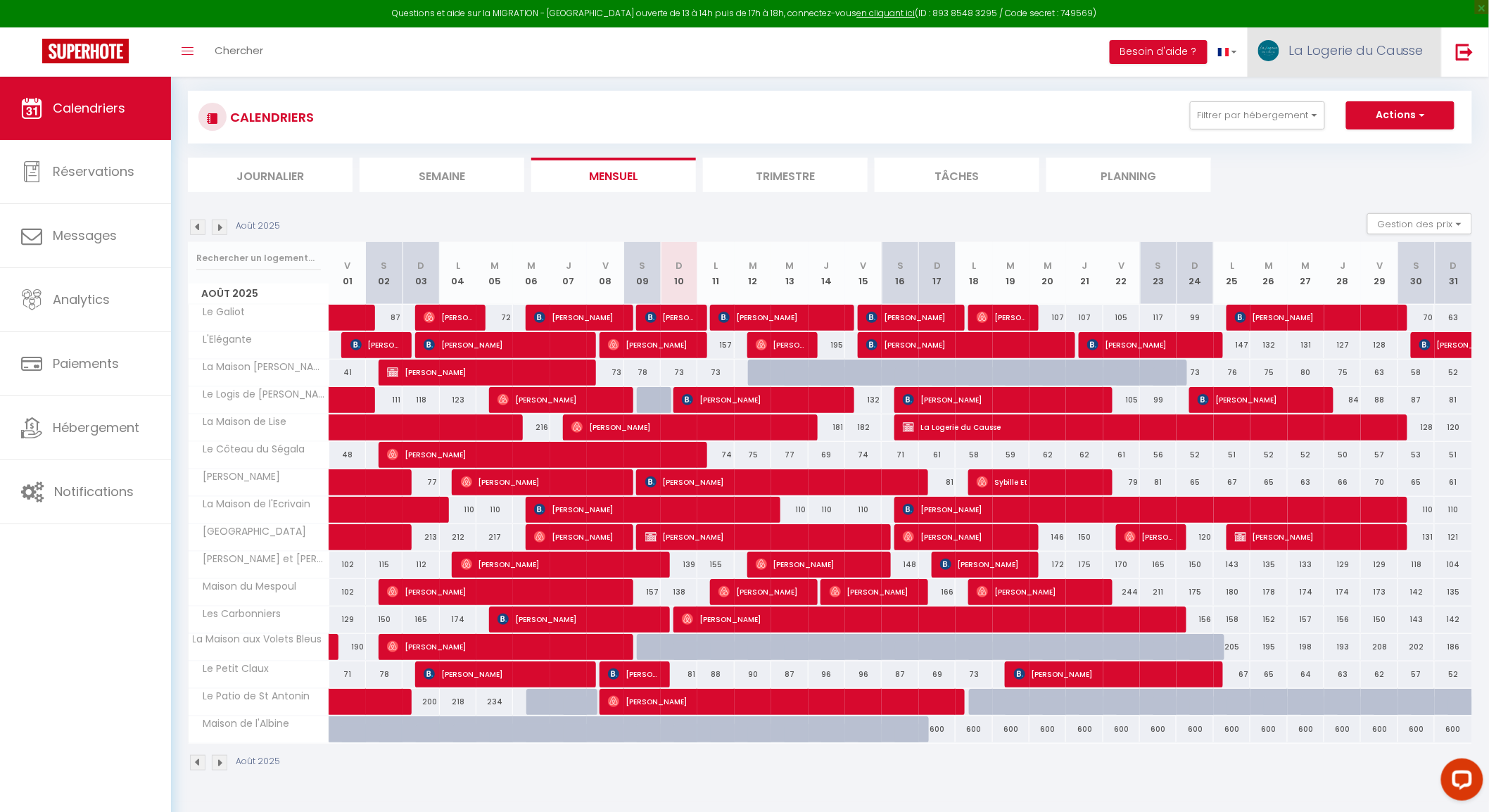
click at [1299, 55] on span "La Logerie du Causse" at bounding box center [1356, 50] width 135 height 17
click at [1373, 122] on link "Équipe" at bounding box center [1385, 123] width 104 height 24
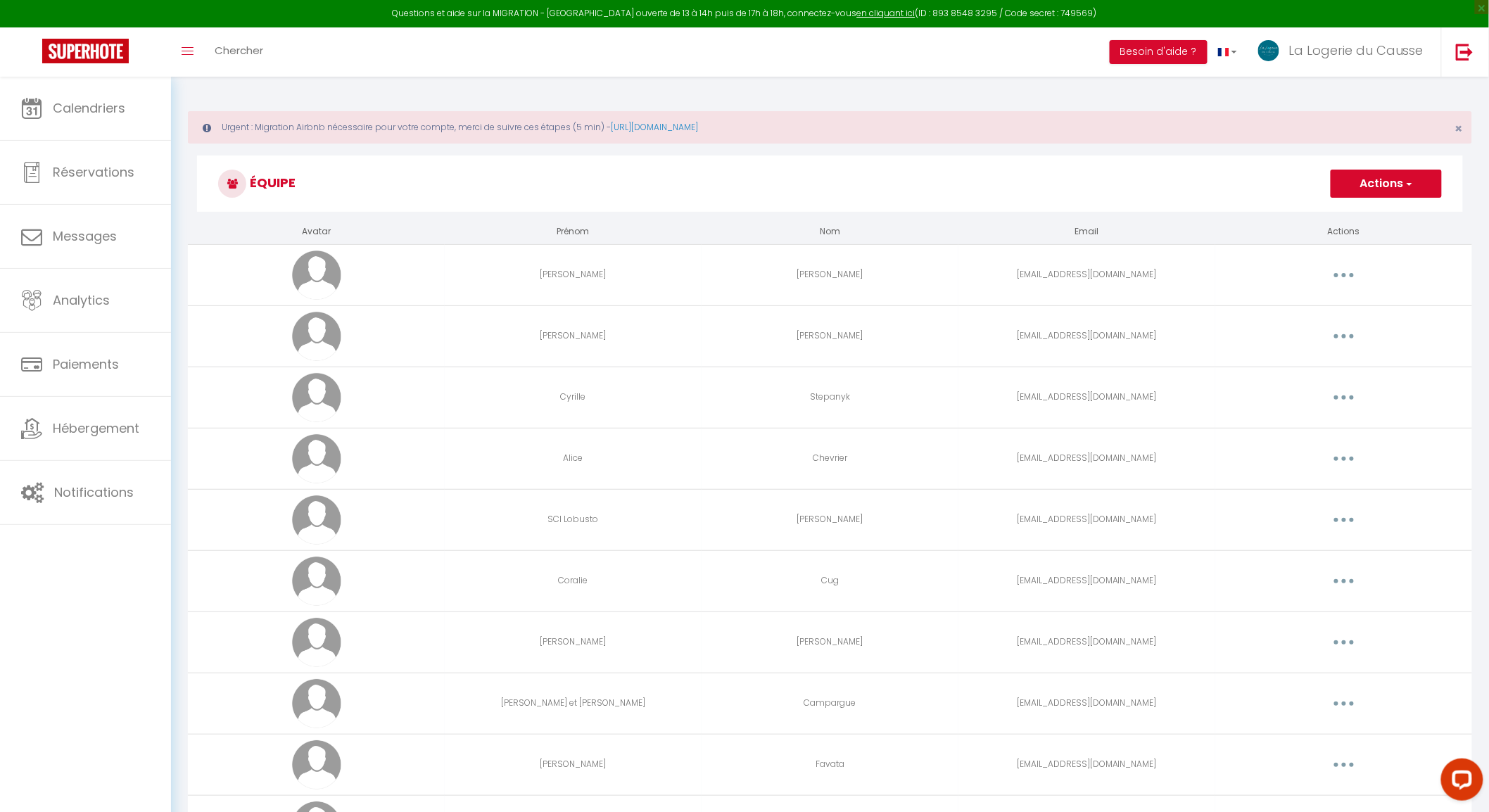
click at [1348, 337] on button "button" at bounding box center [1344, 336] width 40 height 22
click at [1275, 365] on link "Editer" at bounding box center [1307, 368] width 104 height 24
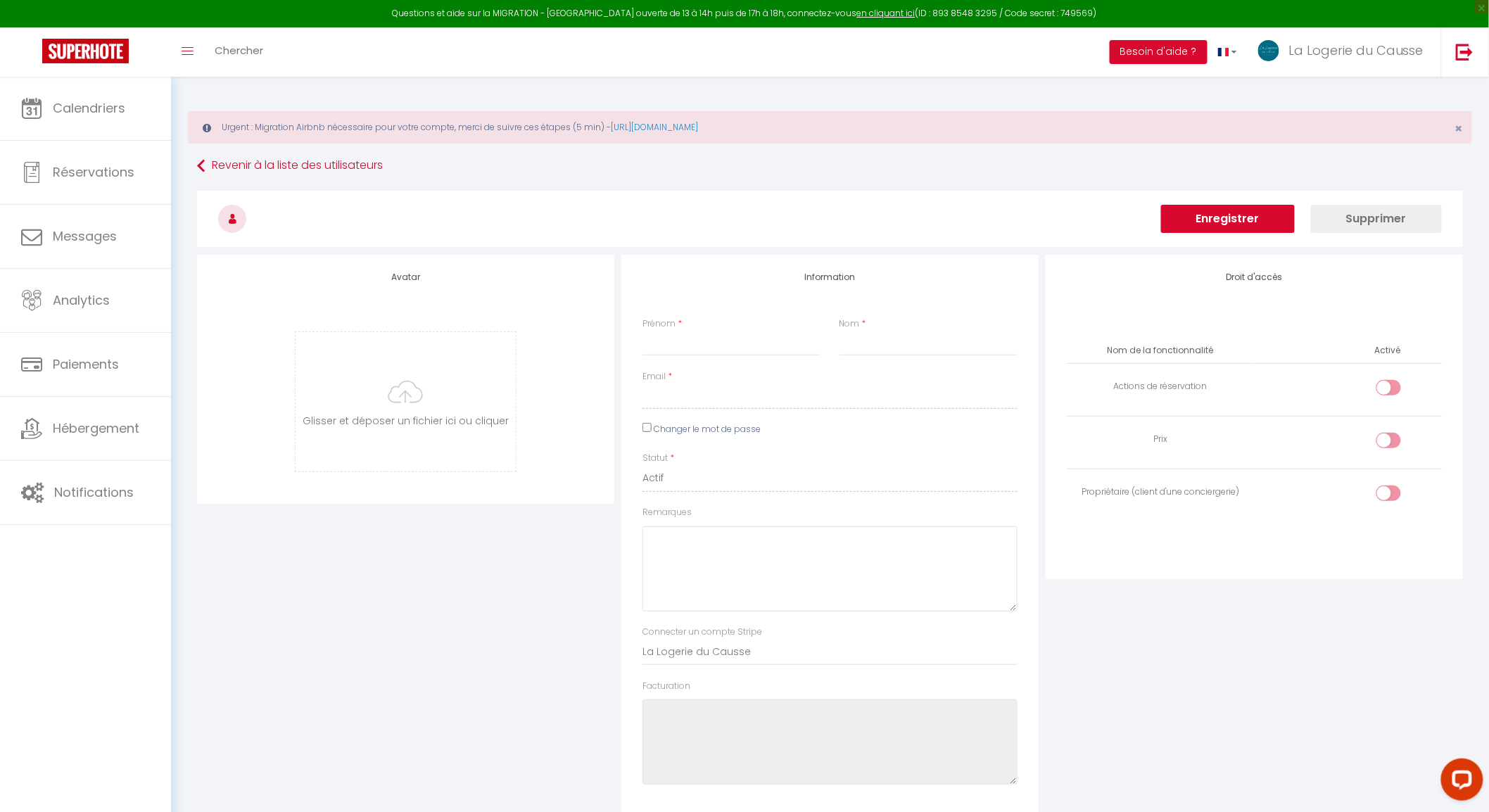
type input "[PERSON_NAME]"
type input "[EMAIL_ADDRESS][DOMAIN_NAME]"
type textarea "[URL][DOMAIN_NAME]"
checkbox input "false"
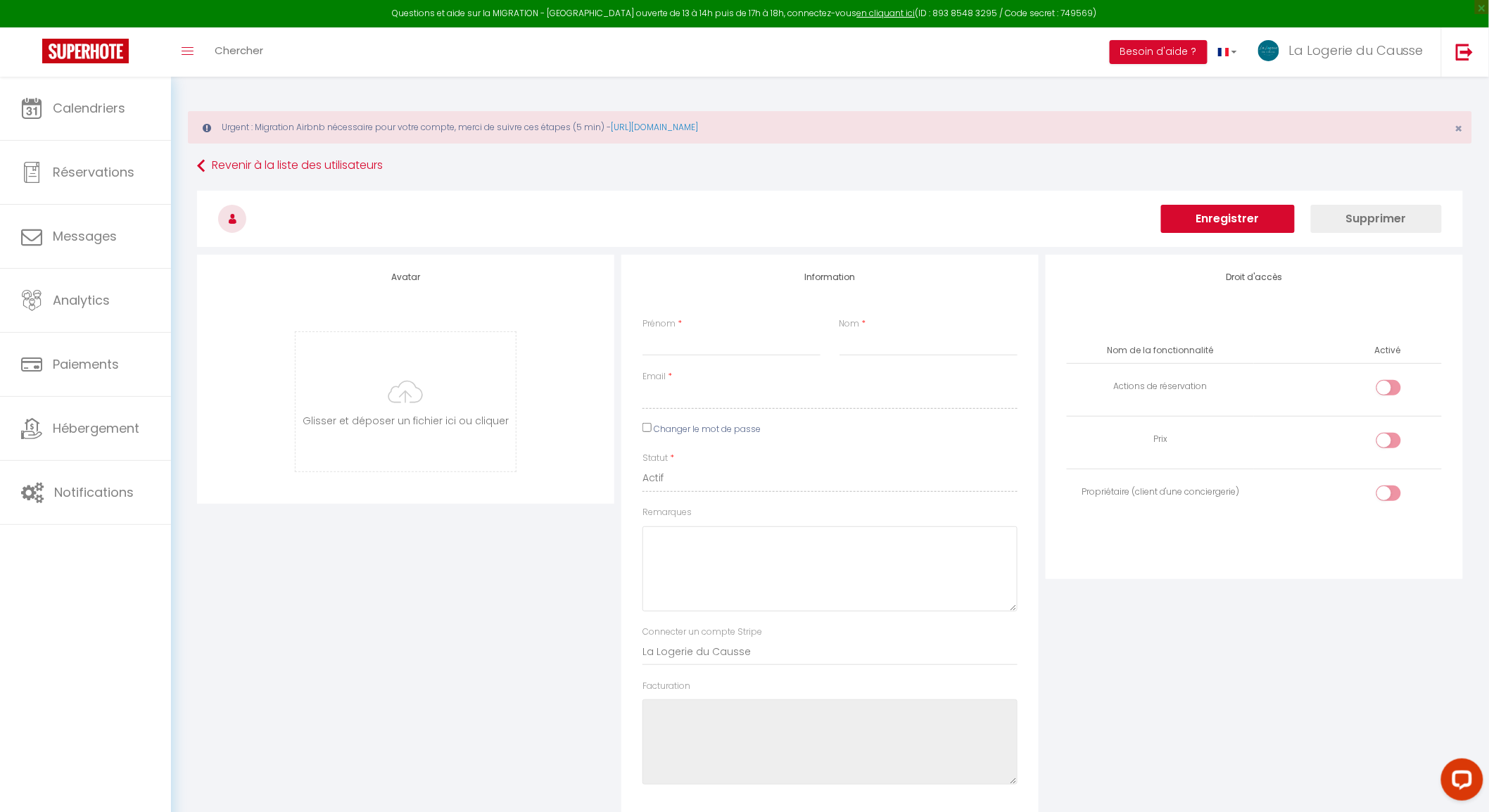
checkbox input "false"
checkbox input "true"
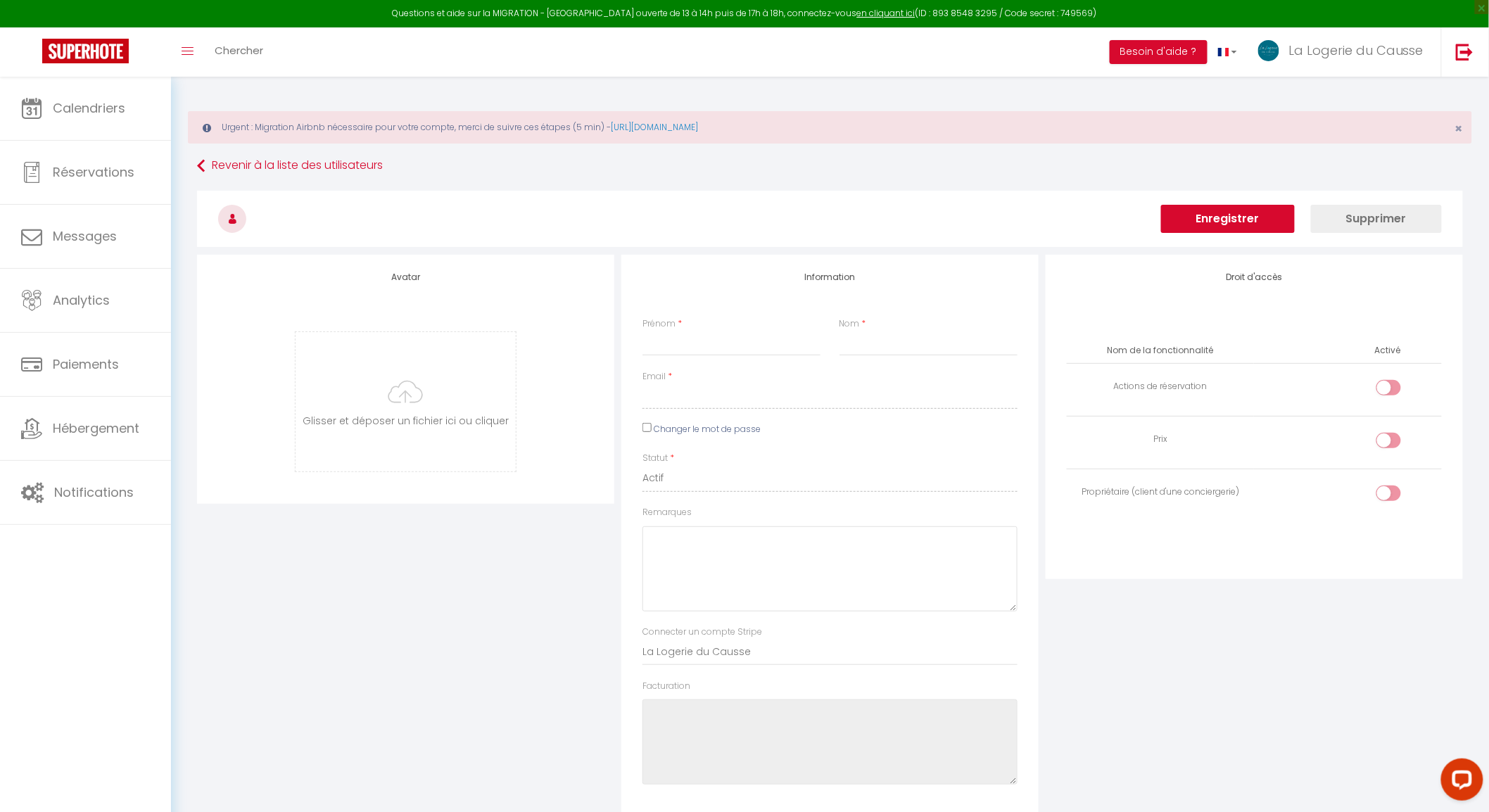
checkbox input "true"
checkbox input "false"
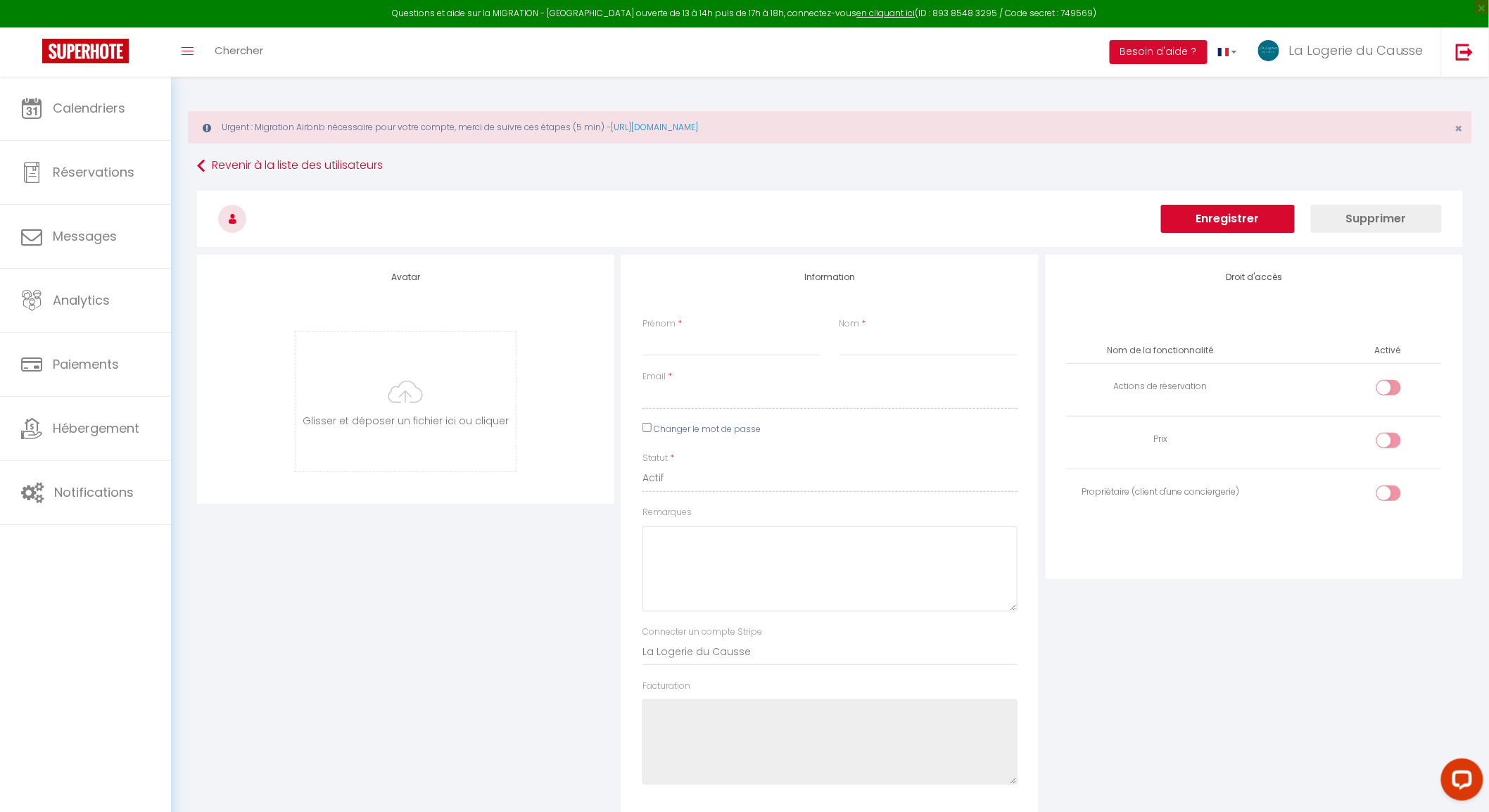
checkbox input "false"
click at [1399, 383] on input "checkbox" at bounding box center [1401, 390] width 24 height 21
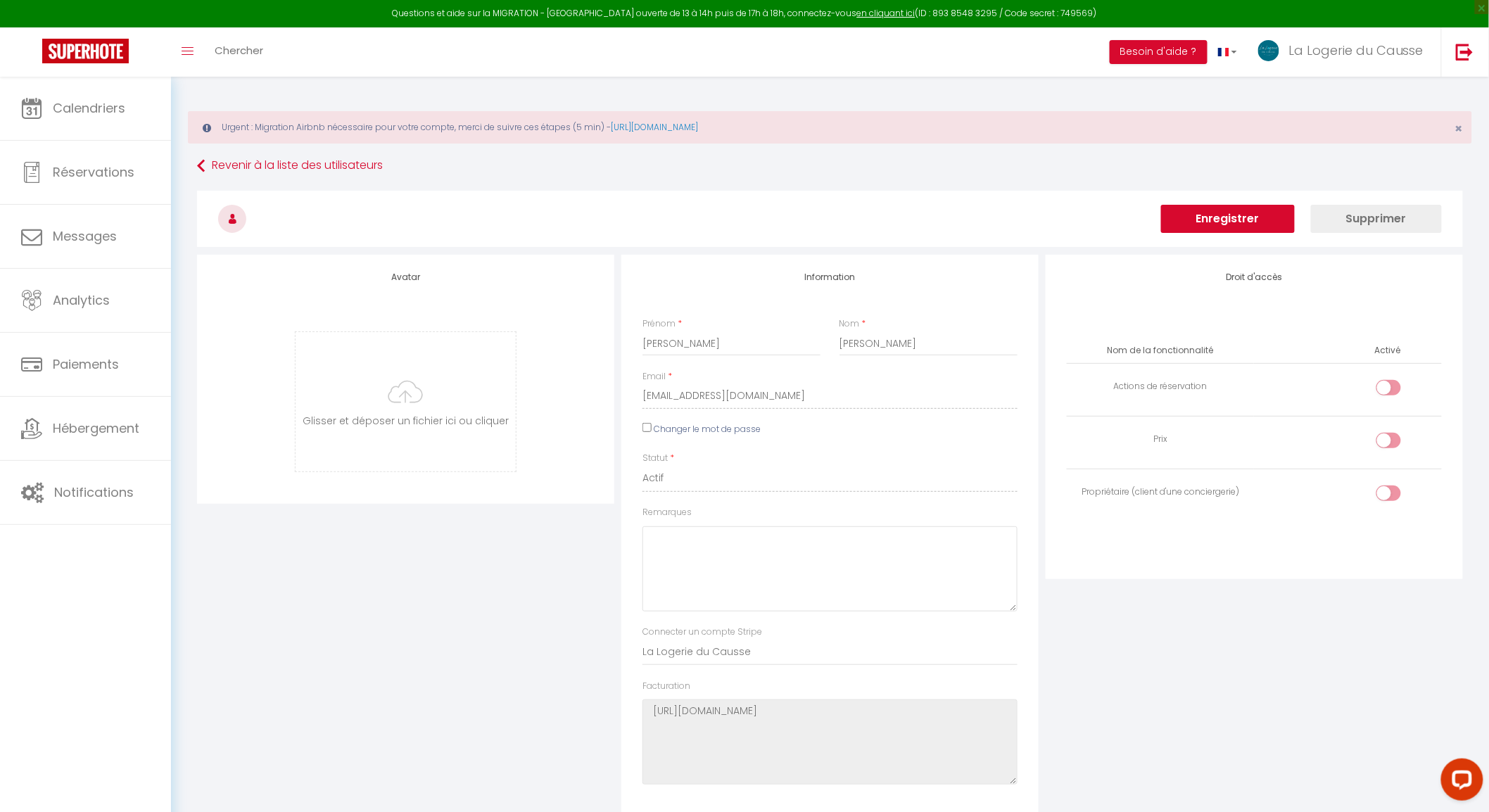
checkbox input "true"
click at [1393, 440] on input "checkbox" at bounding box center [1401, 443] width 24 height 21
checkbox input "true"
click at [1395, 487] on td at bounding box center [1347, 495] width 187 height 52
click at [1386, 495] on div at bounding box center [1389, 493] width 24 height 16
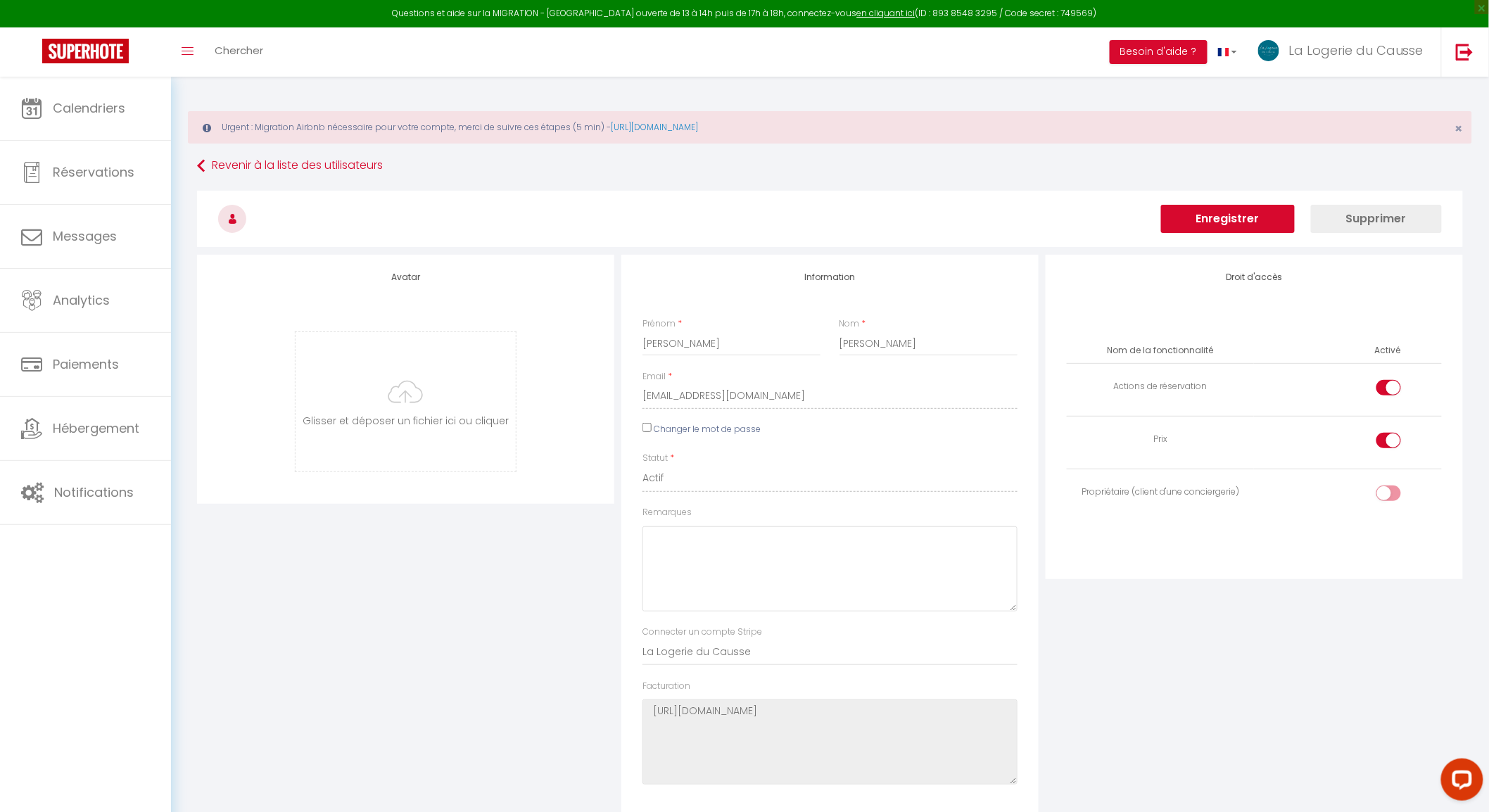
click at [1388, 495] on input "checkbox" at bounding box center [1401, 495] width 24 height 21
checkbox input "true"
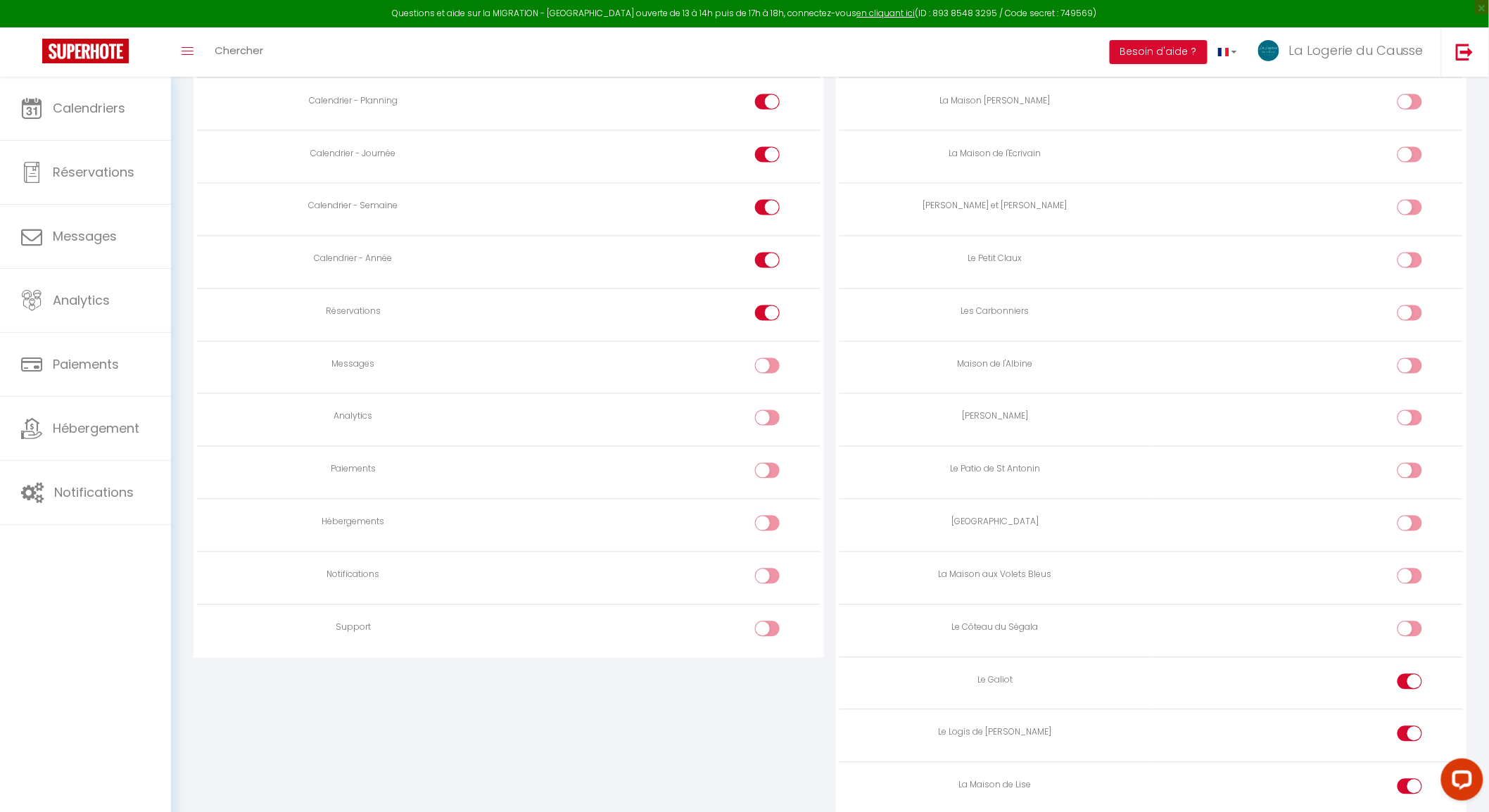
scroll to position [938, 0]
click at [768, 366] on input "checkbox" at bounding box center [780, 362] width 24 height 21
checkbox input "true"
click at [764, 419] on div at bounding box center [767, 411] width 24 height 16
click at [768, 419] on input "checkbox" at bounding box center [780, 414] width 24 height 21
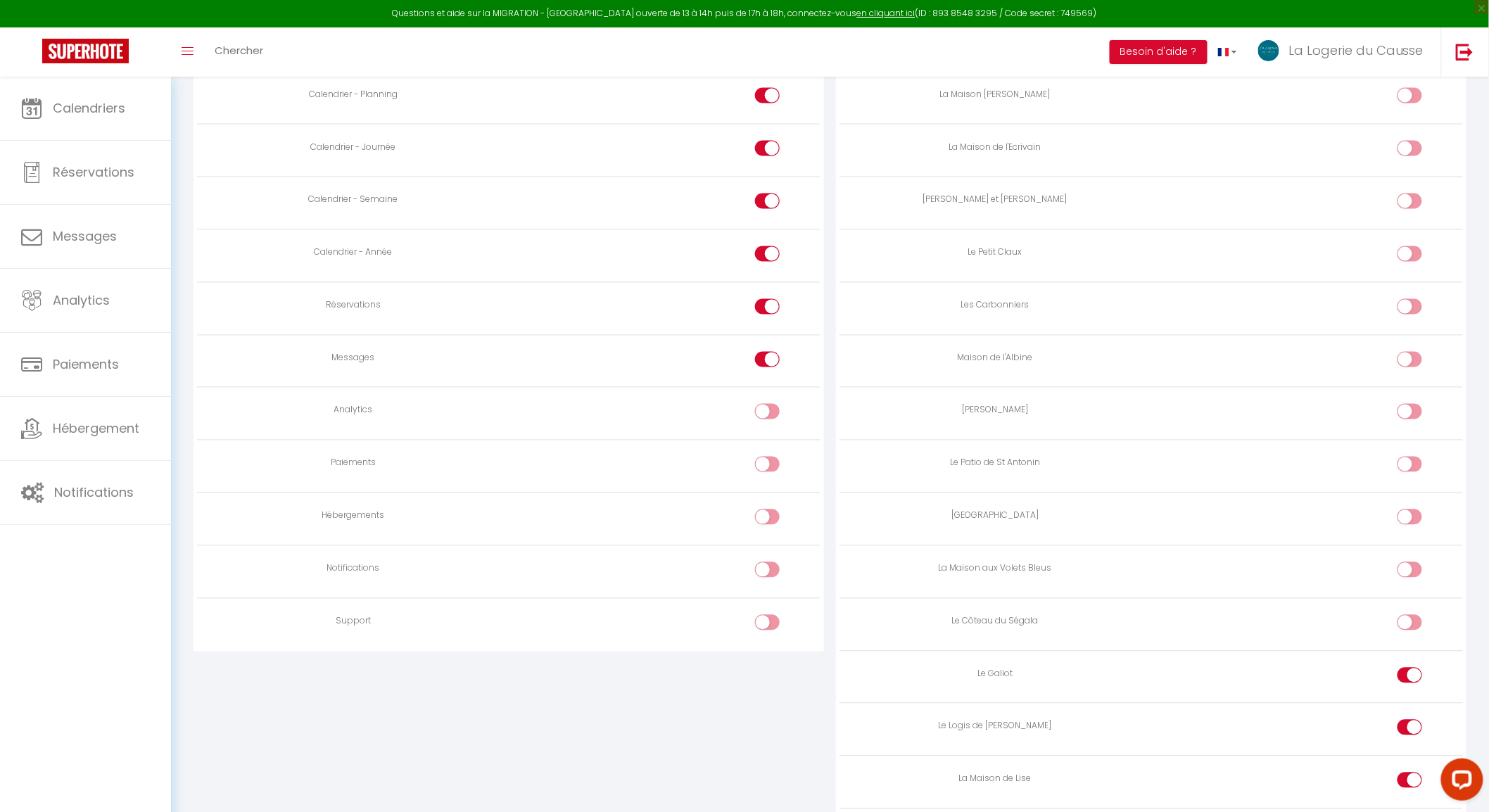
checkbox input "true"
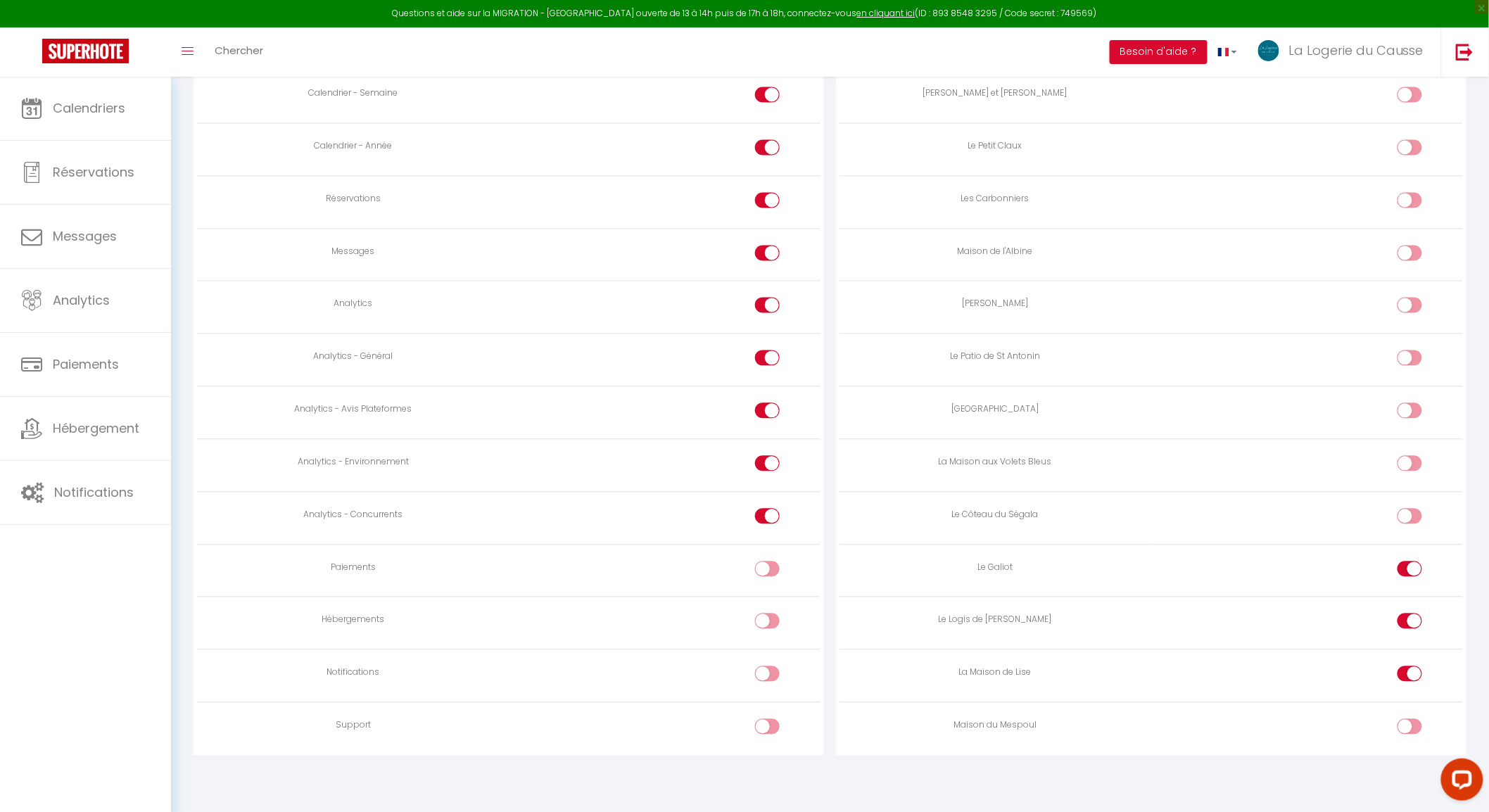
scroll to position [1054, 0]
click at [764, 566] on div at bounding box center [767, 569] width 24 height 16
click at [768, 566] on input "checkbox" at bounding box center [780, 571] width 24 height 21
checkbox input "true"
click at [774, 626] on input "checkbox" at bounding box center [780, 623] width 24 height 21
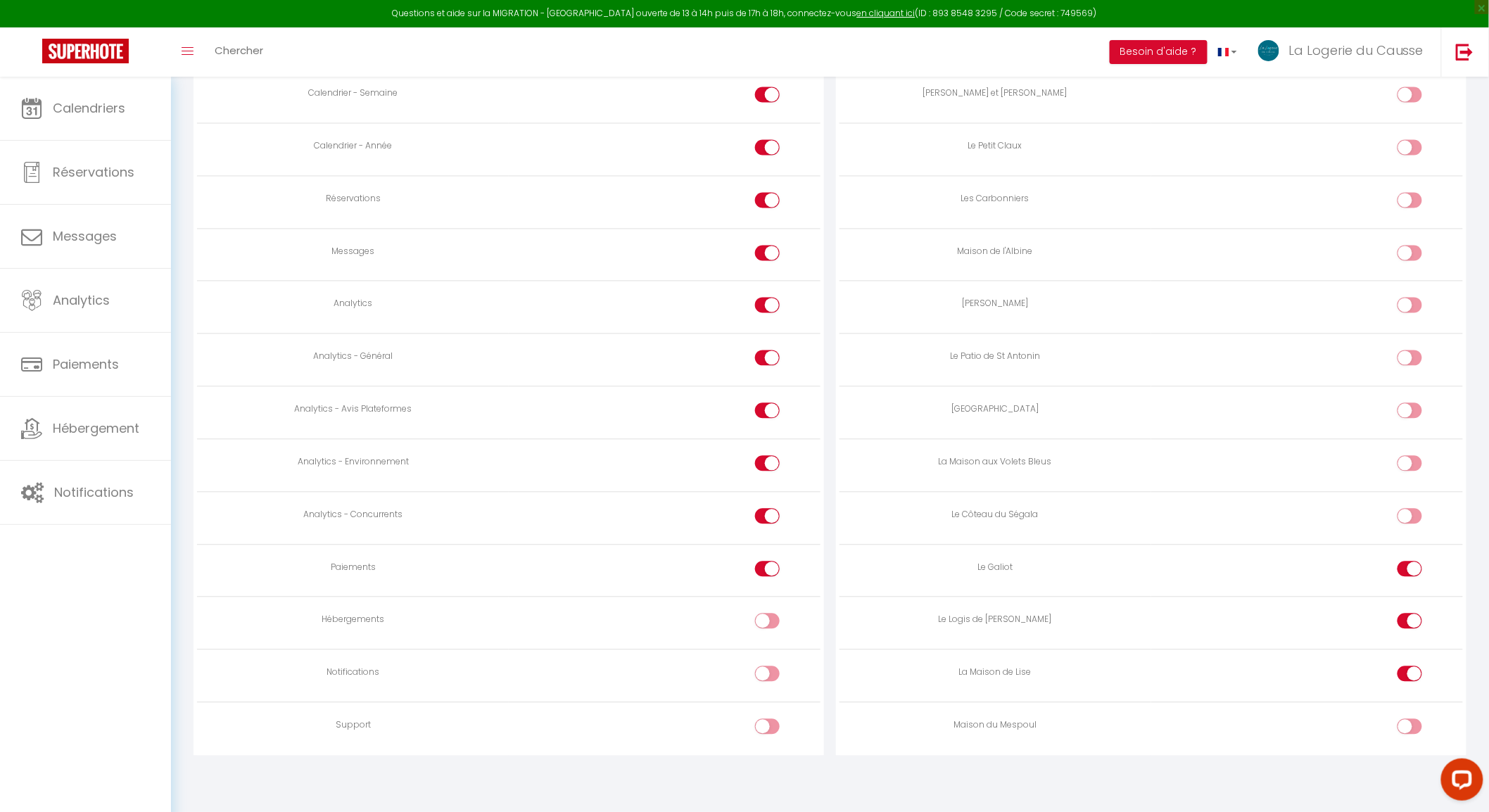
checkbox input "true"
click at [776, 673] on input "checkbox" at bounding box center [780, 676] width 24 height 21
checkbox input "true"
click at [769, 727] on input "checkbox" at bounding box center [780, 729] width 24 height 21
checkbox input "true"
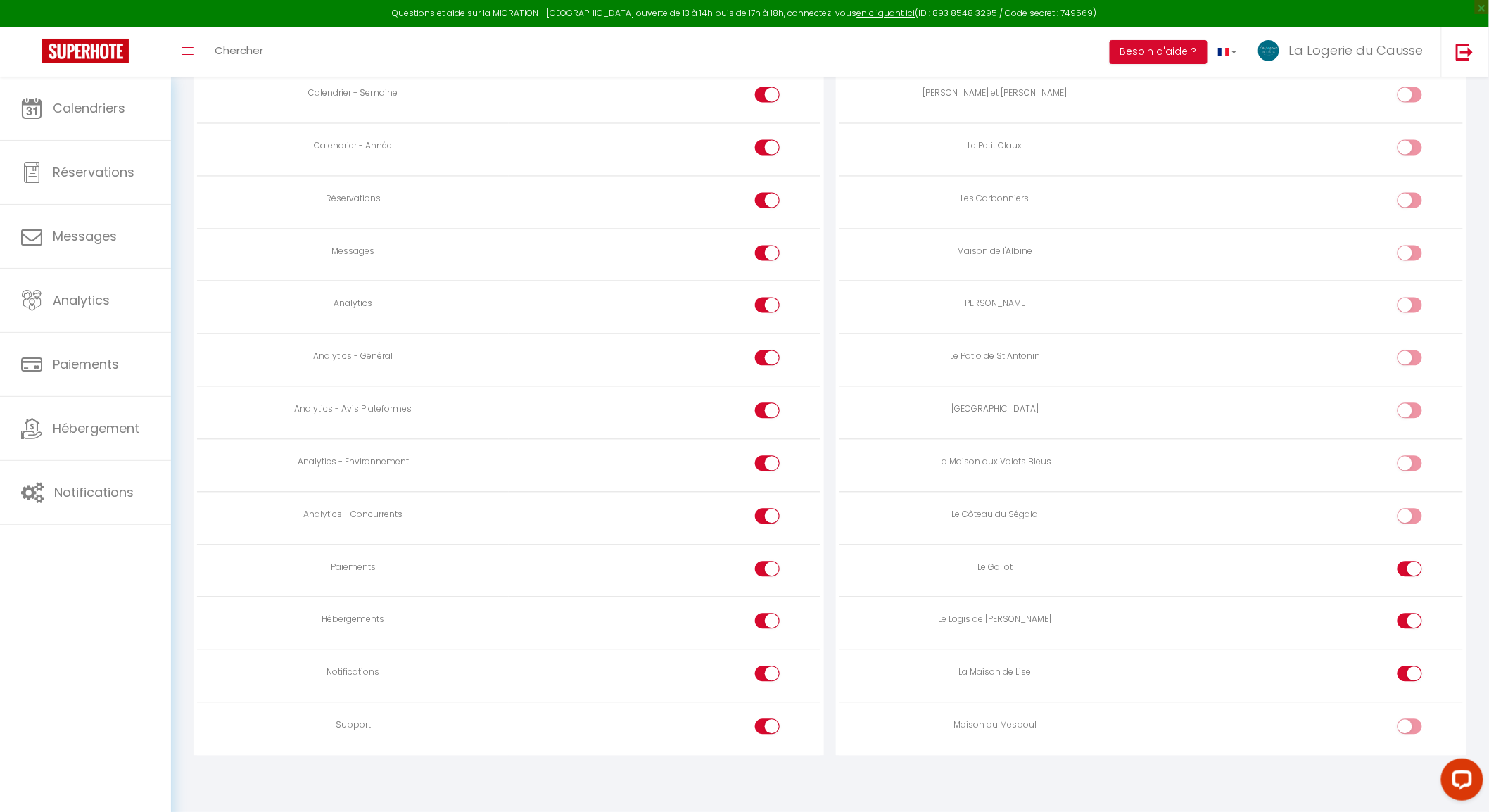
click at [1405, 732] on div at bounding box center [1410, 727] width 24 height 16
click at [1410, 732] on input "checkbox" at bounding box center [1422, 729] width 24 height 21
checkbox input "true"
click at [1413, 508] on input "checkbox" at bounding box center [1422, 518] width 24 height 21
checkbox input "true"
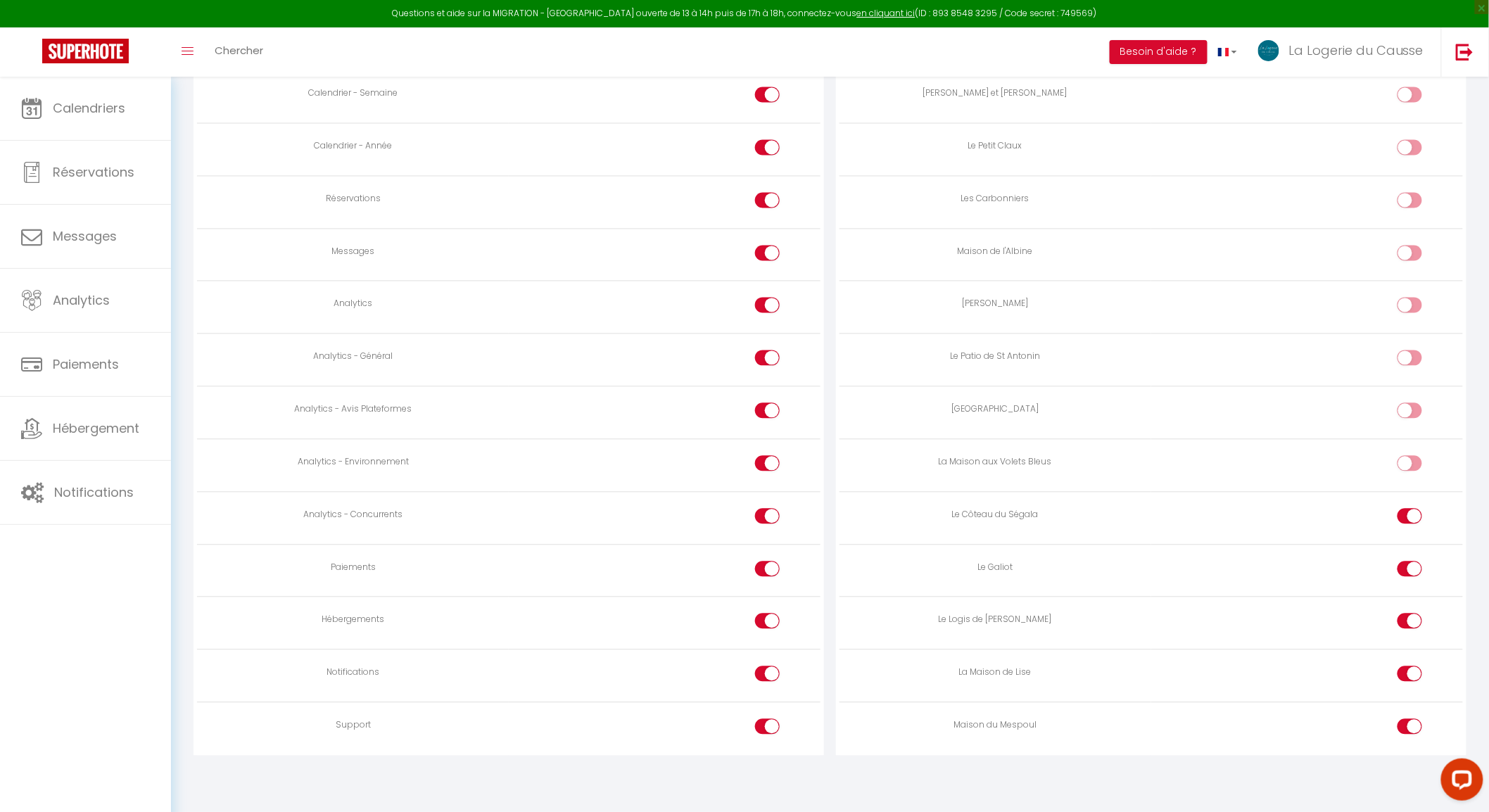
click at [1406, 456] on div at bounding box center [1410, 464] width 24 height 16
click at [1410, 456] on input "checkbox" at bounding box center [1422, 466] width 24 height 21
checkbox input "true"
click at [1405, 403] on div at bounding box center [1410, 411] width 24 height 16
click at [1410, 403] on input "checkbox" at bounding box center [1422, 413] width 24 height 21
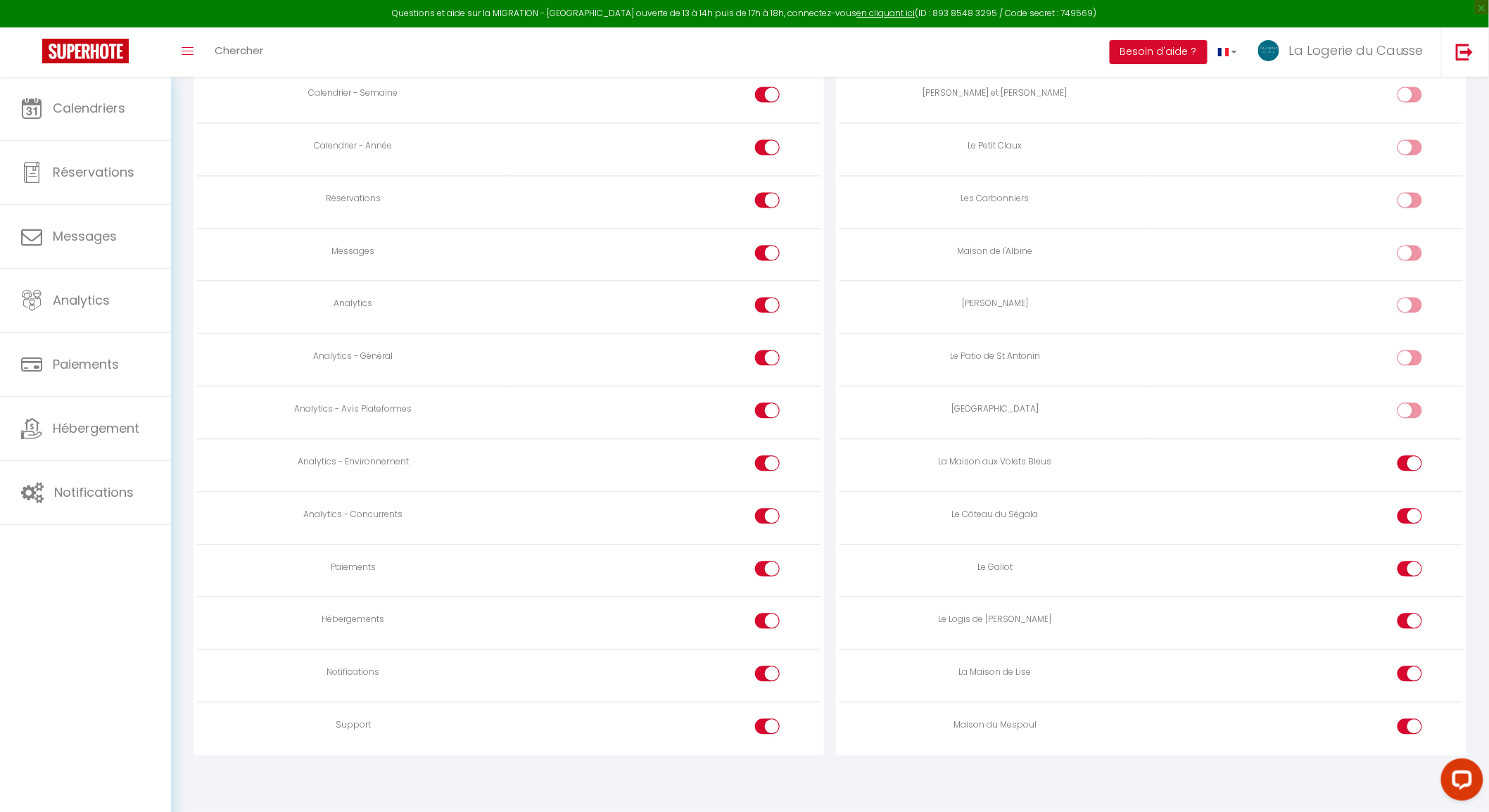
checkbox input "true"
click at [1406, 350] on div at bounding box center [1410, 358] width 24 height 16
click at [1410, 350] on input "checkbox" at bounding box center [1422, 360] width 24 height 21
checkbox input "true"
drag, startPoint x: 1409, startPoint y: 297, endPoint x: 1426, endPoint y: 311, distance: 22.0
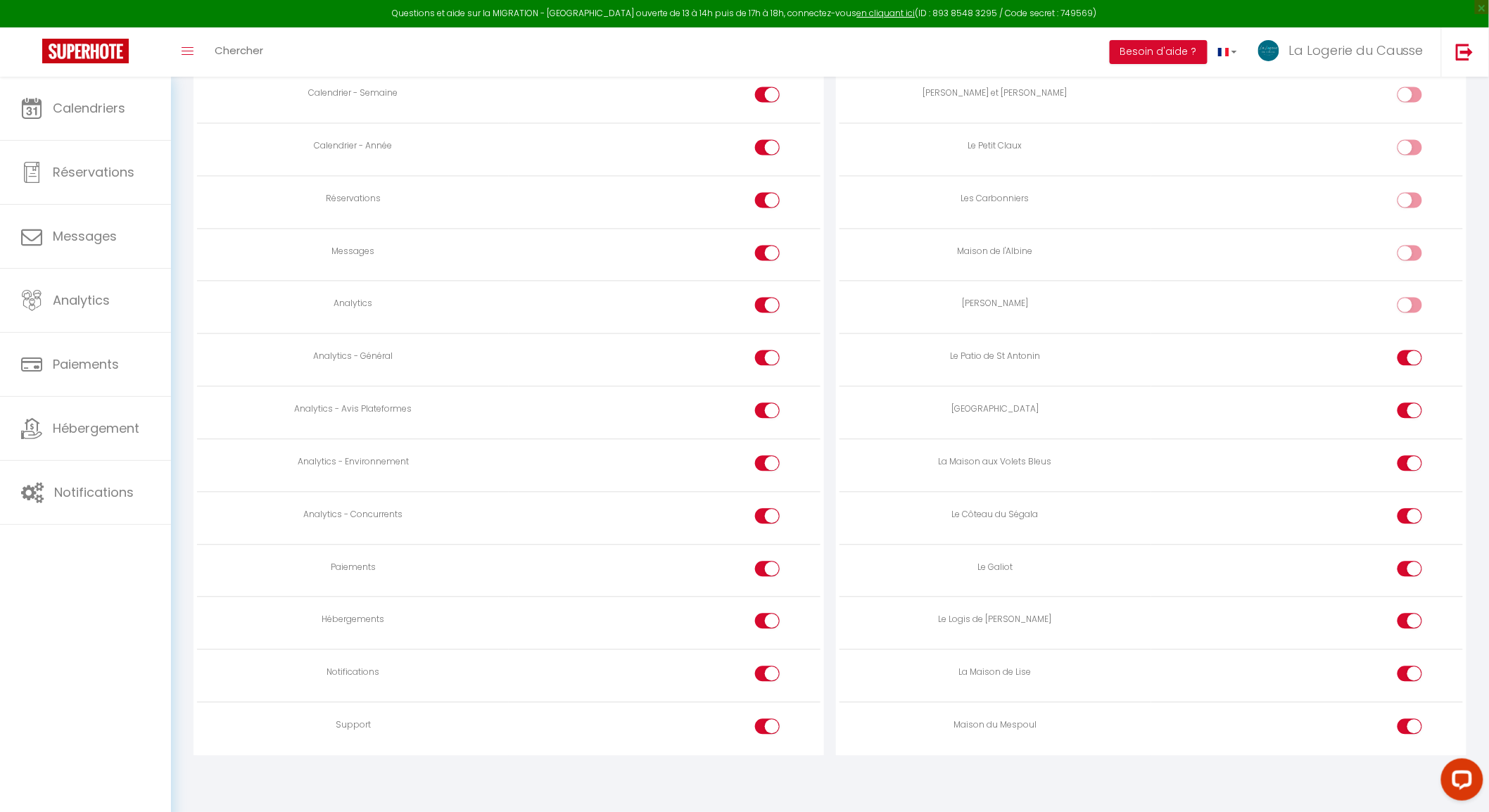
click at [1417, 304] on label at bounding box center [1410, 307] width 24 height 21
checkbox input "true"
click at [1409, 246] on div at bounding box center [1410, 253] width 24 height 16
click at [1410, 246] on input "checkbox" at bounding box center [1422, 256] width 24 height 21
checkbox input "true"
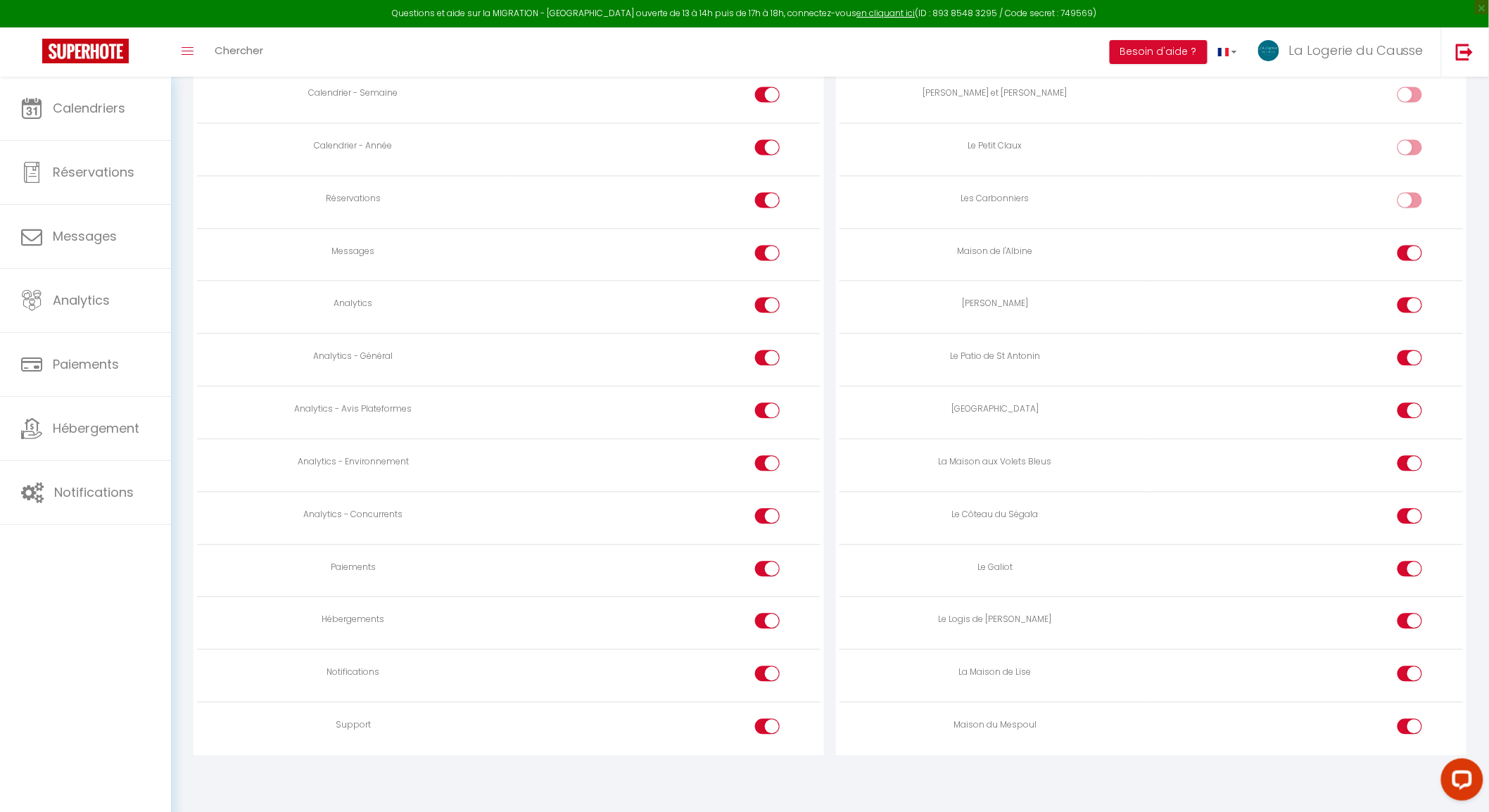
click at [1404, 195] on div at bounding box center [1410, 200] width 24 height 16
click at [1410, 195] on input "checkbox" at bounding box center [1422, 202] width 24 height 21
checkbox input "true"
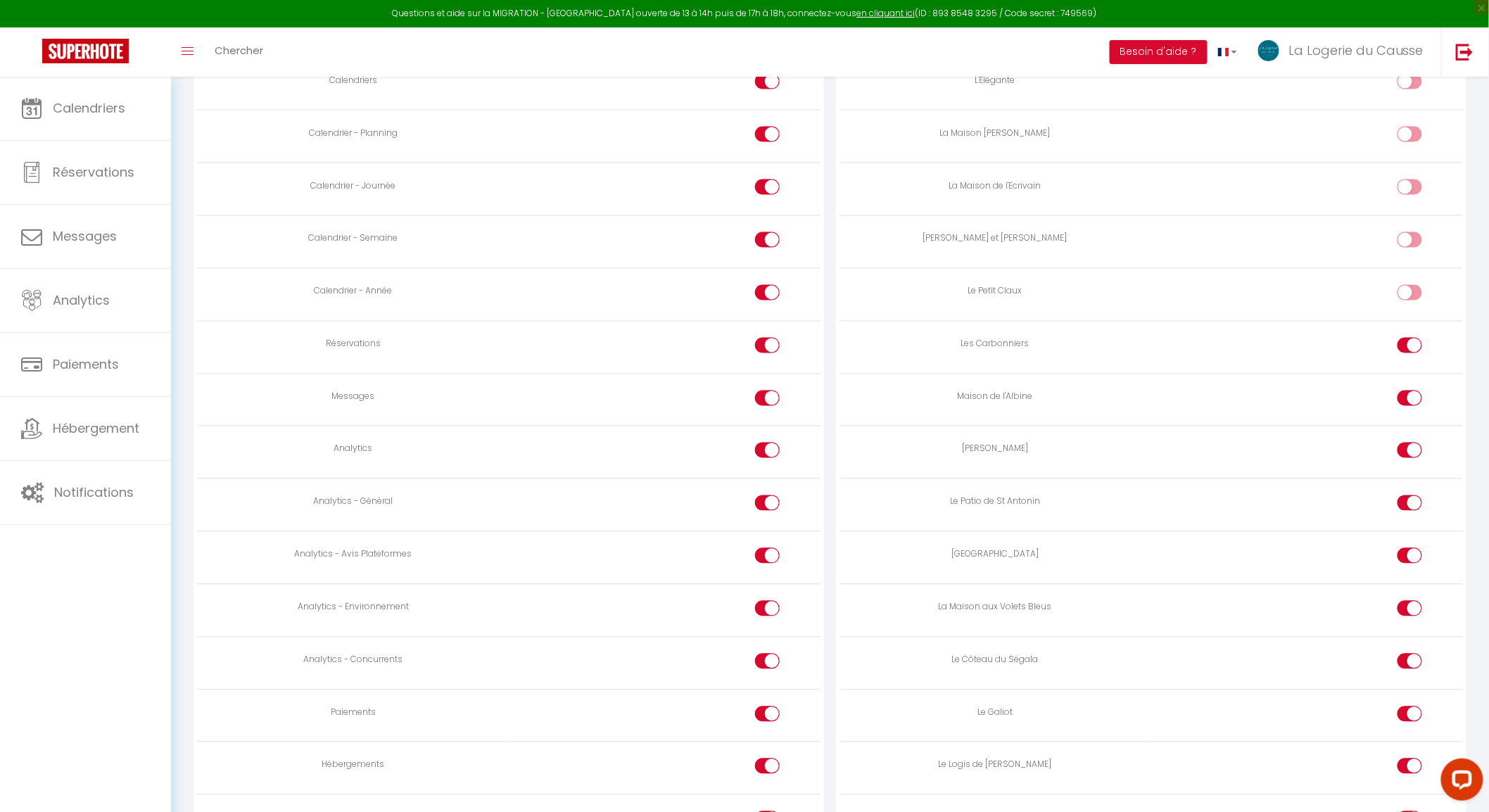
scroll to position [897, 0]
click at [1413, 294] on input "checkbox" at bounding box center [1422, 297] width 24 height 21
checkbox input "true"
click at [1410, 242] on input "checkbox" at bounding box center [1422, 243] width 24 height 21
checkbox input "true"
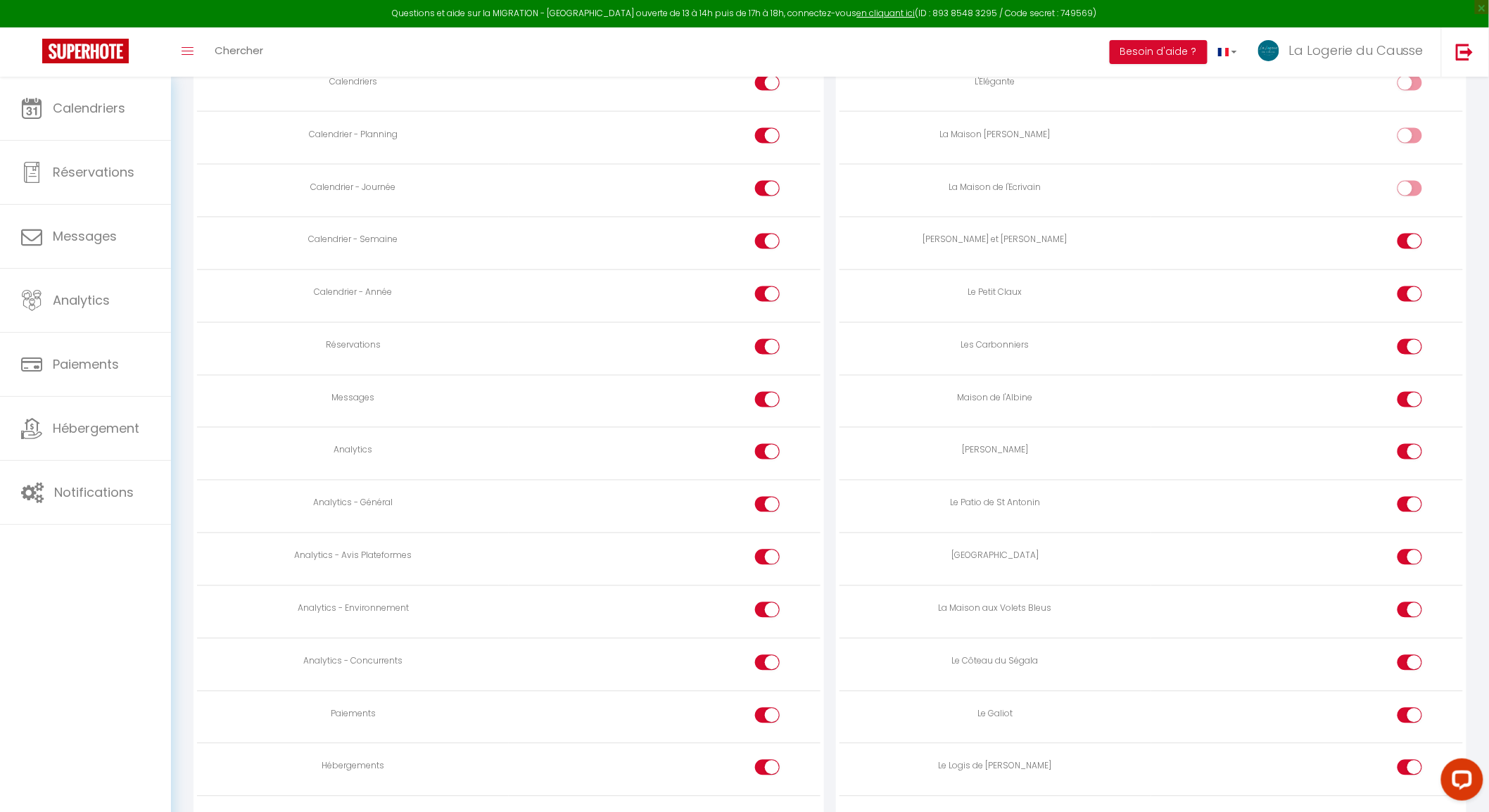
click at [1413, 187] on input "checkbox" at bounding box center [1422, 191] width 24 height 21
checkbox input "true"
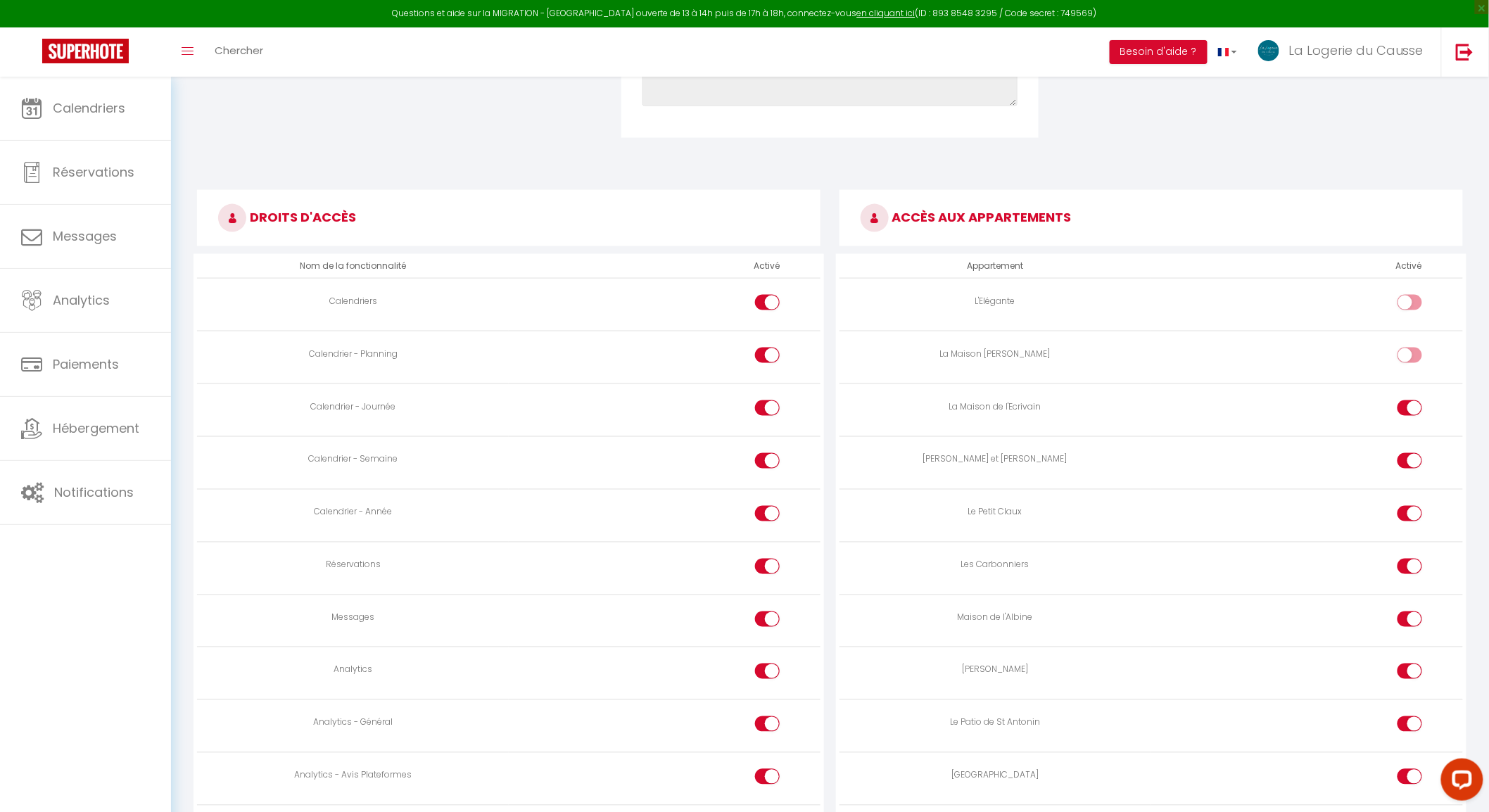
scroll to position [585, 0]
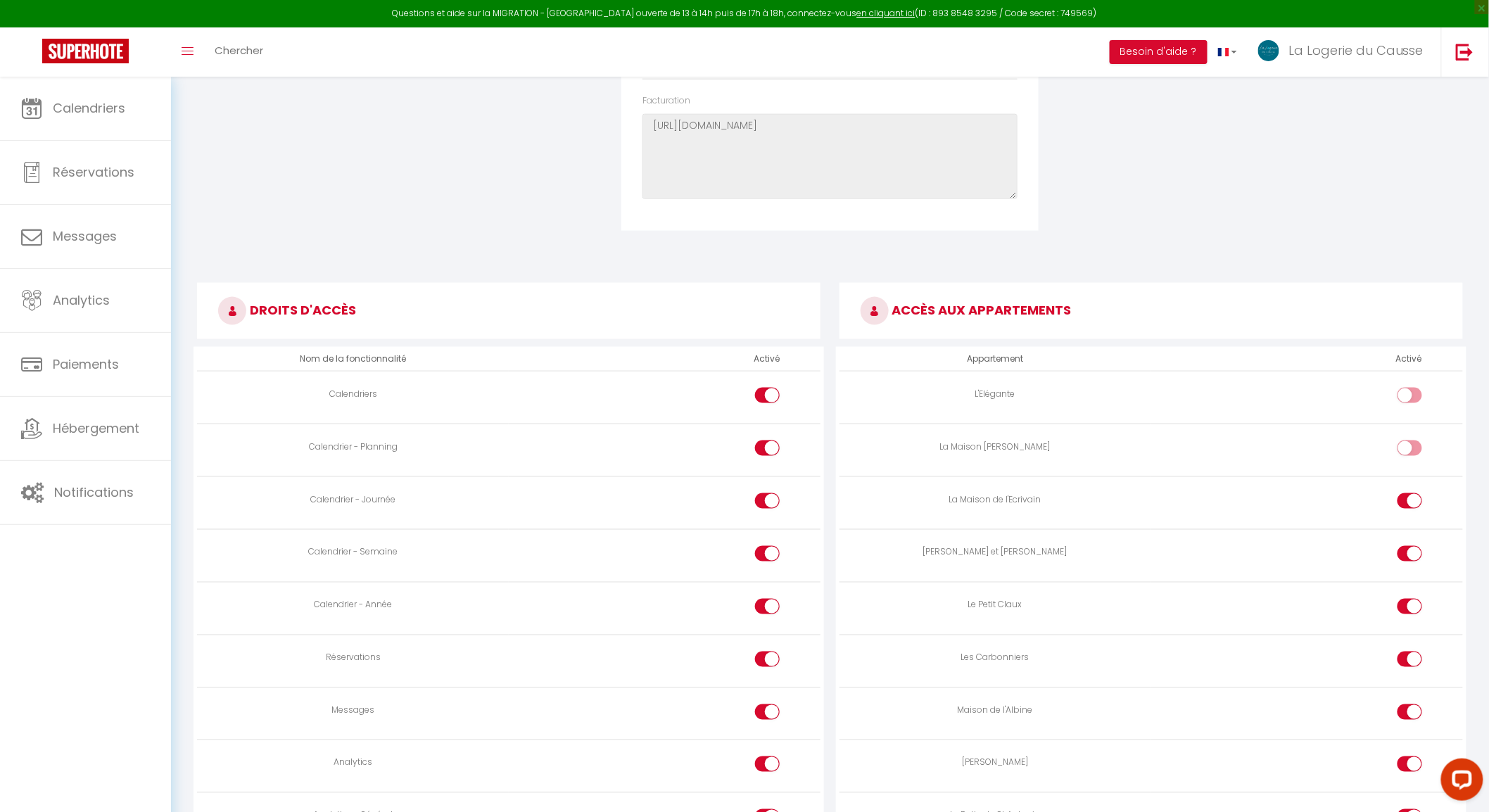
click at [1399, 452] on div at bounding box center [1410, 448] width 24 height 16
click at [1410, 452] on input "checkbox" at bounding box center [1422, 450] width 24 height 21
checkbox input "true"
click at [1409, 397] on div at bounding box center [1410, 396] width 24 height 16
click at [1410, 397] on input "checkbox" at bounding box center [1422, 398] width 24 height 21
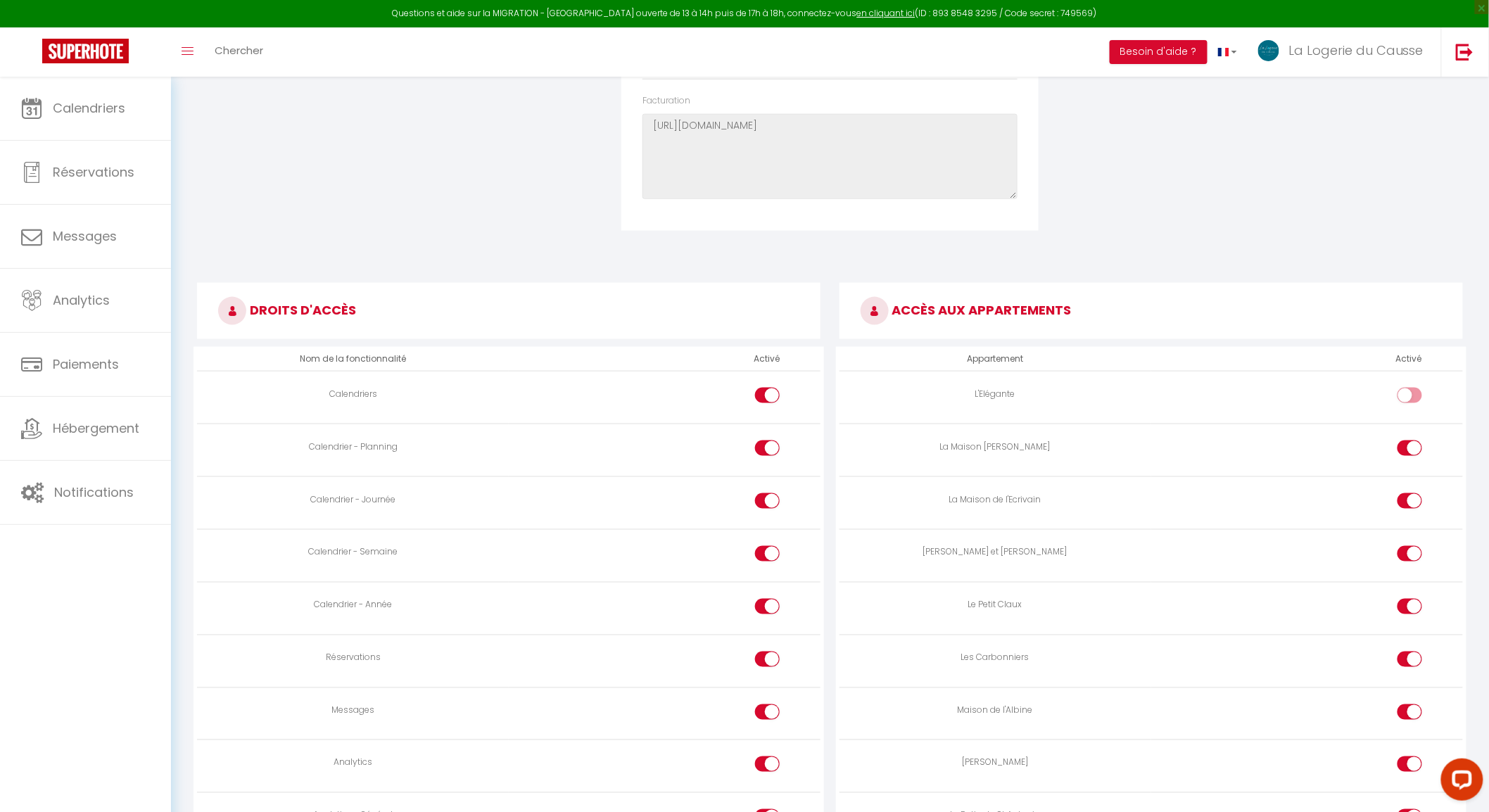
checkbox input "true"
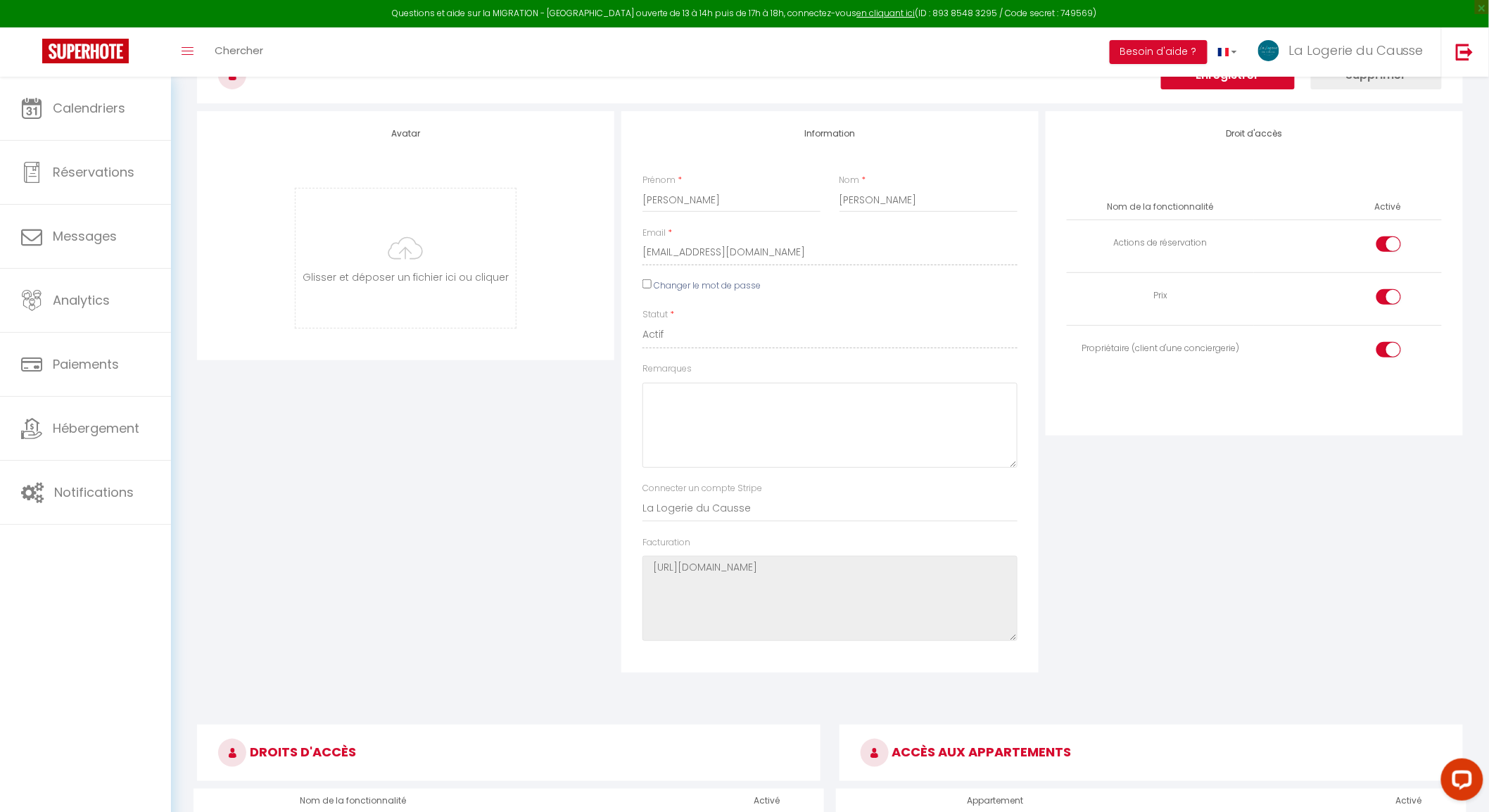
scroll to position [38, 0]
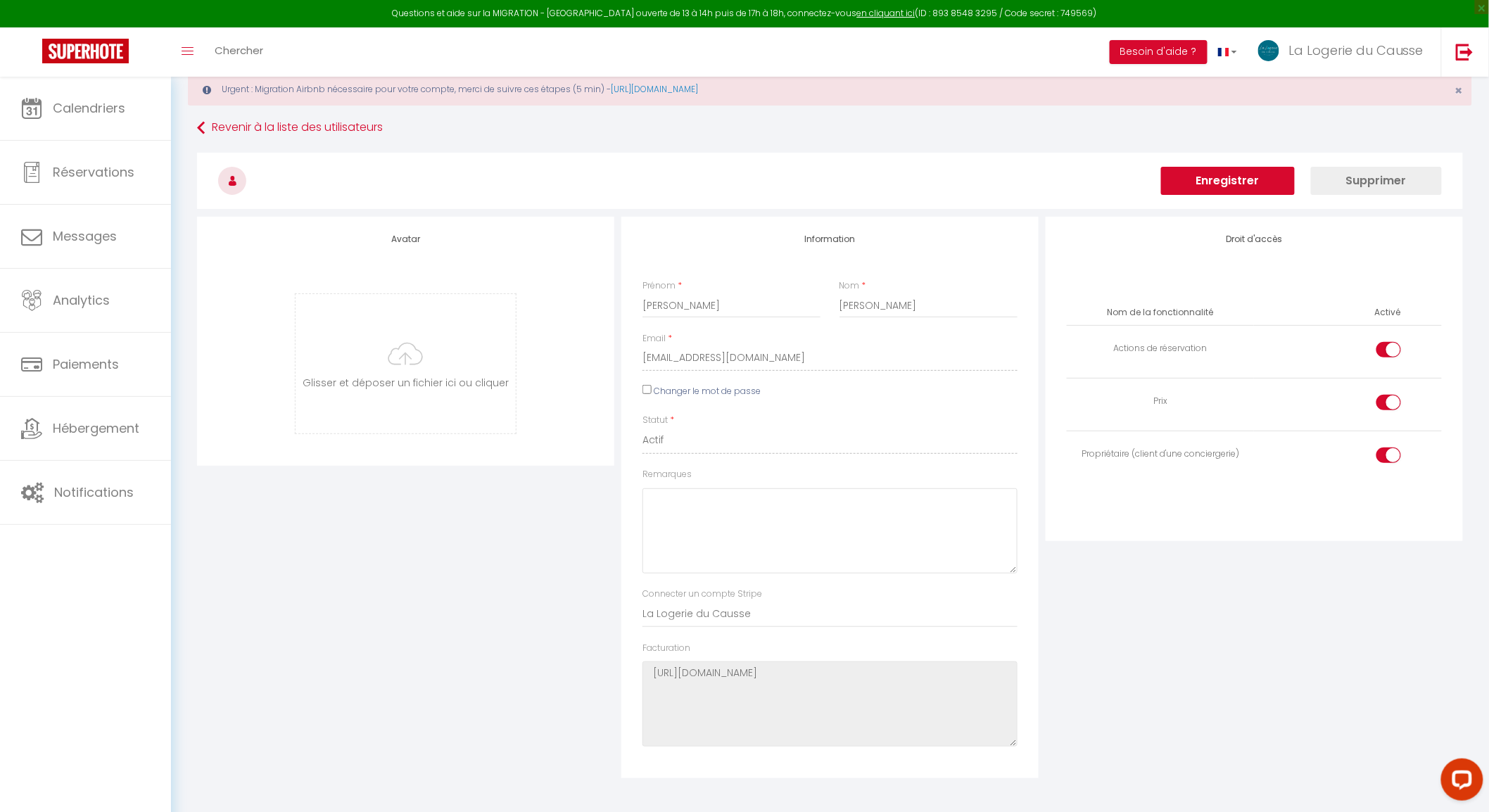
click at [1384, 458] on div at bounding box center [1389, 455] width 24 height 16
click at [1388, 458] on input "checkbox" at bounding box center [1401, 457] width 24 height 21
checkbox input "false"
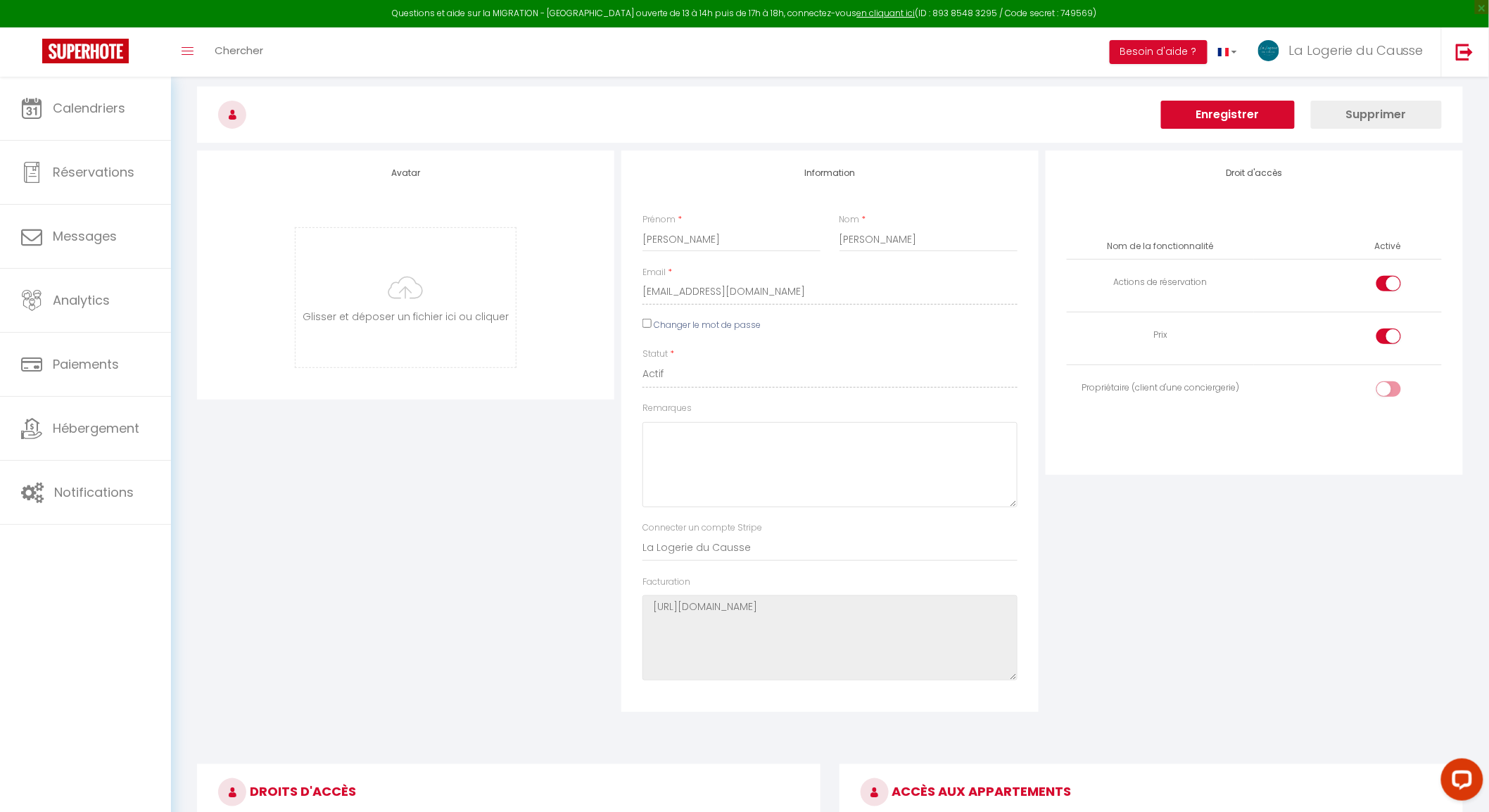
scroll to position [0, 0]
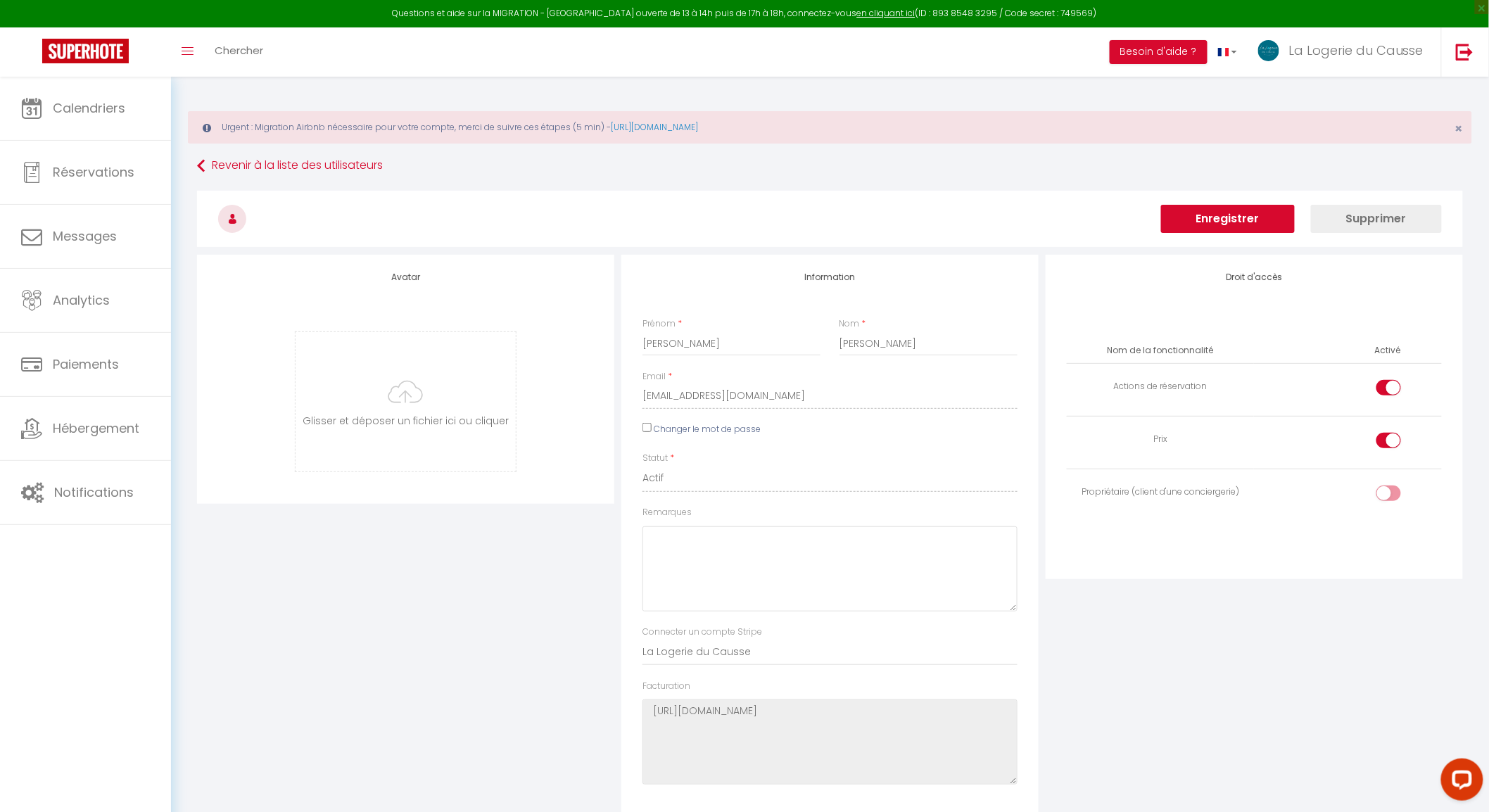
click at [1242, 226] on button "Enregistrer" at bounding box center [1228, 218] width 134 height 28
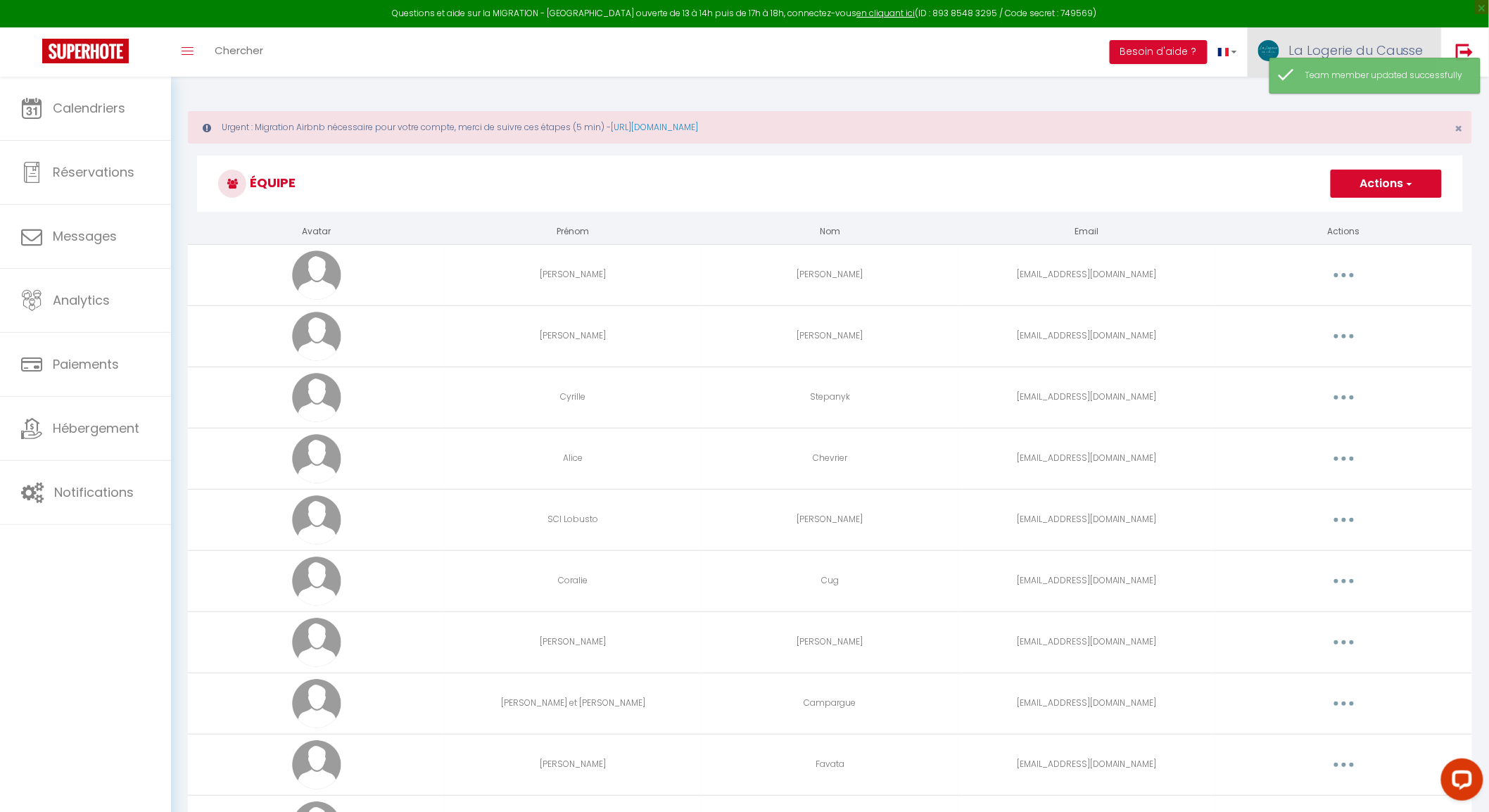
click at [1271, 48] on img at bounding box center [1268, 50] width 21 height 21
click at [1378, 127] on link "Équipe" at bounding box center [1385, 123] width 104 height 24
click at [1389, 95] on link "Paramètres" at bounding box center [1385, 98] width 104 height 24
select select "fr"
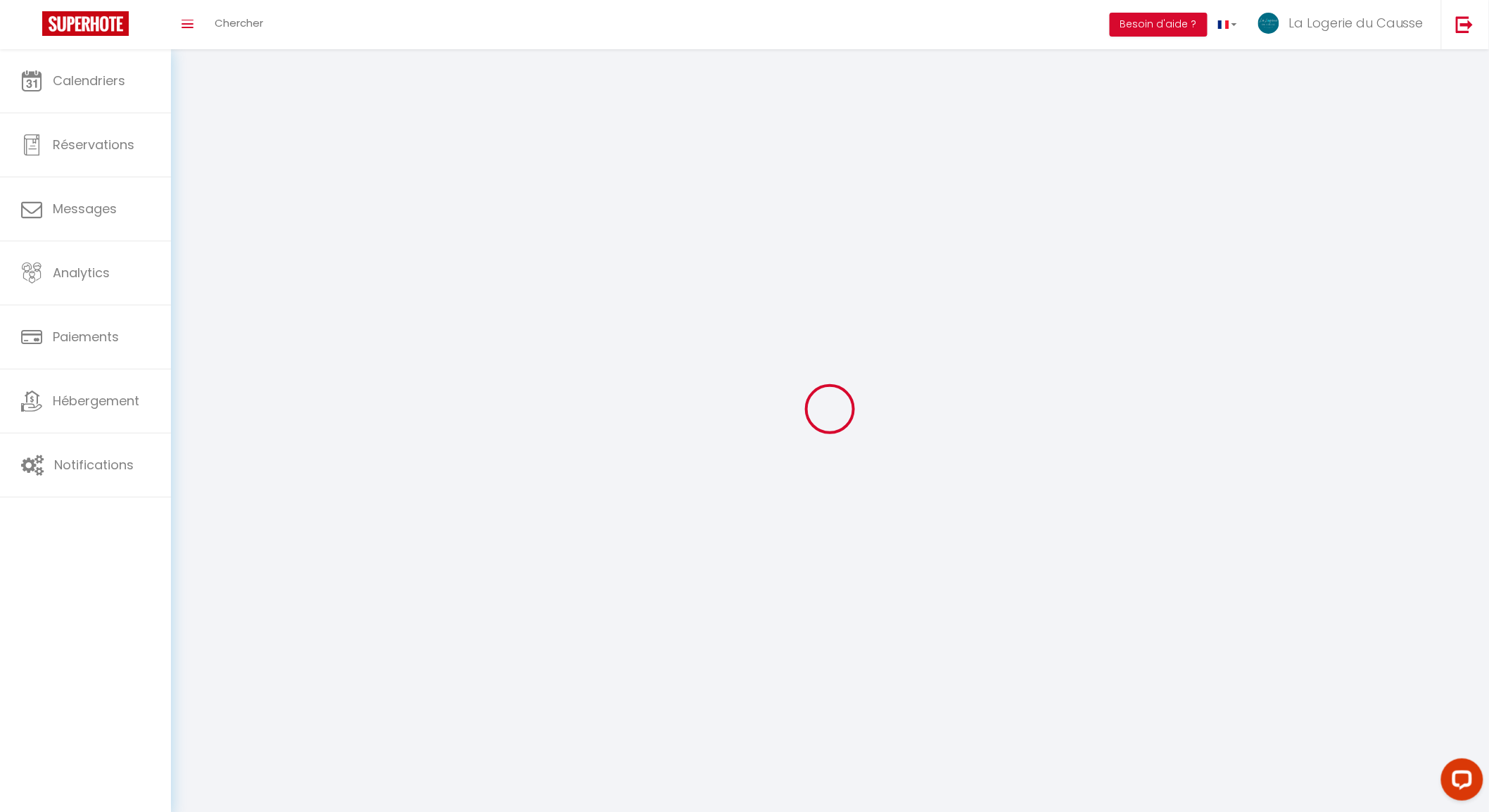
type input "La Logerie du Causse"
type input "-"
type input "0744824085"
type input "14 lotissement [GEOGRAPHIC_DATA]"
type input "12260"
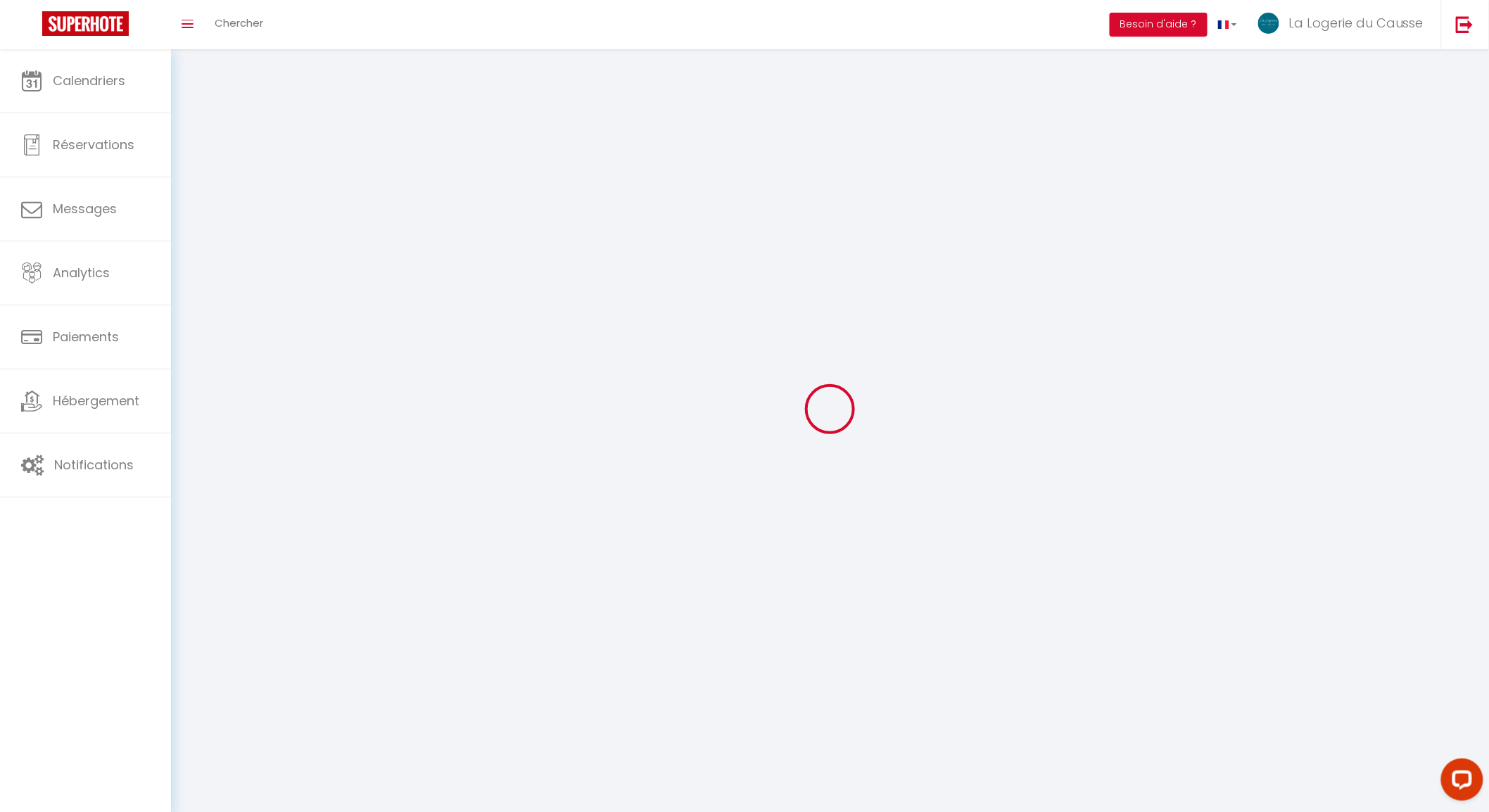
type input "Villeneuve"
type input "wxMrFle2AMHEYFZsfQrblHKhN"
type input "5fZ74WOxCNjVDKc54TaHqQ9Mr"
select select "28"
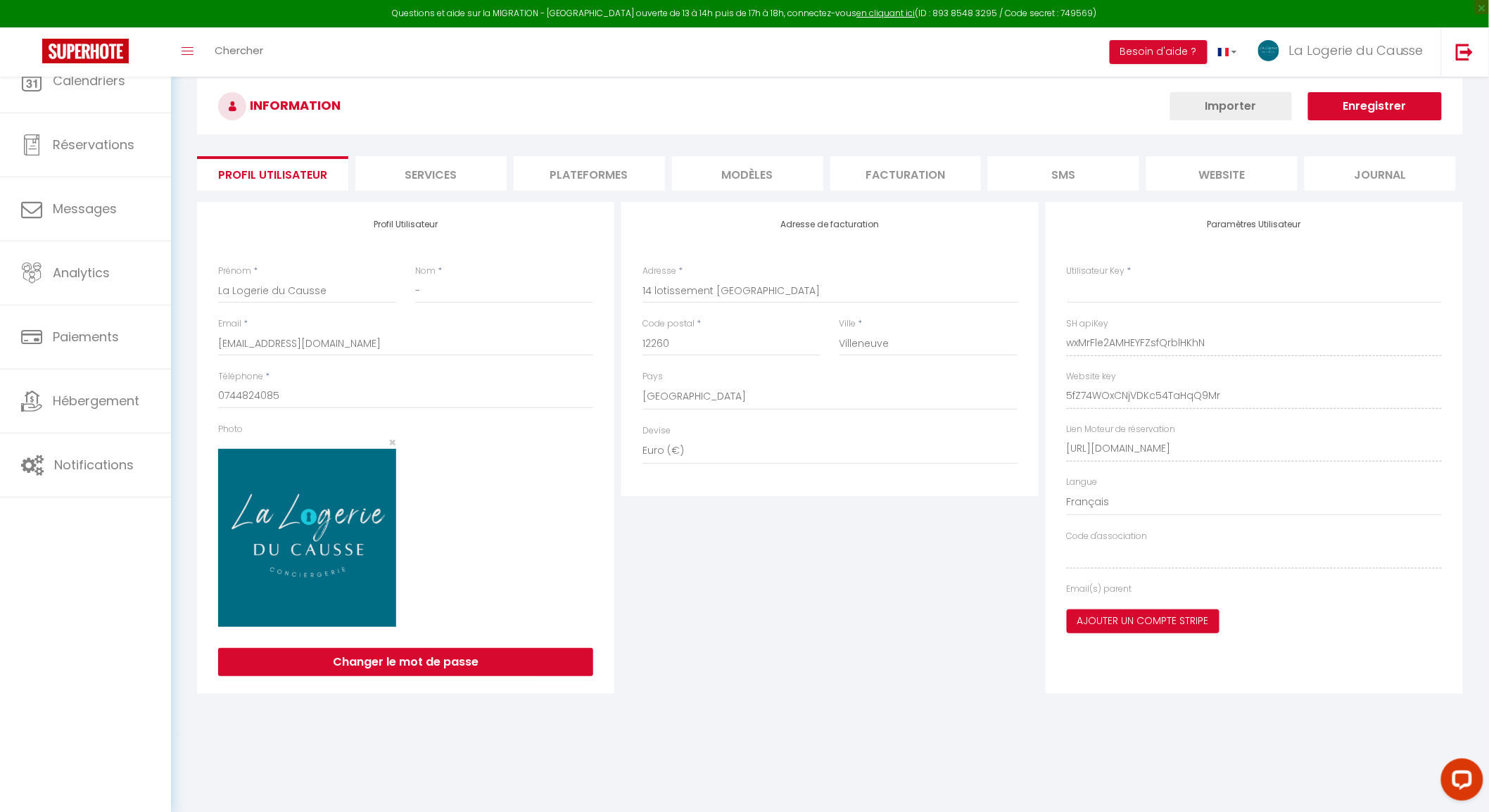
type input "wxMrFle2AMHEYFZsfQrblHKhN"
type input "5fZ74WOxCNjVDKc54TaHqQ9Mr"
type input "[URL][DOMAIN_NAME]"
select select "fr"
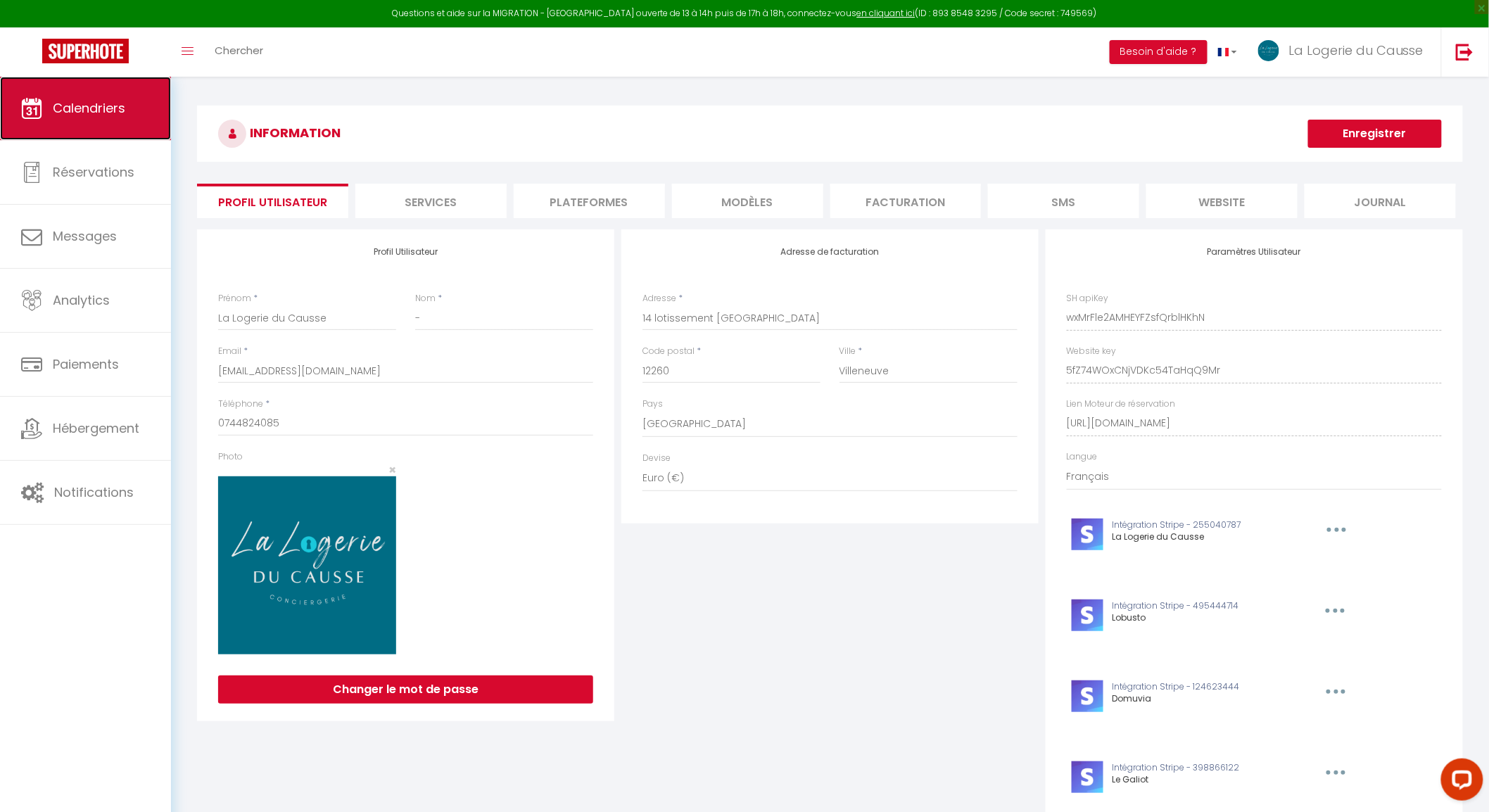
click at [94, 96] on link "Calendriers" at bounding box center [85, 108] width 171 height 63
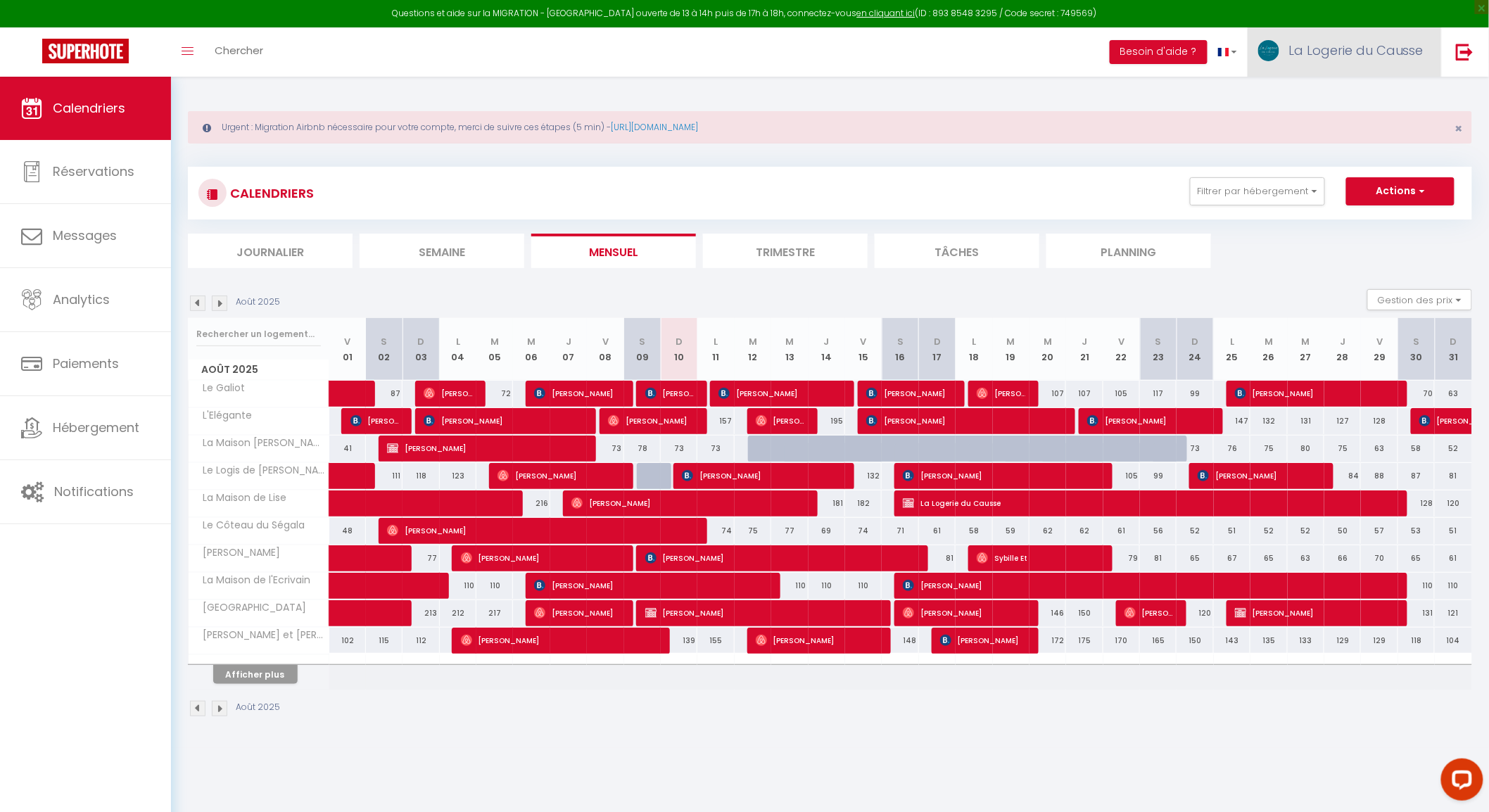
click at [1304, 62] on link "La Logerie du Causse" at bounding box center [1344, 52] width 193 height 50
click at [1363, 120] on link "Équipe" at bounding box center [1385, 123] width 104 height 24
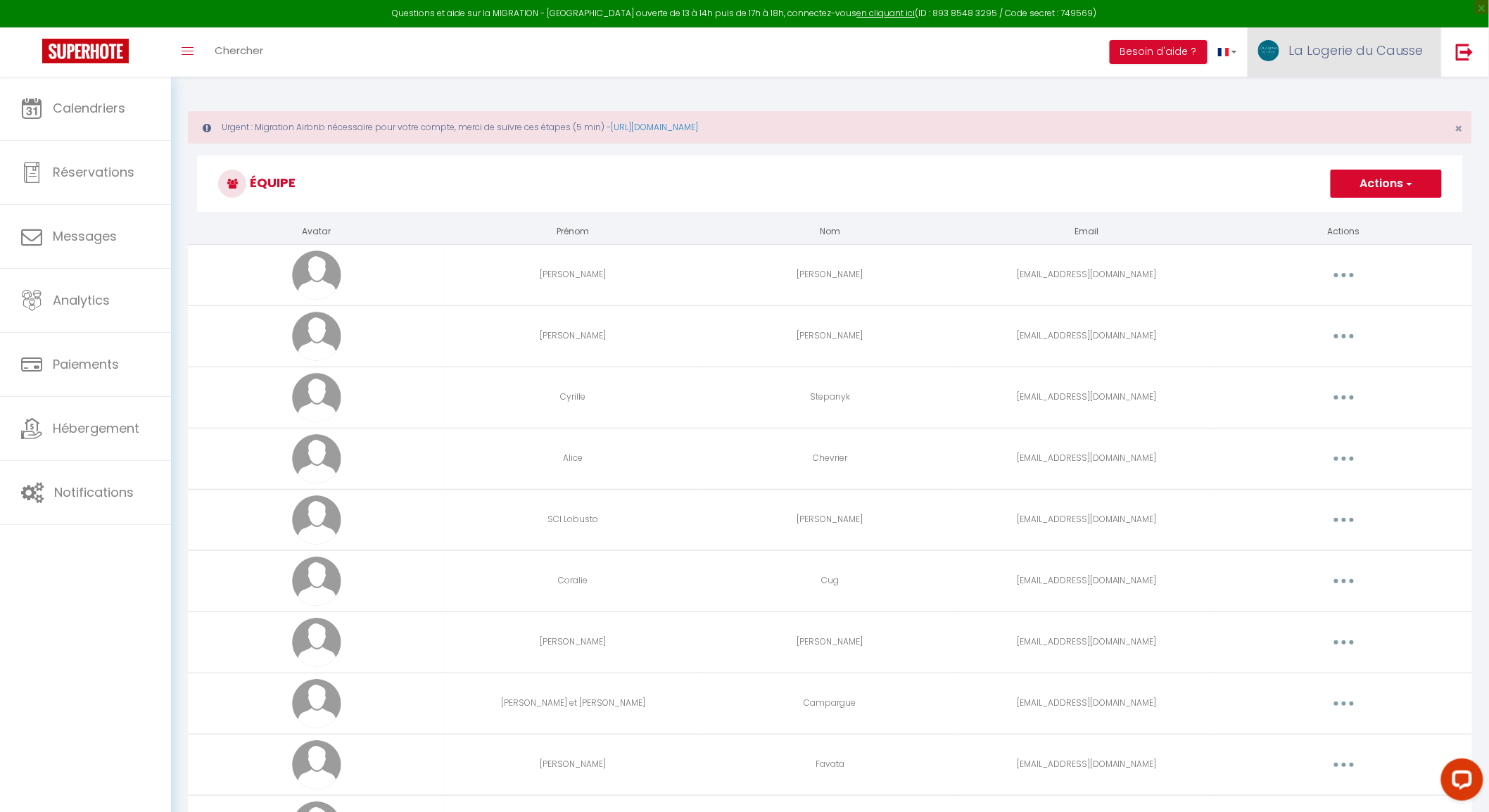
click at [1333, 57] on span "La Logerie du Causse" at bounding box center [1356, 50] width 135 height 17
click at [1376, 101] on link "Paramètres" at bounding box center [1385, 98] width 104 height 24
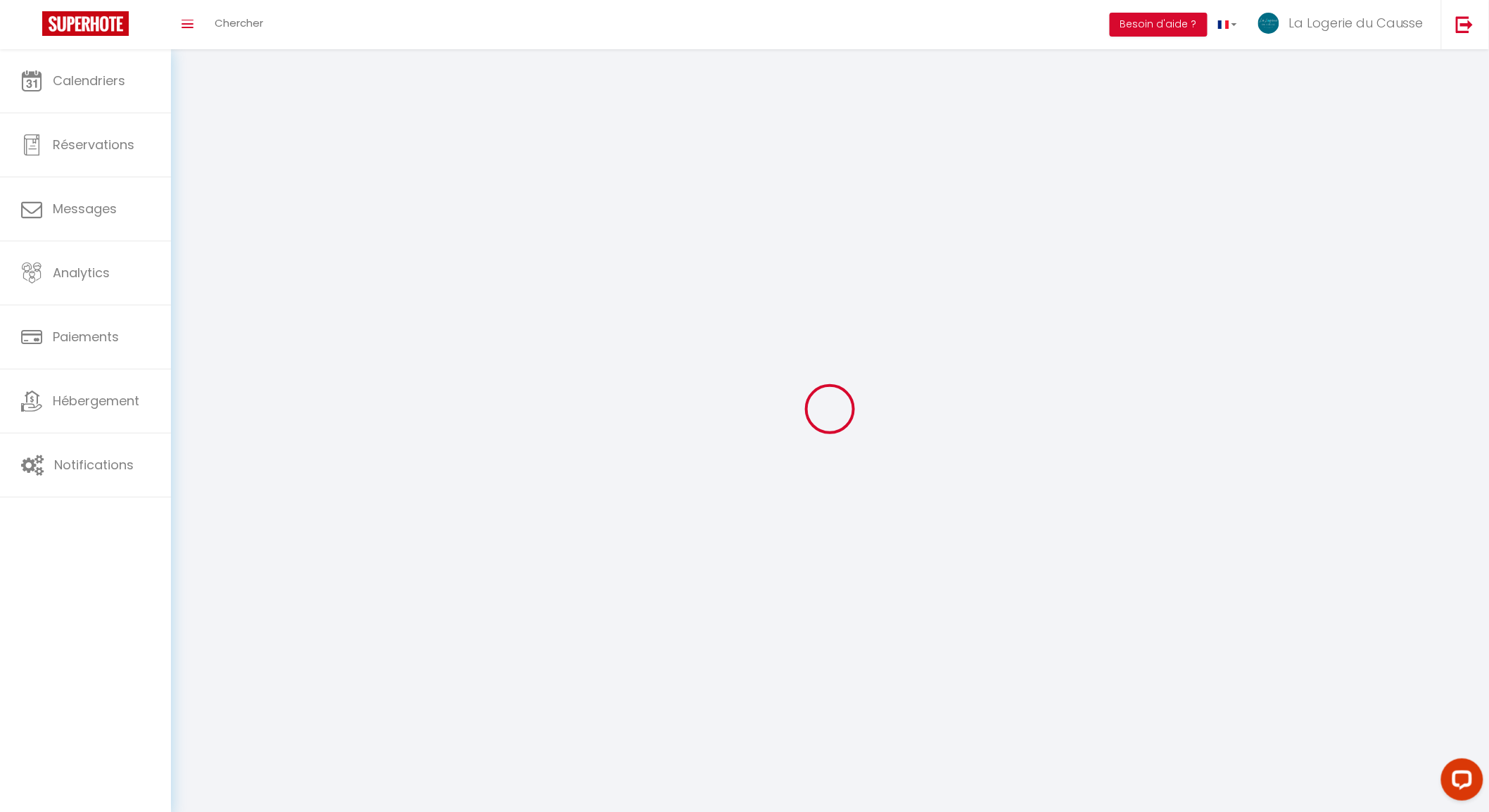
type input "La Logerie du Causse"
type input "-"
type input "0744824085"
type input "14 lotissement [GEOGRAPHIC_DATA]"
type input "12260"
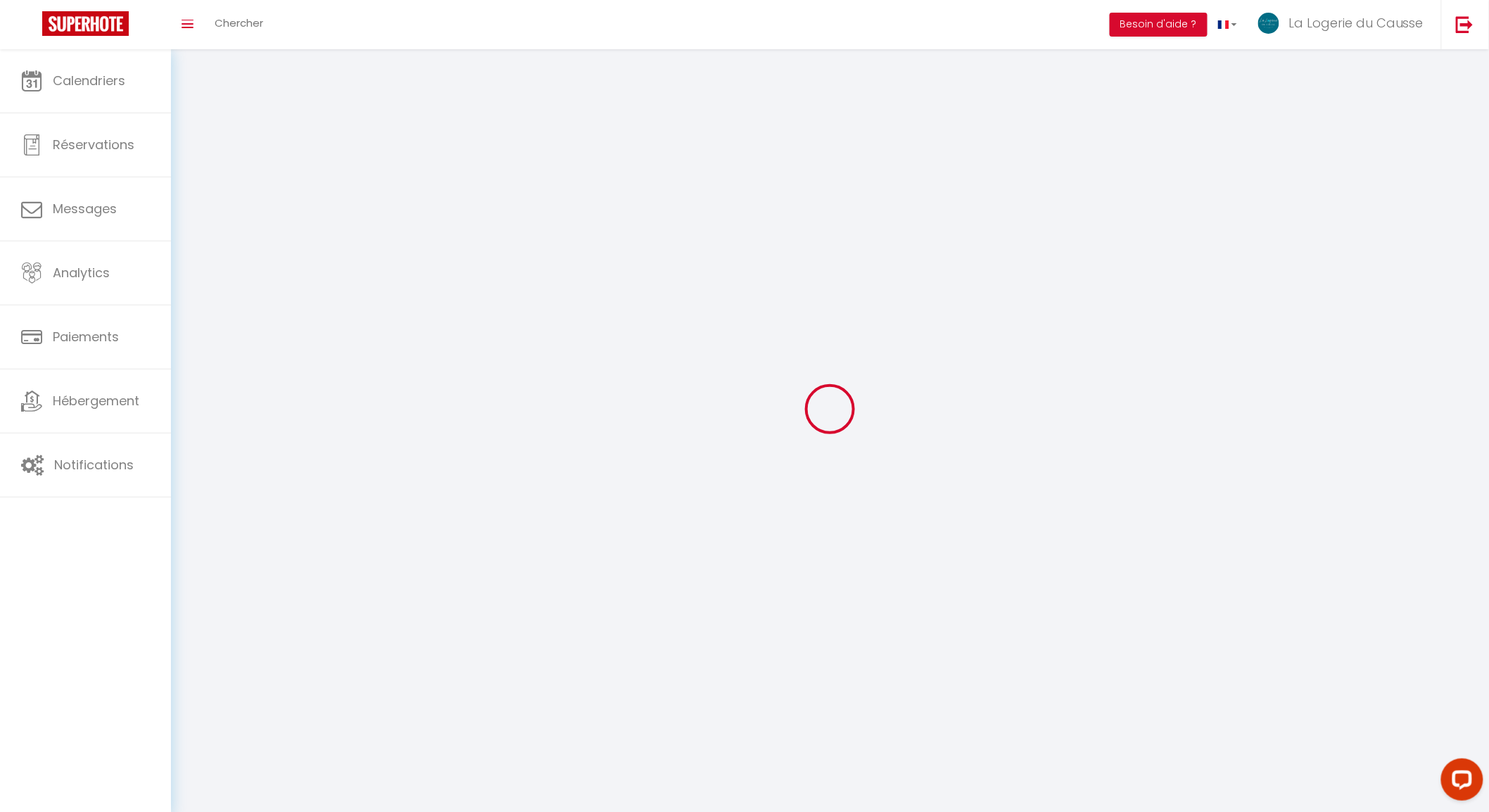
type input "Villeneuve"
type input "wxMrFle2AMHEYFZsfQrblHKhN"
type input "5fZ74WOxCNjVDKc54TaHqQ9Mr"
type input "[URL][DOMAIN_NAME]"
select select "28"
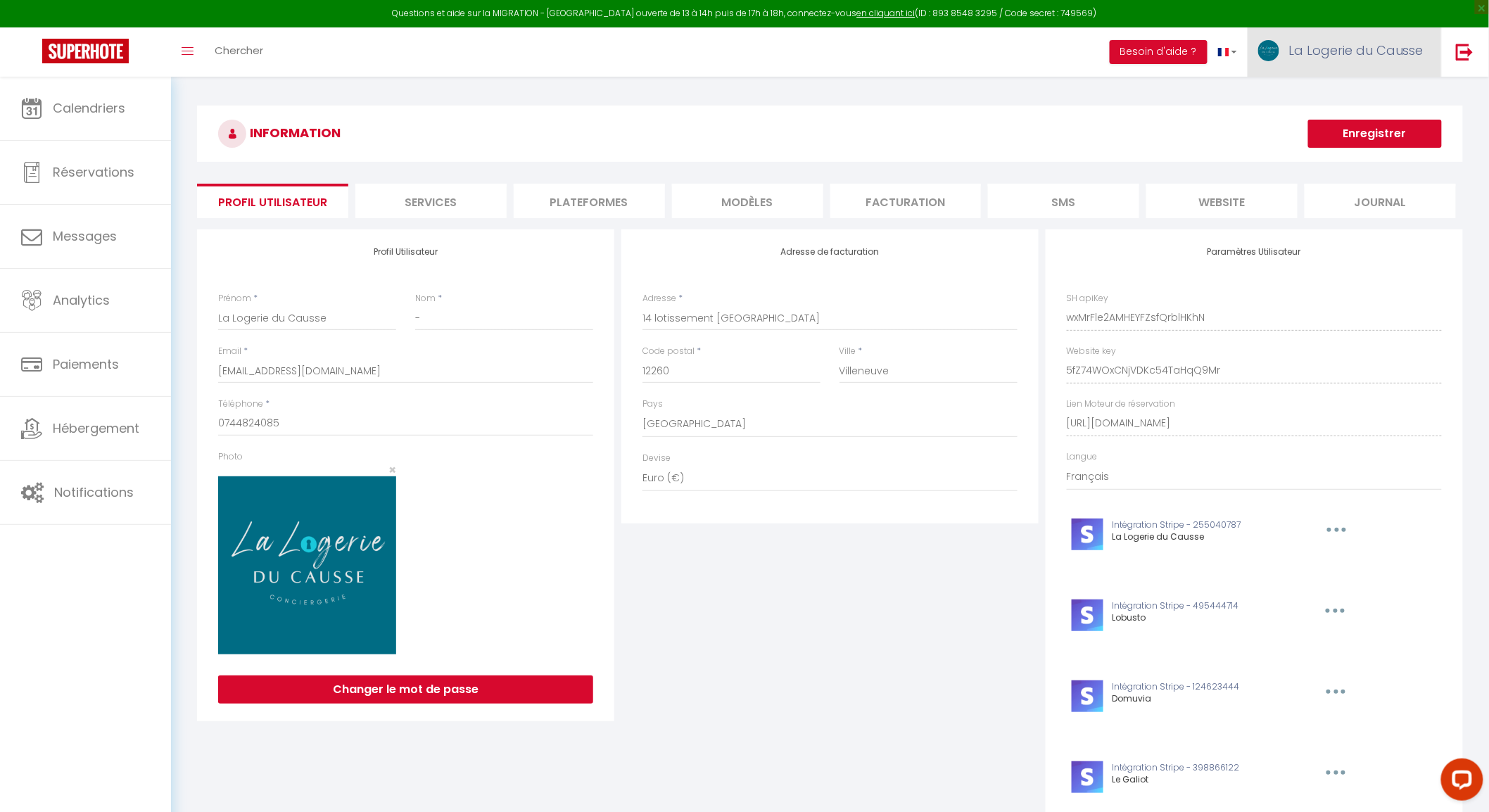
click at [1334, 45] on span "La Logerie du Causse" at bounding box center [1356, 50] width 135 height 17
click at [1367, 123] on link "Équipe" at bounding box center [1385, 123] width 104 height 24
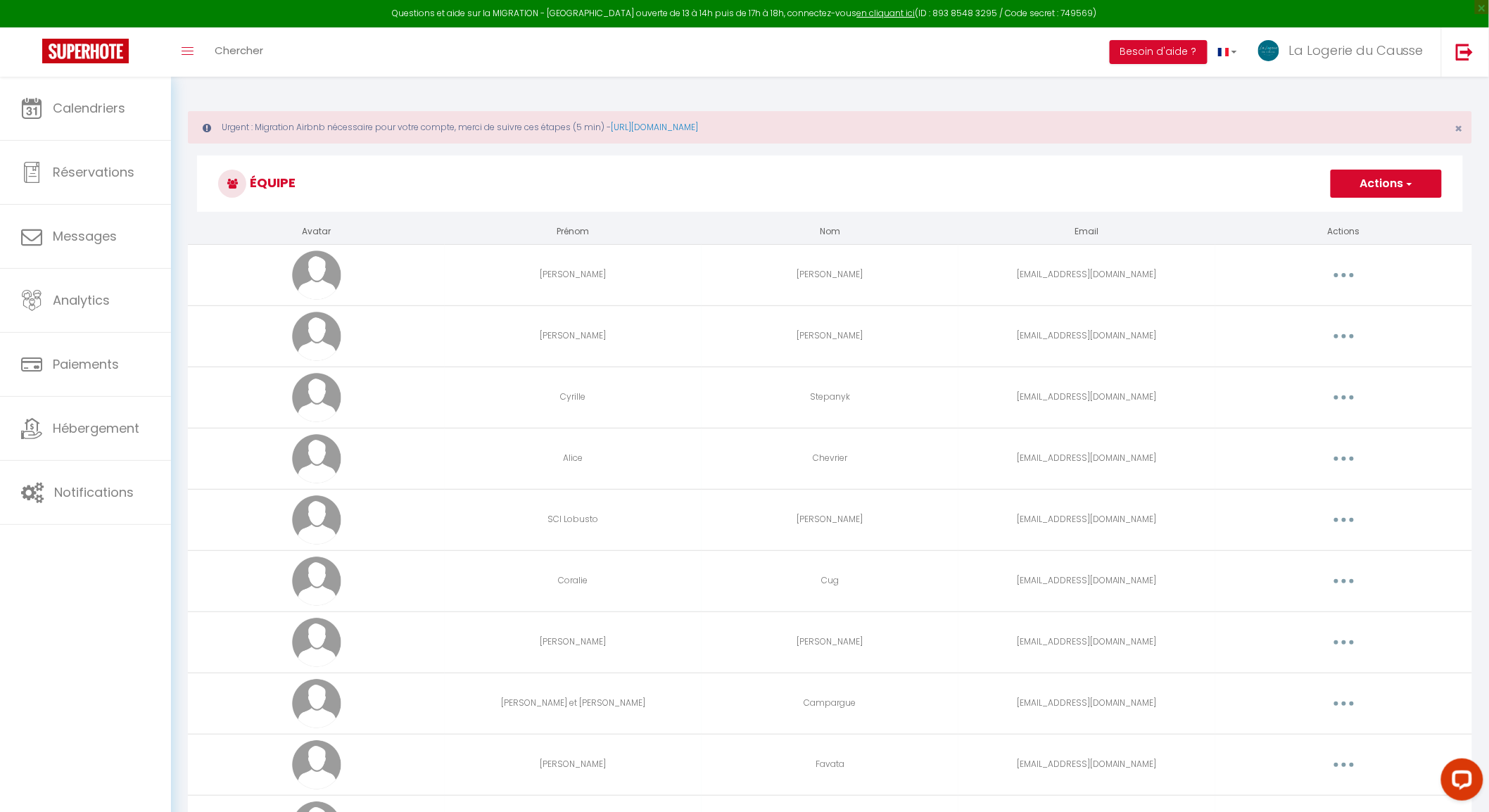
click at [1348, 335] on button "button" at bounding box center [1344, 336] width 40 height 22
click at [1323, 357] on link "Editer" at bounding box center [1307, 368] width 104 height 24
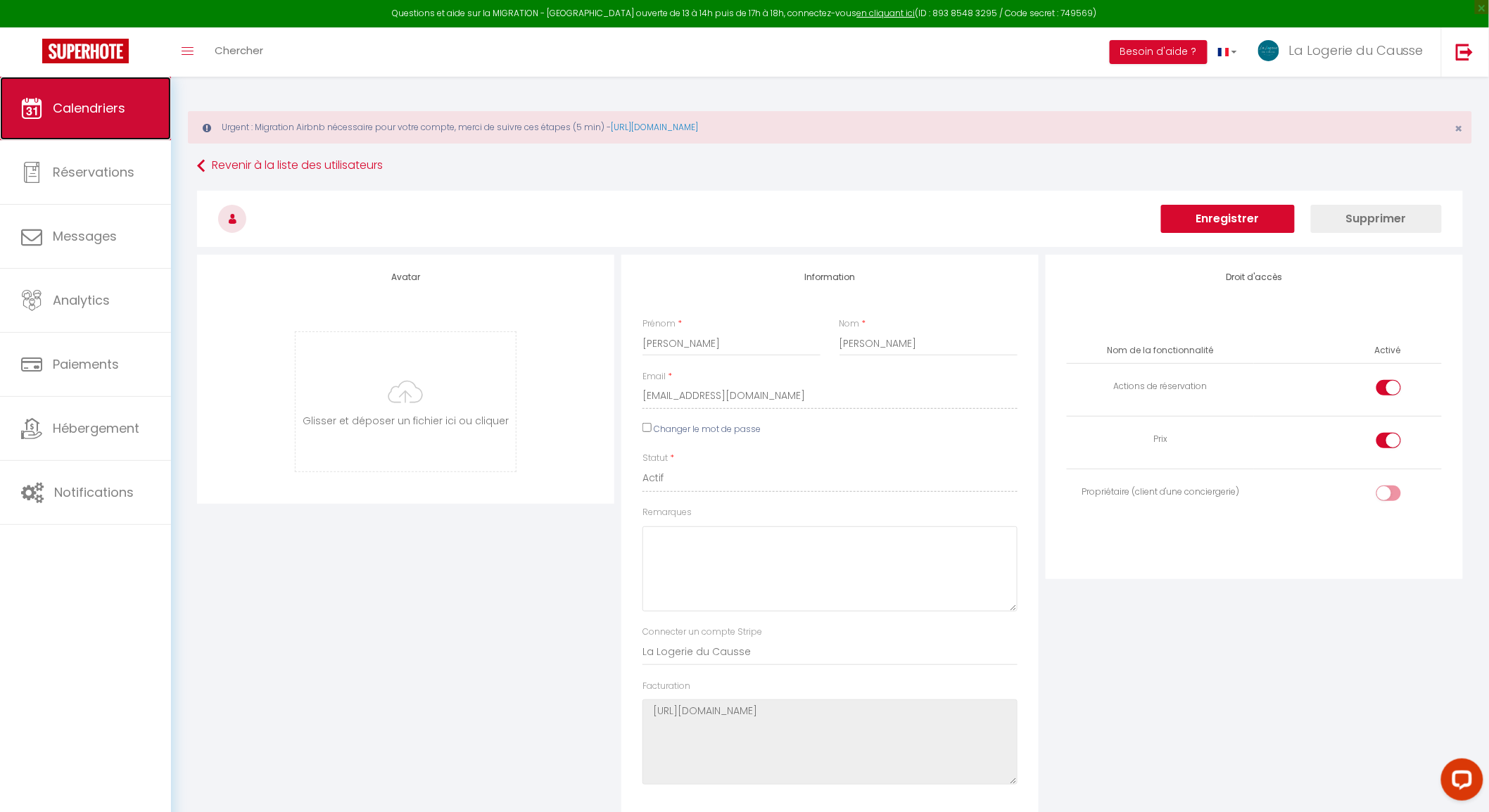
click at [91, 121] on link "Calendriers" at bounding box center [85, 108] width 171 height 63
